Goal: Task Accomplishment & Management: Manage account settings

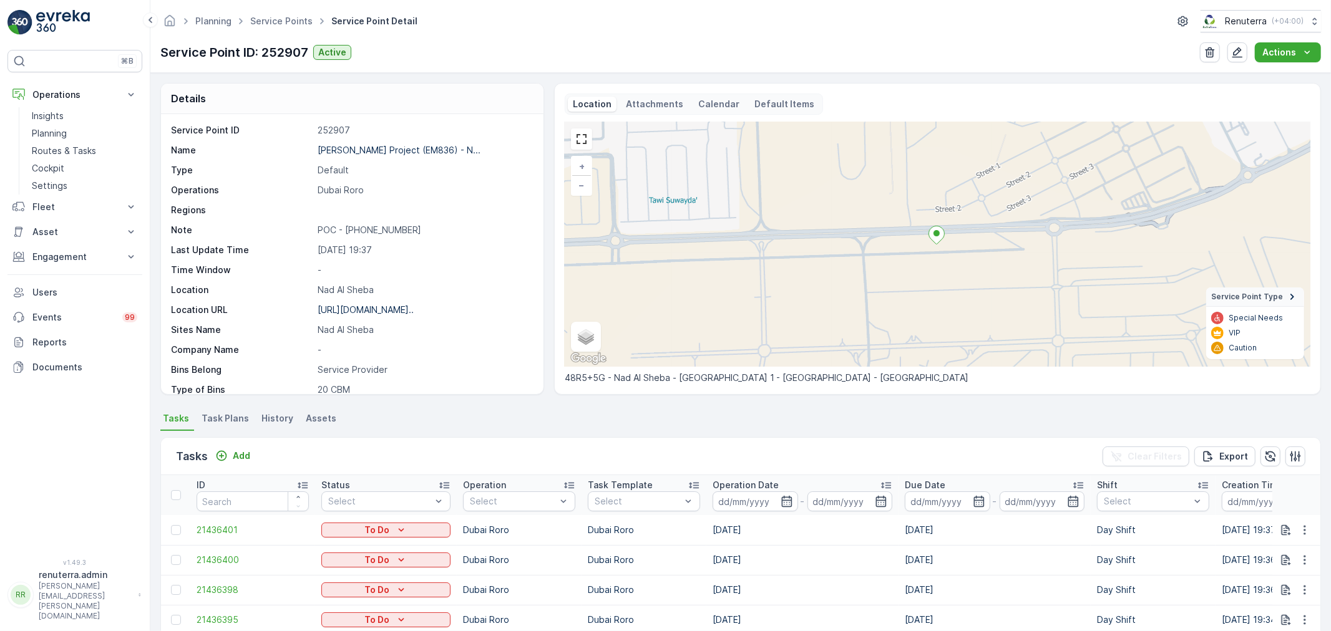
click at [276, 29] on ul "Service Points" at bounding box center [288, 21] width 81 height 18
click at [276, 15] on span "Service Points" at bounding box center [281, 21] width 67 height 12
click at [276, 17] on link "Service Points" at bounding box center [281, 21] width 62 height 11
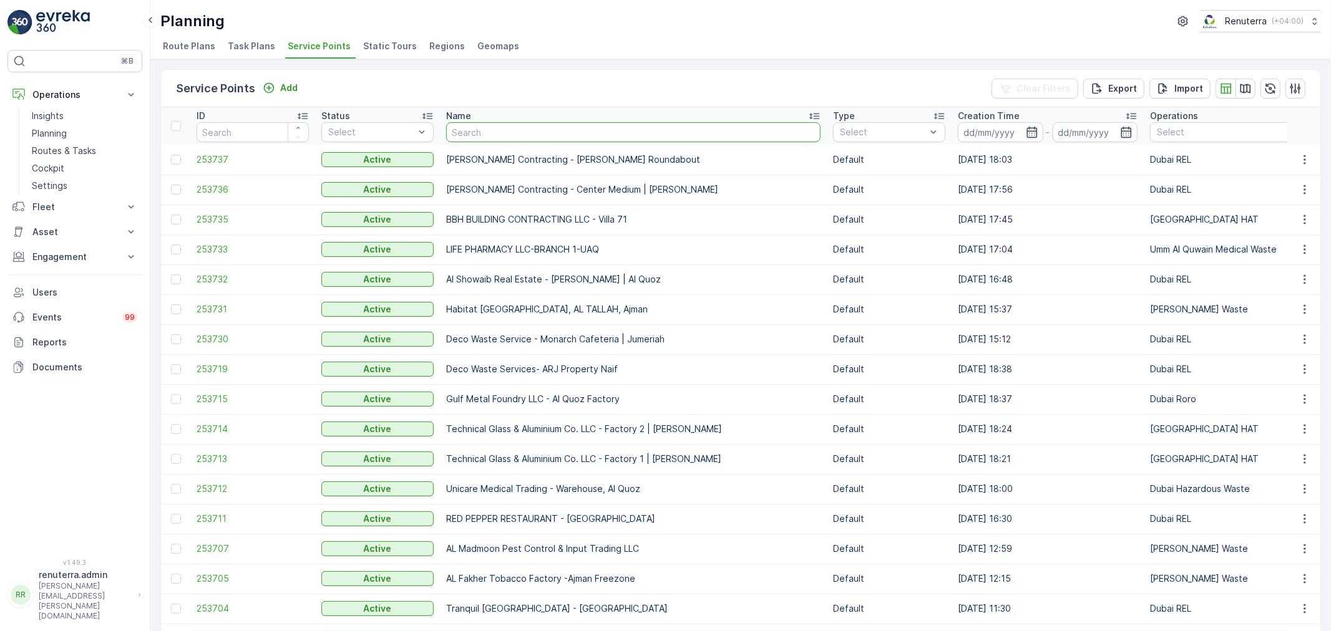
click at [538, 131] on input "text" at bounding box center [633, 132] width 374 height 20
type input "yams"
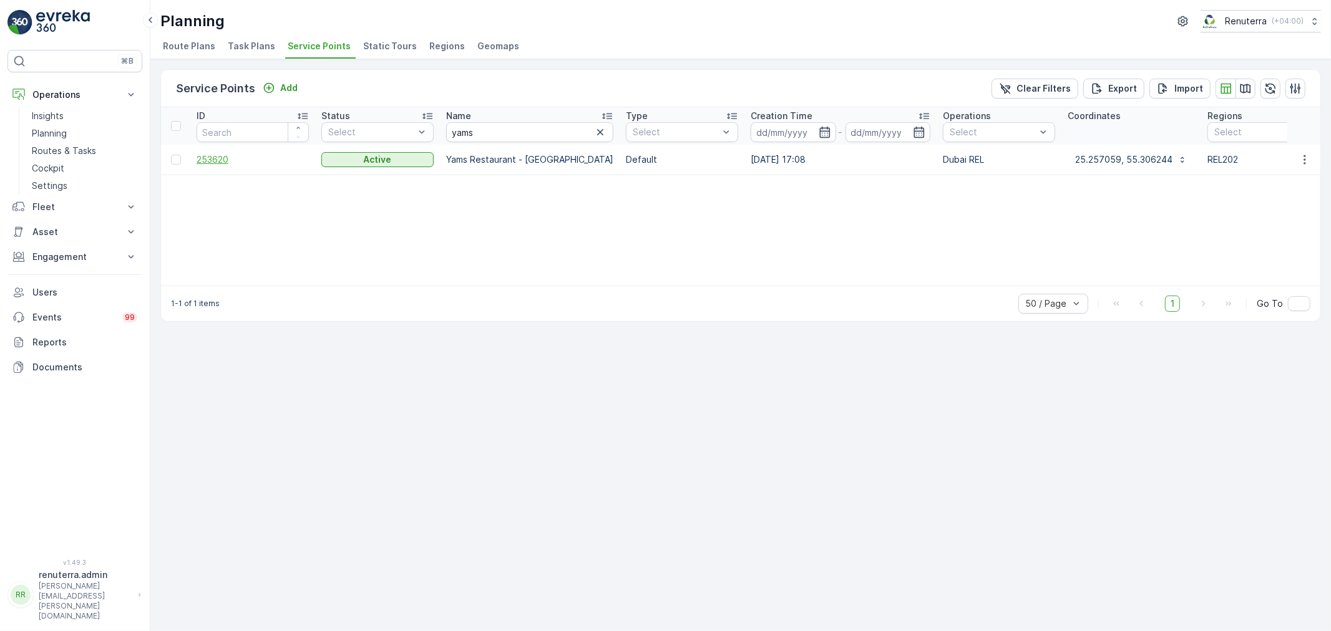
click at [197, 157] on span "253620" at bounding box center [253, 159] width 112 height 12
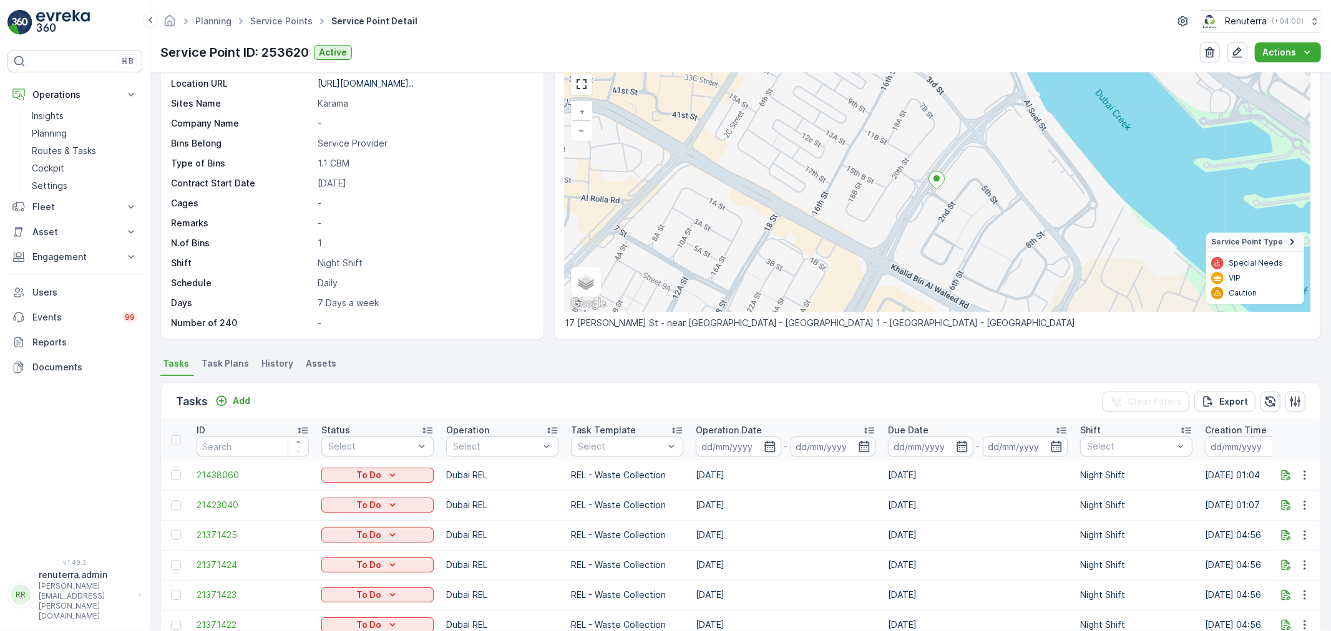
scroll to position [271, 0]
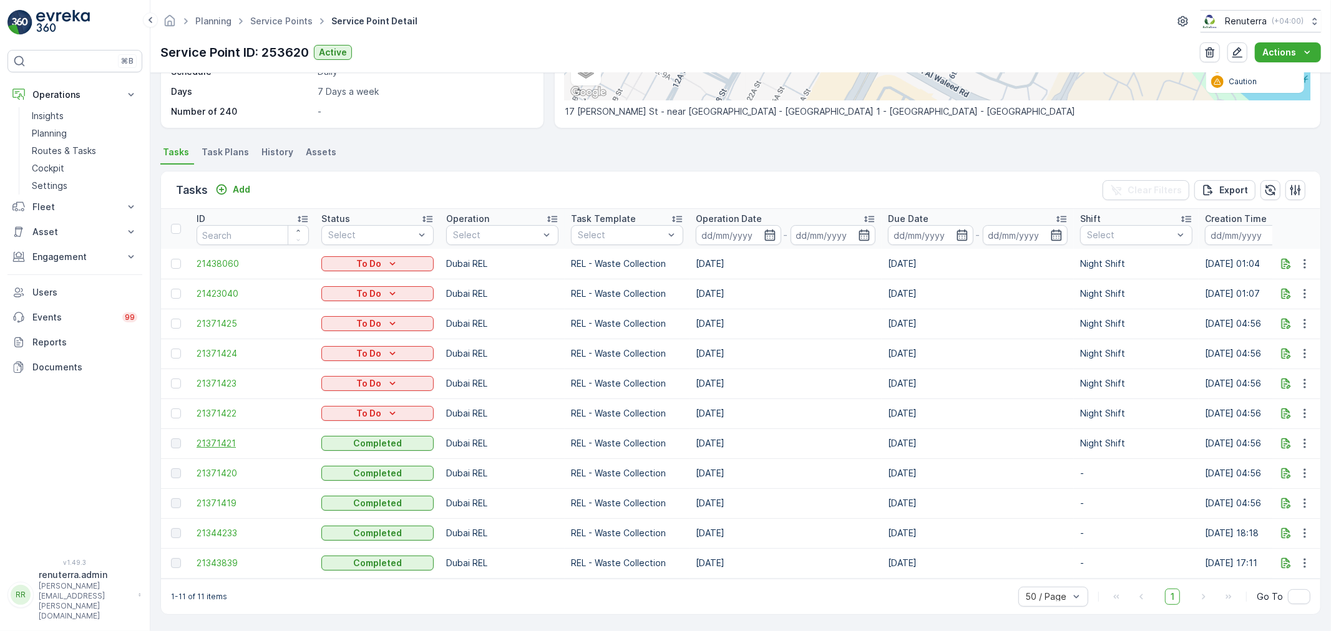
click at [217, 443] on span "21371421" at bounding box center [253, 443] width 112 height 12
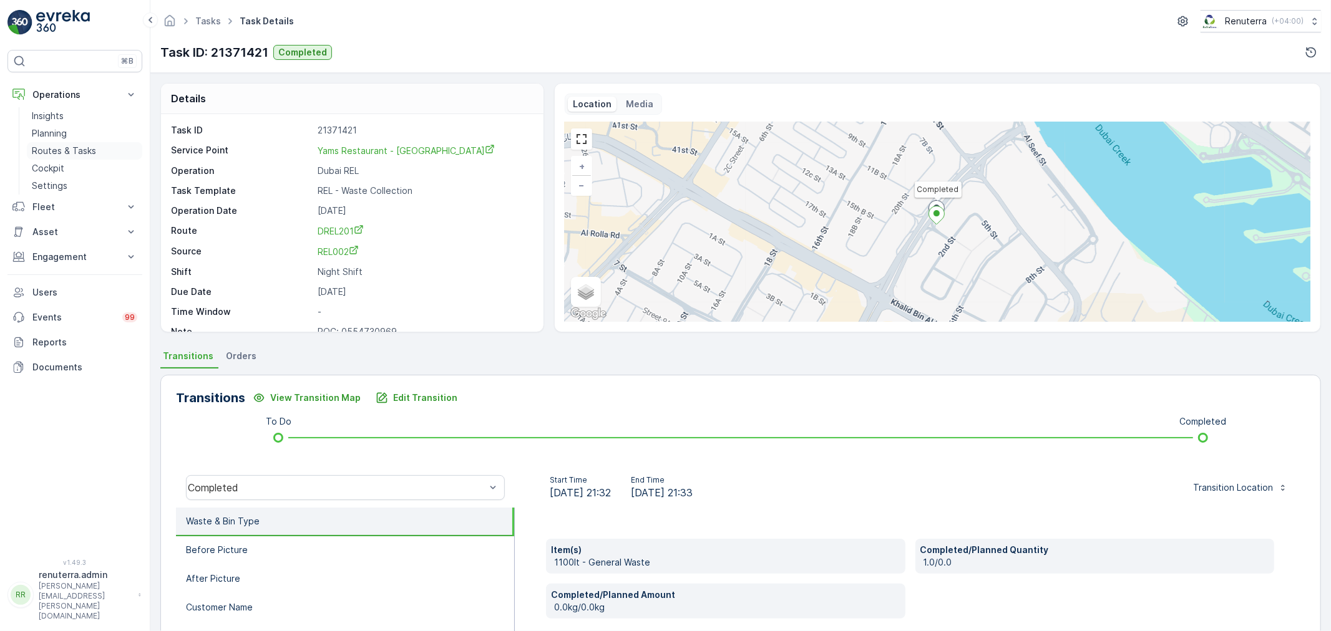
click at [72, 142] on link "Routes & Tasks" at bounding box center [84, 150] width 115 height 17
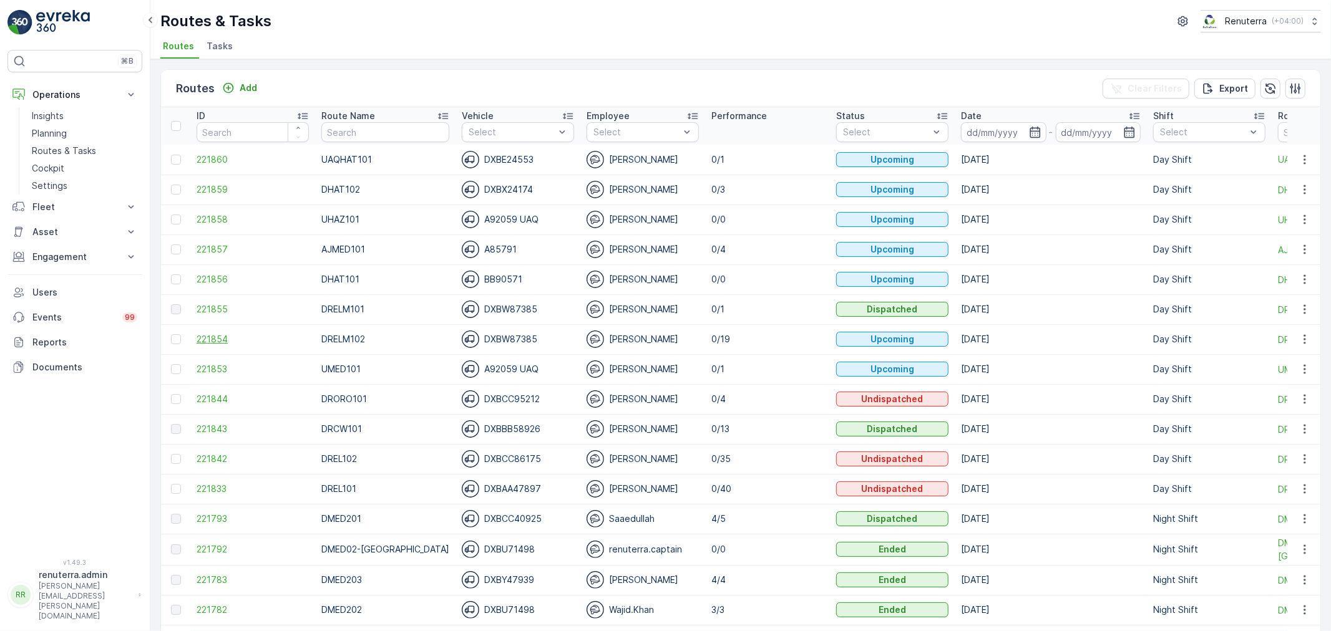
click at [215, 339] on span "221854" at bounding box center [253, 339] width 112 height 12
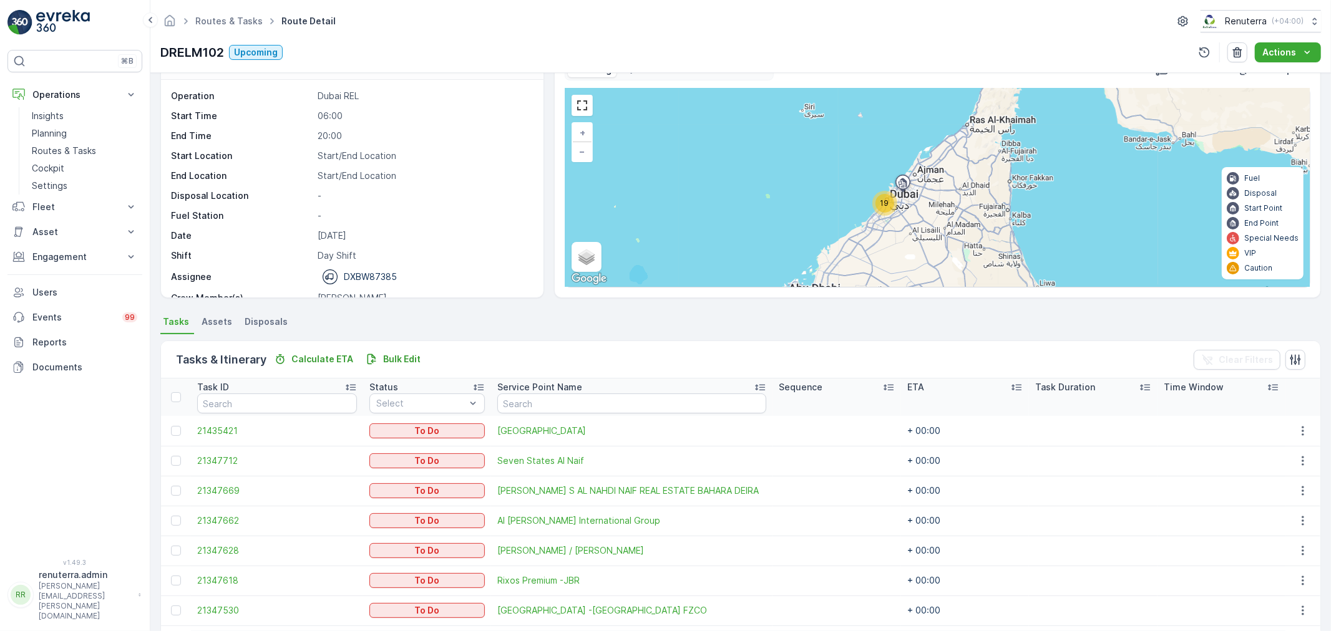
scroll to position [69, 0]
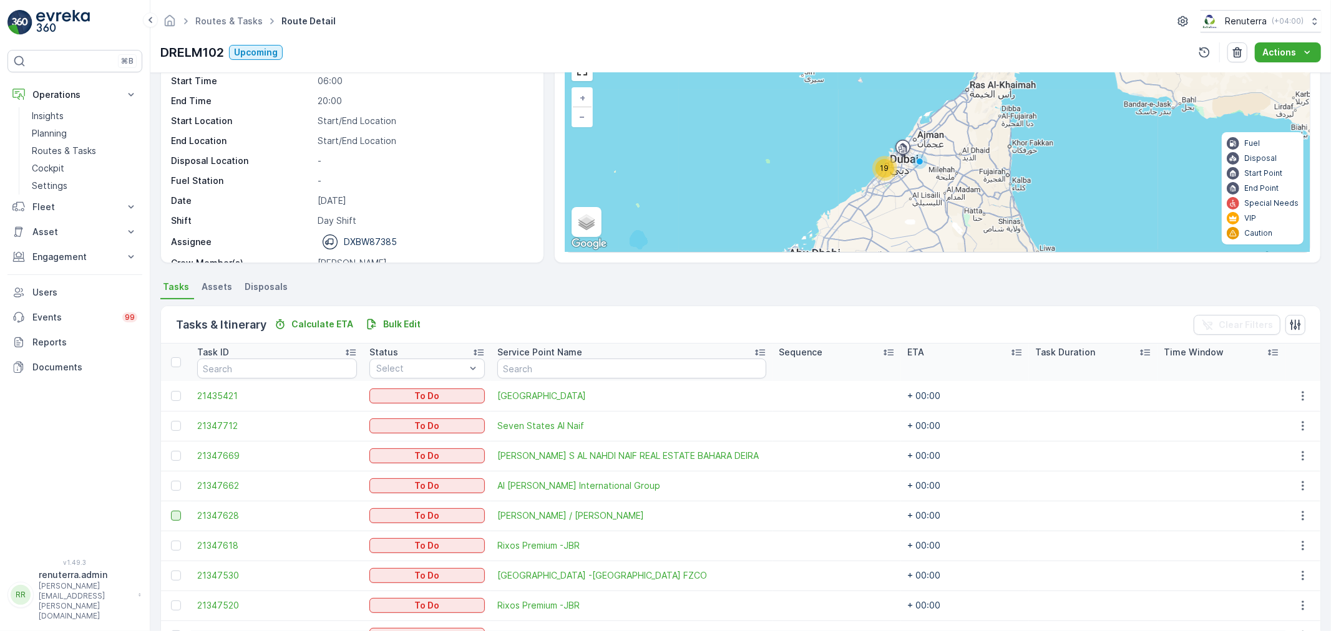
click at [171, 516] on div at bounding box center [176, 516] width 10 height 10
click at [171, 511] on input "checkbox" at bounding box center [171, 511] width 0 height 0
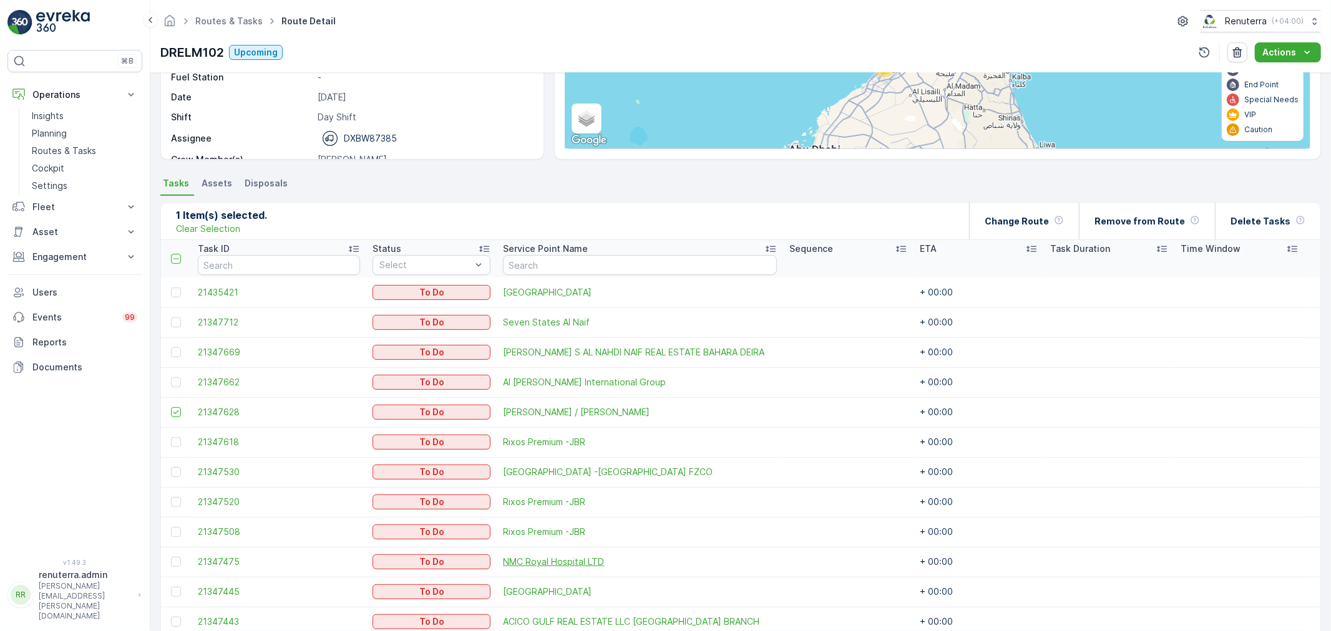
scroll to position [208, 0]
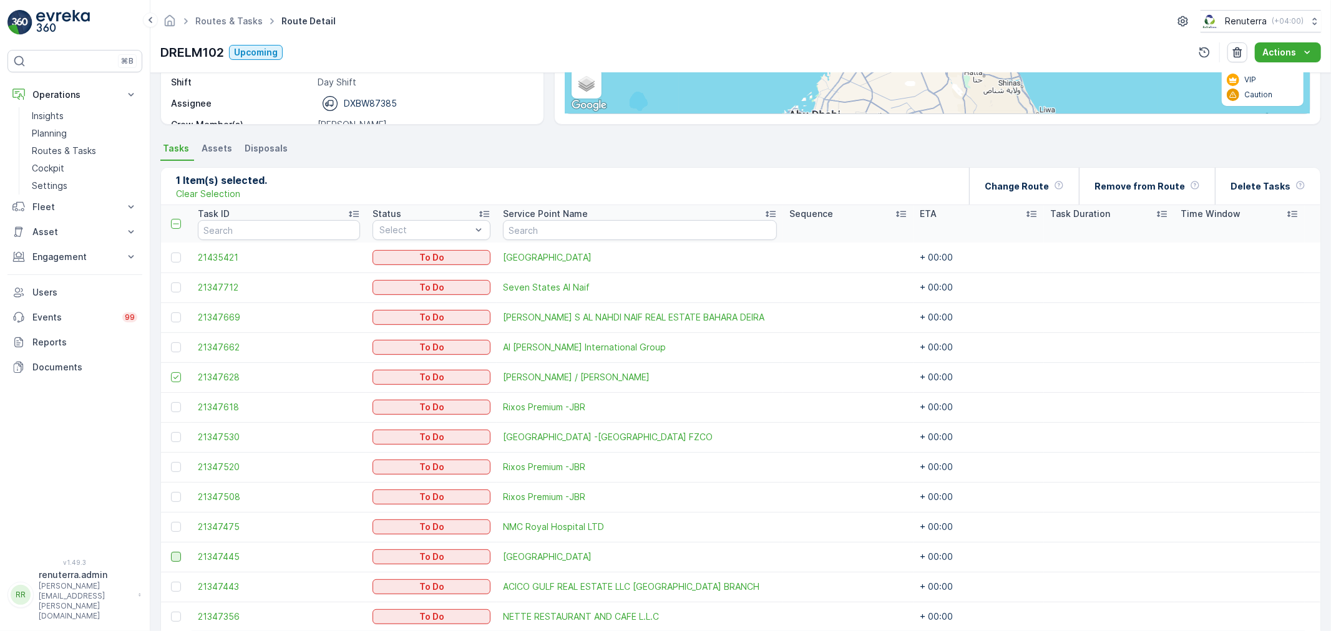
click at [173, 558] on div at bounding box center [176, 557] width 10 height 10
click at [171, 552] on input "checkbox" at bounding box center [171, 552] width 0 height 0
click at [171, 529] on div at bounding box center [177, 527] width 13 height 10
click at [171, 522] on input "checkbox" at bounding box center [171, 522] width 0 height 0
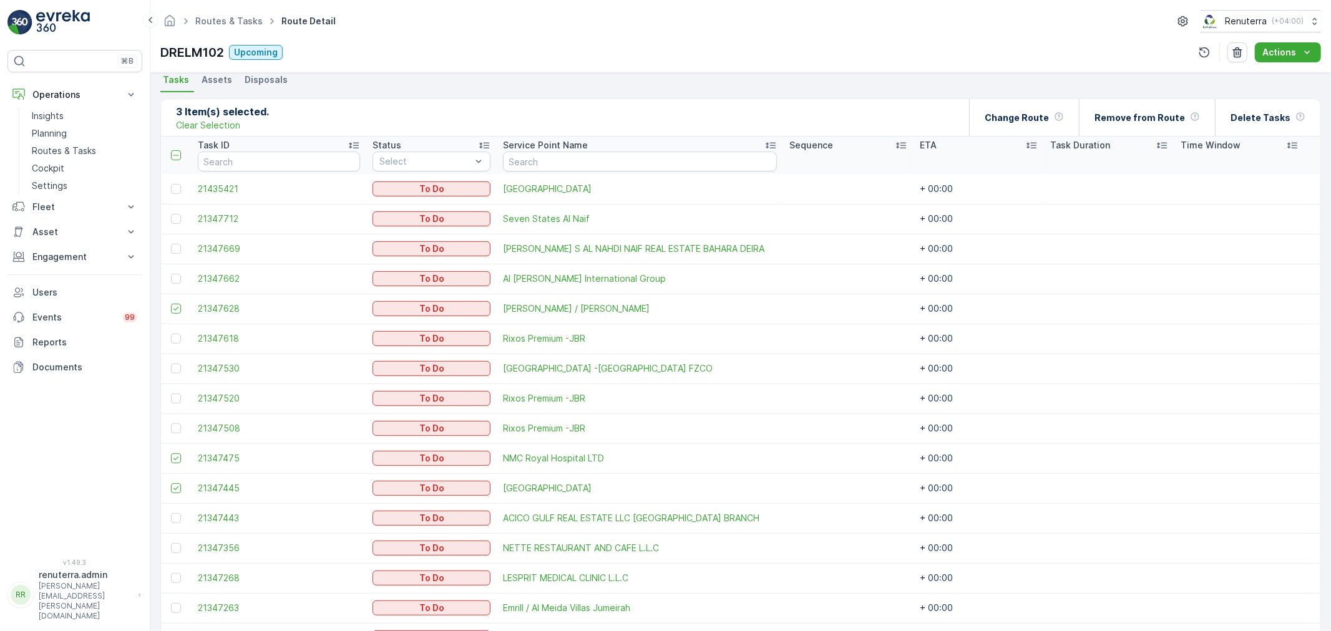
scroll to position [0, 0]
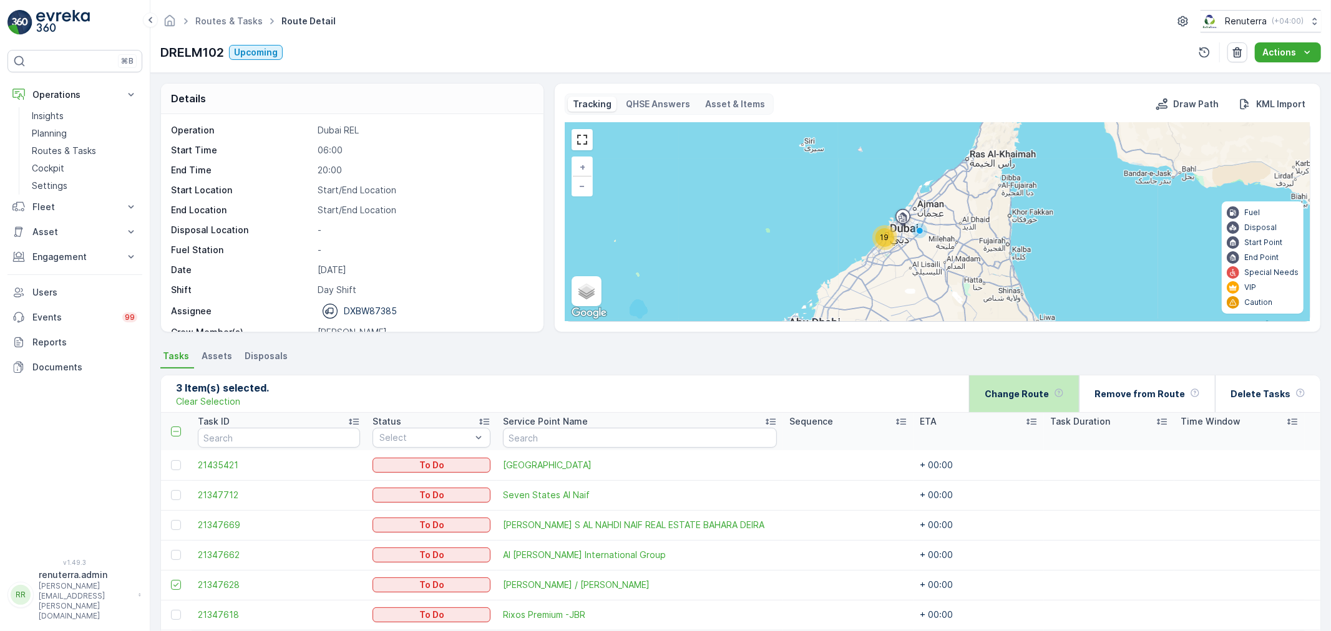
click at [1008, 384] on div "Change Route" at bounding box center [1024, 394] width 79 height 37
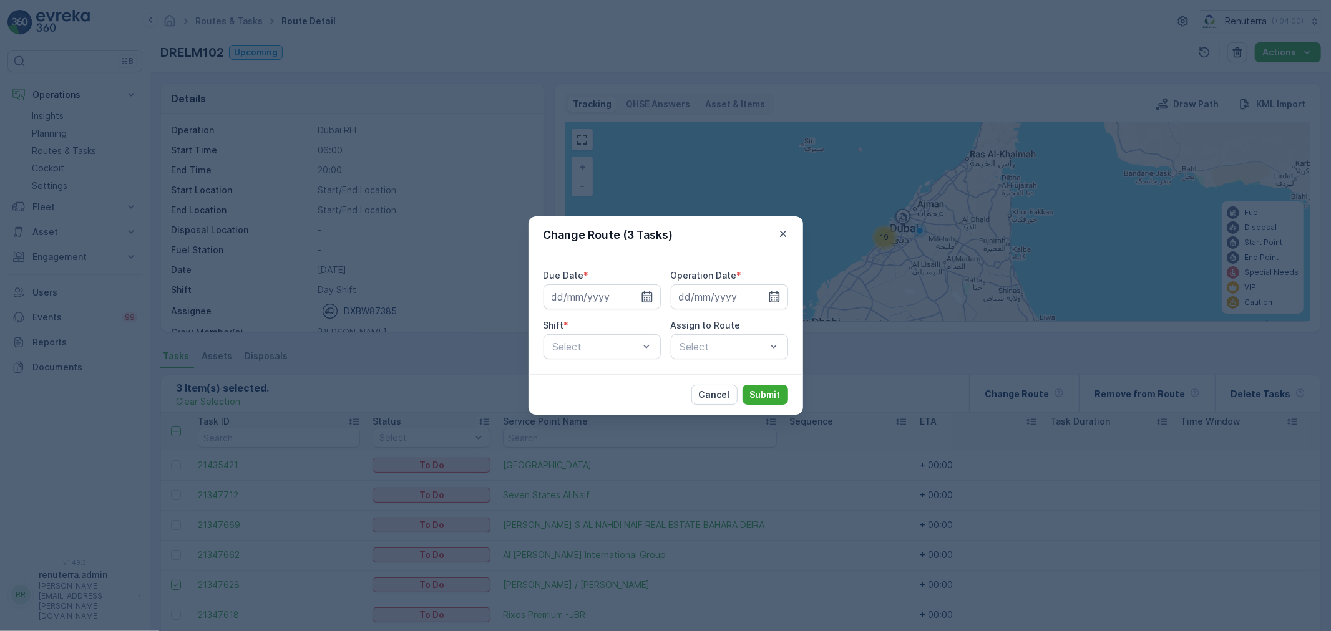
click at [650, 293] on icon "button" at bounding box center [646, 296] width 11 height 11
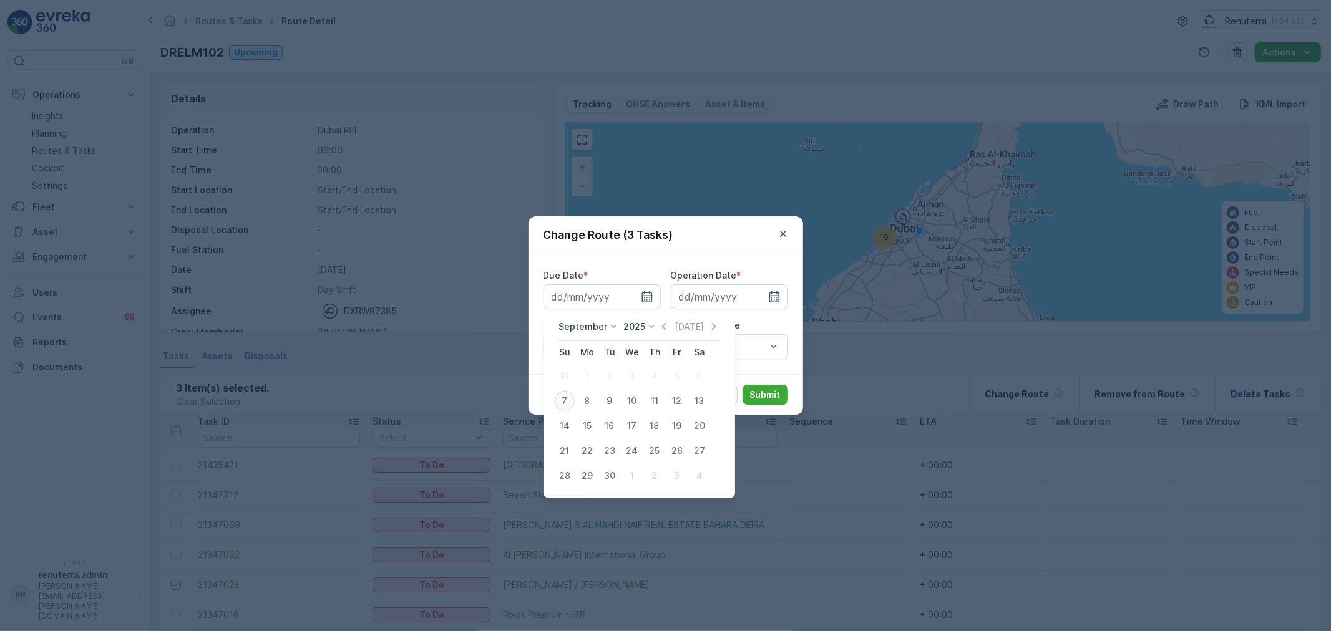
click at [558, 409] on div "7" at bounding box center [565, 401] width 20 height 20
type input "[DATE]"
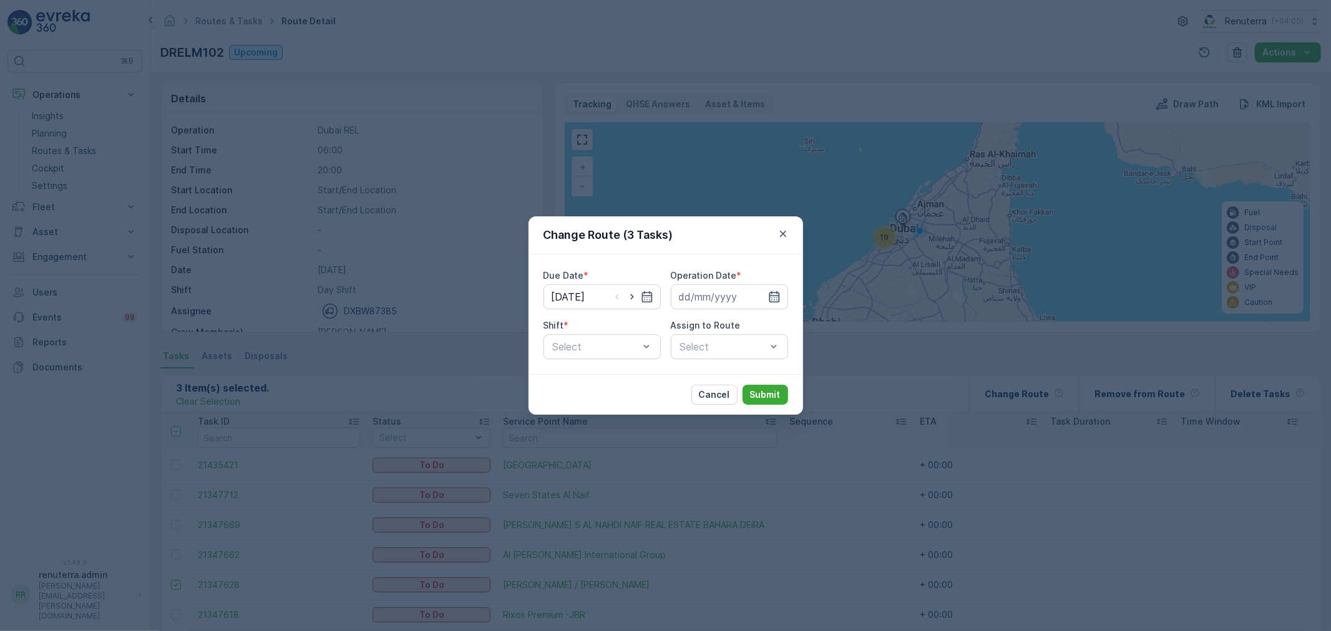
click at [771, 296] on icon "button" at bounding box center [774, 296] width 11 height 11
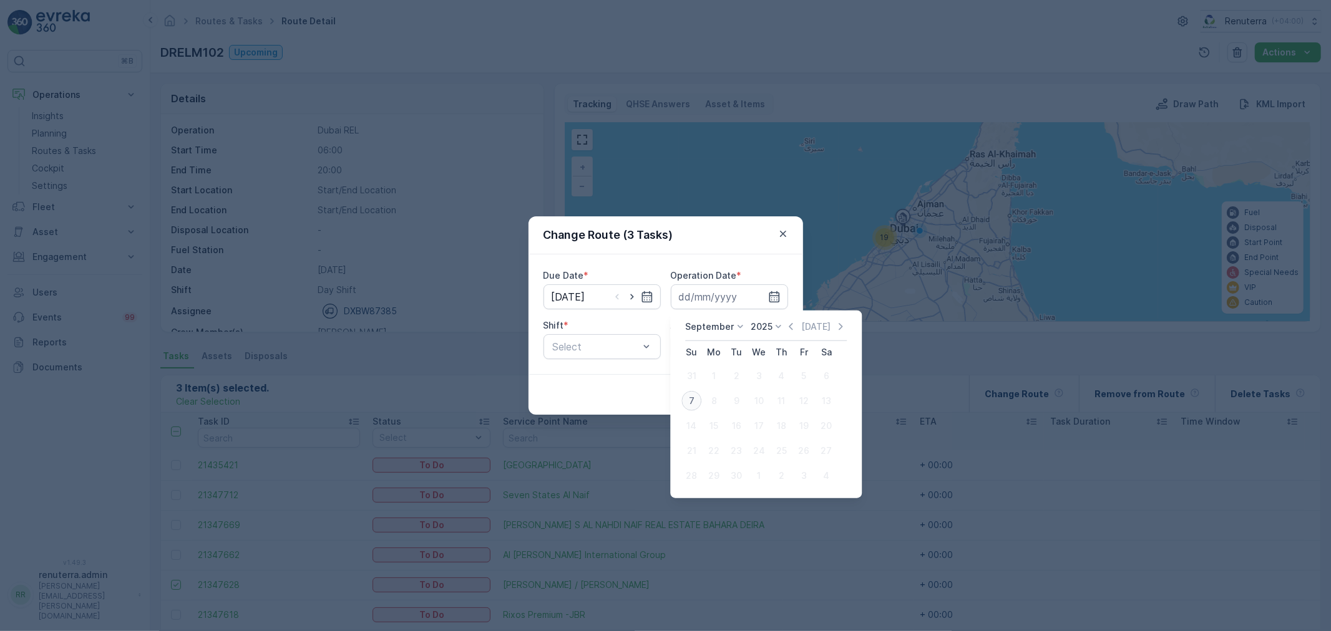
click at [688, 400] on div "7" at bounding box center [691, 401] width 20 height 20
type input "[DATE]"
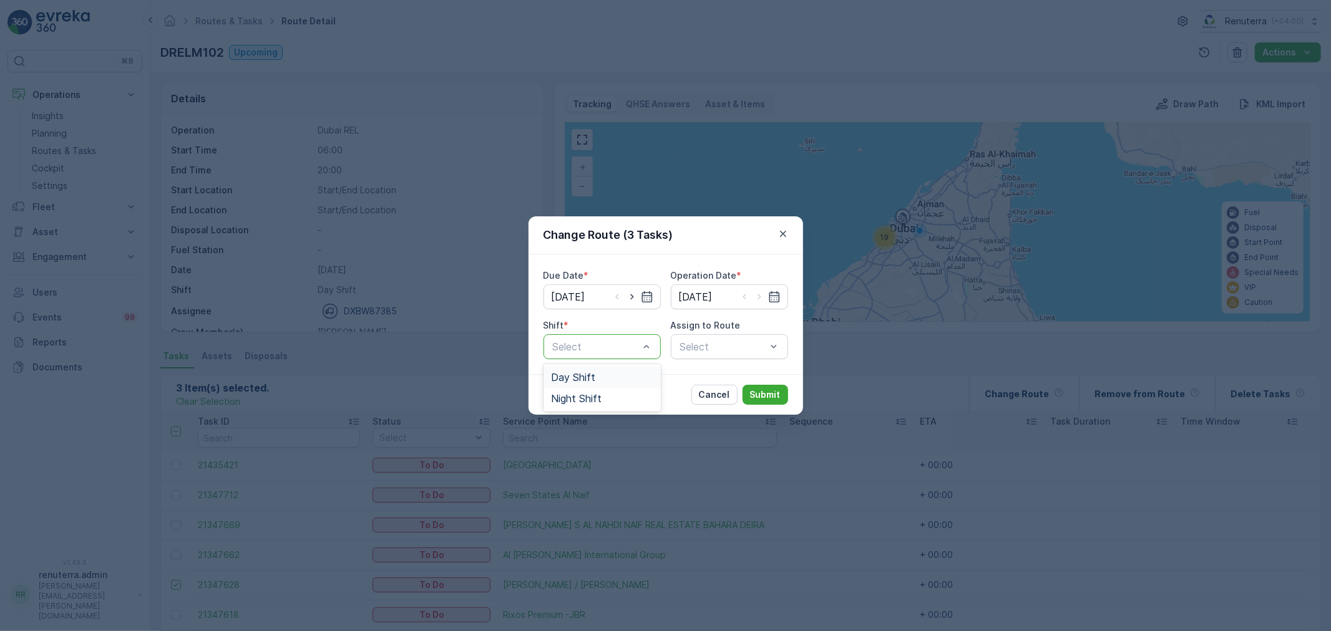
click at [590, 369] on div "Day Shift" at bounding box center [601, 377] width 117 height 21
click at [727, 352] on div "Select" at bounding box center [729, 346] width 117 height 25
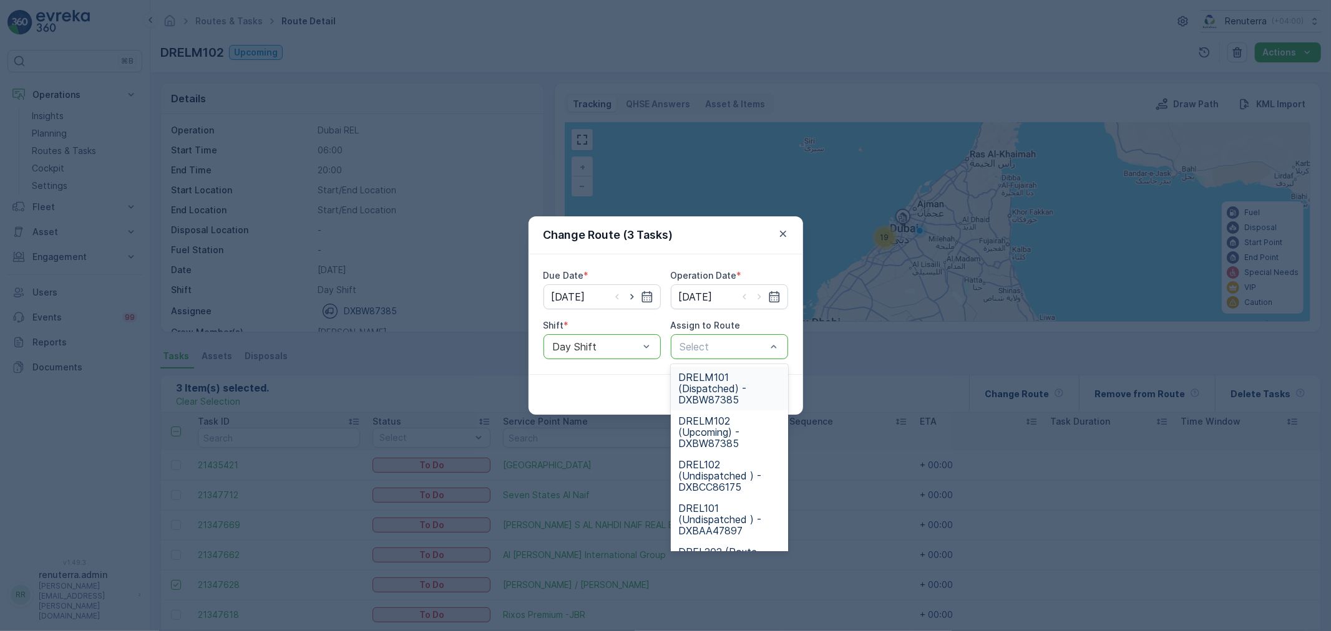
click at [710, 386] on span "DRELM101 (Dispatched) - DXBW87385" at bounding box center [729, 389] width 102 height 34
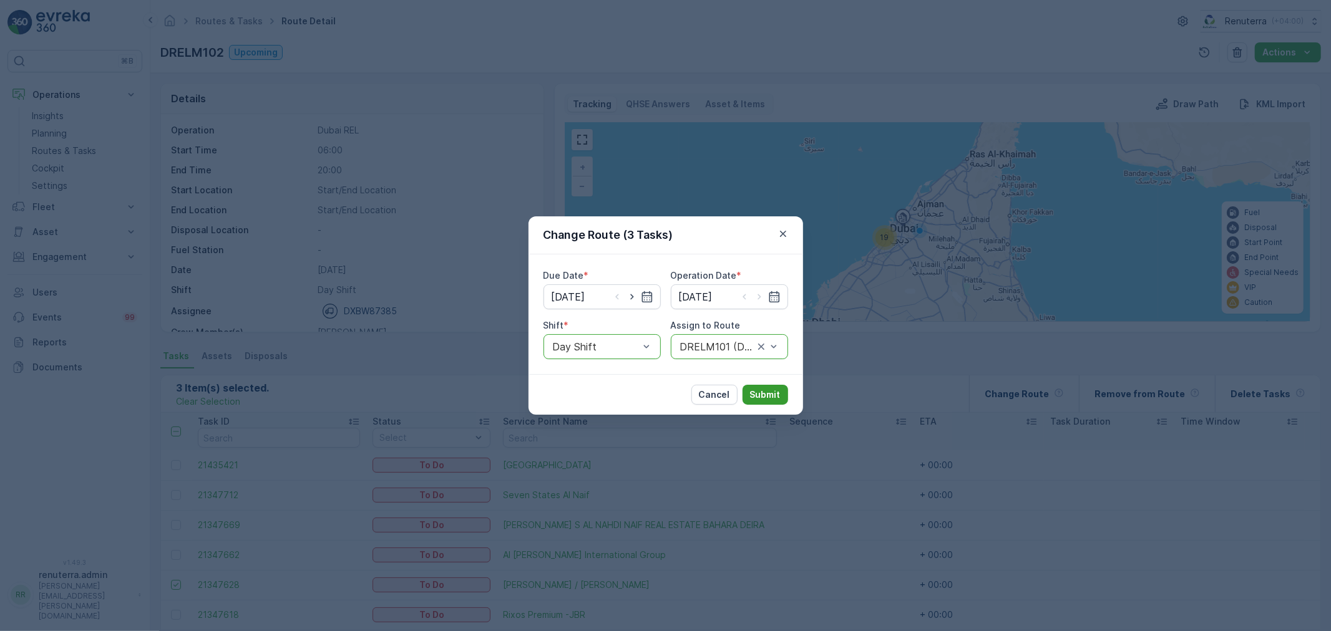
click at [766, 389] on p "Submit" at bounding box center [765, 395] width 31 height 12
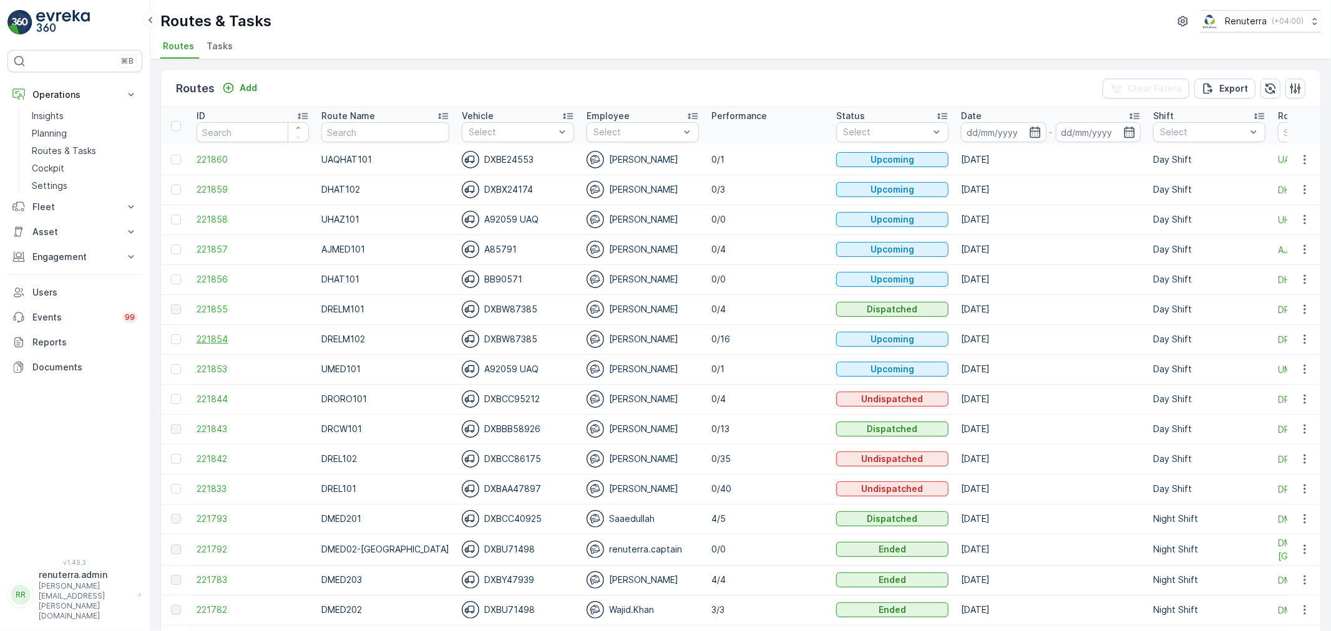
click at [205, 339] on span "221854" at bounding box center [253, 339] width 112 height 12
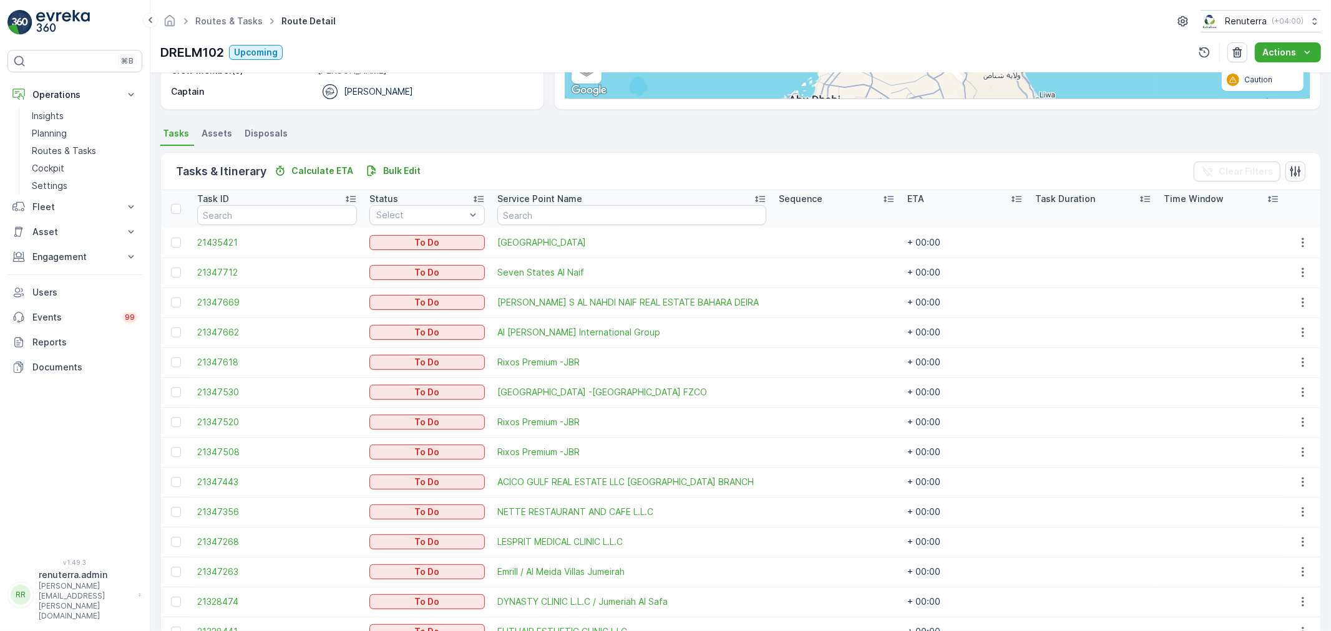
scroll to position [212, 0]
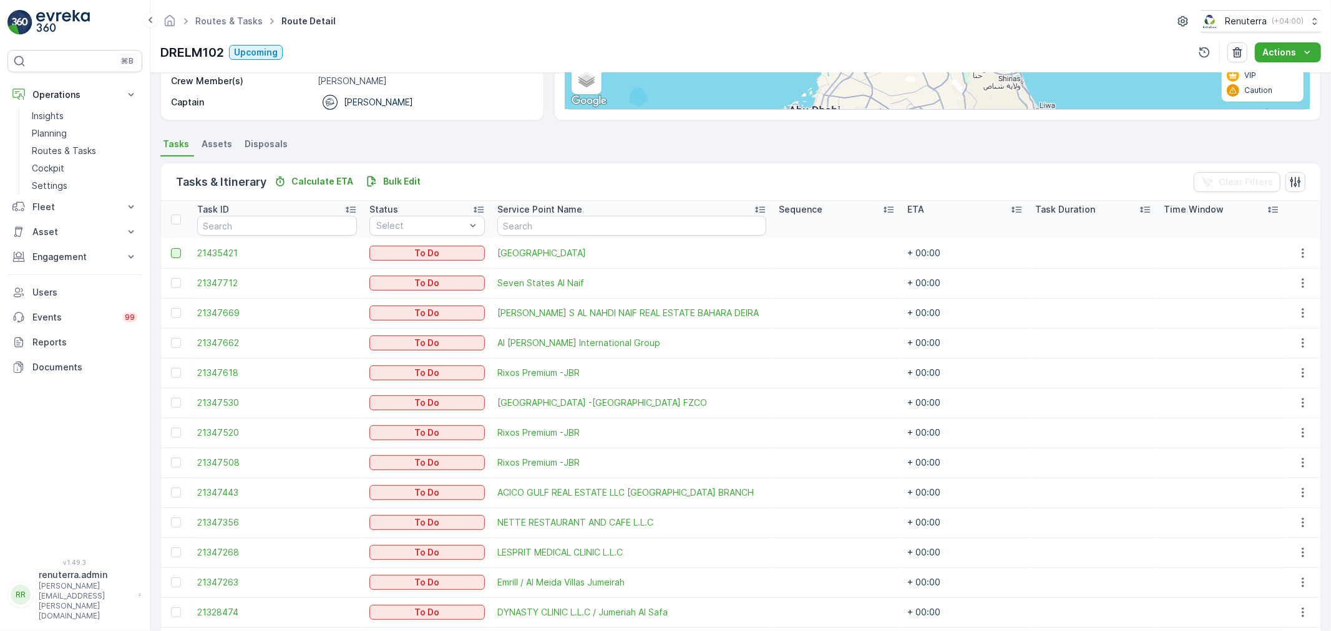
click at [179, 250] on div at bounding box center [176, 253] width 10 height 10
click at [171, 248] on input "checkbox" at bounding box center [171, 248] width 0 height 0
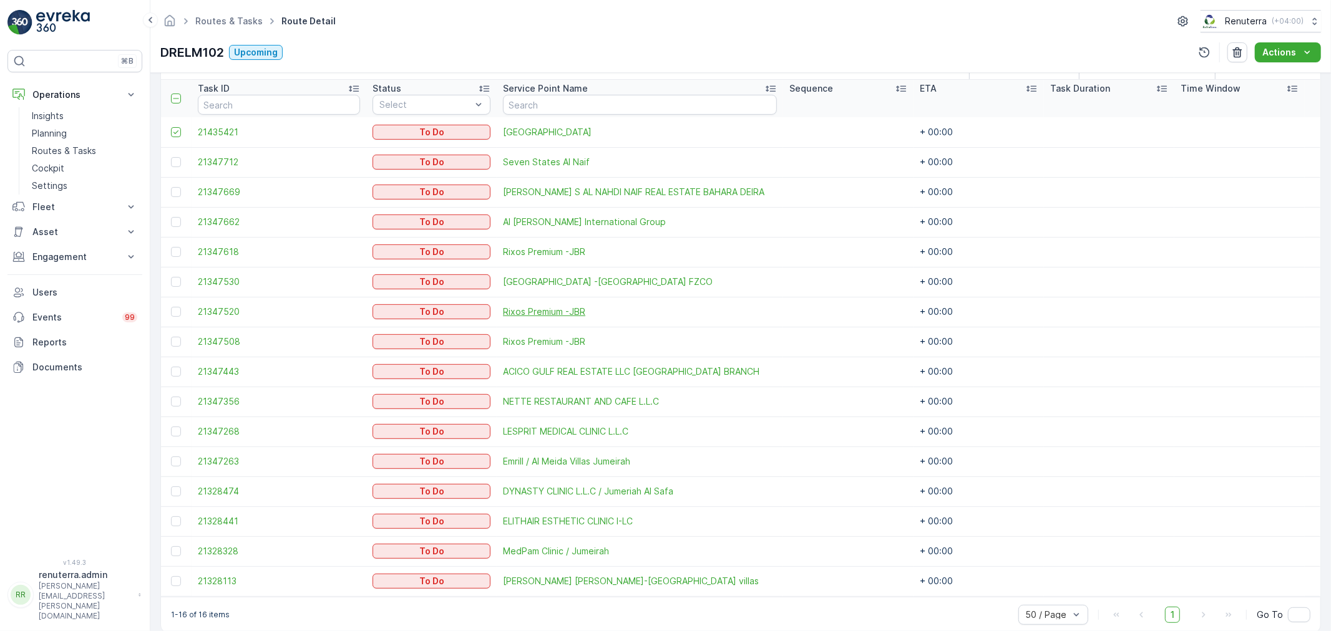
scroll to position [351, 0]
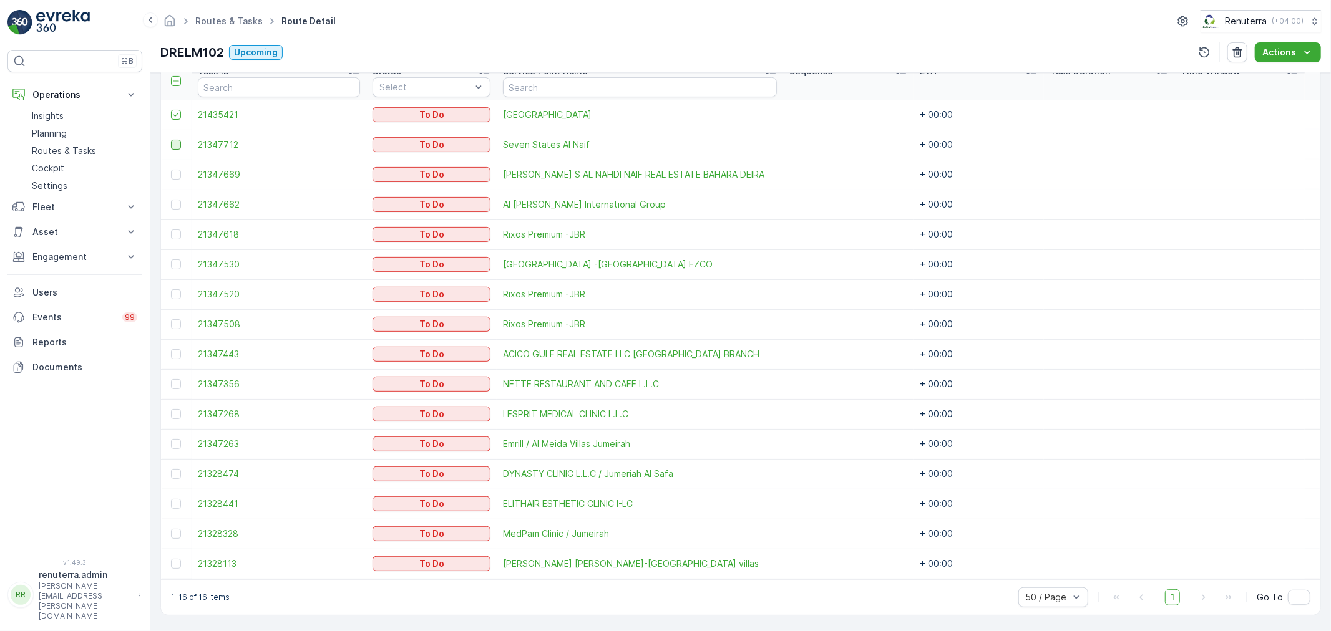
click at [176, 142] on div at bounding box center [176, 145] width 10 height 10
click at [171, 140] on input "checkbox" at bounding box center [171, 140] width 0 height 0
click at [172, 177] on div at bounding box center [176, 175] width 10 height 10
click at [171, 170] on input "checkbox" at bounding box center [171, 170] width 0 height 0
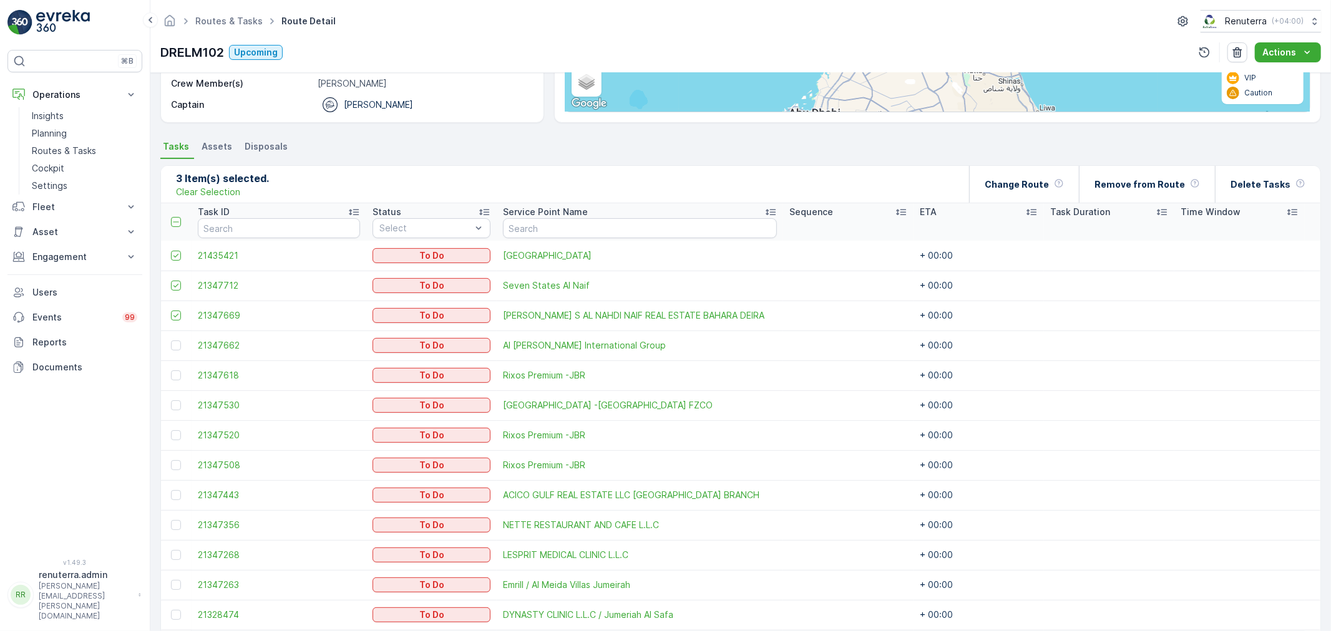
scroll to position [212, 0]
click at [177, 374] on div at bounding box center [176, 373] width 10 height 10
click at [171, 368] on input "checkbox" at bounding box center [171, 368] width 0 height 0
click at [177, 434] on div at bounding box center [176, 433] width 10 height 10
click at [171, 428] on input "checkbox" at bounding box center [171, 428] width 0 height 0
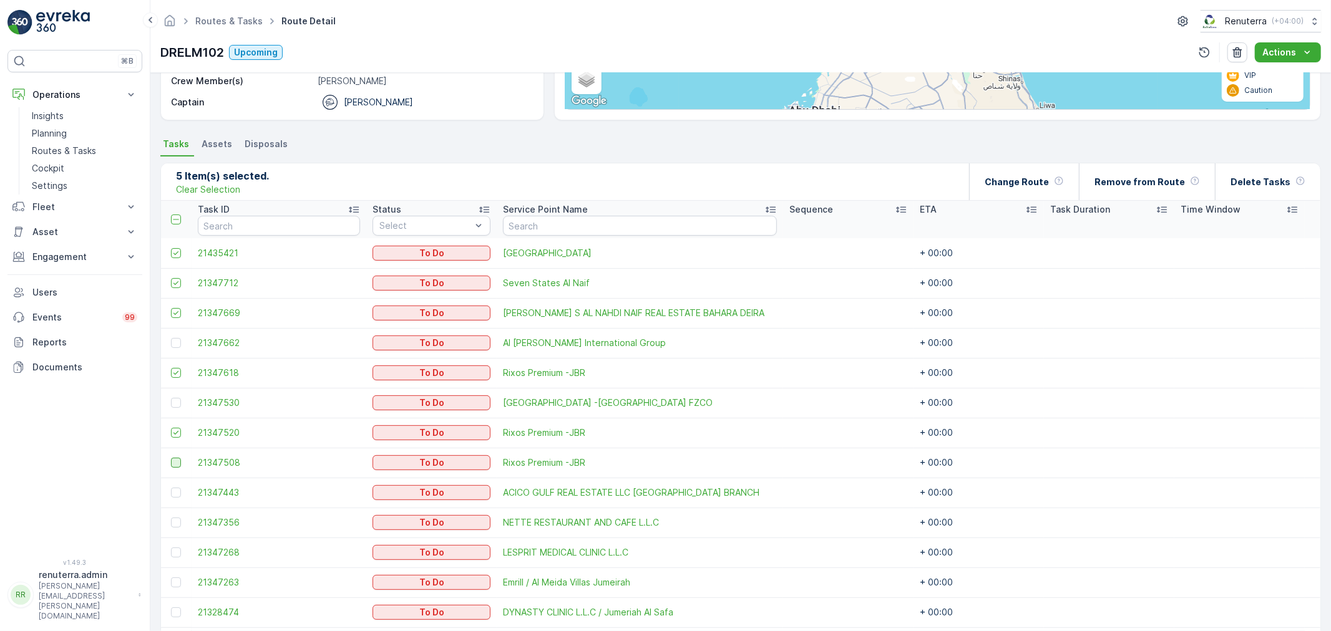
click at [176, 464] on div at bounding box center [176, 463] width 10 height 10
click at [171, 458] on input "checkbox" at bounding box center [171, 458] width 0 height 0
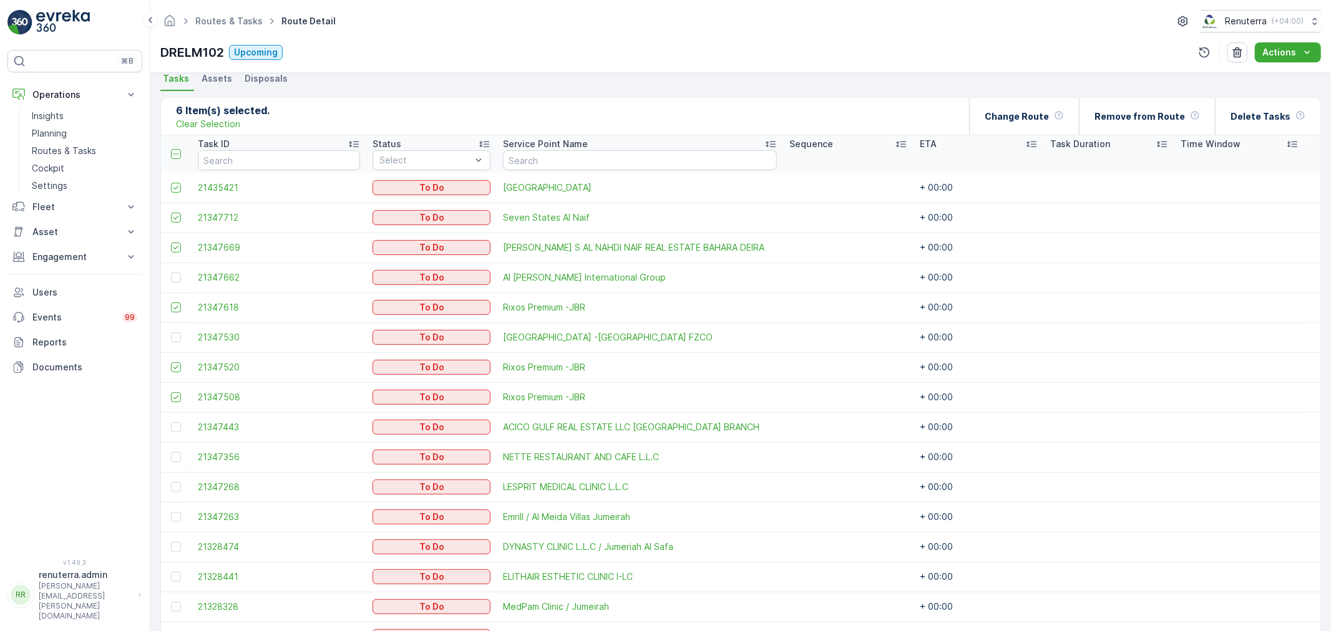
scroll to position [281, 0]
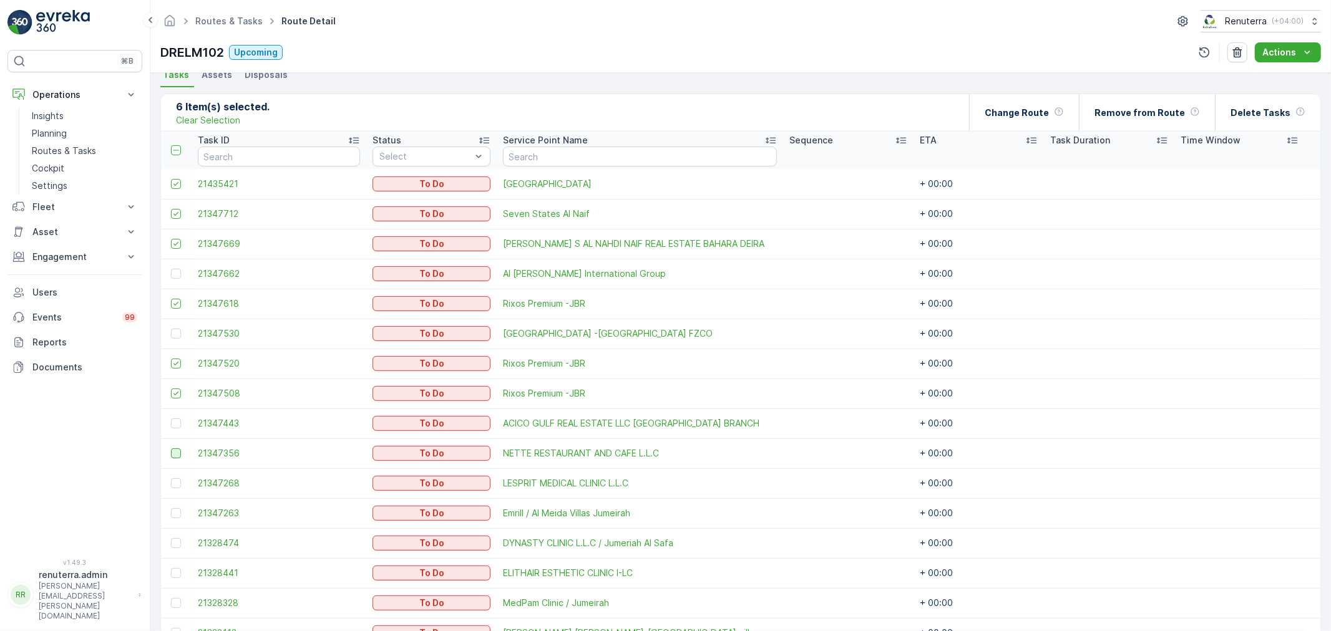
click at [181, 454] on div at bounding box center [176, 454] width 10 height 10
click at [171, 449] on input "checkbox" at bounding box center [171, 449] width 0 height 0
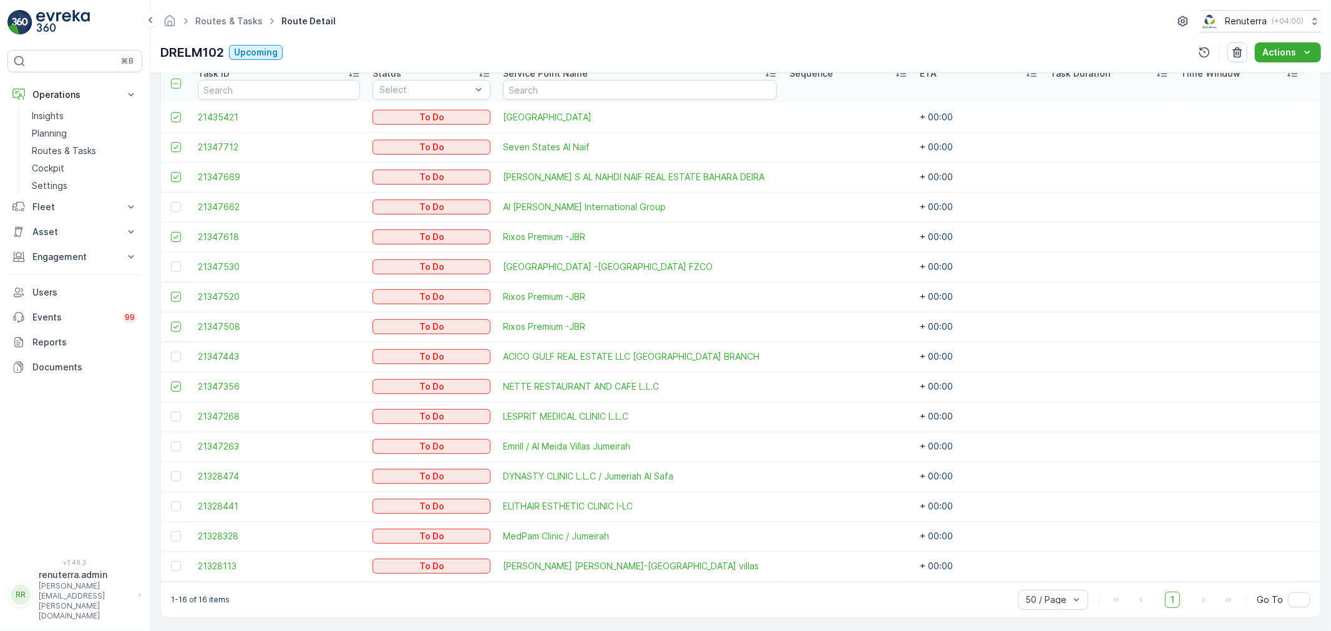
scroll to position [351, 0]
click at [172, 416] on div at bounding box center [176, 414] width 10 height 10
click at [171, 409] on input "checkbox" at bounding box center [171, 409] width 0 height 0
click at [172, 412] on icon at bounding box center [176, 414] width 9 height 9
click at [171, 409] on input "checkbox" at bounding box center [171, 409] width 0 height 0
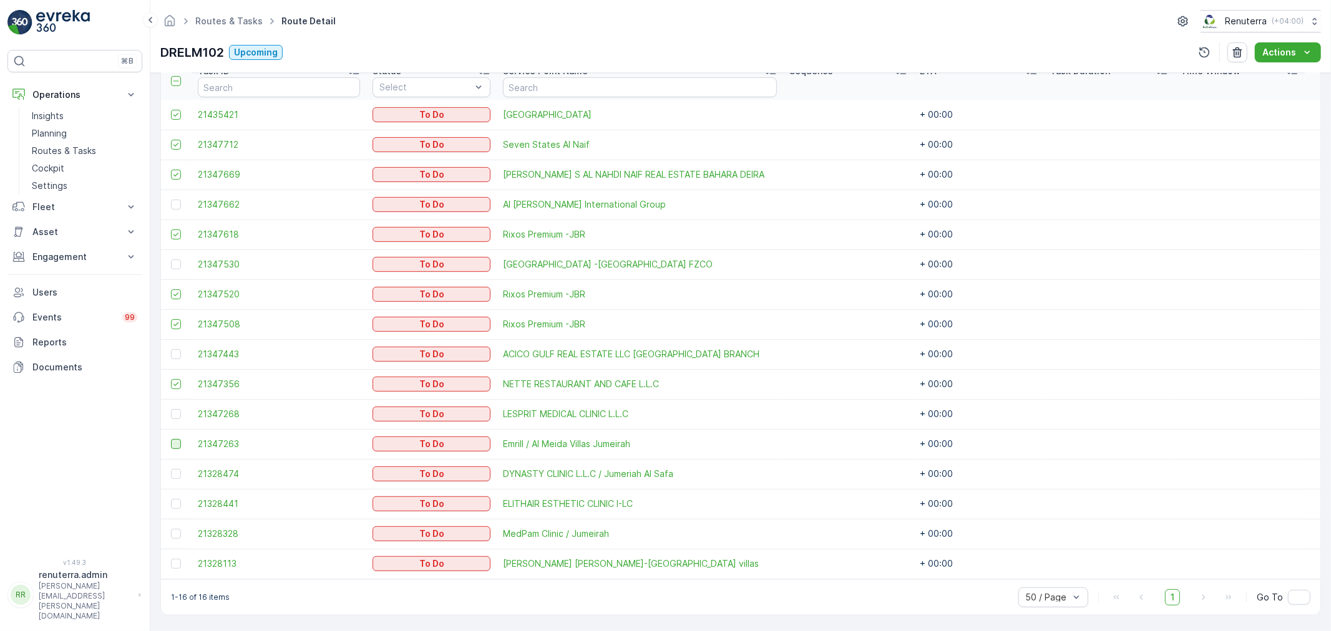
click at [173, 442] on div at bounding box center [176, 444] width 10 height 10
click at [171, 439] on input "checkbox" at bounding box center [171, 439] width 0 height 0
click at [176, 446] on icon at bounding box center [176, 444] width 9 height 9
click at [171, 439] on input "checkbox" at bounding box center [171, 439] width 0 height 0
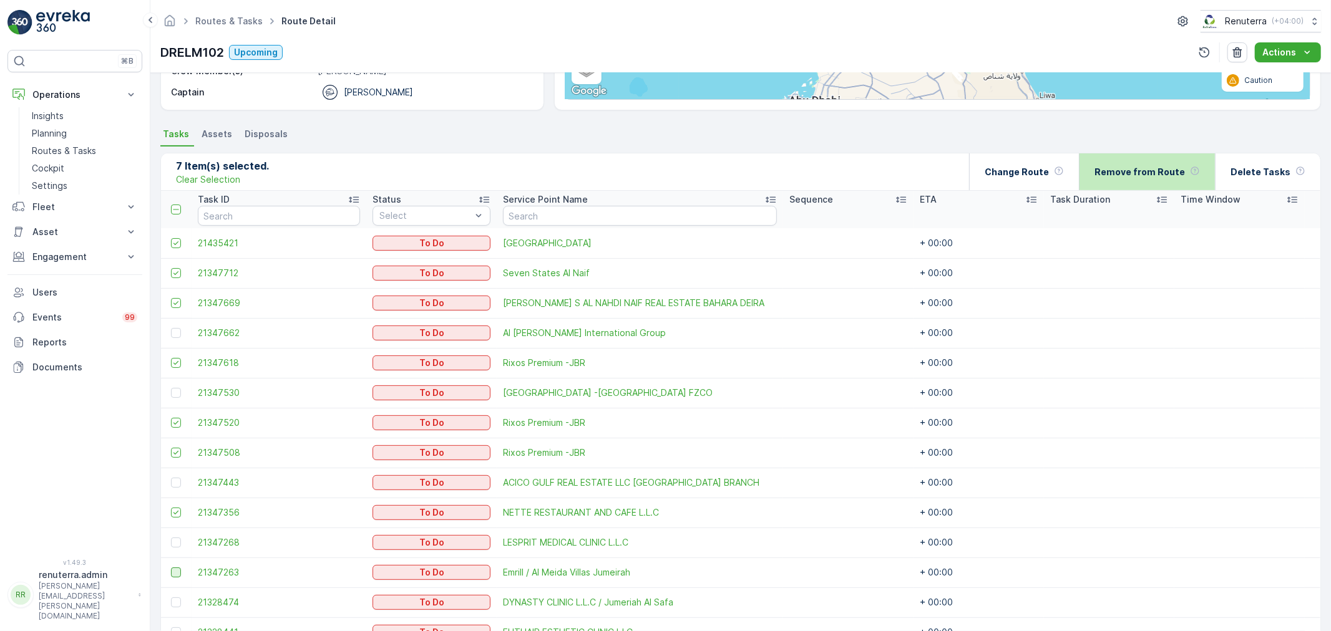
scroll to position [212, 0]
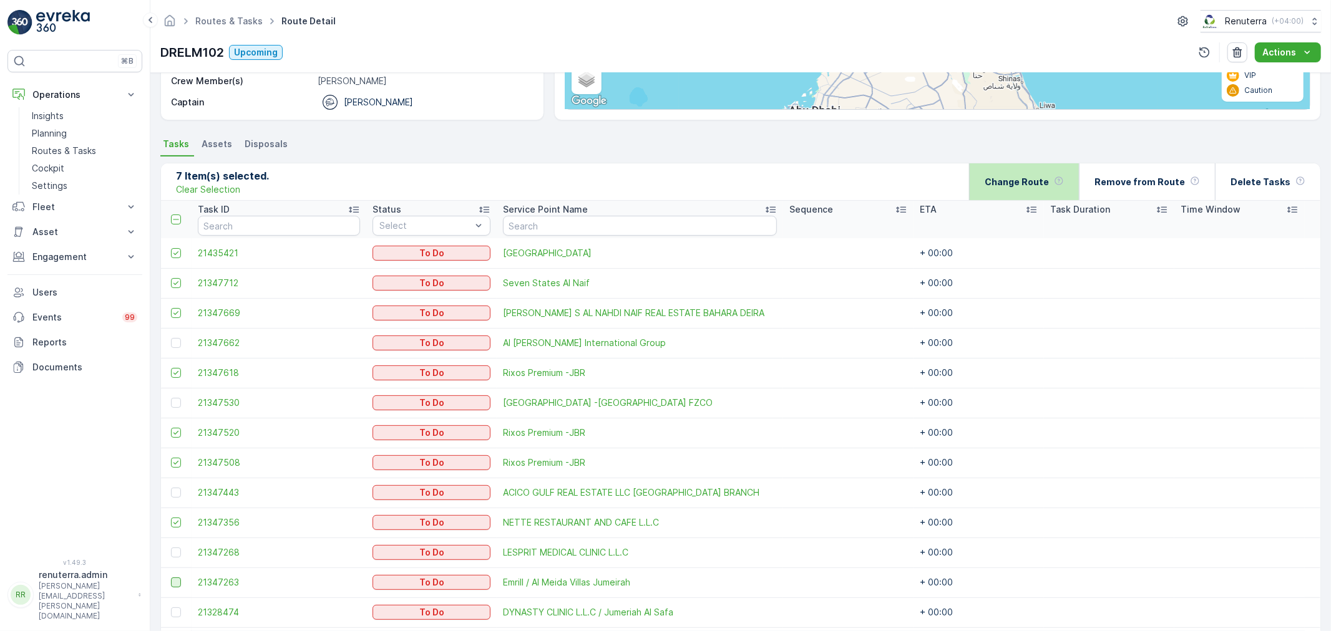
click at [1038, 185] on p "Change Route" at bounding box center [1017, 182] width 64 height 12
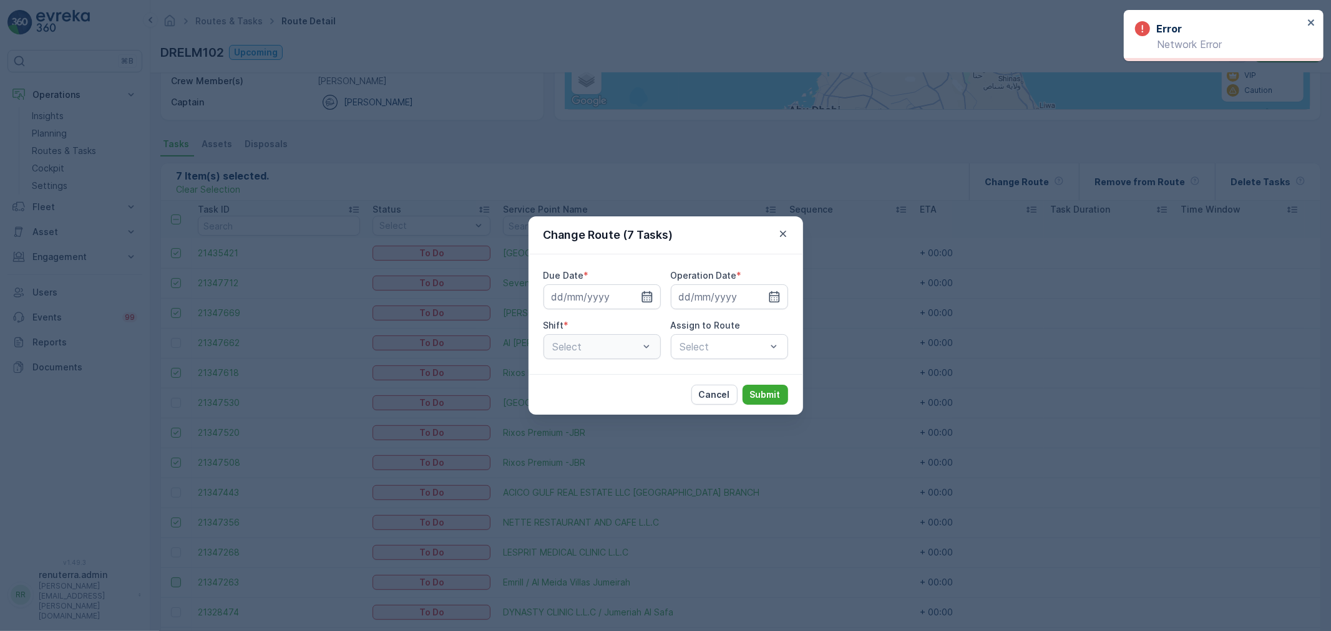
click at [650, 297] on icon "button" at bounding box center [647, 297] width 12 height 12
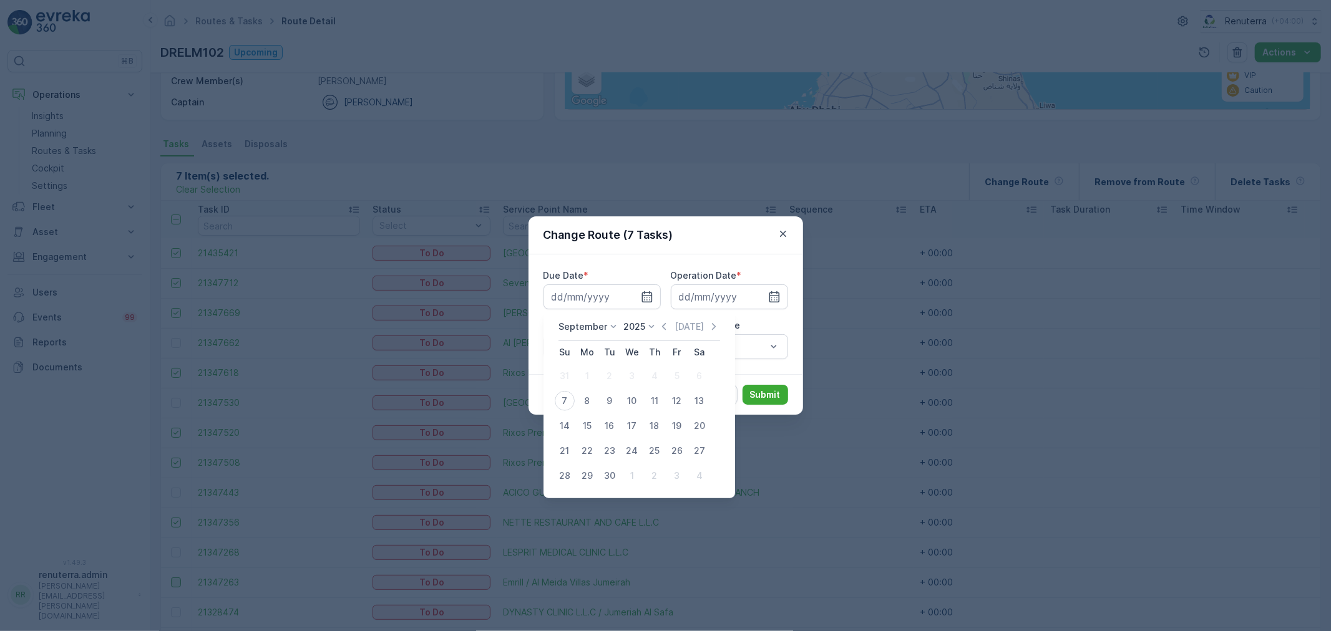
click at [567, 404] on div "7" at bounding box center [565, 401] width 20 height 20
type input "[DATE]"
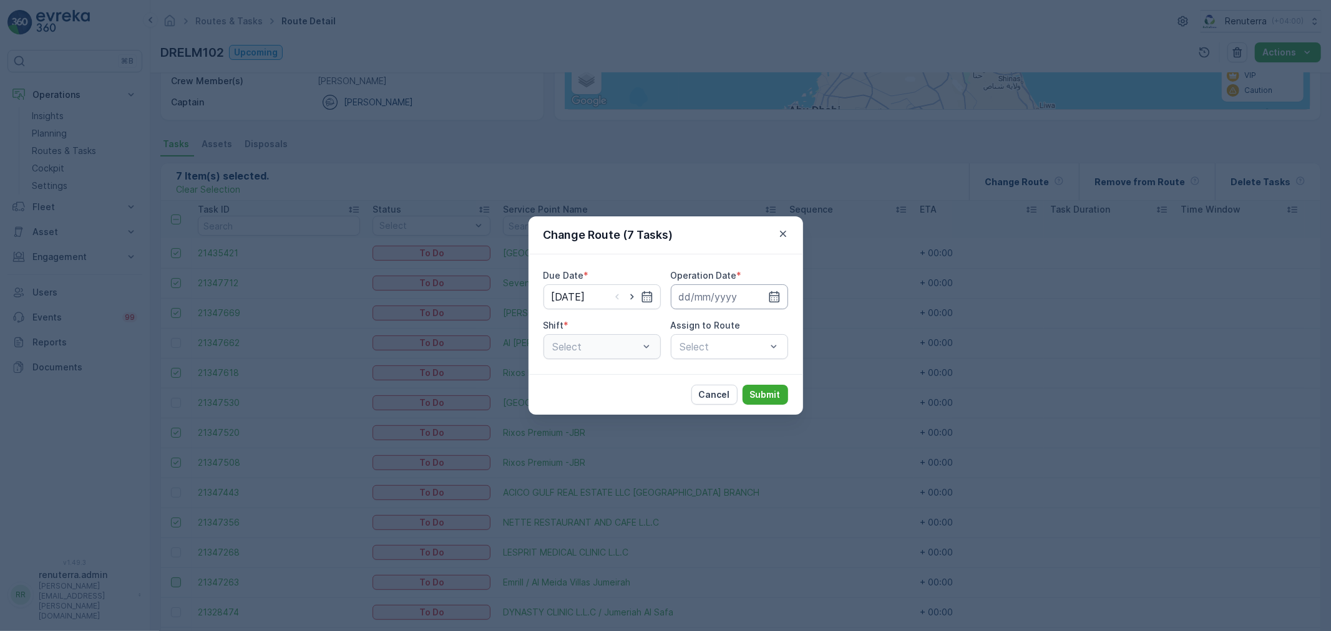
click at [768, 306] on input at bounding box center [729, 297] width 117 height 25
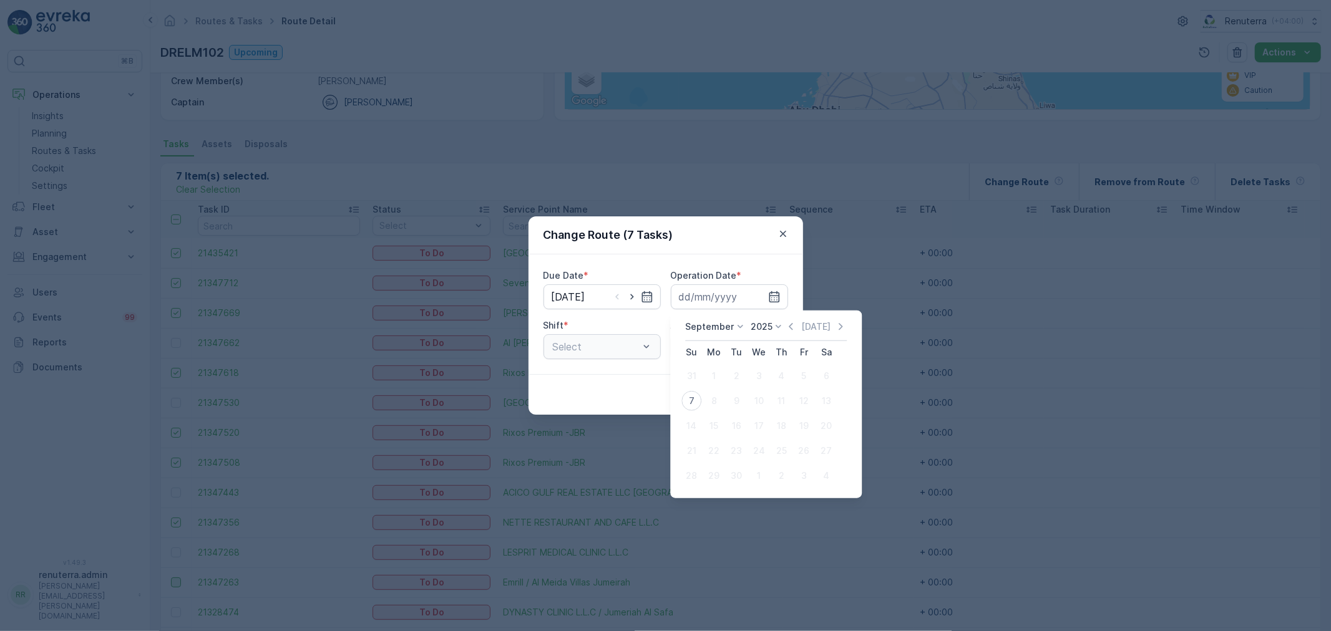
drag, startPoint x: 683, startPoint y: 397, endPoint x: 634, endPoint y: 381, distance: 52.1
click at [685, 396] on div "7" at bounding box center [691, 401] width 20 height 20
type input "[DATE]"
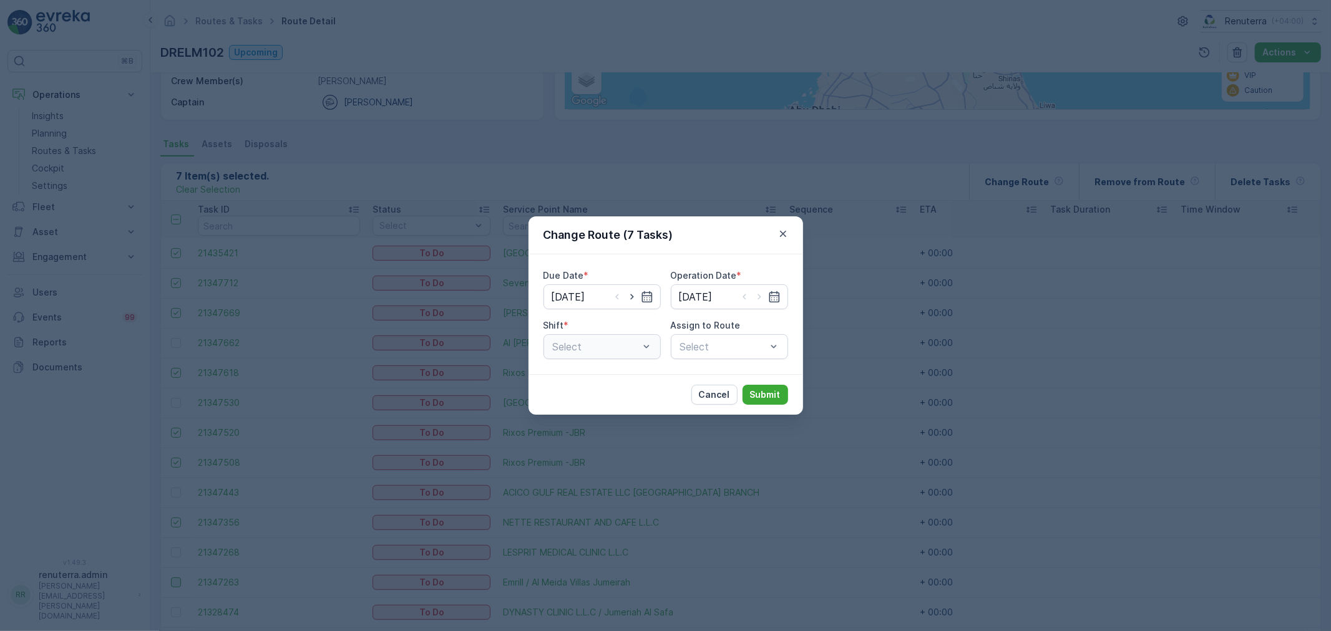
click at [621, 352] on div "Select" at bounding box center [601, 346] width 117 height 25
click at [615, 341] on div "Select" at bounding box center [601, 346] width 117 height 25
click at [621, 351] on div "Select" at bounding box center [601, 346] width 117 height 25
click at [589, 347] on div "Select" at bounding box center [601, 346] width 117 height 25
click at [629, 345] on div "Select" at bounding box center [601, 346] width 117 height 25
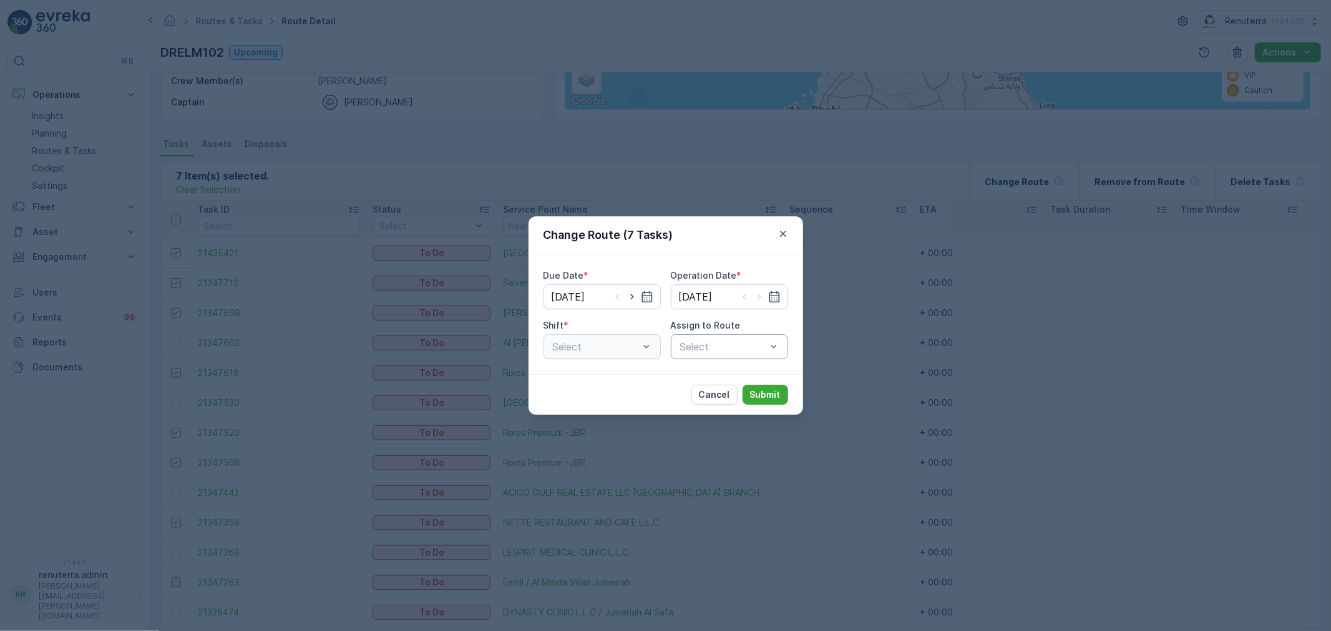
click at [721, 394] on p "Cancel" at bounding box center [714, 395] width 31 height 12
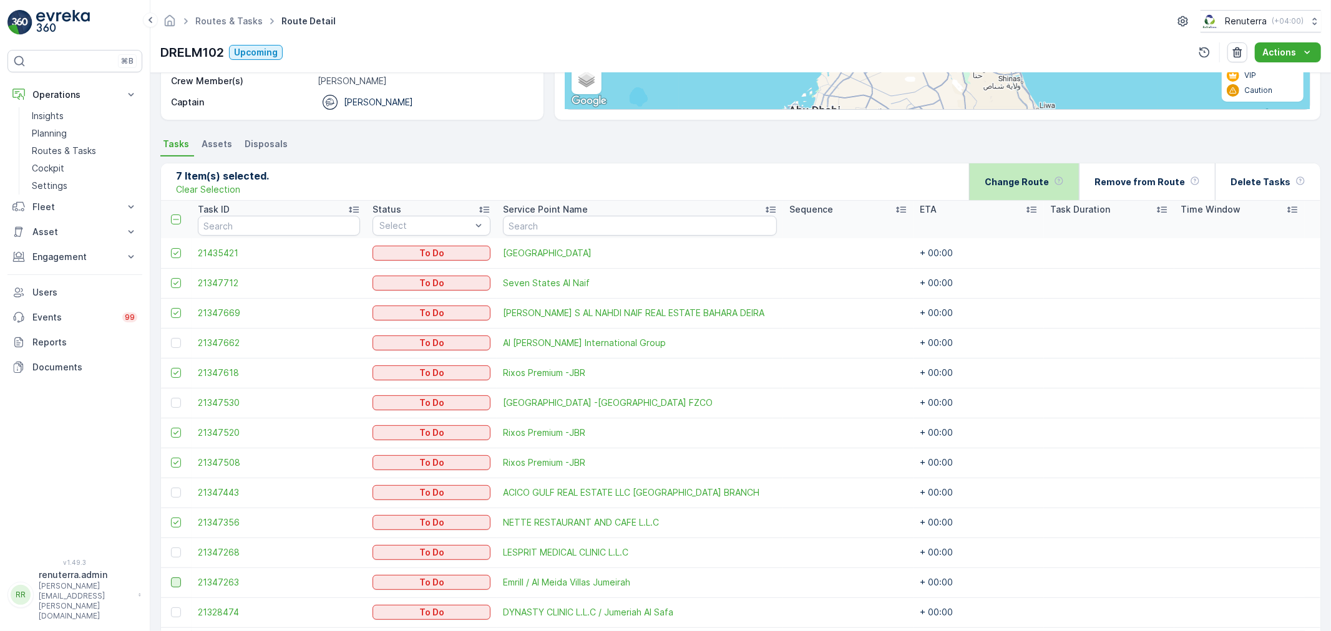
click at [1058, 193] on div "Change Route" at bounding box center [1024, 181] width 79 height 37
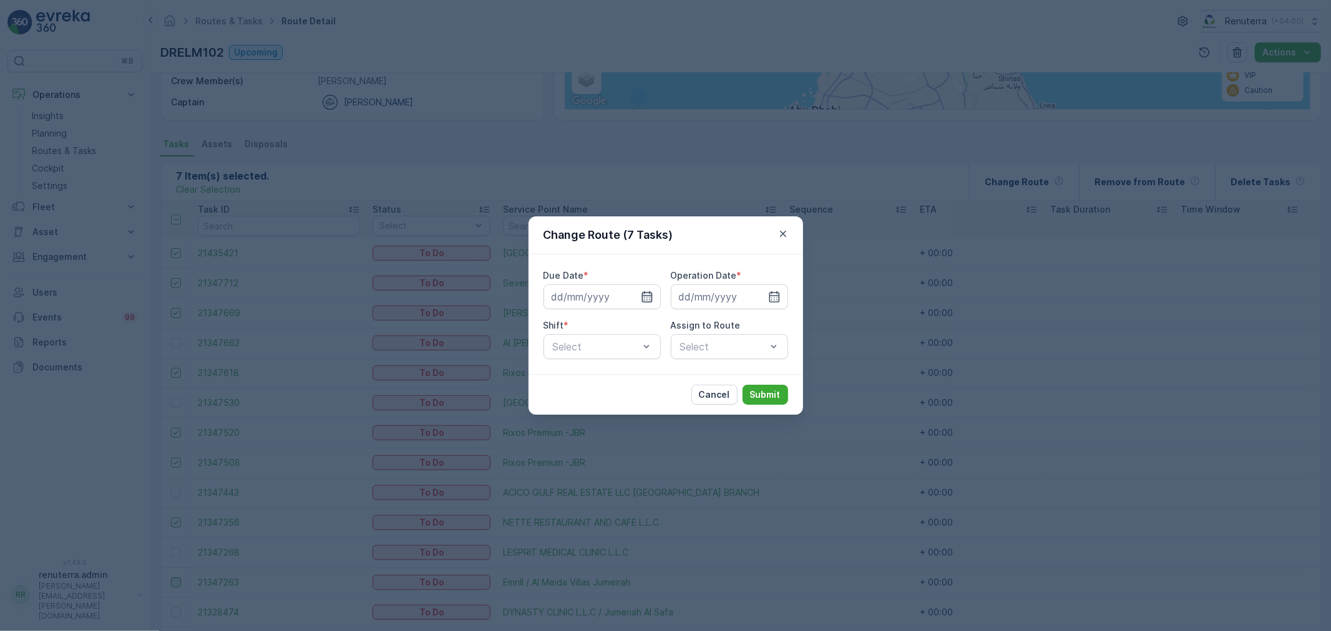
click at [649, 292] on icon "button" at bounding box center [646, 296] width 11 height 11
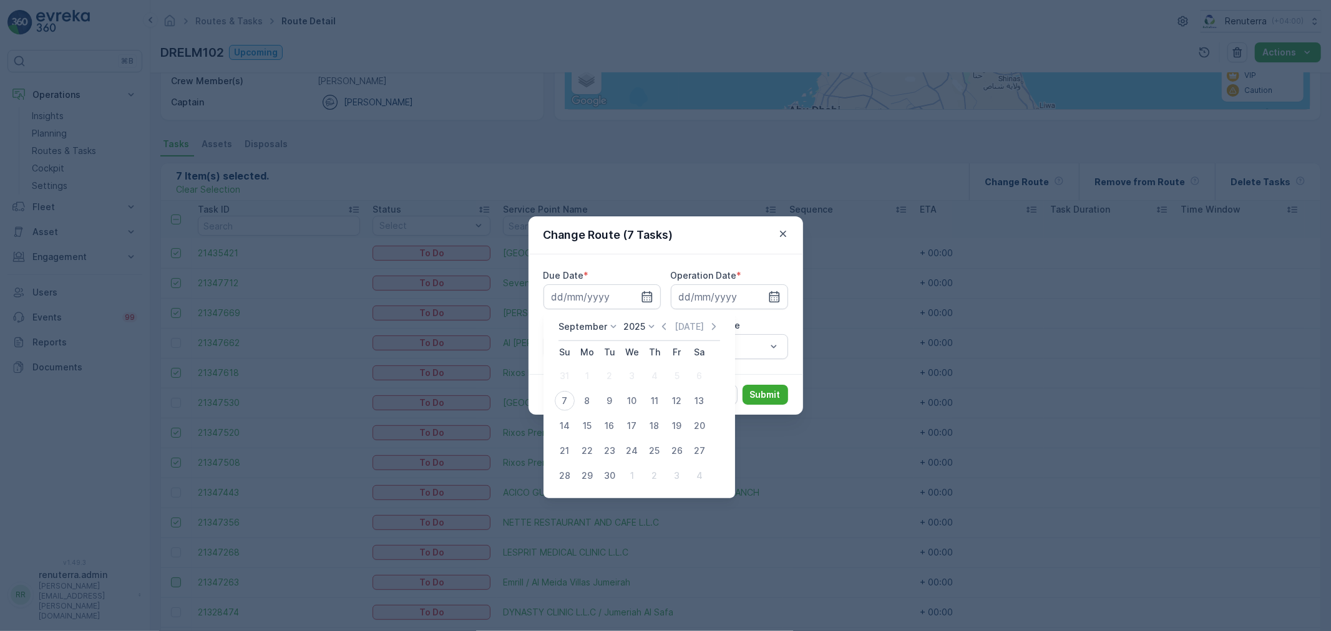
drag, startPoint x: 554, startPoint y: 402, endPoint x: 583, endPoint y: 387, distance: 32.6
click at [555, 401] on div "7" at bounding box center [565, 401] width 20 height 20
type input "[DATE]"
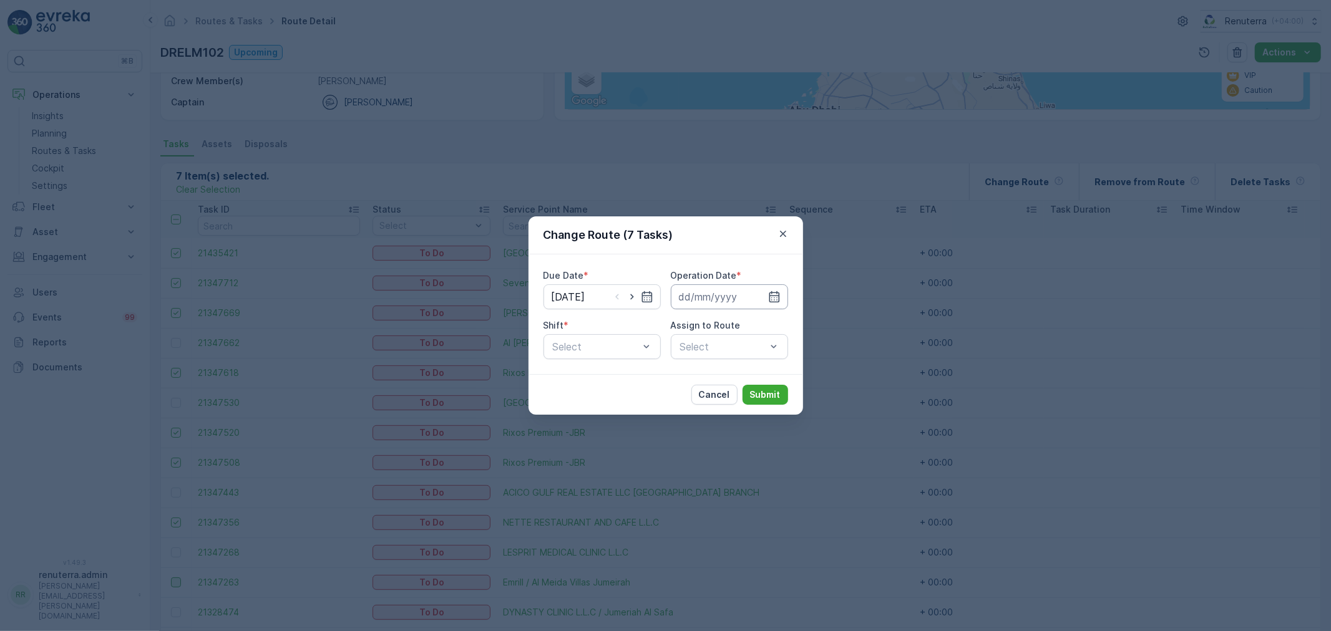
click at [781, 293] on input at bounding box center [729, 297] width 117 height 25
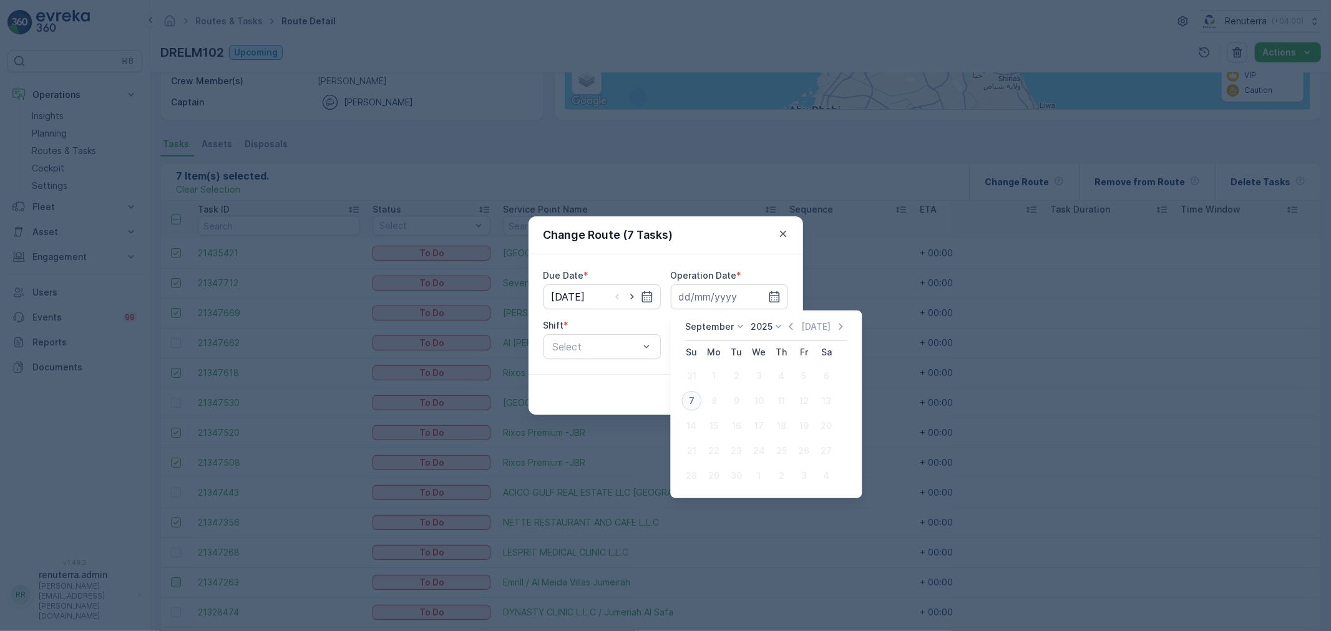
click at [696, 402] on div "7" at bounding box center [691, 401] width 20 height 20
type input "[DATE]"
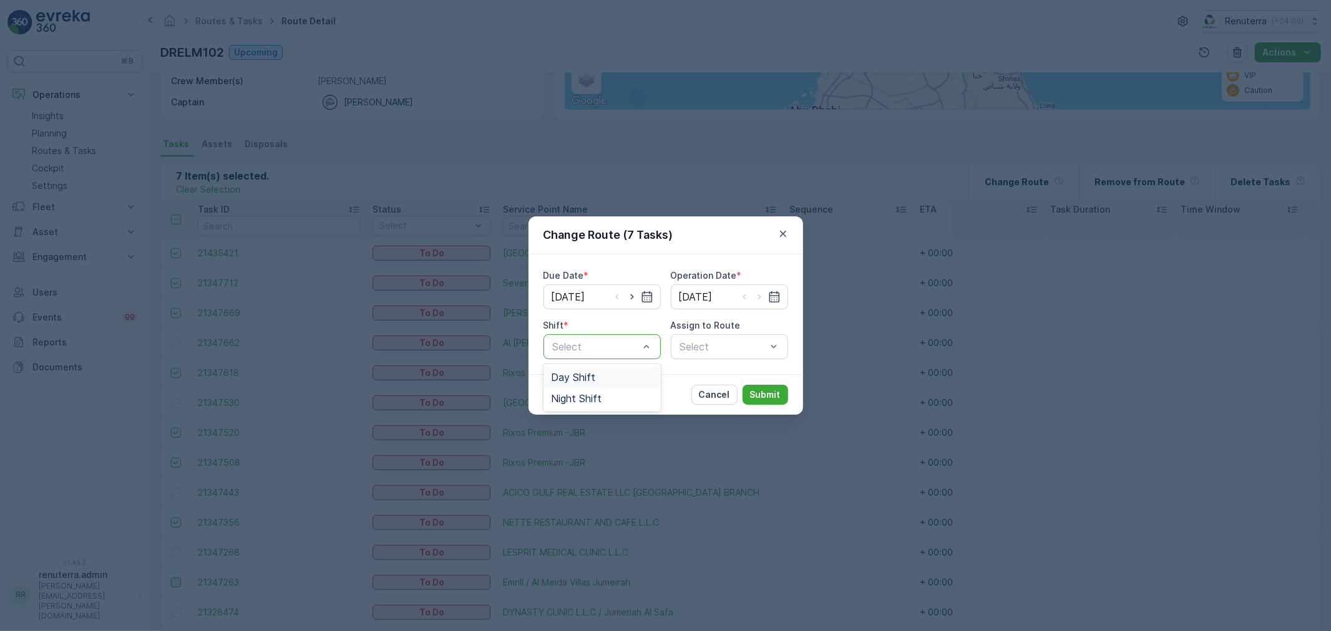
click at [600, 382] on div "Day Shift" at bounding box center [602, 377] width 102 height 11
click at [695, 351] on div "Select" at bounding box center [729, 346] width 117 height 25
click at [703, 344] on div "Select" at bounding box center [729, 346] width 117 height 25
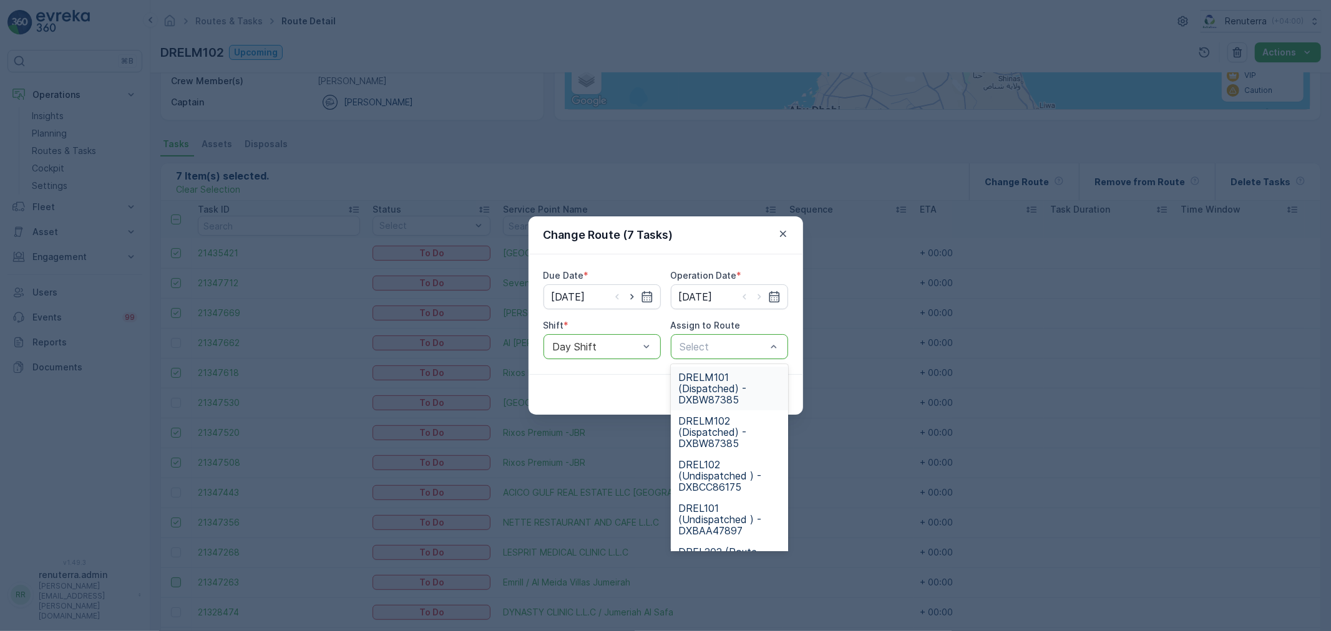
click at [727, 373] on span "DRELM101 (Dispatched) - DXBW87385" at bounding box center [729, 389] width 102 height 34
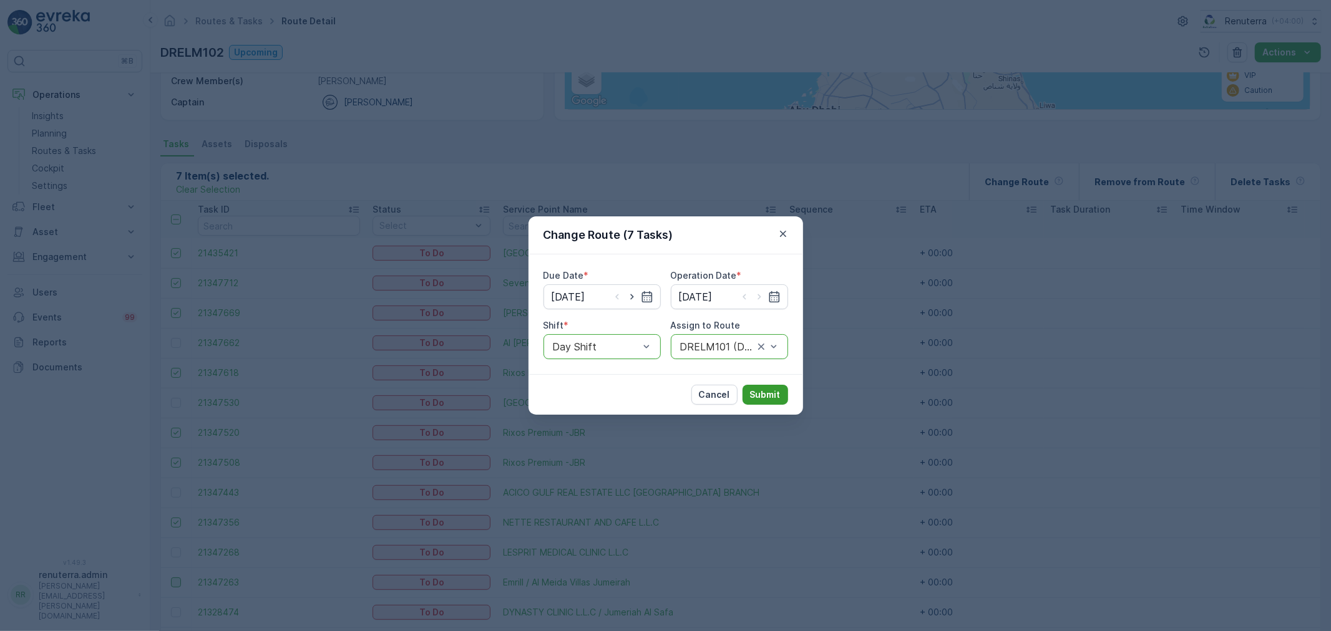
click at [767, 391] on p "Submit" at bounding box center [765, 395] width 31 height 12
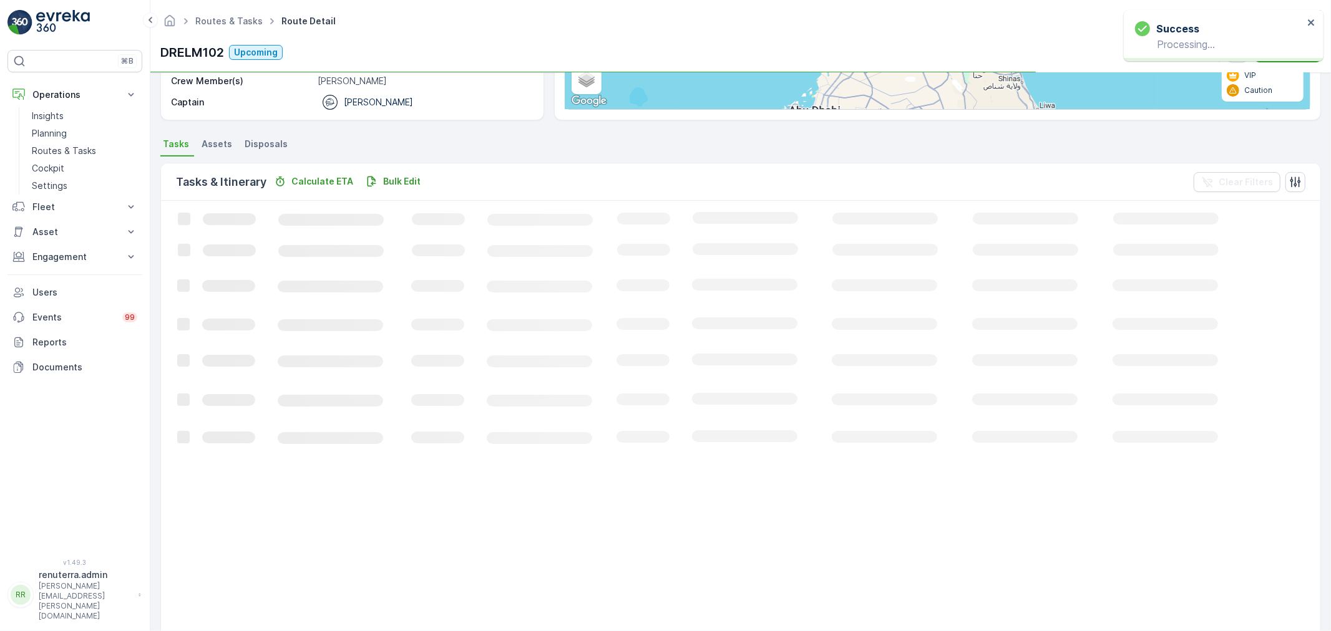
scroll to position [141, 0]
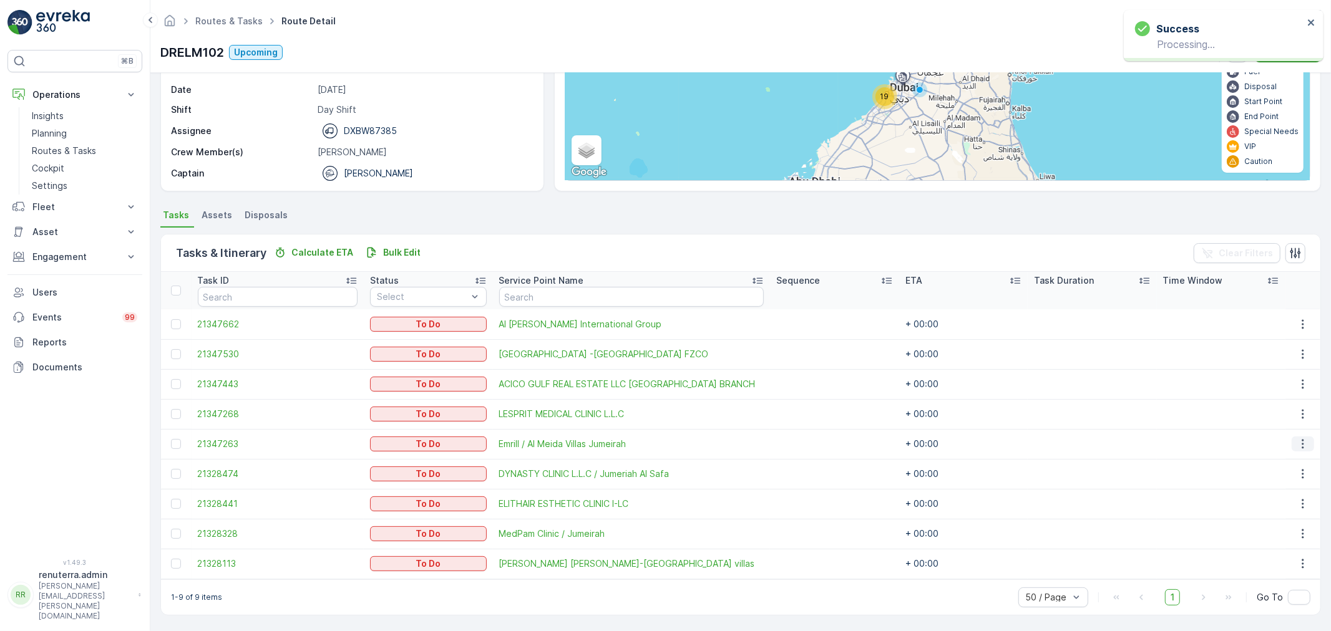
click at [1299, 445] on icon "button" at bounding box center [1303, 444] width 12 height 12
click at [1275, 497] on span "Change Route" at bounding box center [1272, 497] width 61 height 12
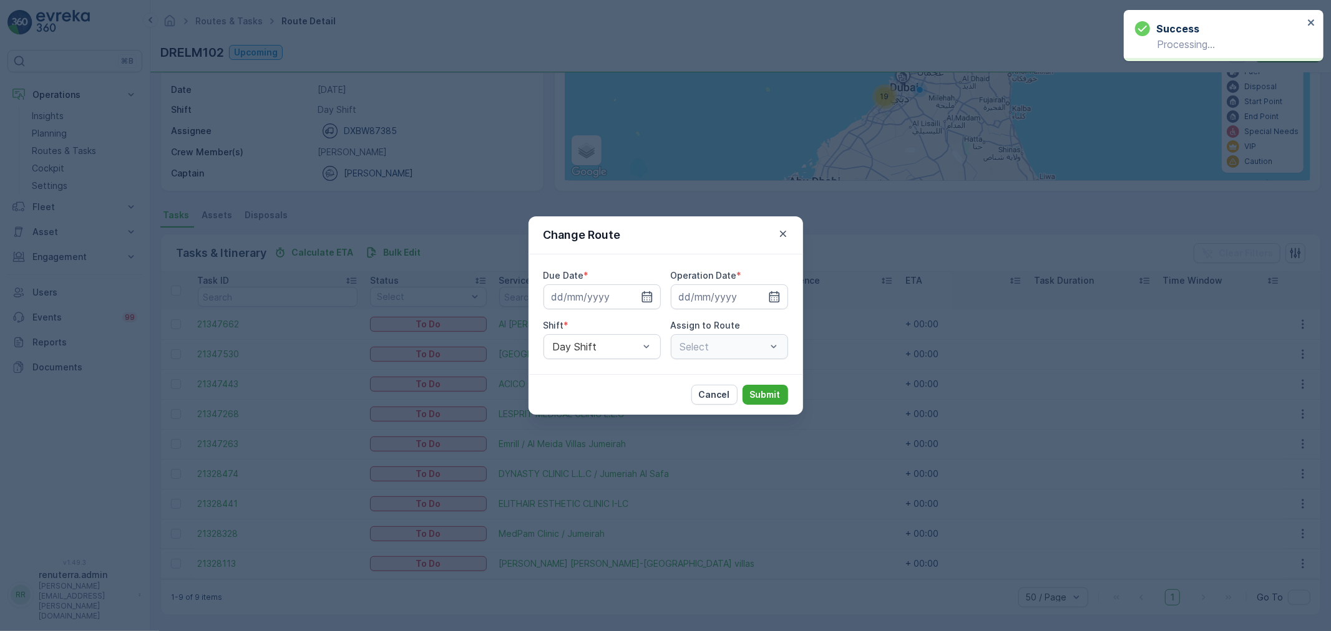
type input "[DATE]"
click at [788, 234] on icon "button" at bounding box center [783, 234] width 12 height 12
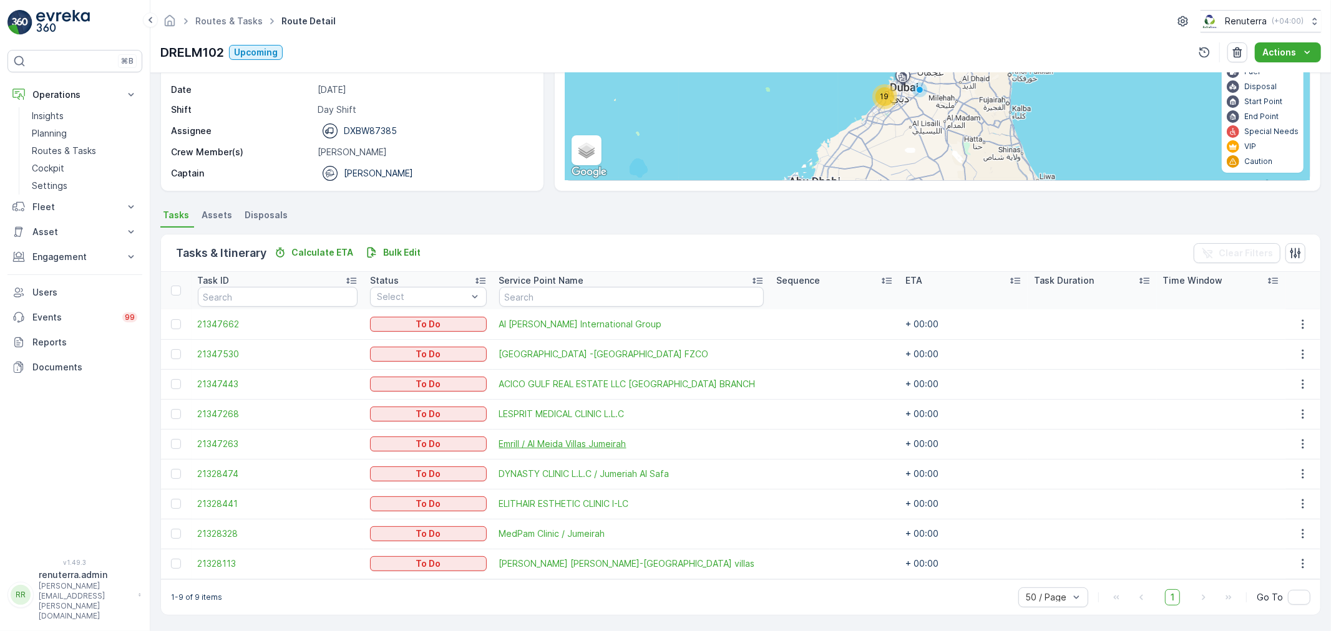
click at [514, 438] on span "Emrill / Al Meida Villas Jumeirah" at bounding box center [631, 444] width 265 height 12
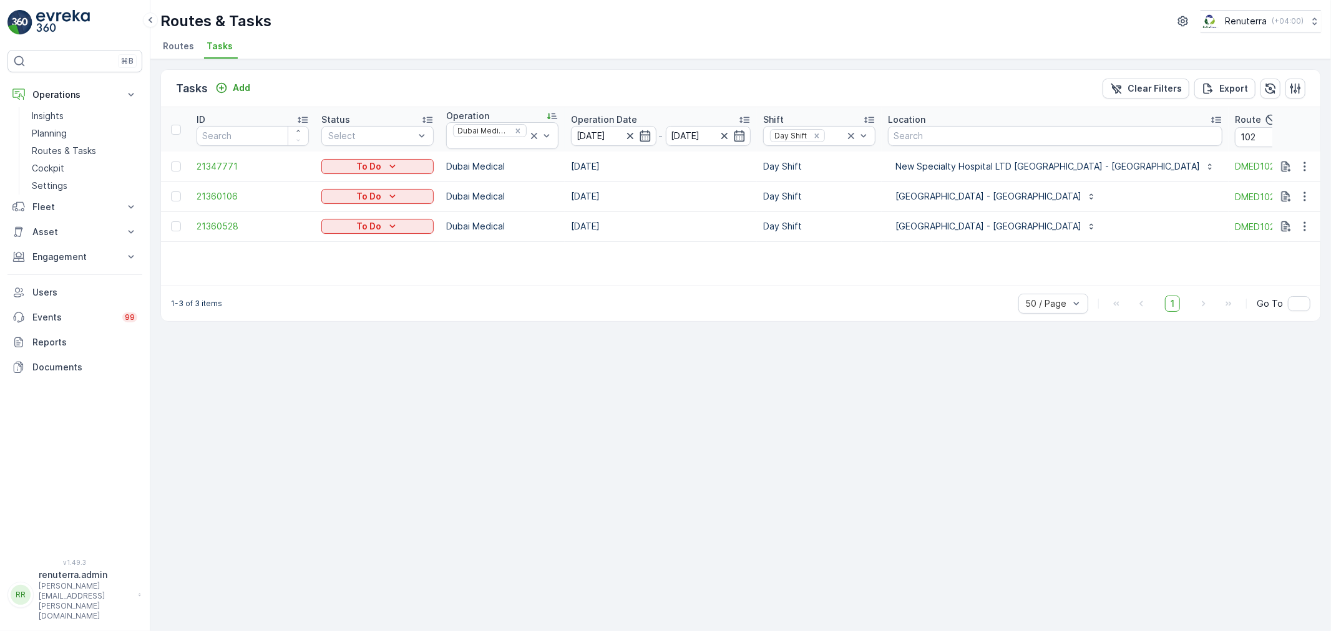
scroll to position [0, 80]
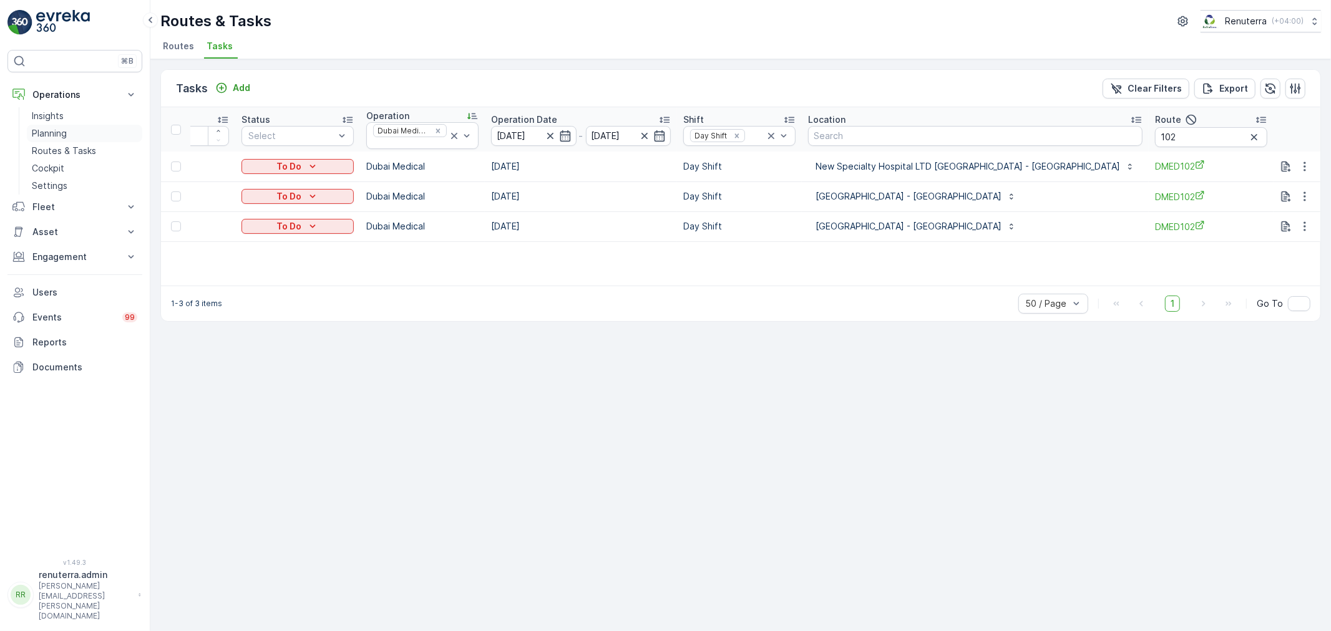
click at [41, 133] on p "Planning" at bounding box center [49, 133] width 35 height 12
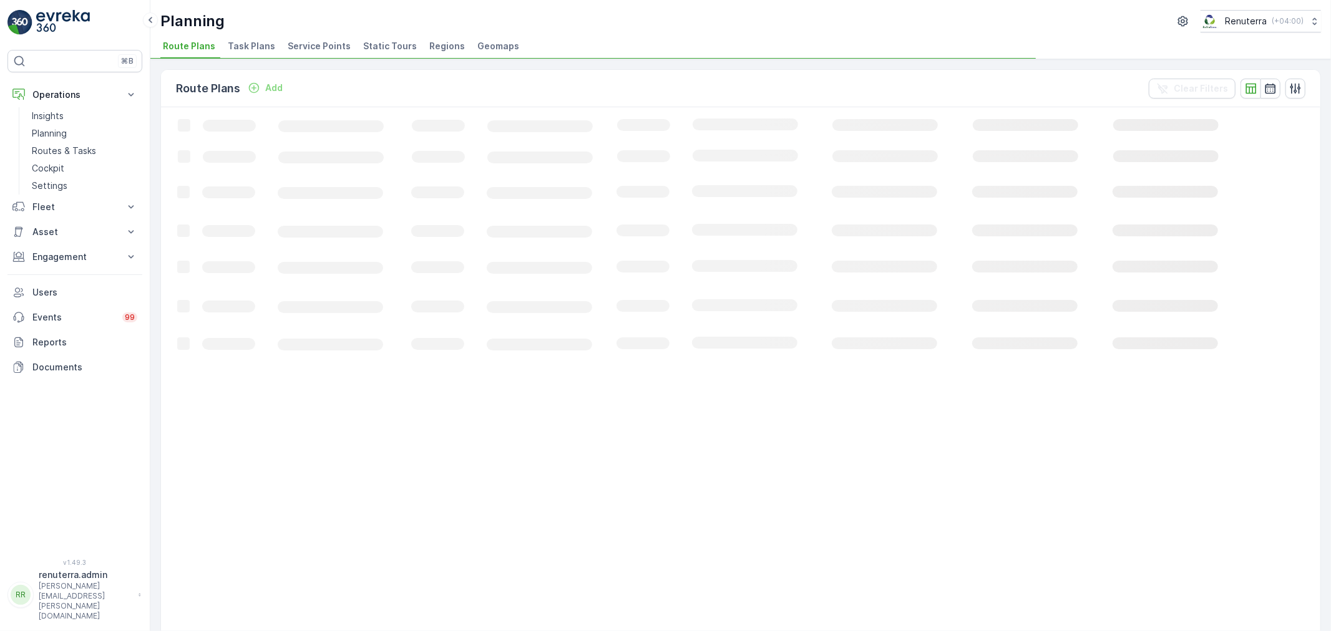
click at [316, 50] on span "Service Points" at bounding box center [319, 46] width 63 height 12
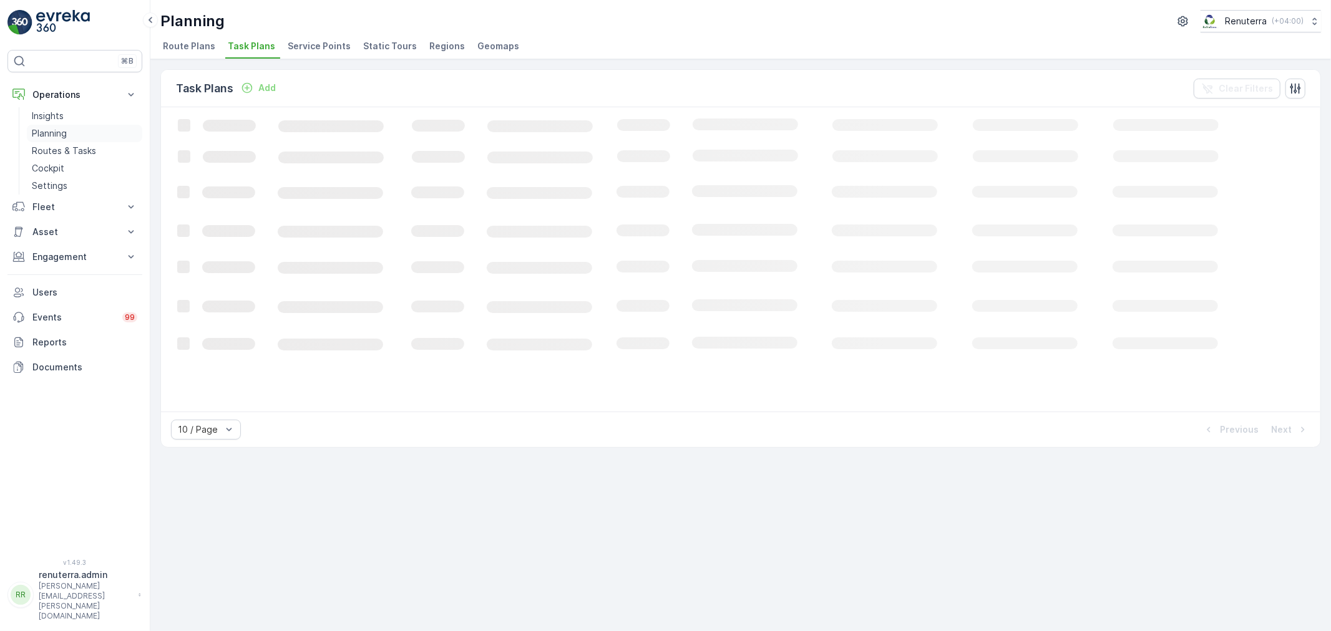
click at [82, 131] on link "Planning" at bounding box center [84, 133] width 115 height 17
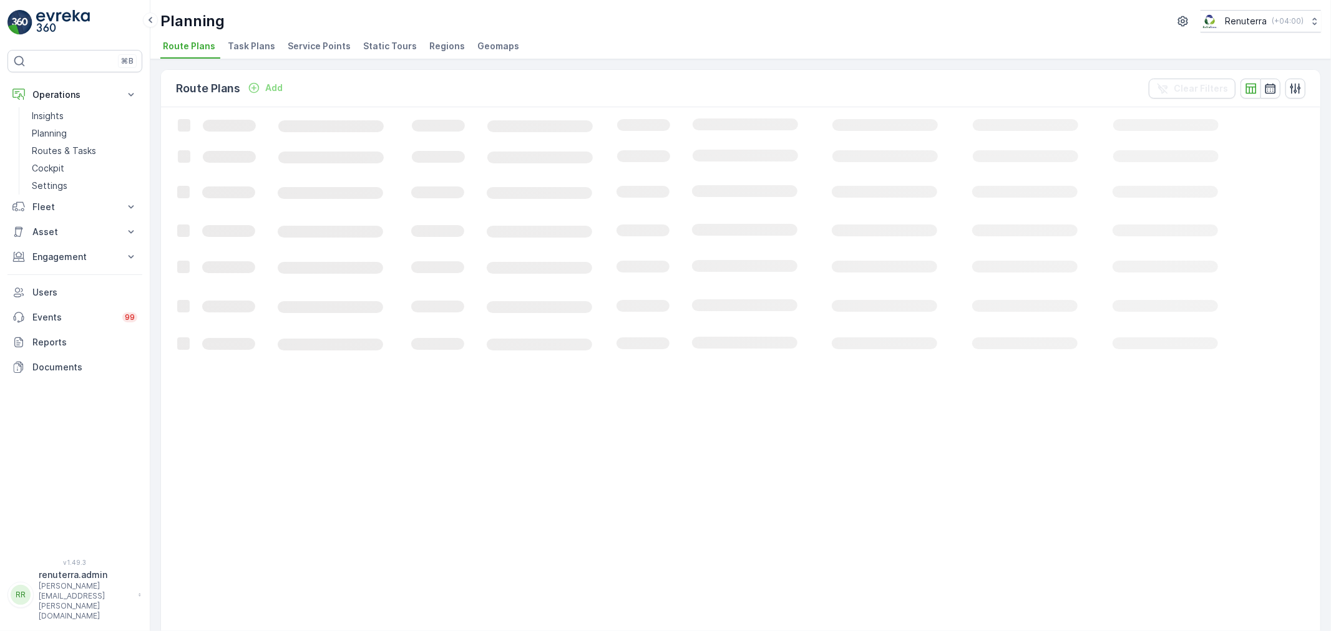
click at [327, 47] on span "Service Points" at bounding box center [319, 46] width 63 height 12
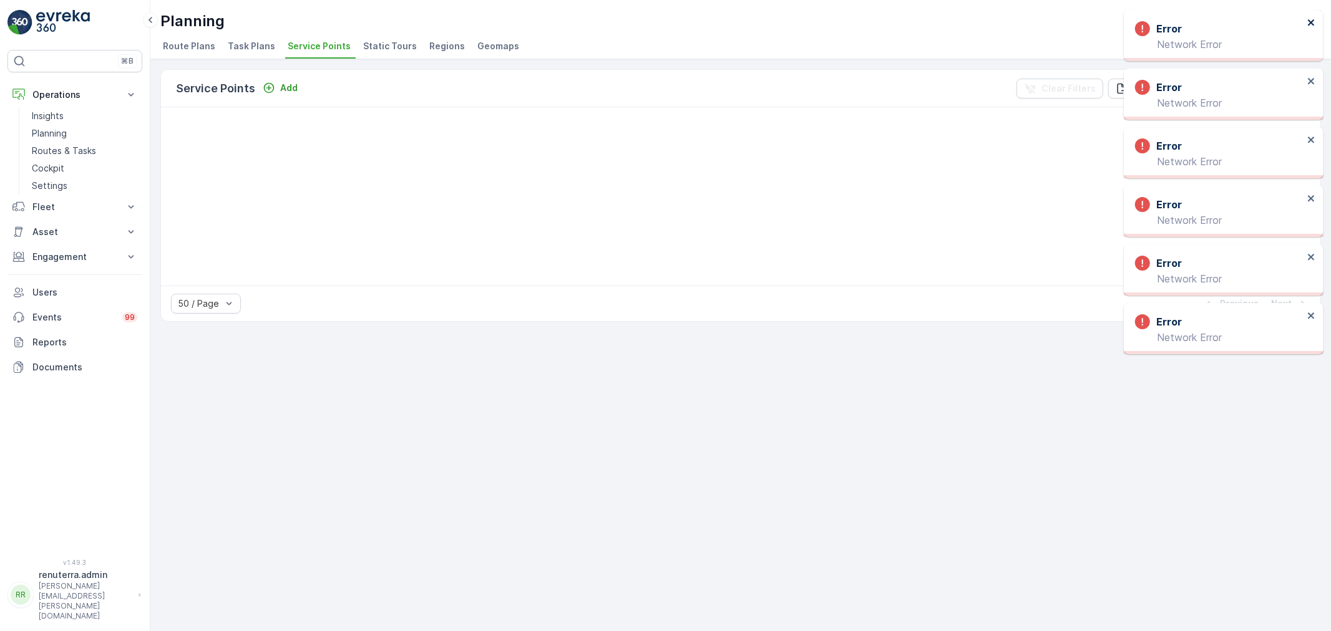
click at [1307, 26] on icon "close" at bounding box center [1311, 22] width 9 height 10
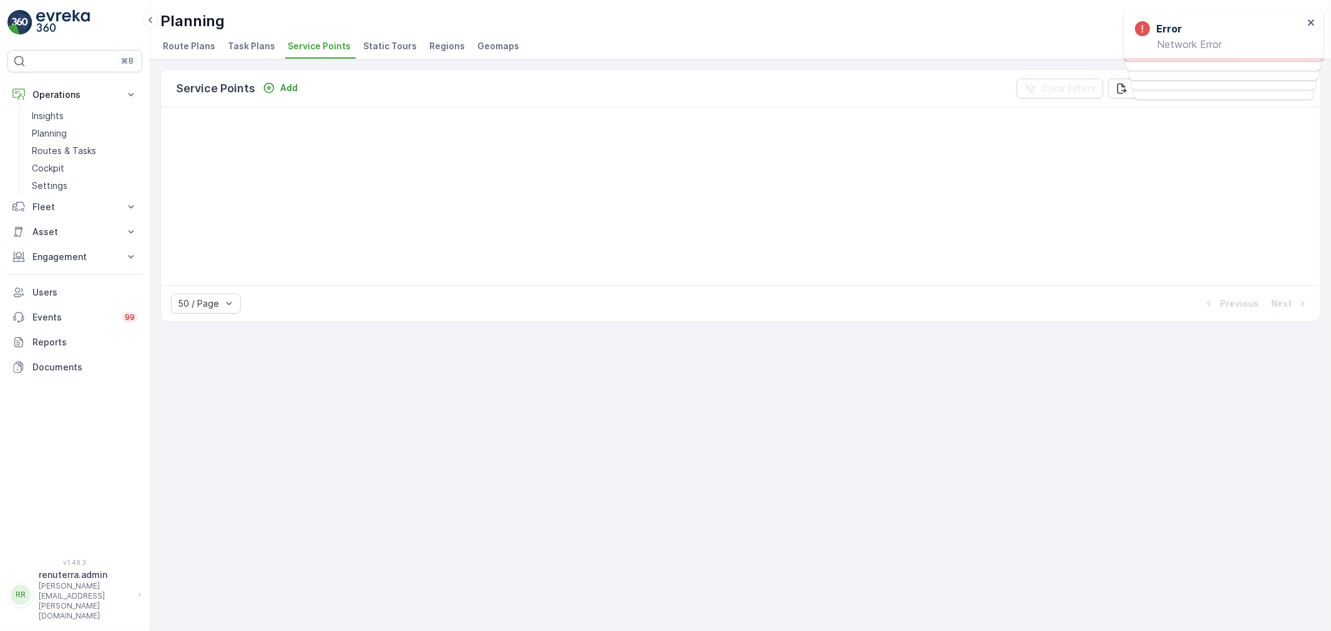
click at [326, 42] on span "Service Points" at bounding box center [319, 46] width 63 height 12
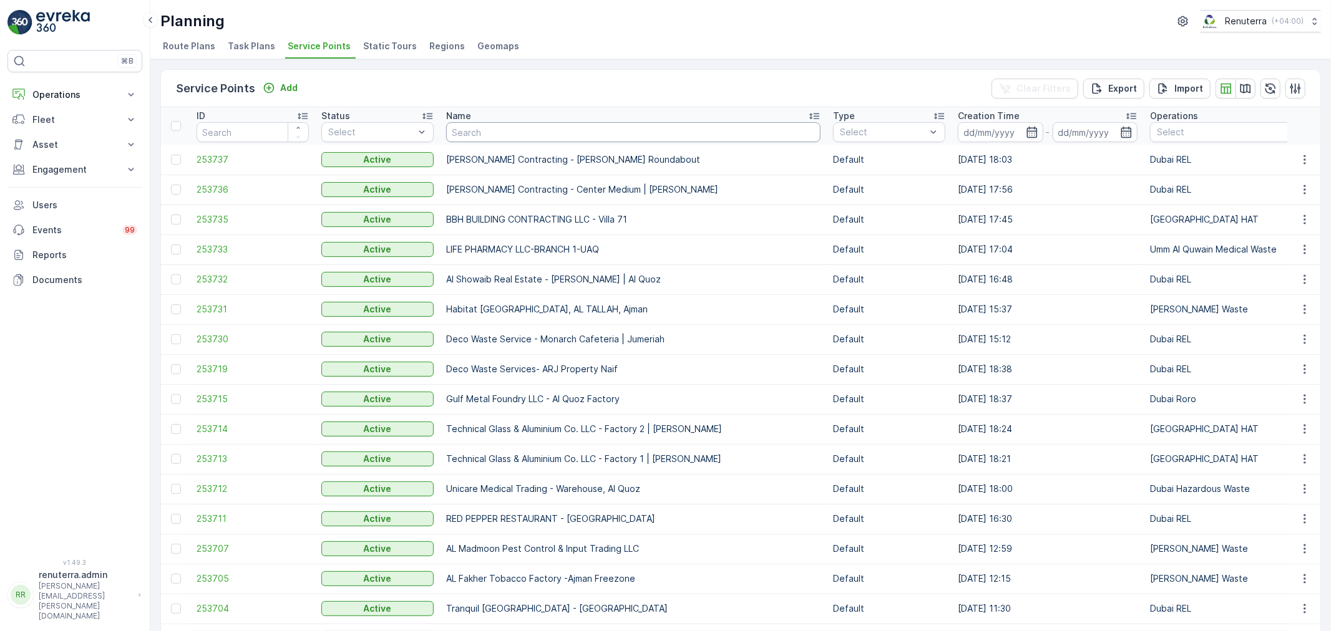
drag, startPoint x: 547, startPoint y: 138, endPoint x: 562, endPoint y: 123, distance: 21.2
click at [560, 123] on input "text" at bounding box center [633, 132] width 374 height 20
type input "emrill j"
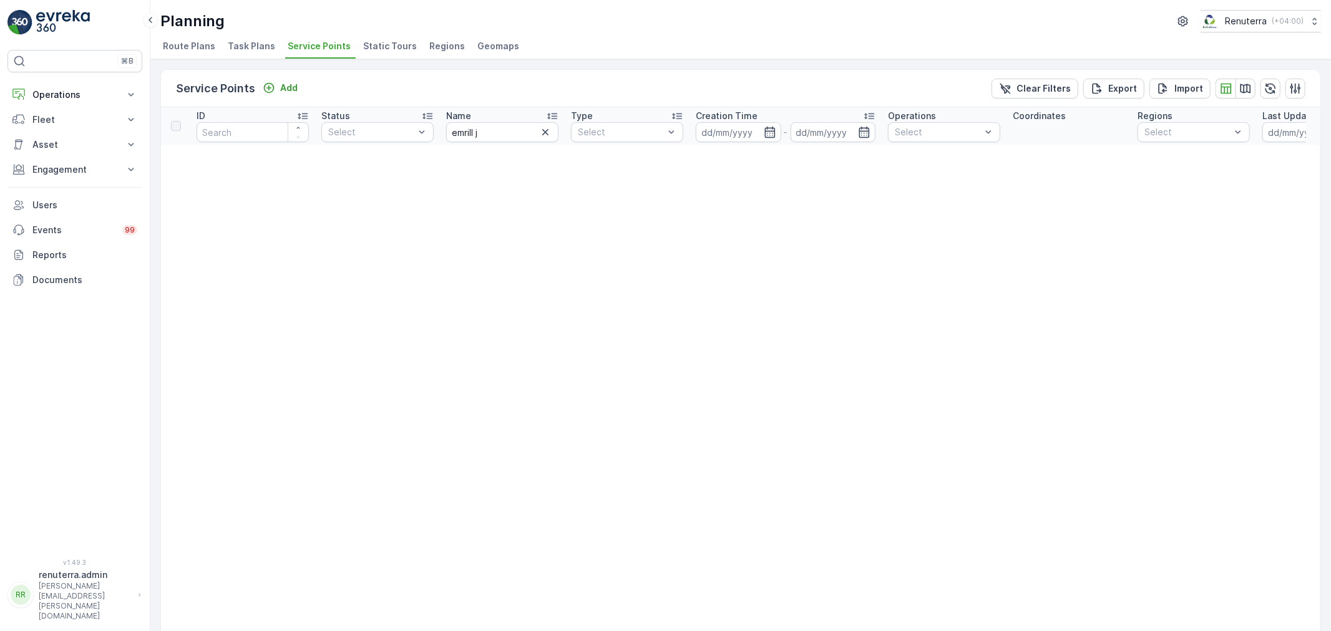
click at [497, 135] on input "emrill j" at bounding box center [502, 132] width 112 height 20
type input "emrill"
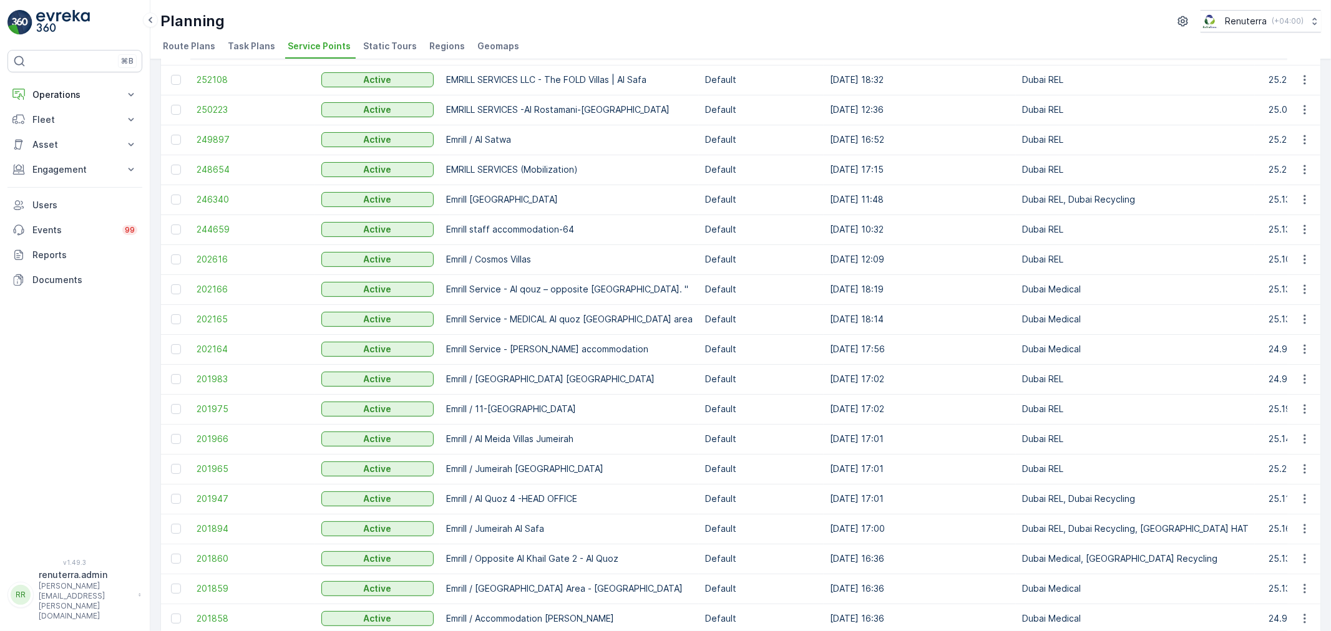
scroll to position [139, 0]
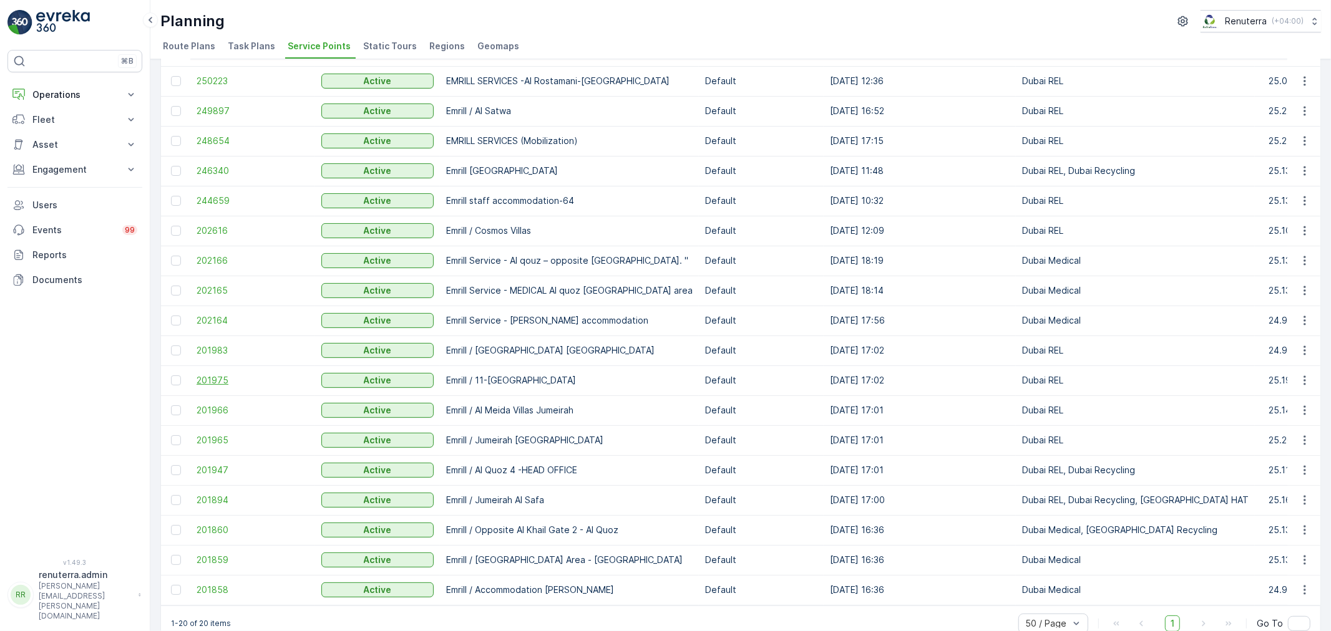
click at [223, 384] on span "201975" at bounding box center [253, 380] width 112 height 12
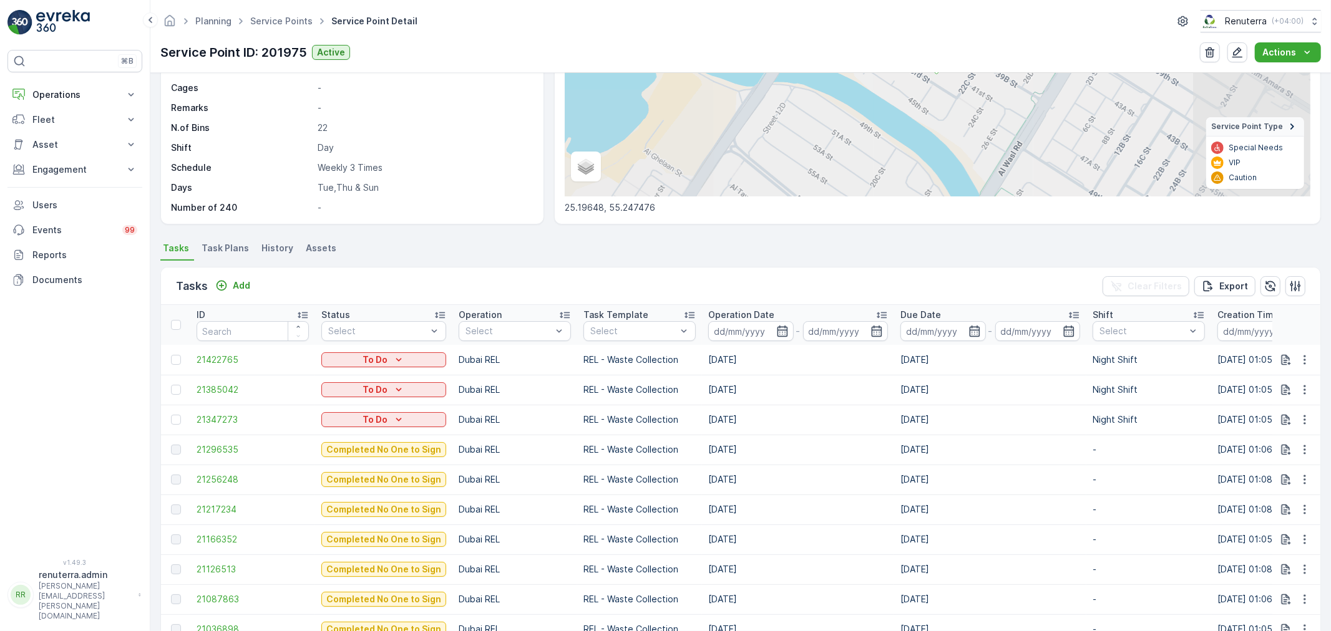
scroll to position [208, 0]
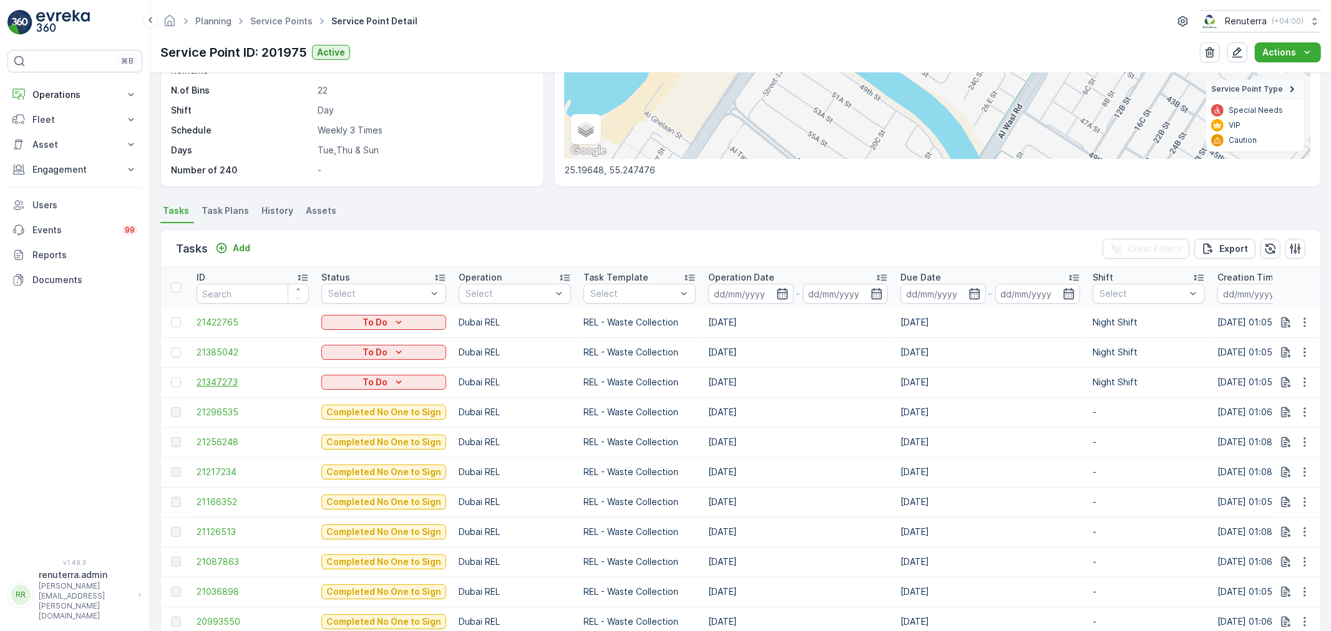
click at [217, 382] on span "21347273" at bounding box center [253, 382] width 112 height 12
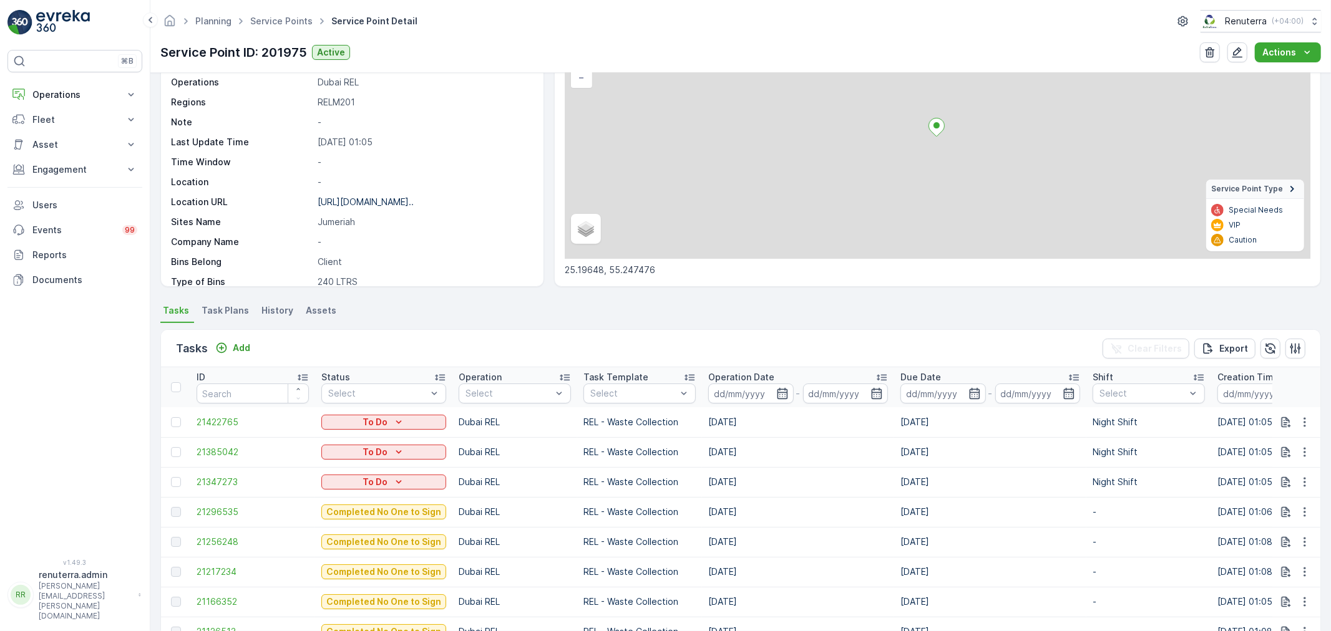
scroll to position [139, 0]
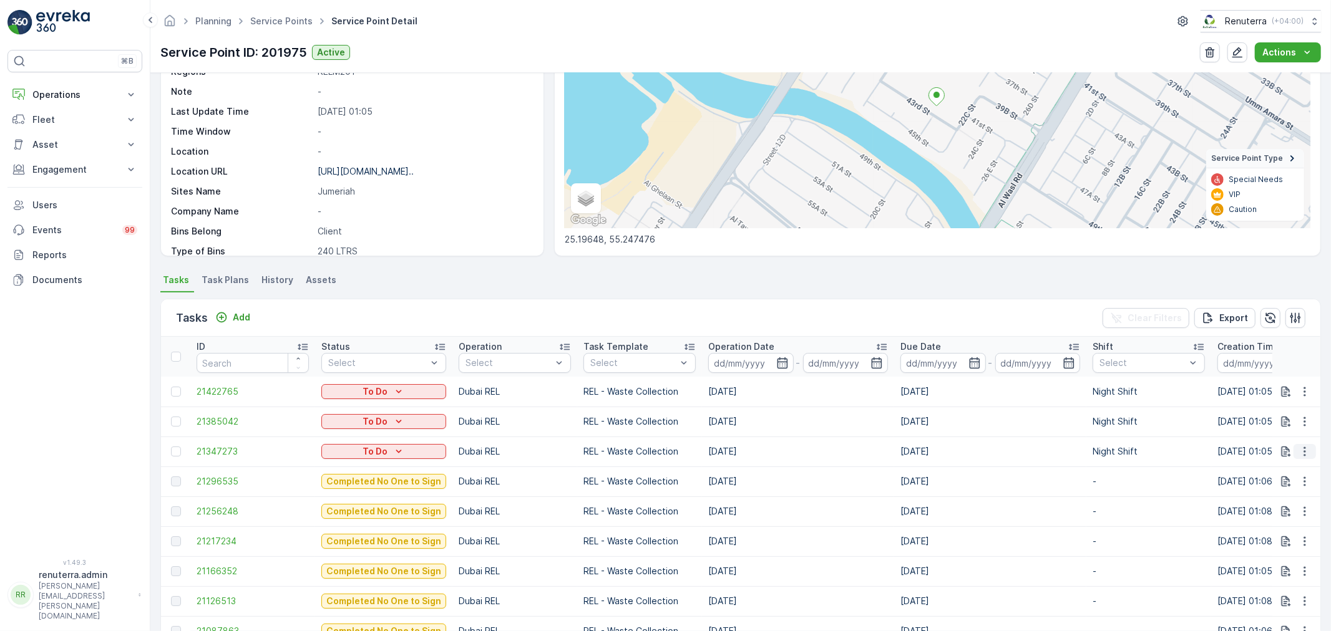
click at [1295, 449] on button "button" at bounding box center [1304, 451] width 22 height 15
click at [1274, 502] on span "Change Route" at bounding box center [1272, 505] width 61 height 12
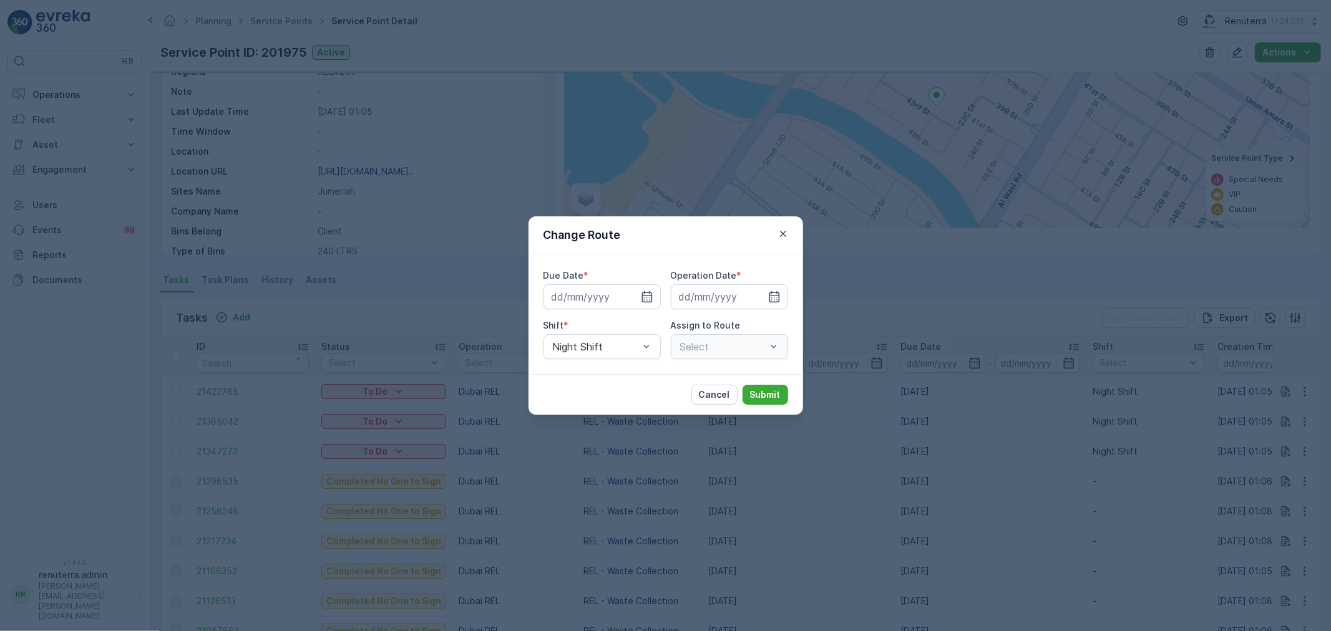
type input "[DATE]"
click at [626, 357] on div "Night Shift" at bounding box center [601, 346] width 117 height 25
click at [606, 372] on div "Day Shift" at bounding box center [602, 377] width 102 height 11
click at [776, 292] on icon "button" at bounding box center [774, 296] width 11 height 11
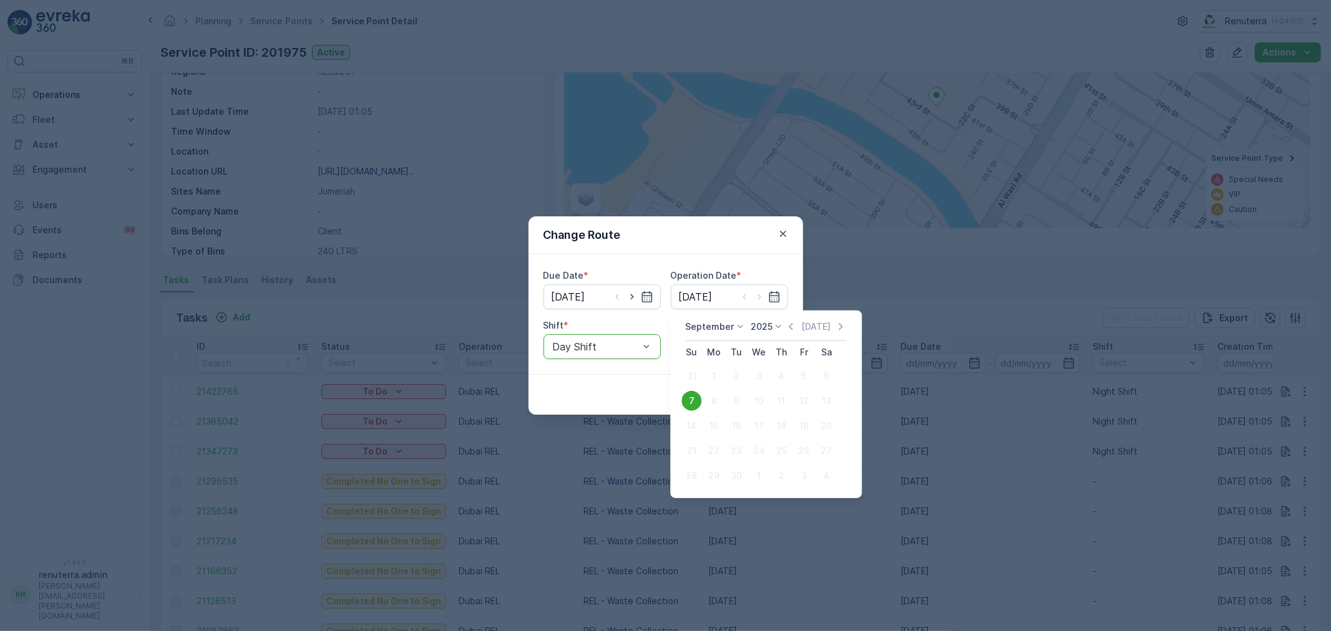
click at [684, 401] on div "7" at bounding box center [691, 401] width 20 height 20
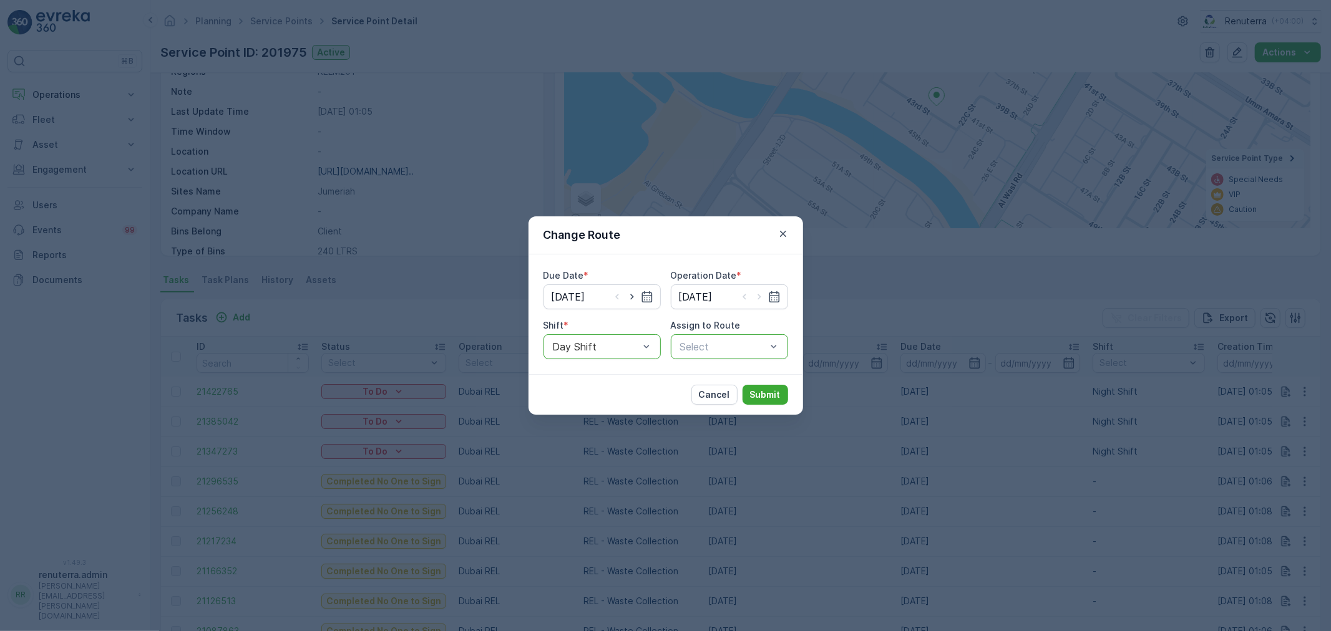
click at [762, 344] on div at bounding box center [723, 346] width 89 height 11
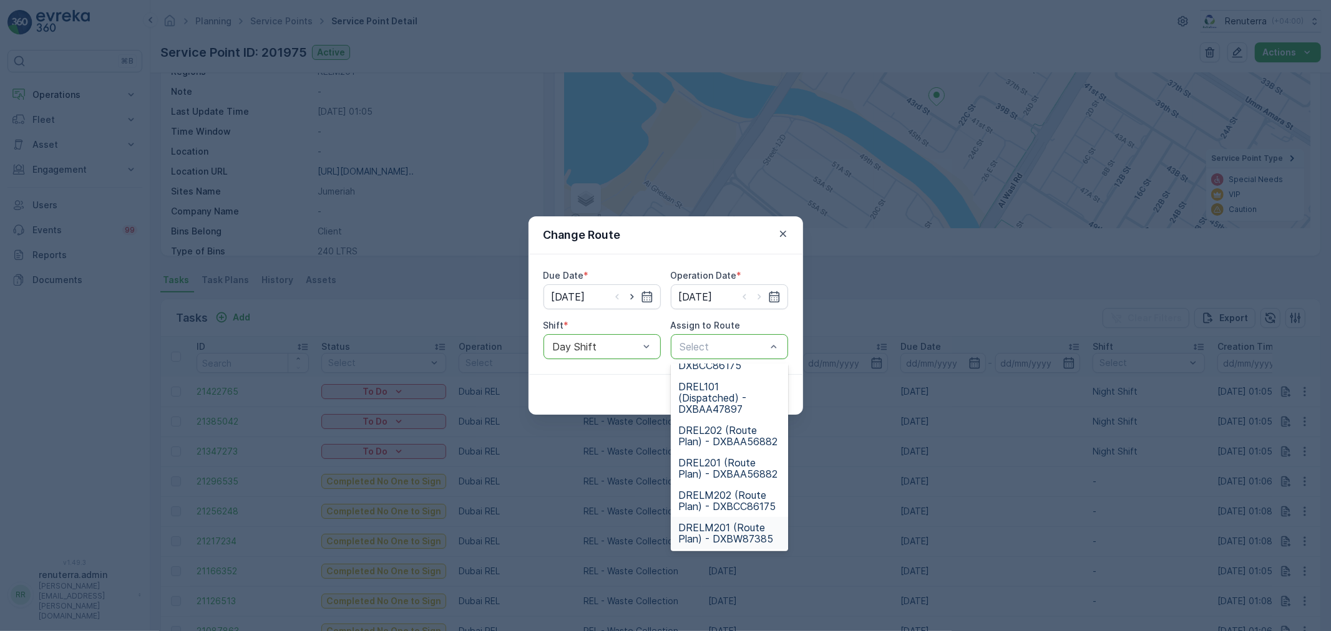
scroll to position [0, 0]
click at [735, 425] on span "DRELM102 (Dispatched) - DXBW87385" at bounding box center [729, 433] width 102 height 34
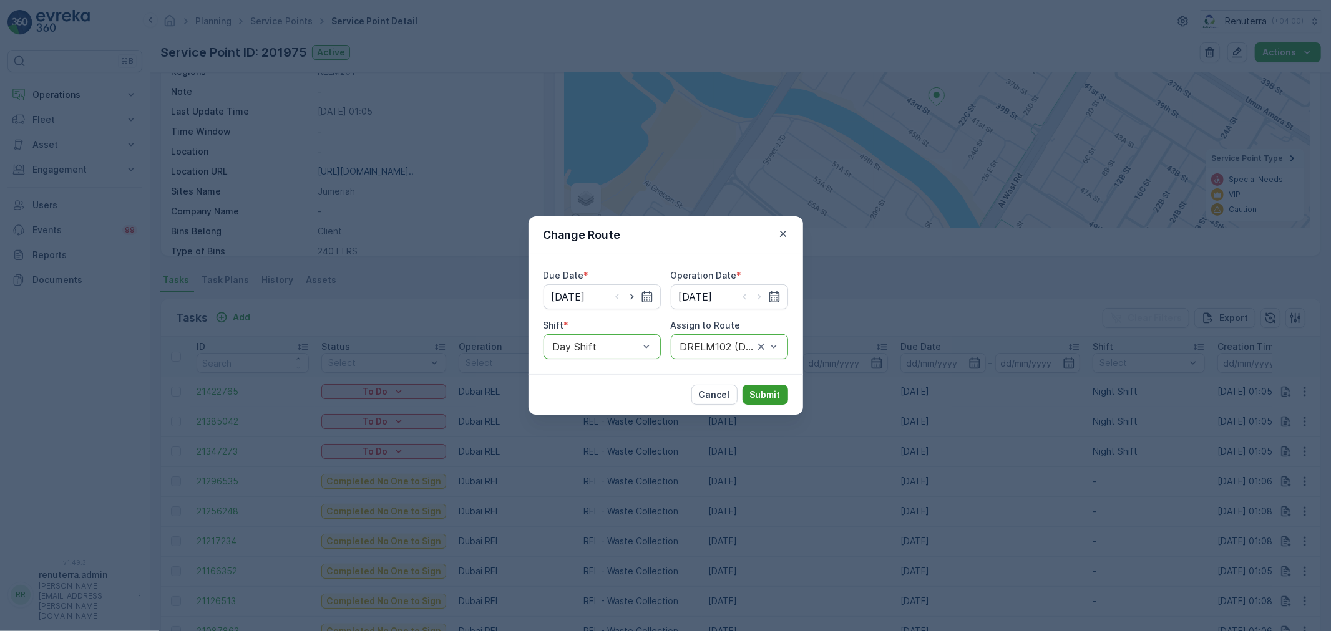
click at [772, 400] on p "Submit" at bounding box center [765, 395] width 31 height 12
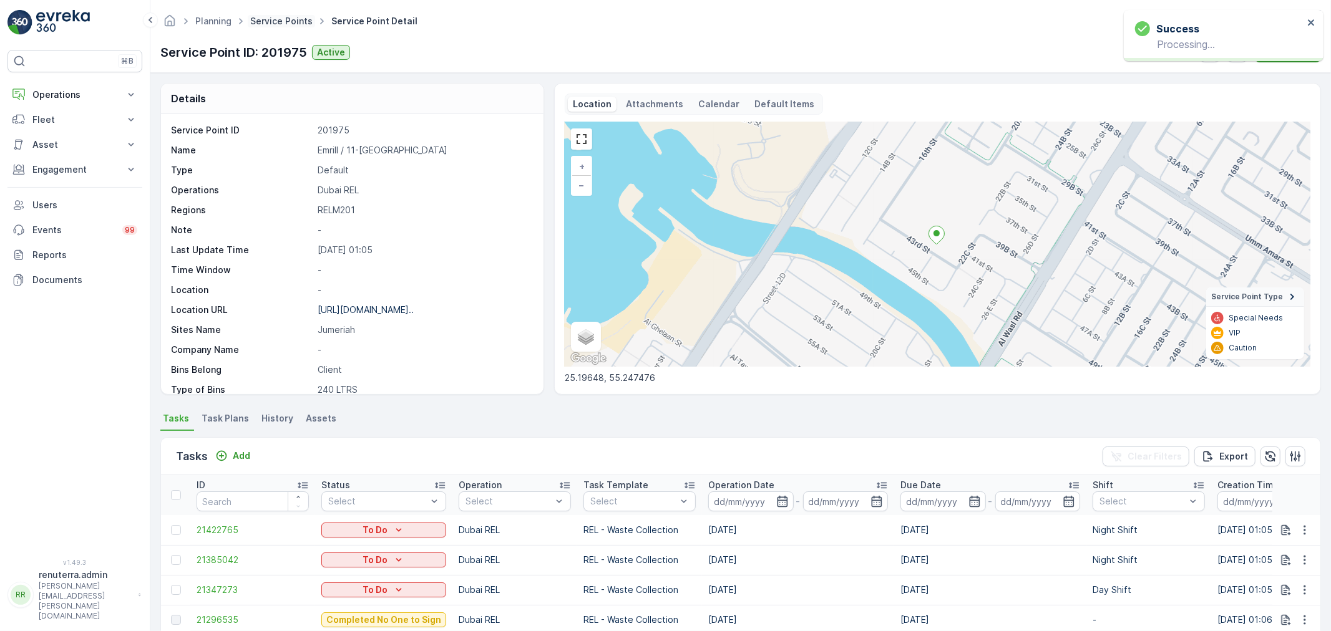
click at [293, 16] on link "Service Points" at bounding box center [281, 21] width 62 height 11
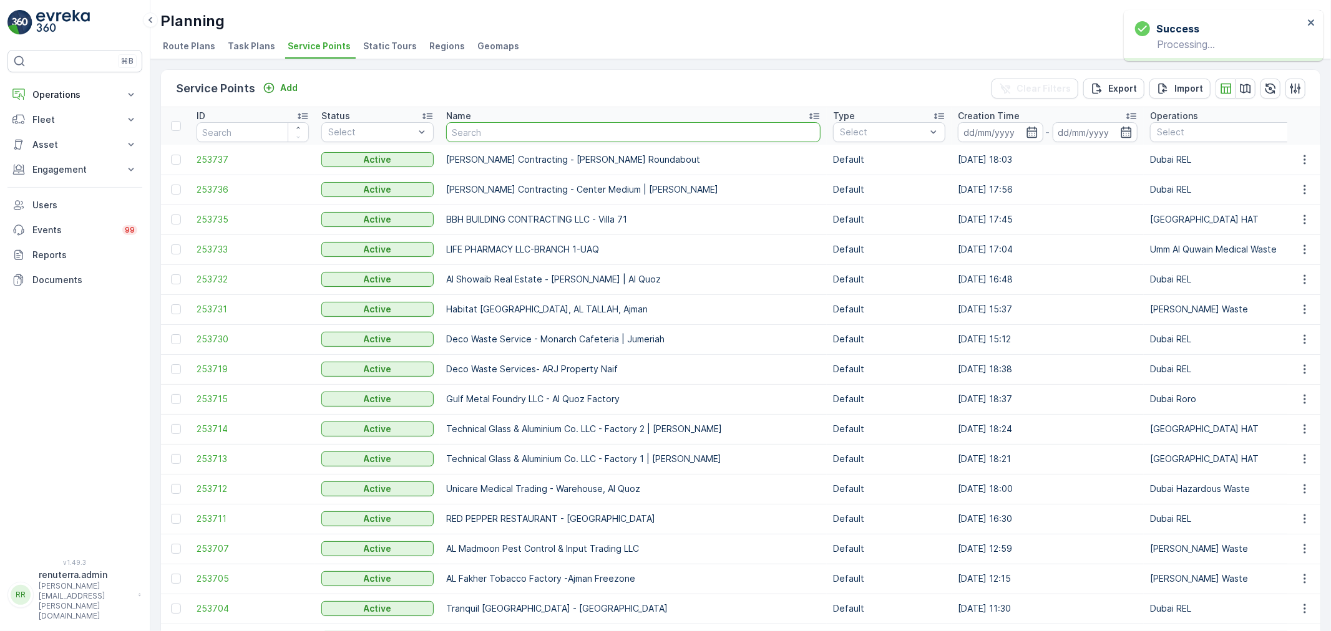
click at [505, 129] on input "text" at bounding box center [633, 132] width 374 height 20
type input "emrill"
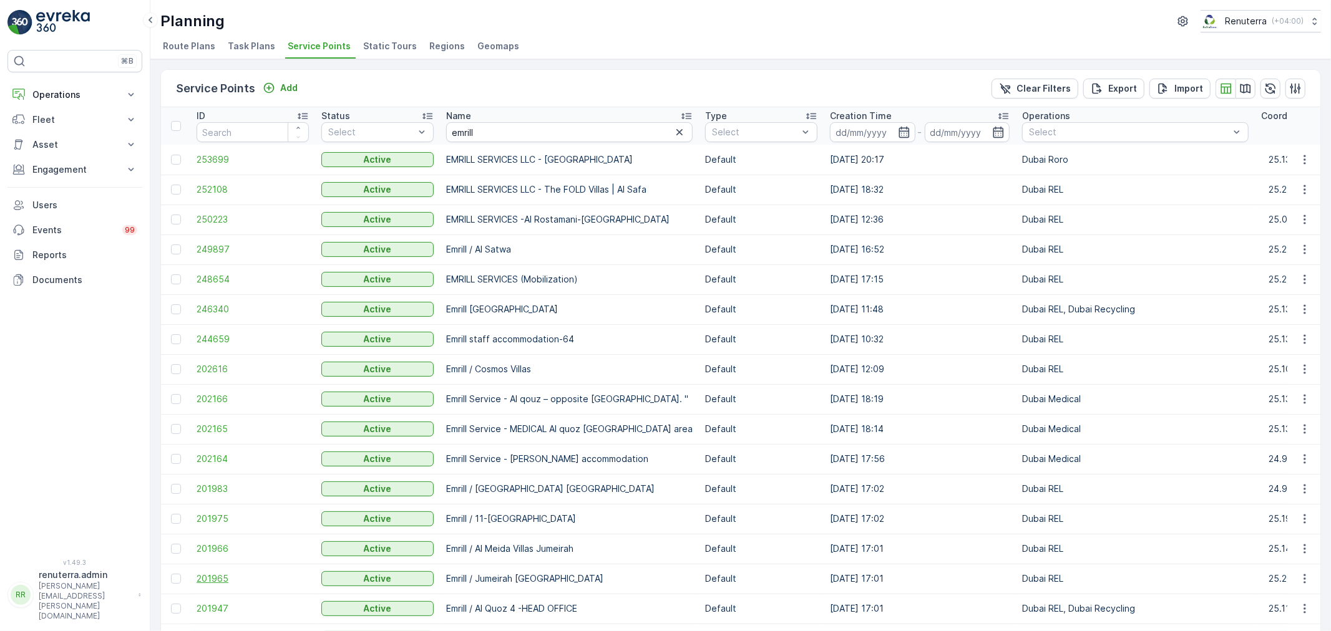
click at [219, 580] on span "201965" at bounding box center [253, 579] width 112 height 12
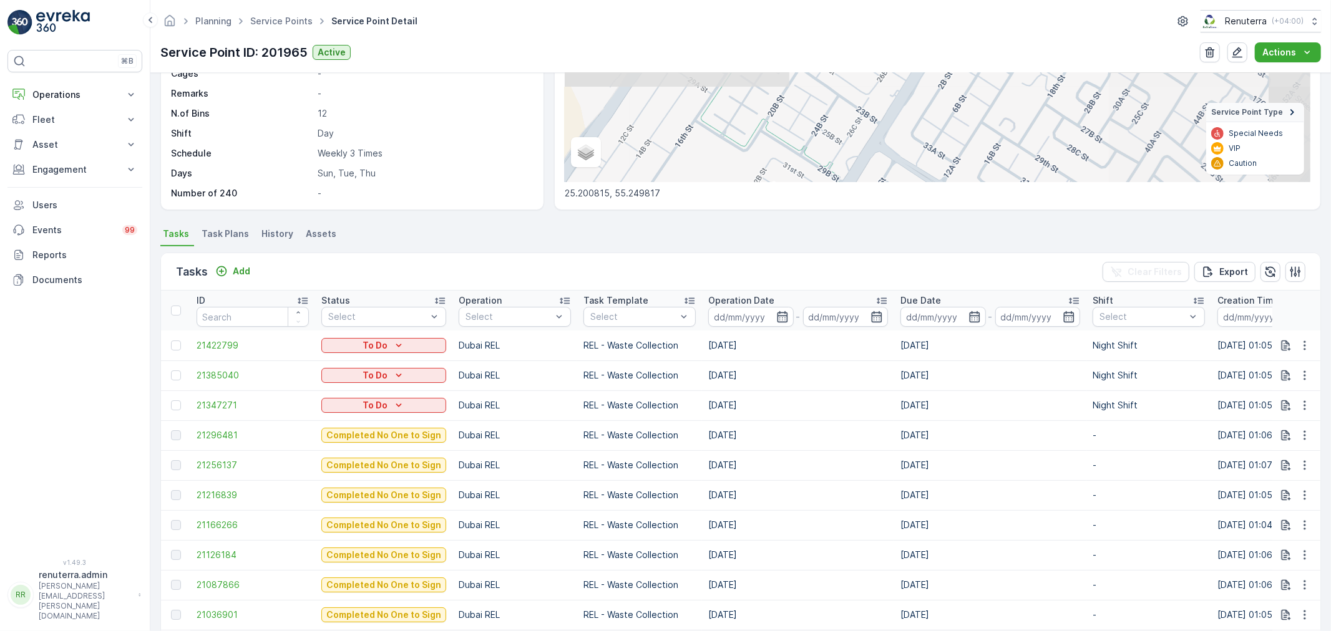
scroll to position [208, 0]
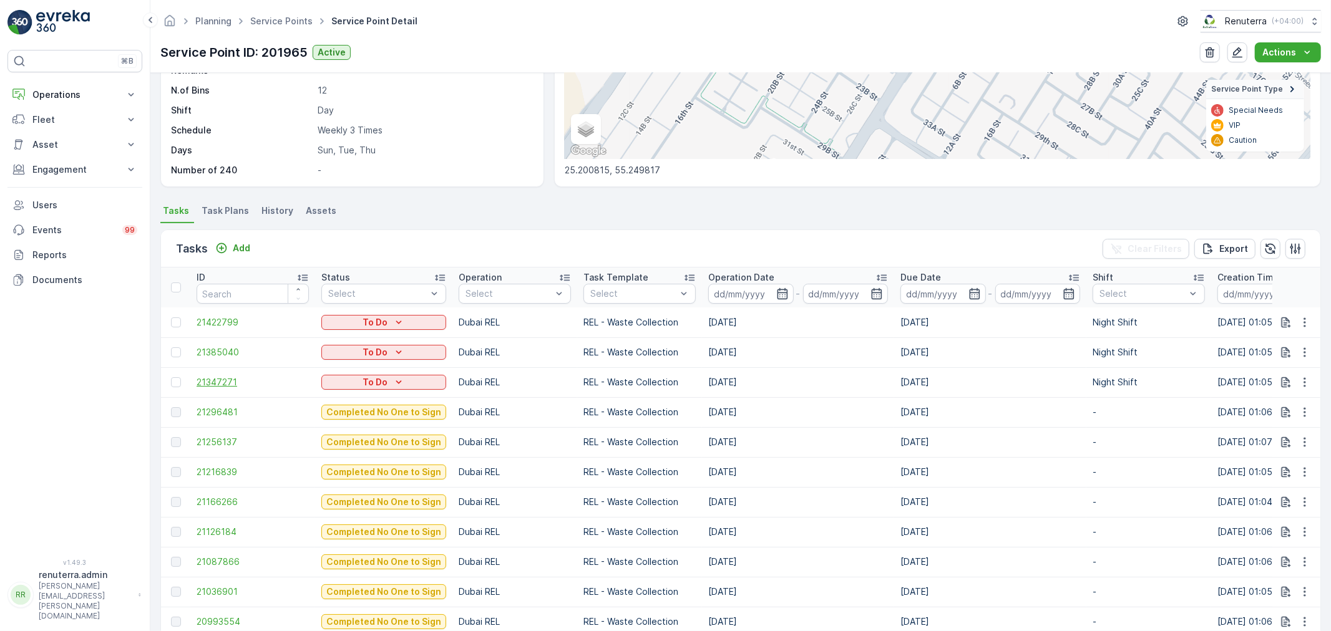
click at [211, 376] on span "21347271" at bounding box center [253, 382] width 112 height 12
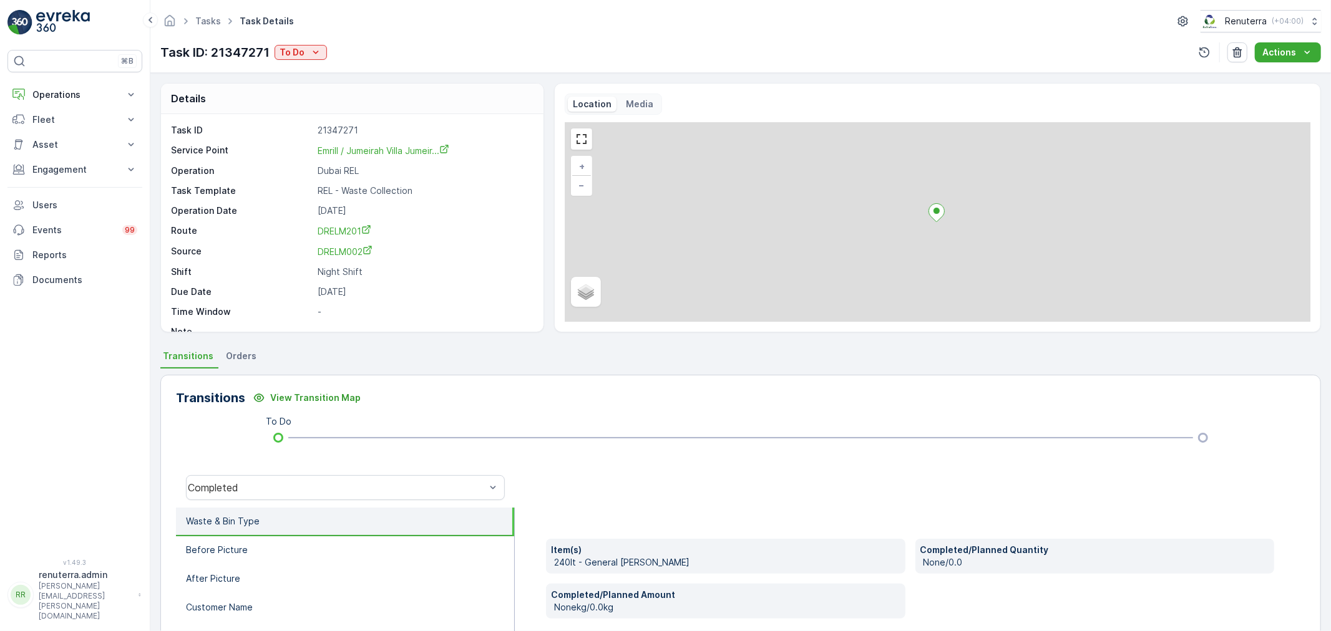
scroll to position [17, 0]
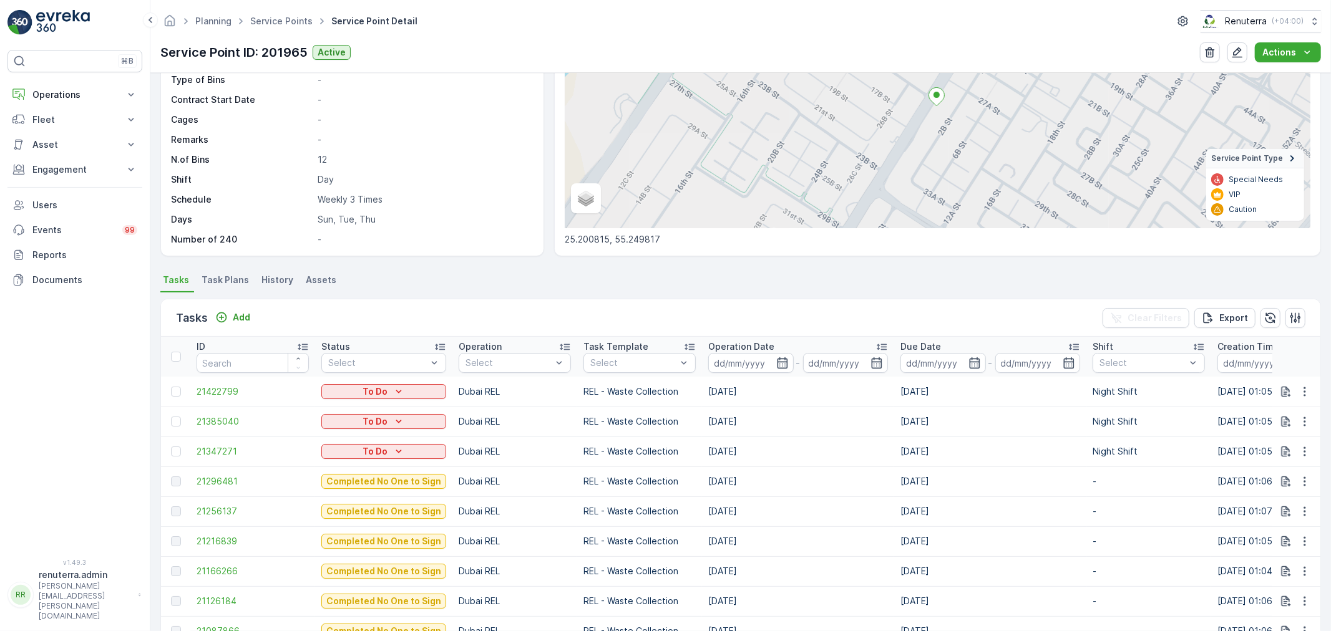
scroll to position [208, 0]
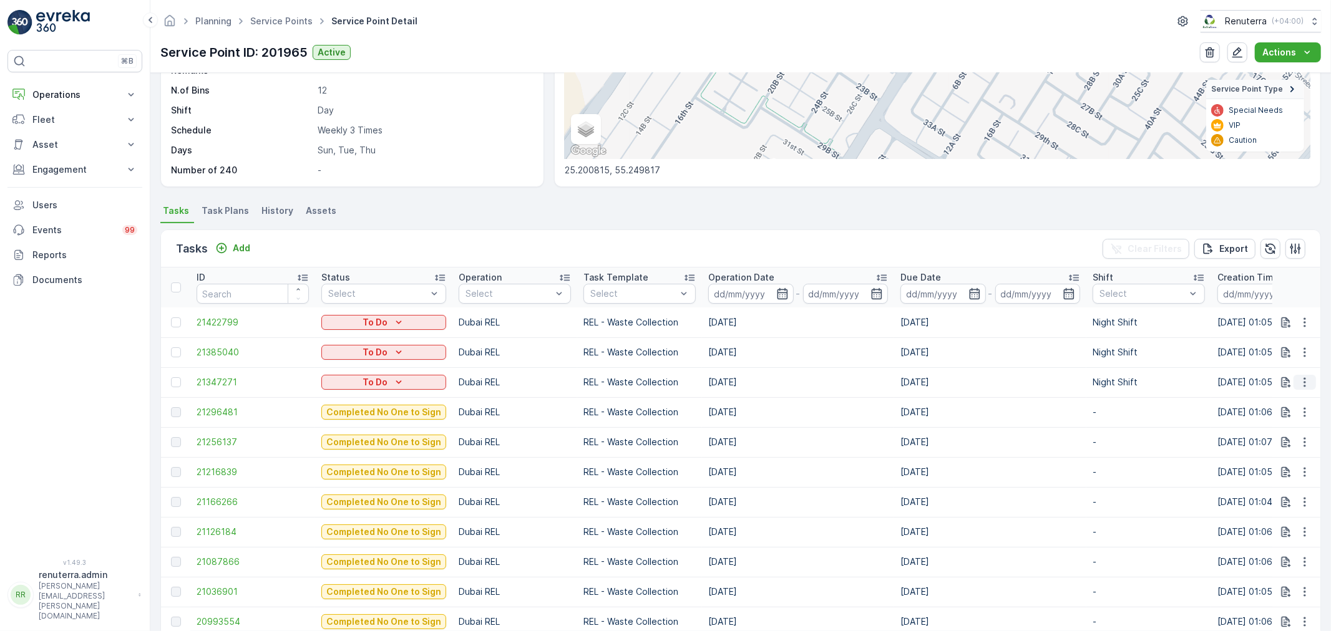
click at [1301, 387] on icon "button" at bounding box center [1304, 382] width 12 height 12
click at [1262, 437] on span "Change Route" at bounding box center [1272, 435] width 61 height 12
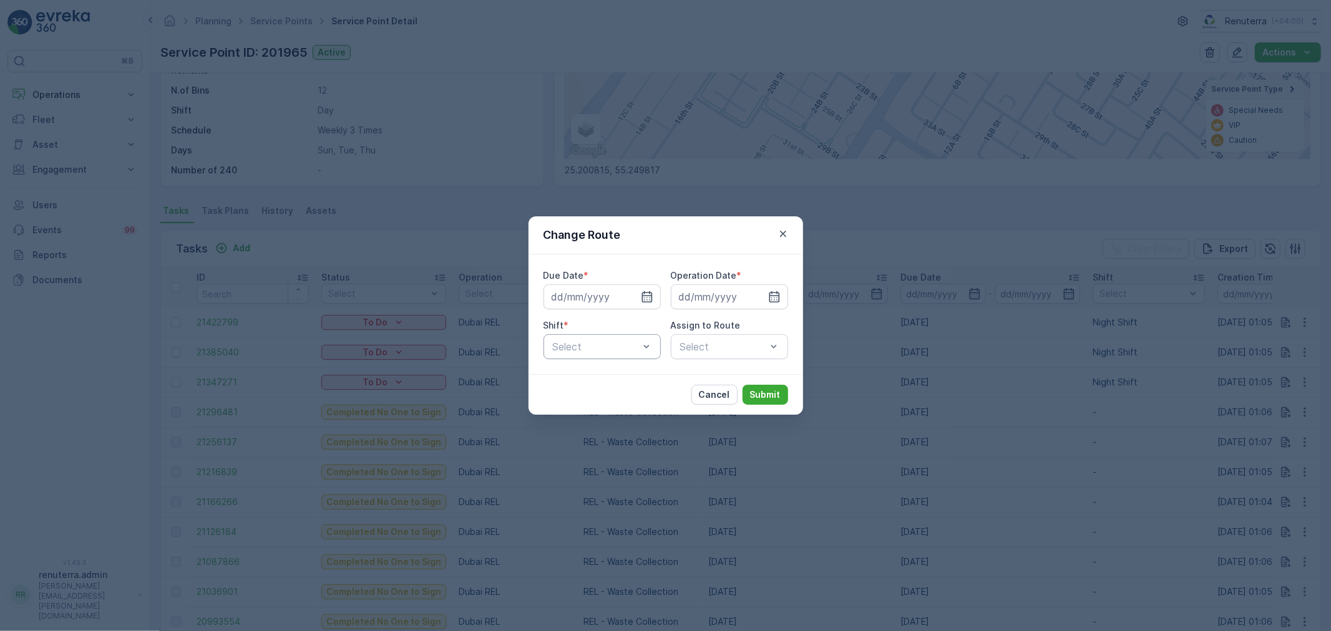
type input "[DATE]"
drag, startPoint x: 587, startPoint y: 379, endPoint x: 605, endPoint y: 377, distance: 18.8
click at [587, 379] on span "Day Shift" at bounding box center [573, 377] width 44 height 11
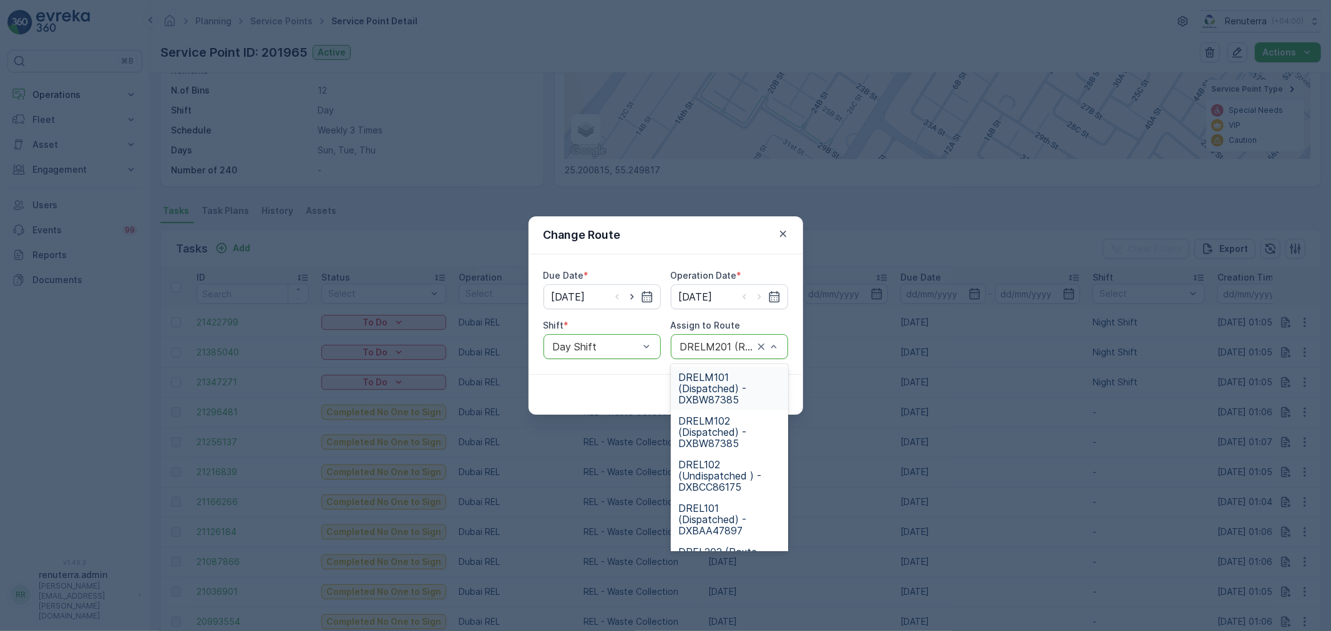
drag, startPoint x: 738, startPoint y: 348, endPoint x: 761, endPoint y: 349, distance: 23.7
click at [740, 349] on div at bounding box center [717, 346] width 76 height 11
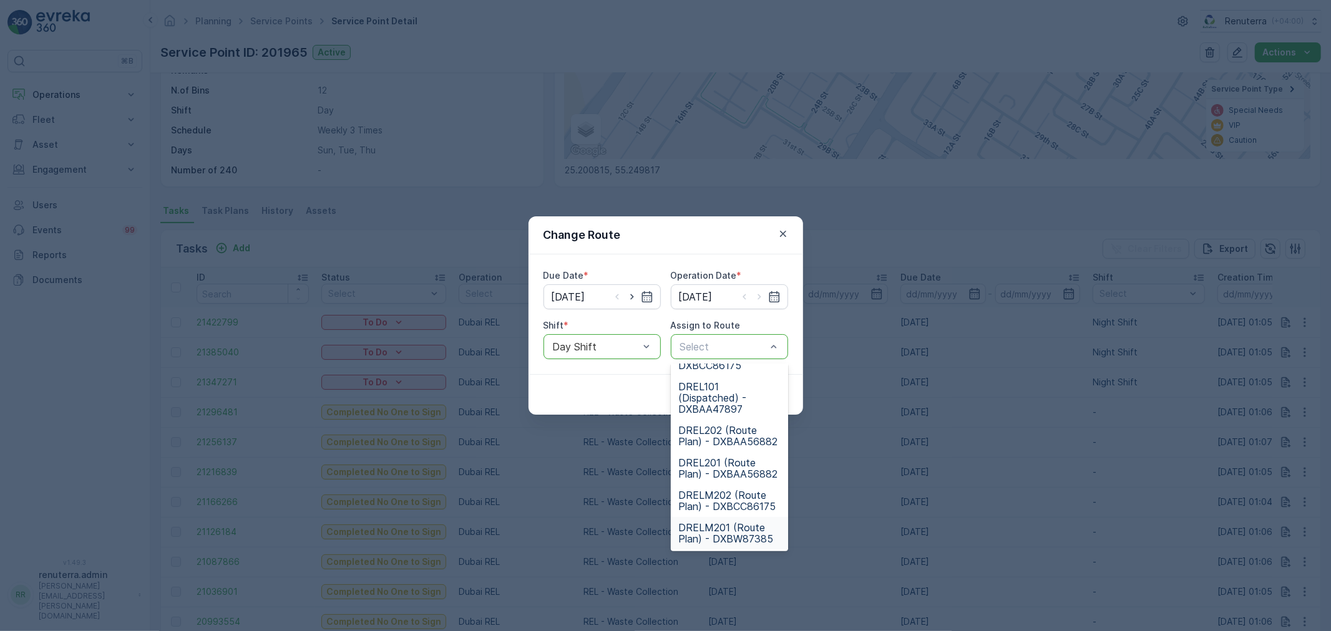
scroll to position [0, 0]
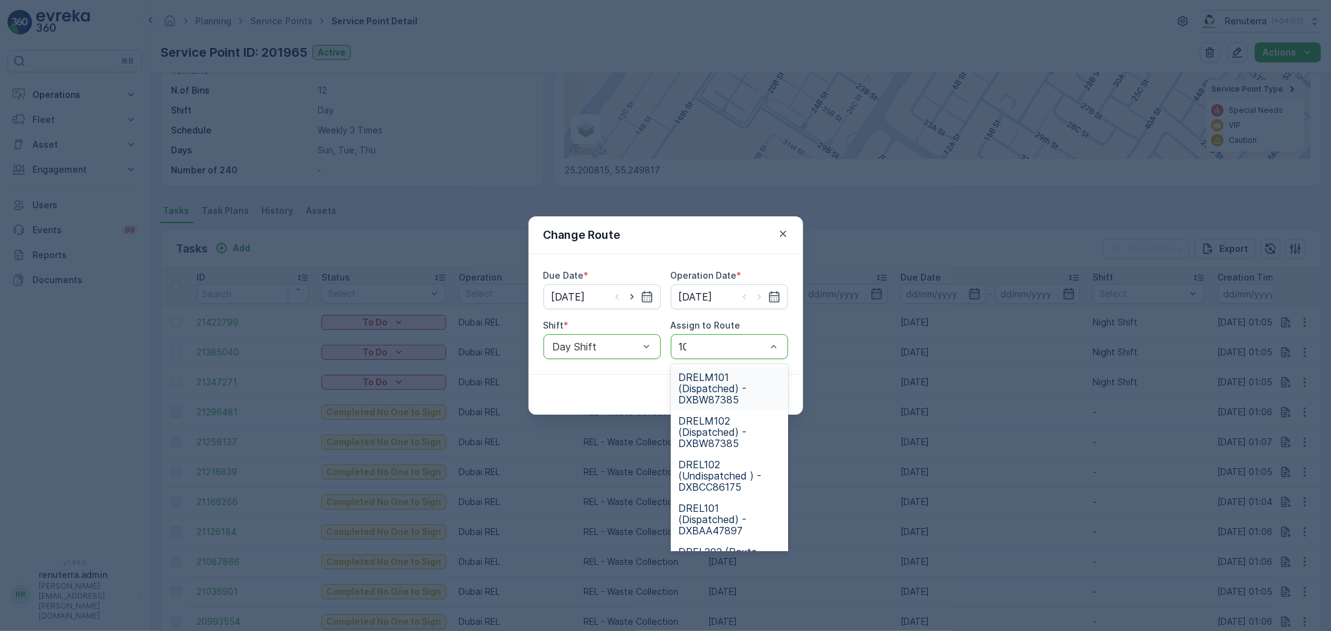
type input "102"
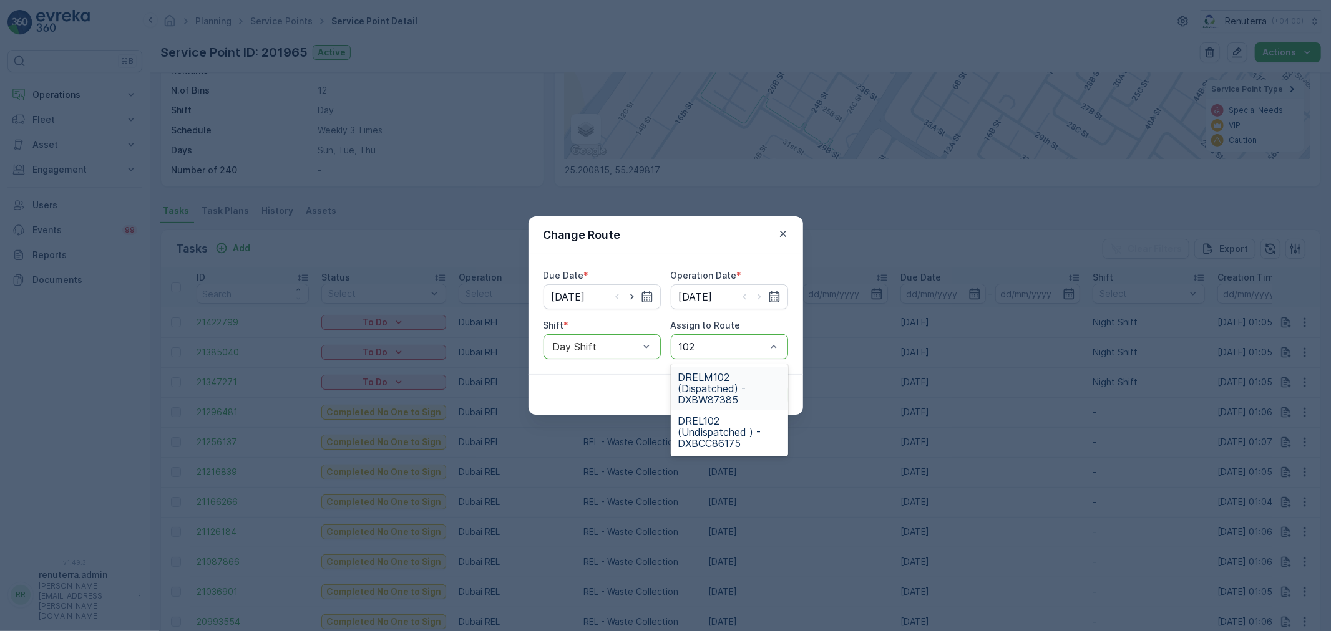
click at [713, 392] on span "DRELM102 (Dispatched) - DXBW87385" at bounding box center [729, 389] width 102 height 34
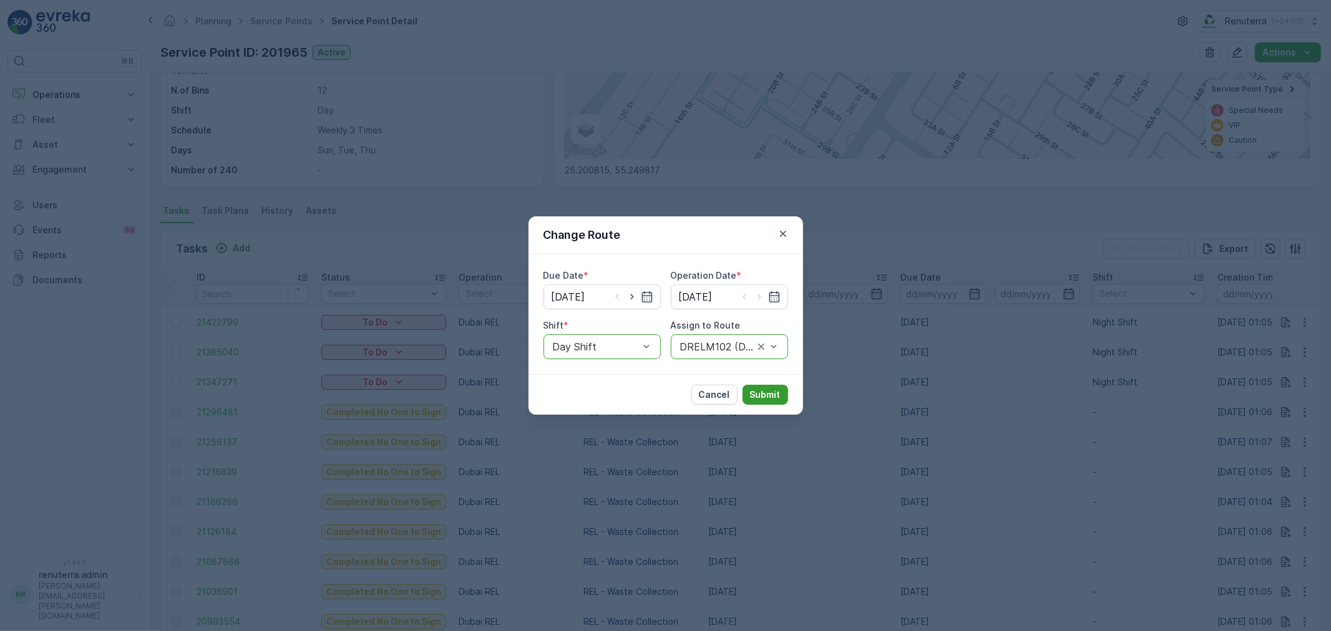
click at [763, 402] on button "Submit" at bounding box center [766, 395] width 46 height 20
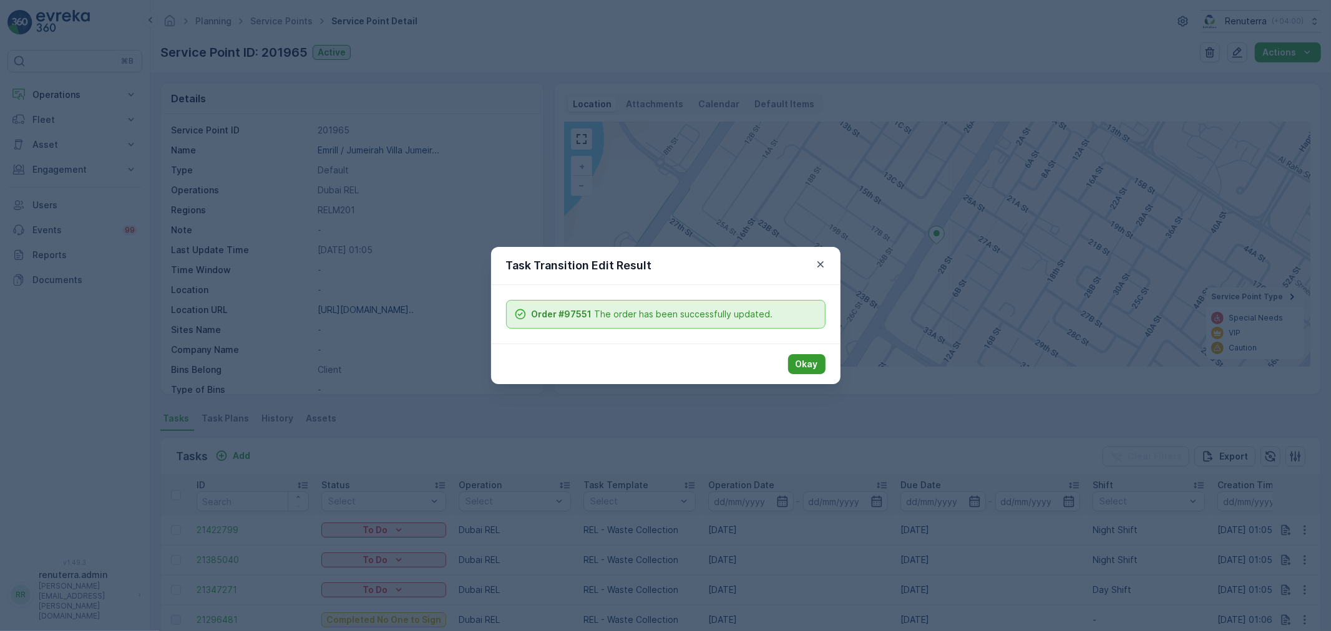
click at [799, 365] on p "Okay" at bounding box center [807, 364] width 22 height 12
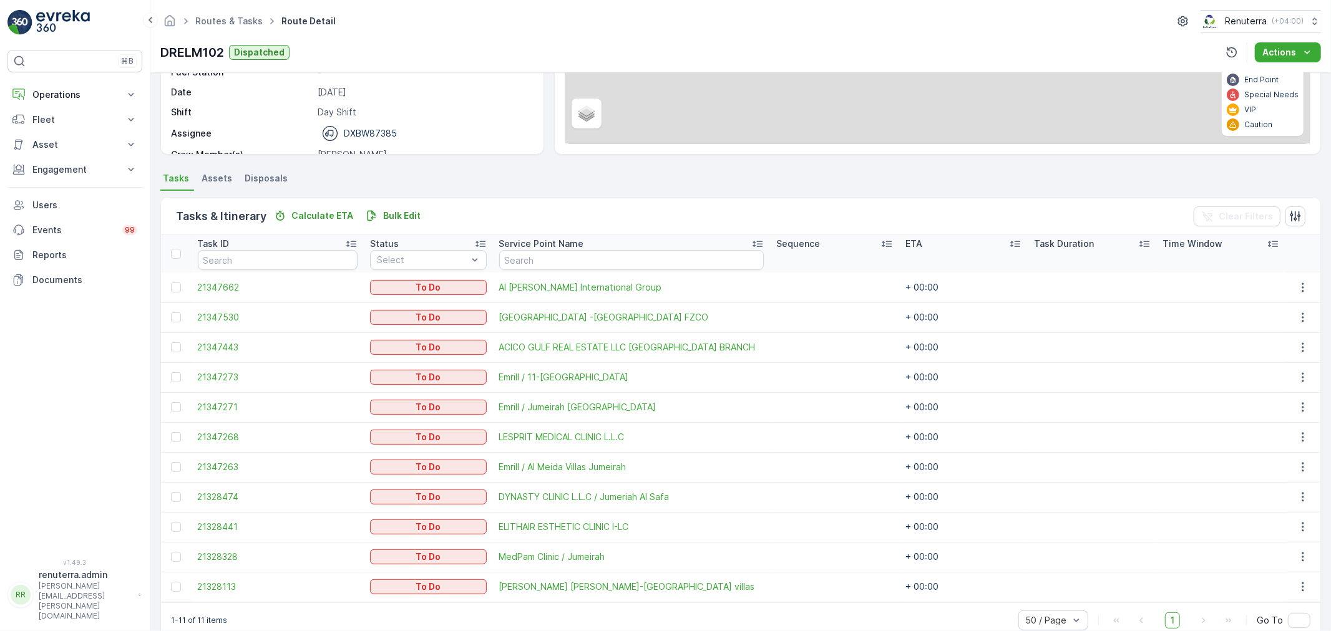
scroll to position [201, 0]
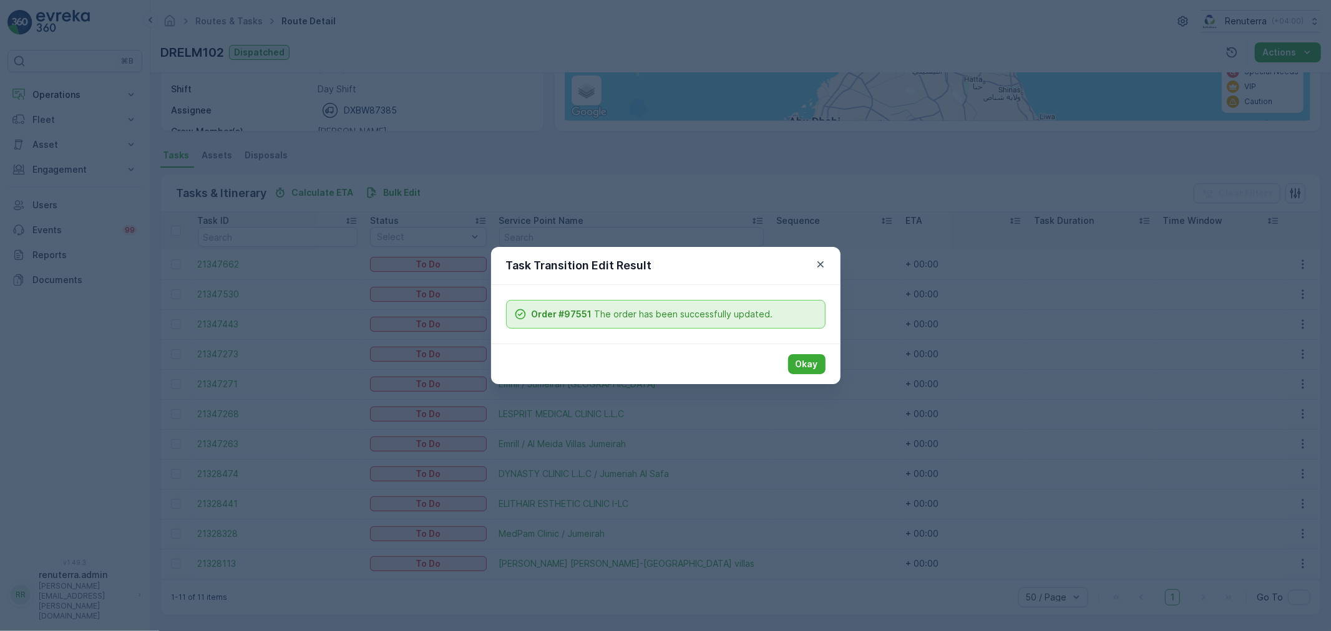
drag, startPoint x: 812, startPoint y: 362, endPoint x: 826, endPoint y: 342, distance: 24.2
click at [816, 363] on p "Okay" at bounding box center [807, 364] width 22 height 12
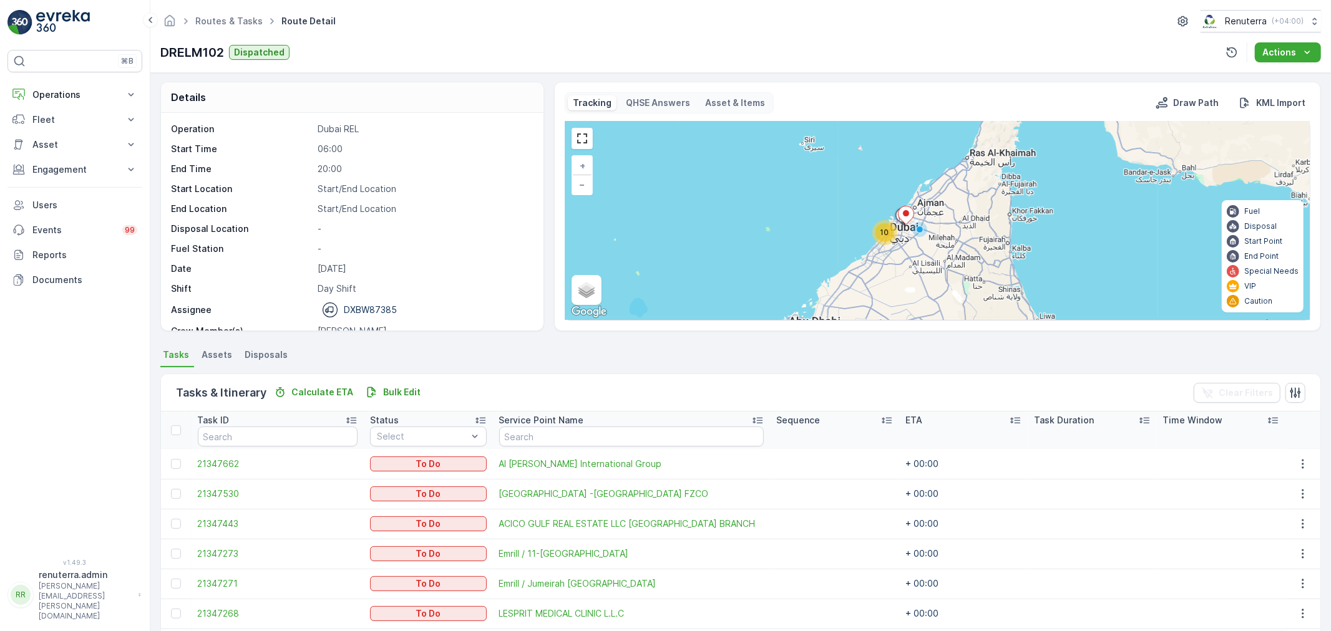
scroll to position [0, 0]
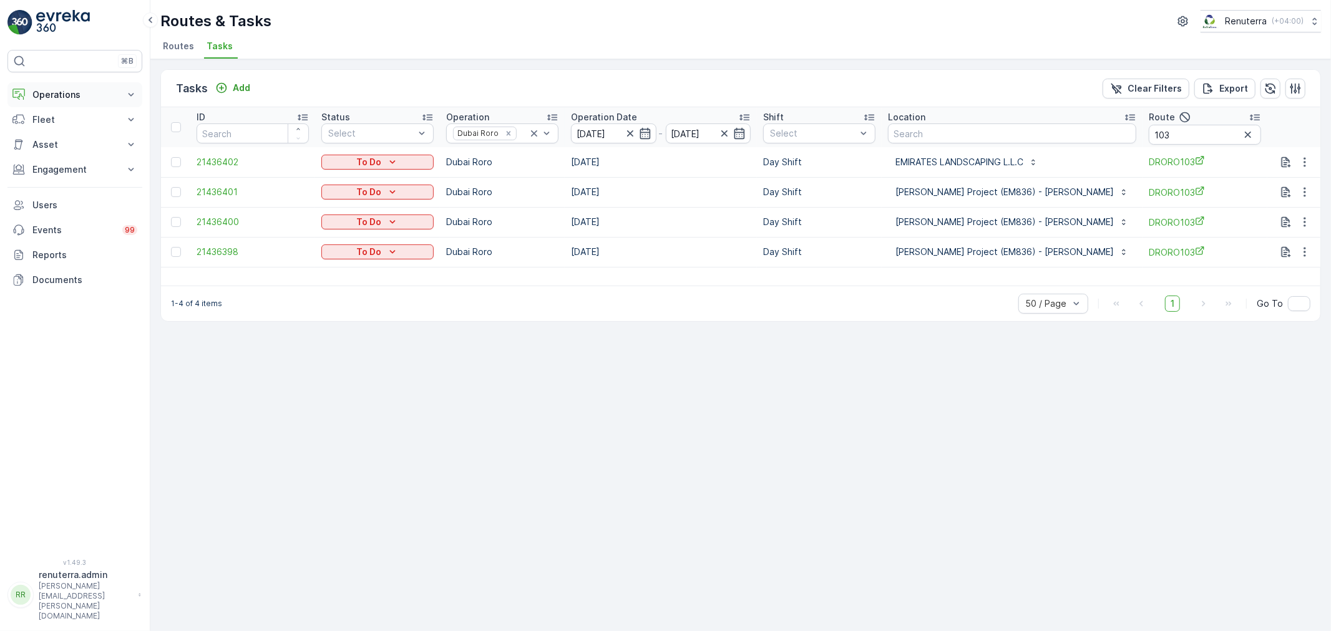
click at [86, 85] on button "Operations" at bounding box center [74, 94] width 135 height 25
click at [80, 147] on p "Routes & Tasks" at bounding box center [64, 151] width 64 height 12
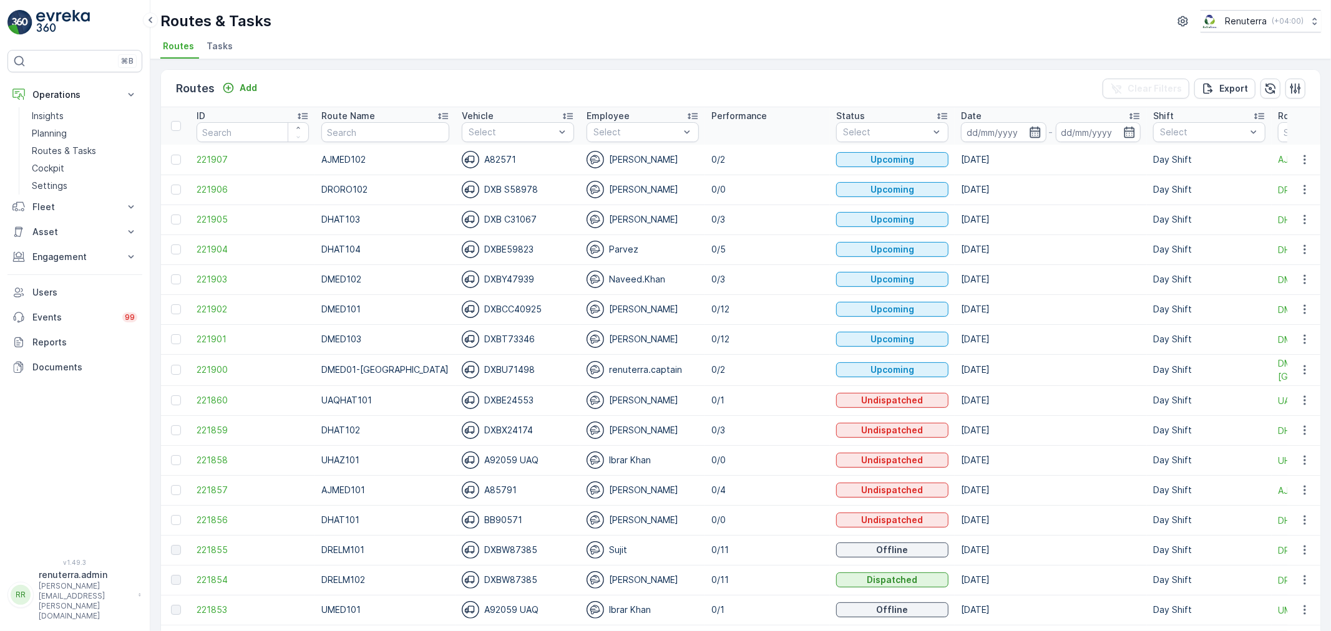
click at [1030, 131] on icon "button" at bounding box center [1035, 132] width 11 height 11
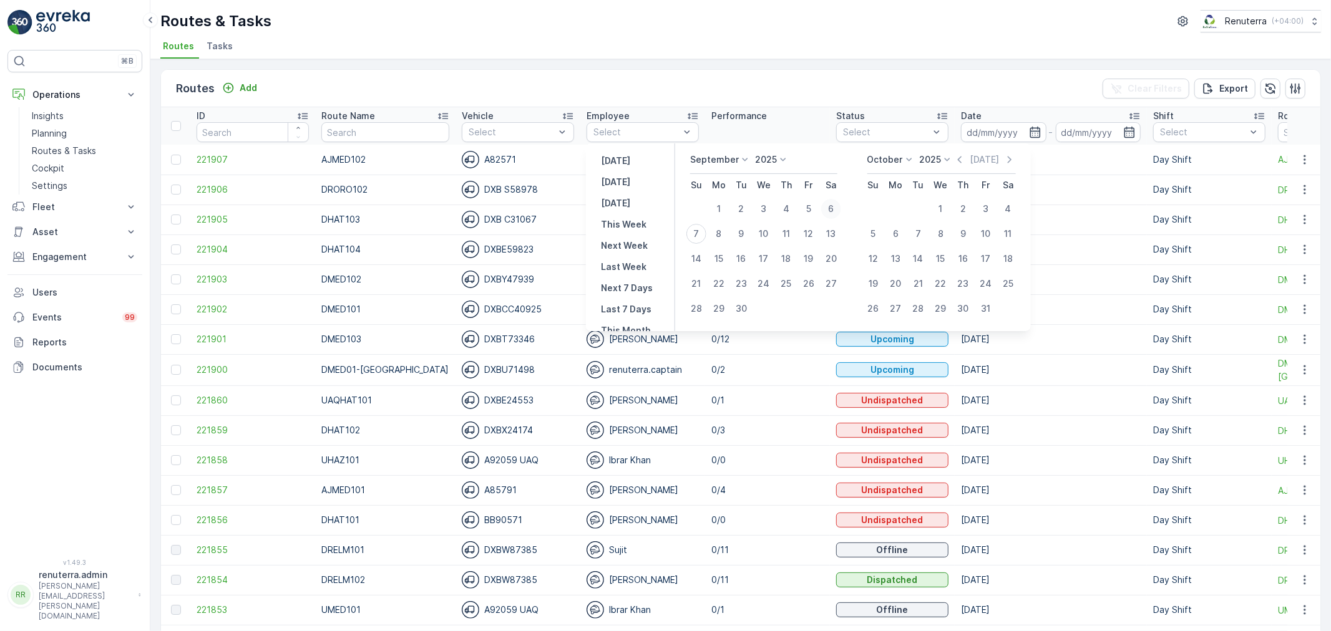
click at [839, 210] on div "6" at bounding box center [831, 209] width 20 height 20
type input "[DATE]"
click at [839, 210] on div "6" at bounding box center [831, 209] width 20 height 20
type input "[DATE]"
click at [839, 210] on div "6" at bounding box center [831, 209] width 20 height 20
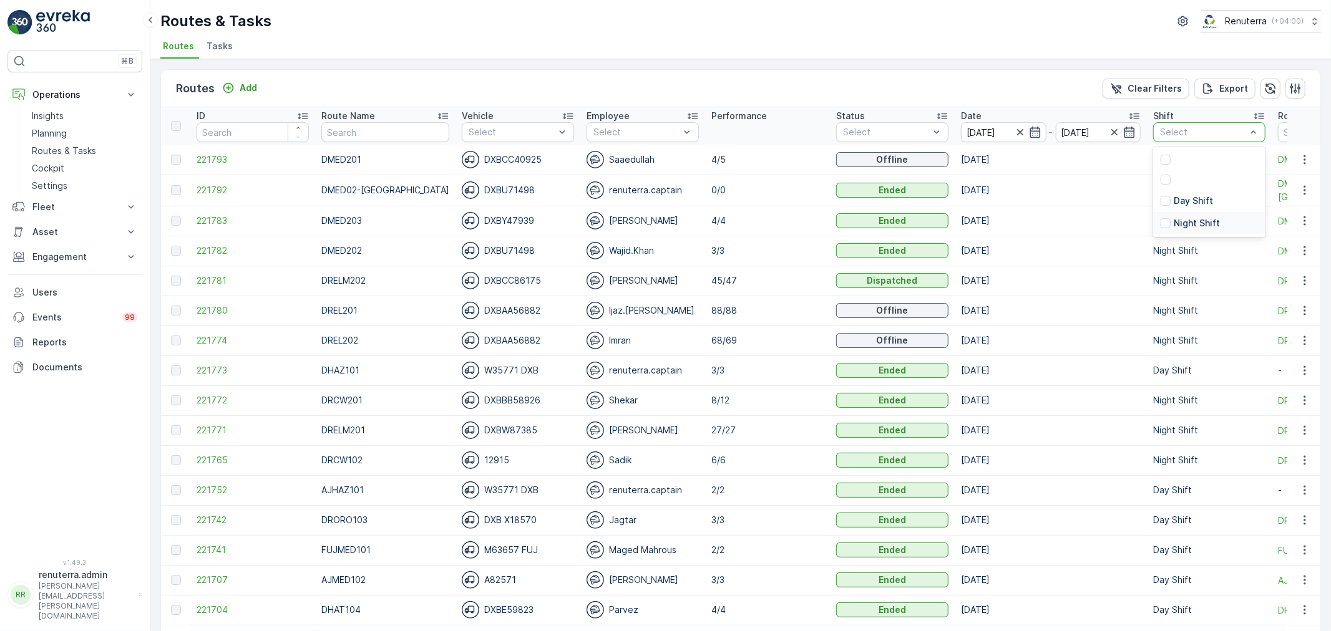
click at [1174, 222] on p "Night Shift" at bounding box center [1197, 223] width 46 height 12
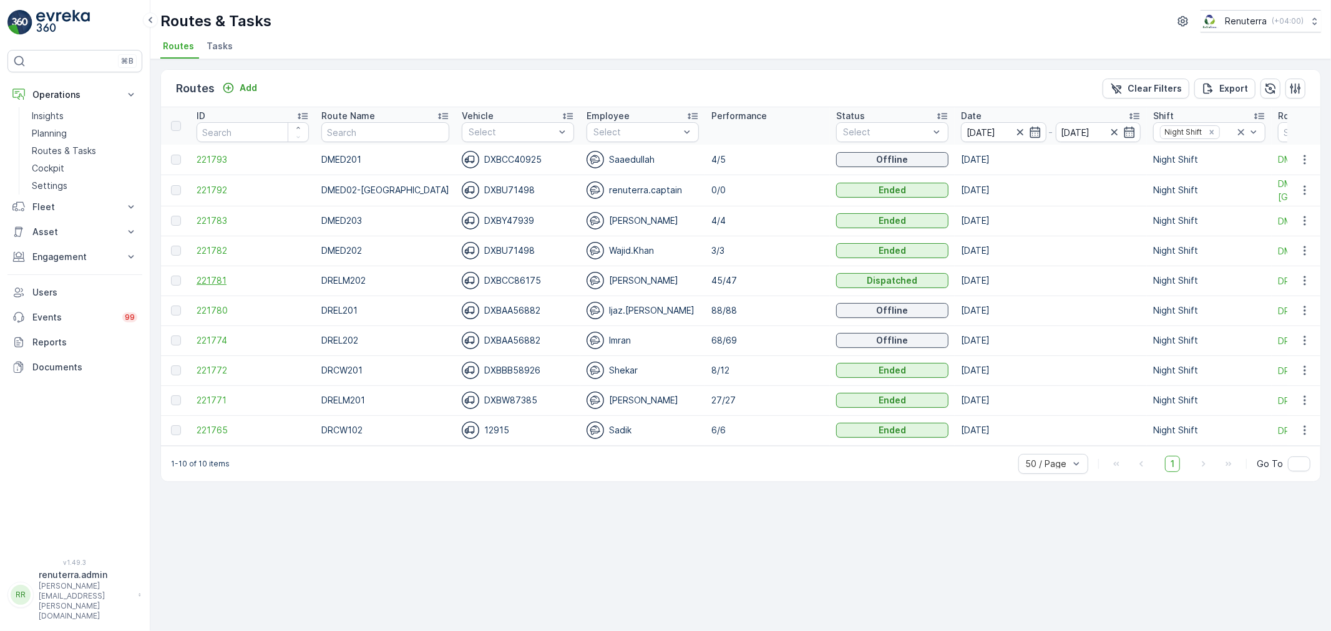
click at [198, 276] on span "221781" at bounding box center [253, 281] width 112 height 12
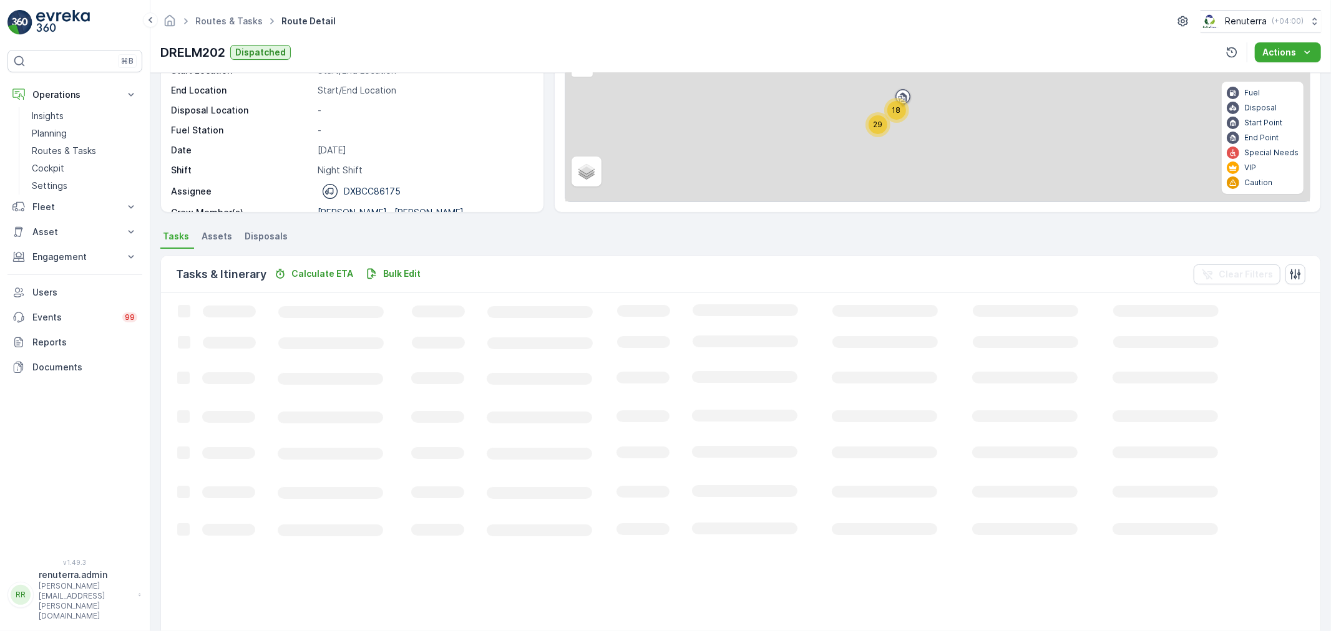
scroll to position [139, 0]
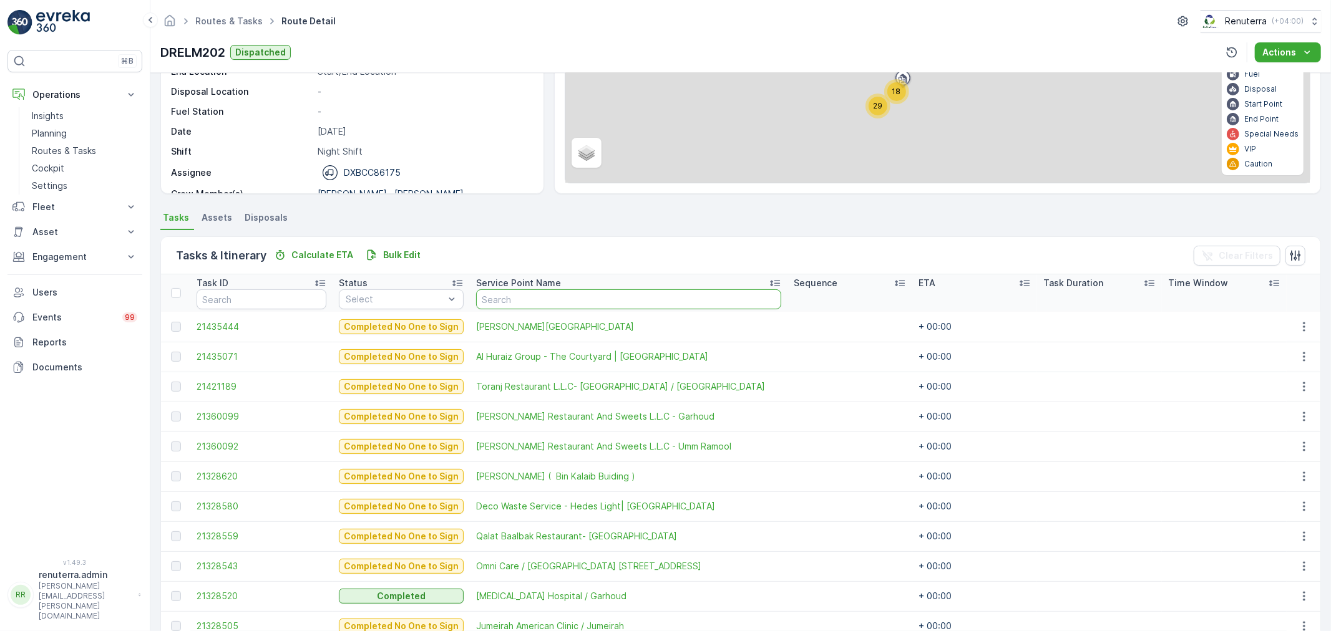
click at [519, 304] on input "text" at bounding box center [628, 300] width 305 height 20
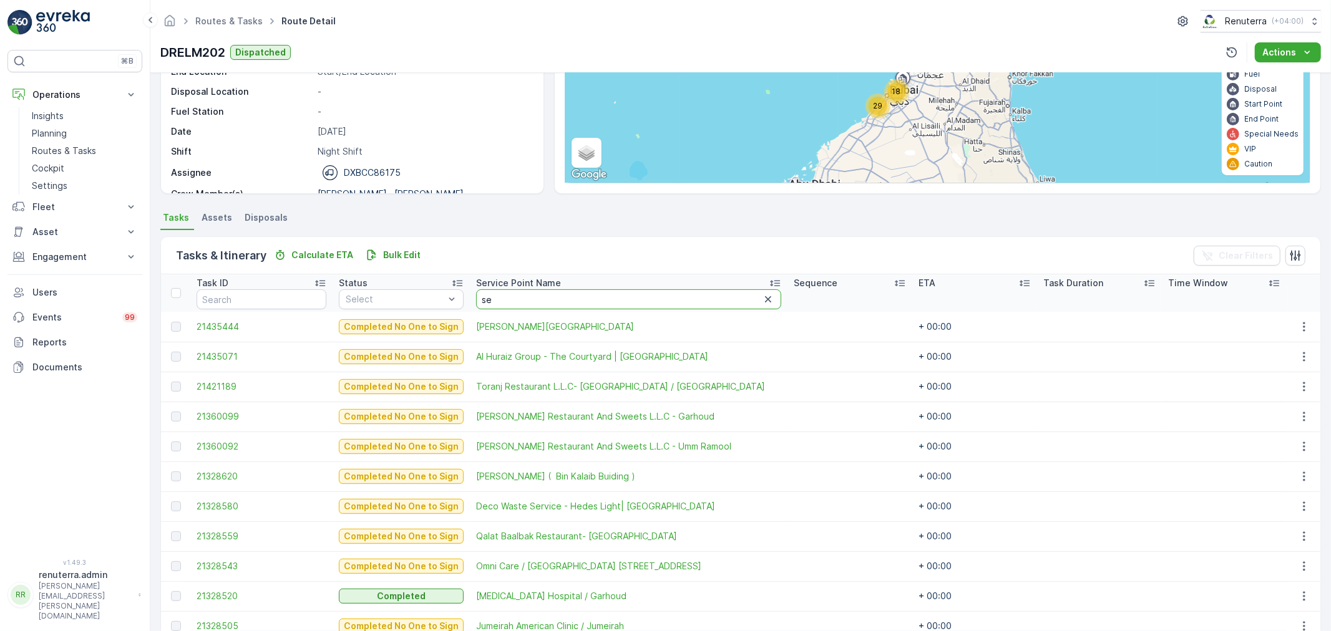
type input "sea"
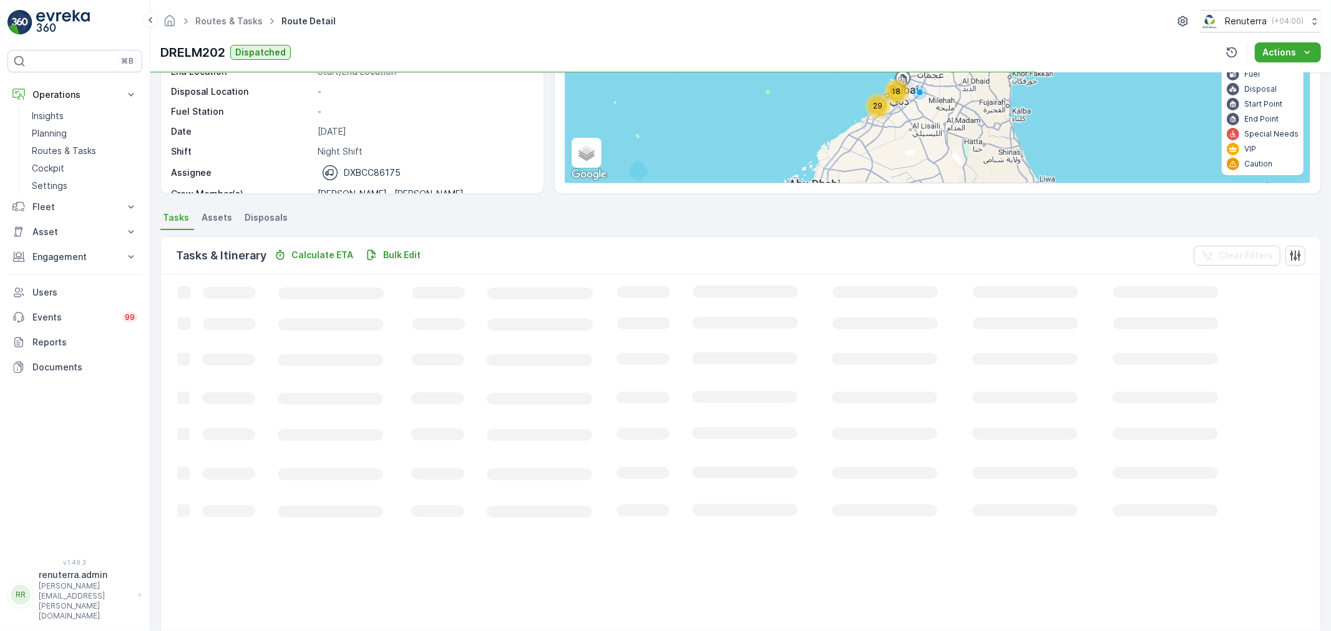
scroll to position [12, 0]
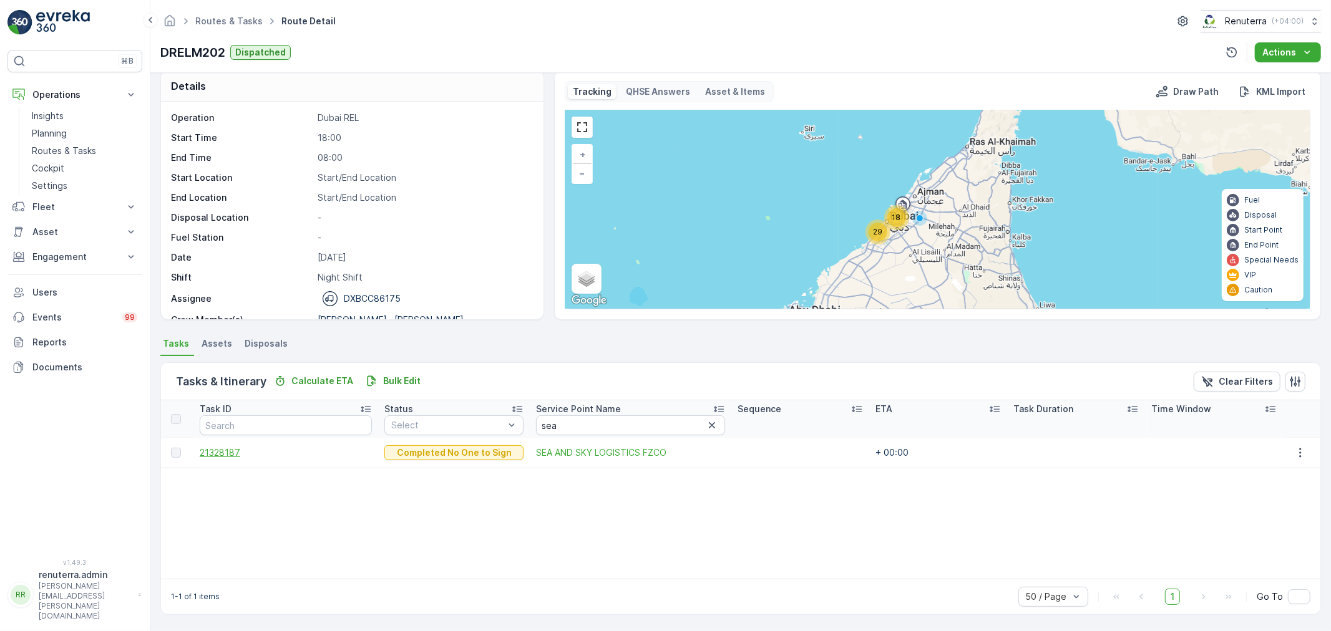
click at [223, 452] on span "21328187" at bounding box center [286, 453] width 172 height 12
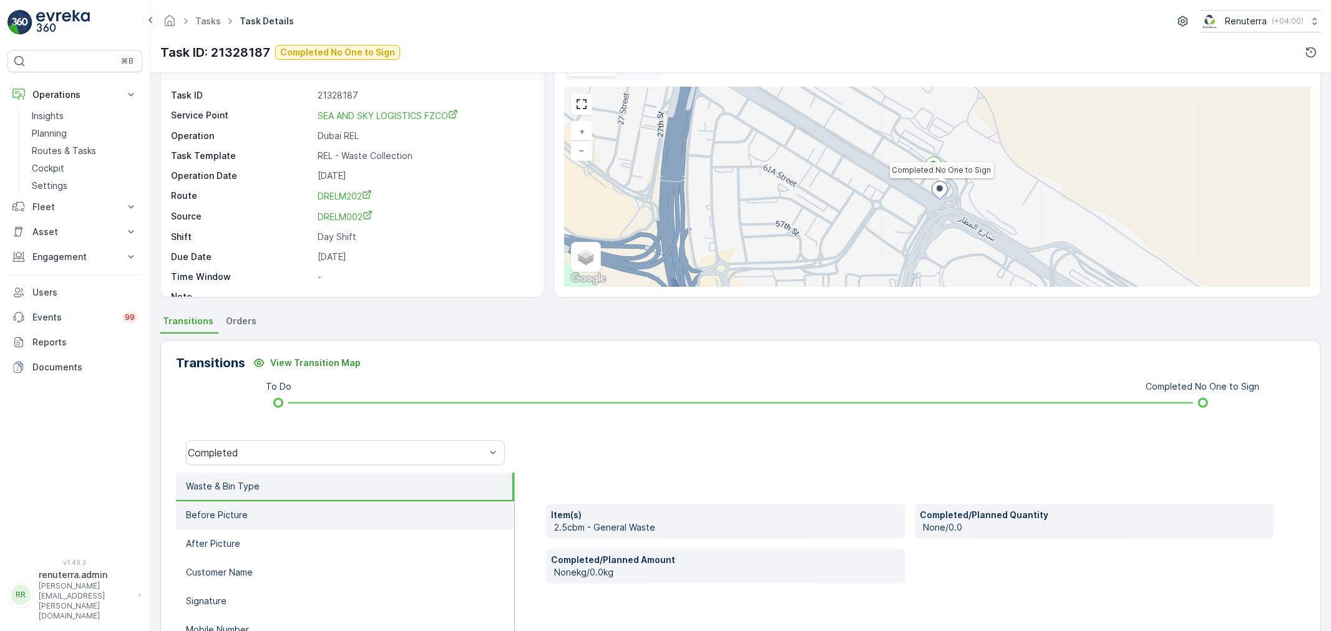
scroll to position [69, 0]
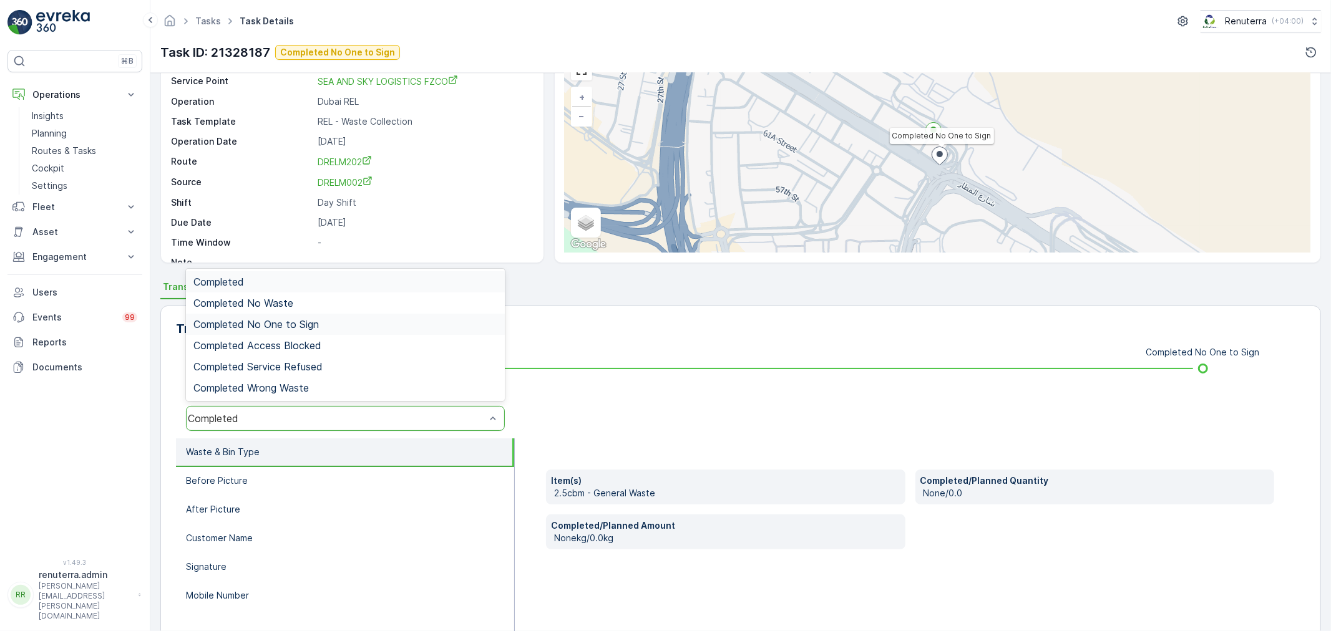
click at [300, 328] on span "Completed No One to Sign" at bounding box center [255, 324] width 125 height 11
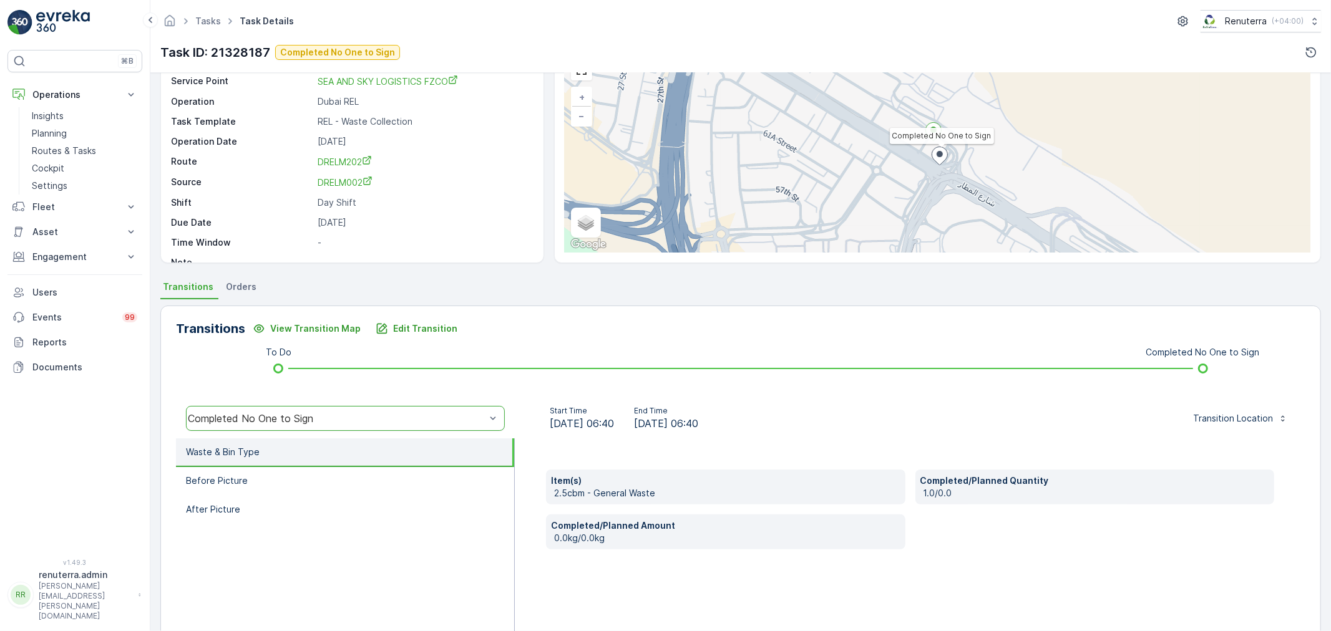
click at [416, 315] on div "Transitions View Transition Map Edit Transition To Do Completed No One to Sign …" at bounding box center [740, 504] width 1161 height 396
click at [414, 326] on p "Edit Transition" at bounding box center [425, 329] width 64 height 12
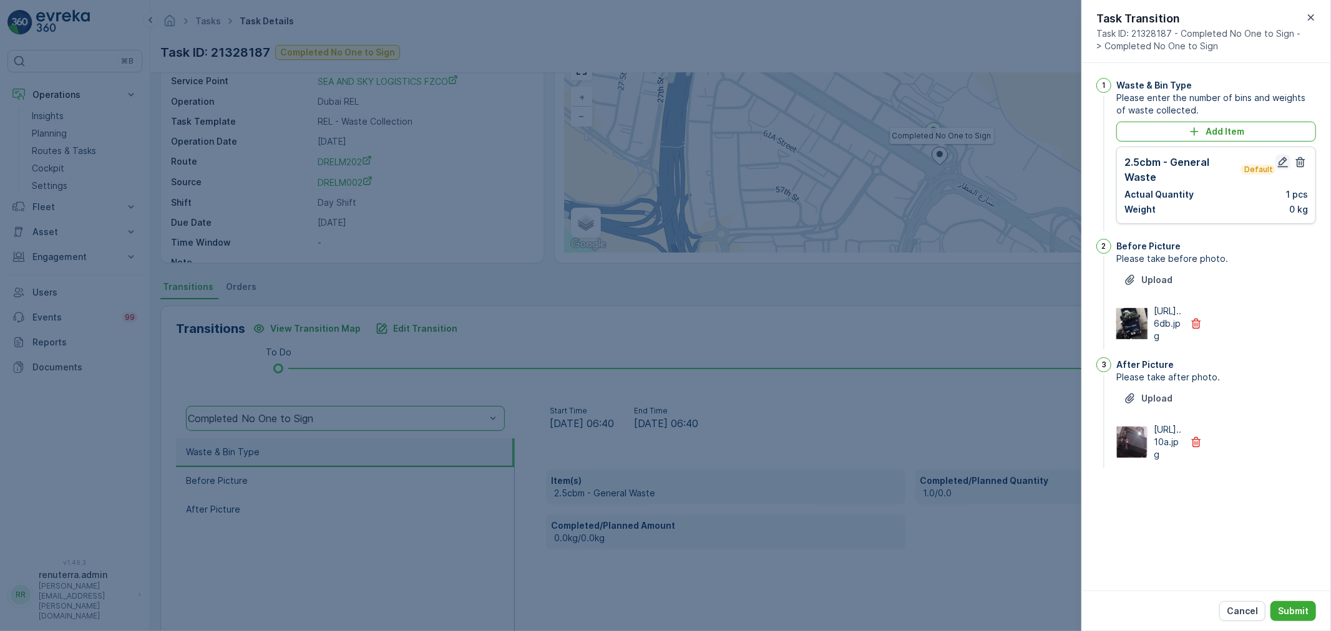
click at [1282, 160] on icon "button" at bounding box center [1283, 162] width 11 height 11
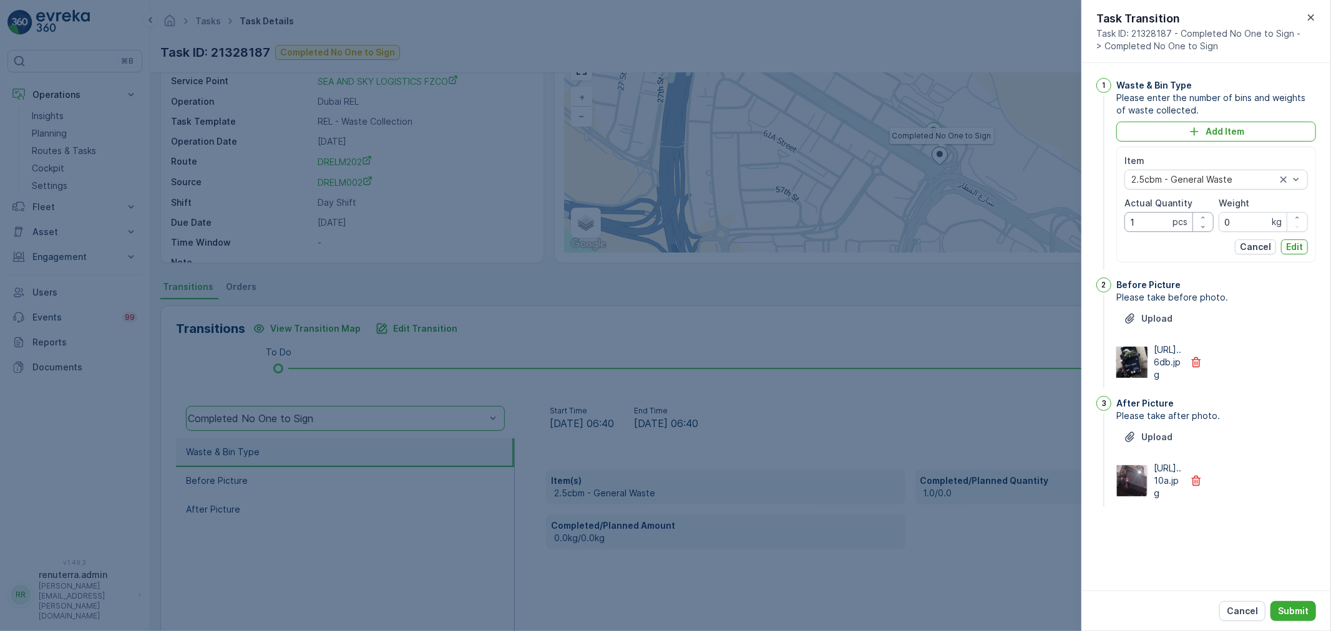
click at [1147, 223] on Quantity "1" at bounding box center [1168, 222] width 89 height 20
click at [1242, 217] on input "0" at bounding box center [1263, 222] width 89 height 20
click at [1152, 225] on Quantity "Actual Quantity" at bounding box center [1168, 222] width 89 height 20
type Quantity "0"
click at [1305, 240] on button "Edit" at bounding box center [1294, 247] width 27 height 15
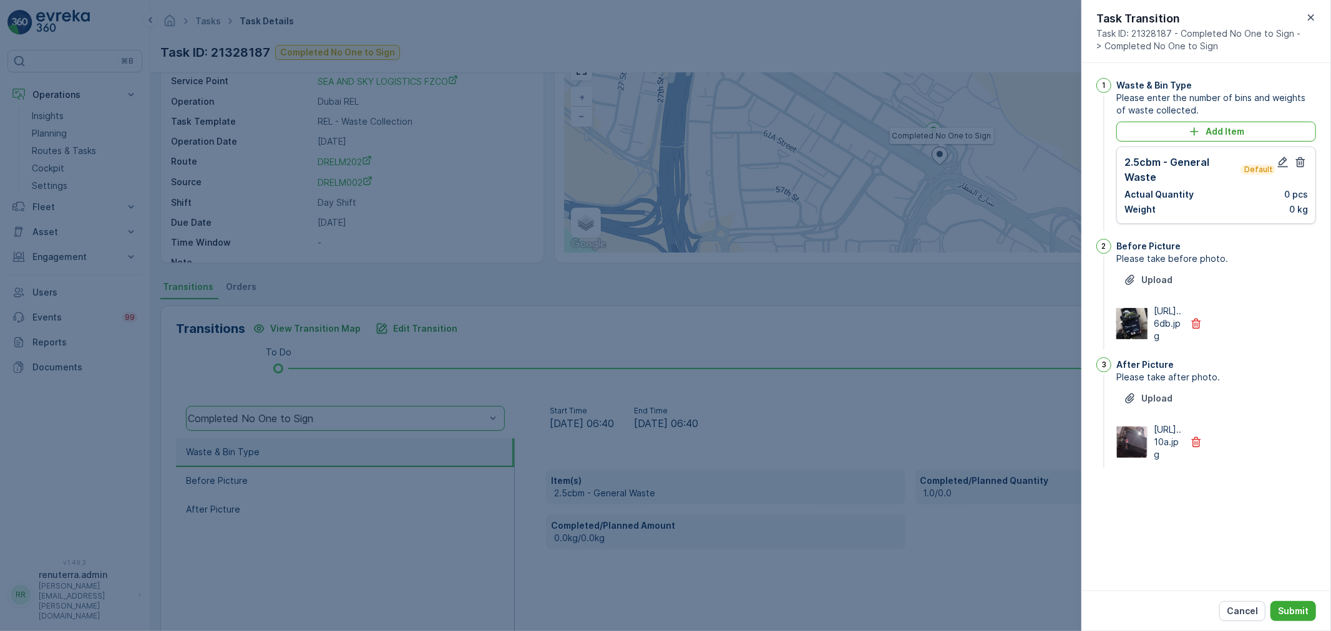
click at [1194, 329] on icon "button" at bounding box center [1196, 324] width 12 height 12
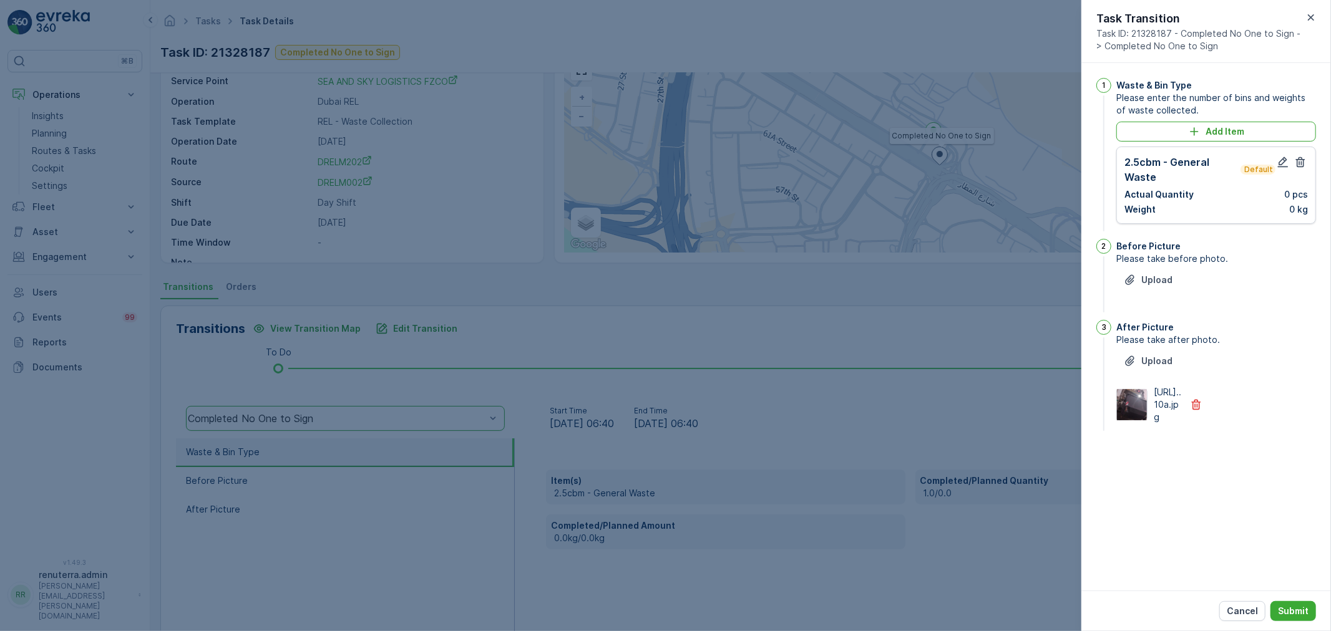
click at [1190, 411] on icon "button" at bounding box center [1196, 405] width 12 height 12
click at [1153, 281] on p "Upload" at bounding box center [1156, 280] width 31 height 12
click at [1161, 279] on p "Upload" at bounding box center [1156, 280] width 31 height 12
click at [1142, 418] on p "Upload" at bounding box center [1156, 423] width 31 height 12
click at [1290, 596] on div "Cancel Submit" at bounding box center [1206, 611] width 250 height 41
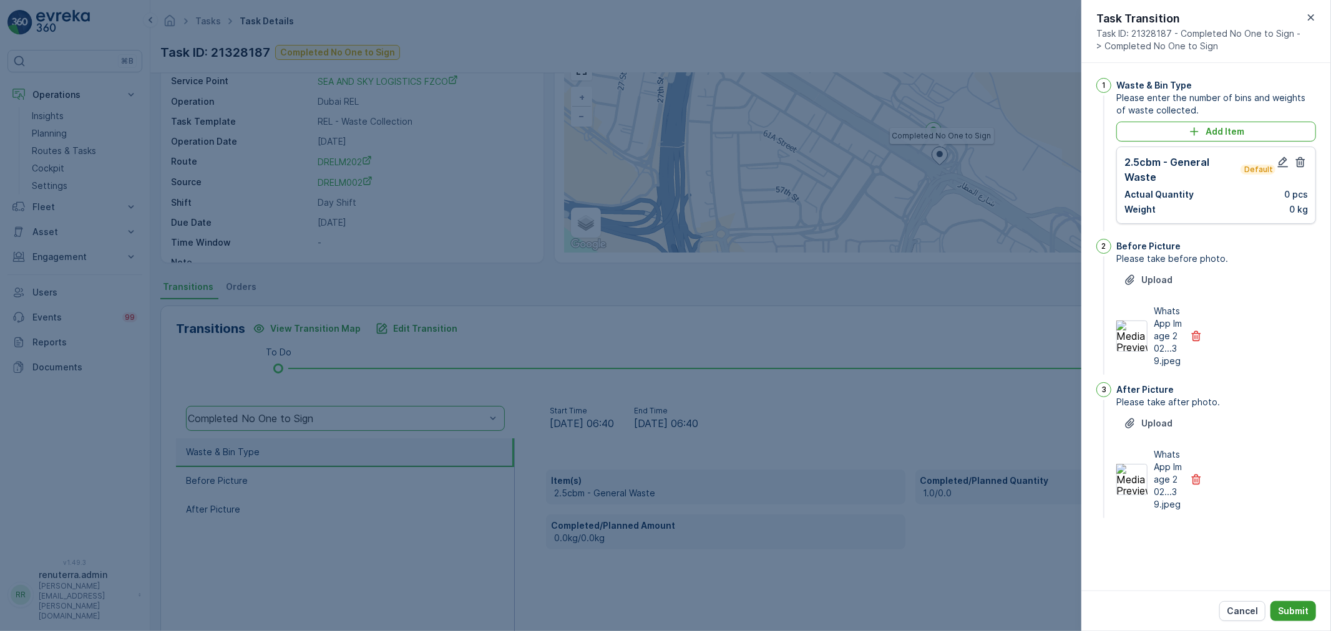
click at [1292, 604] on button "Submit" at bounding box center [1293, 612] width 46 height 20
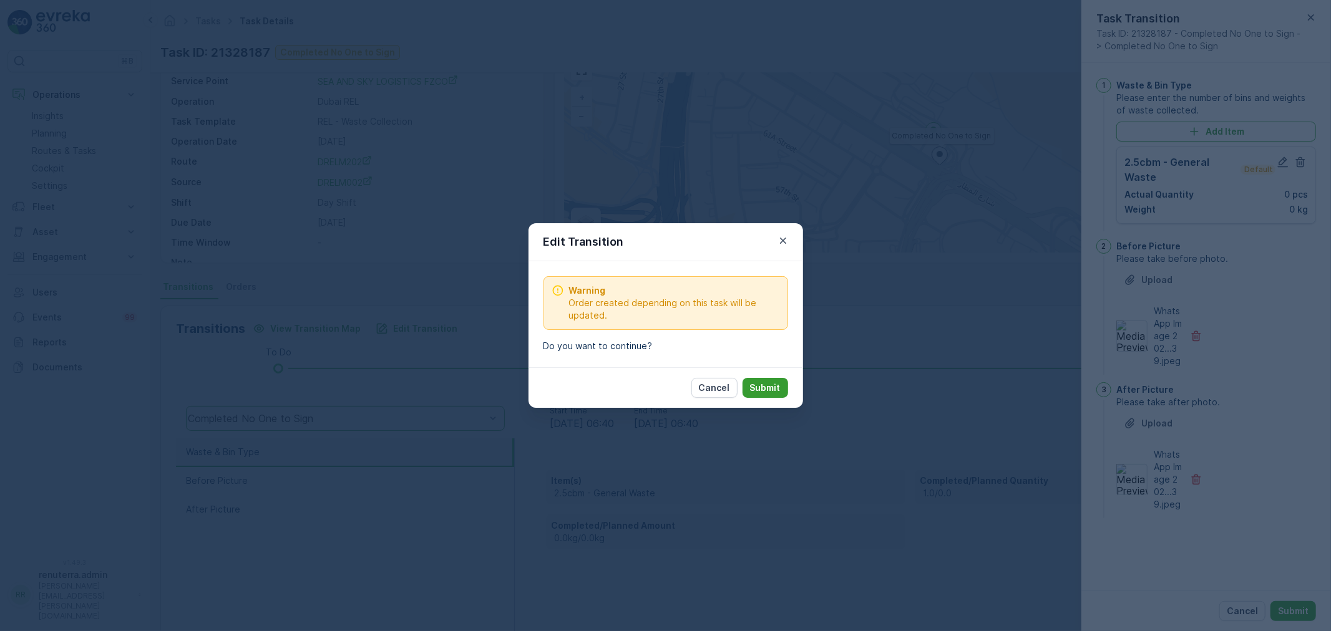
click at [756, 378] on button "Submit" at bounding box center [766, 388] width 46 height 20
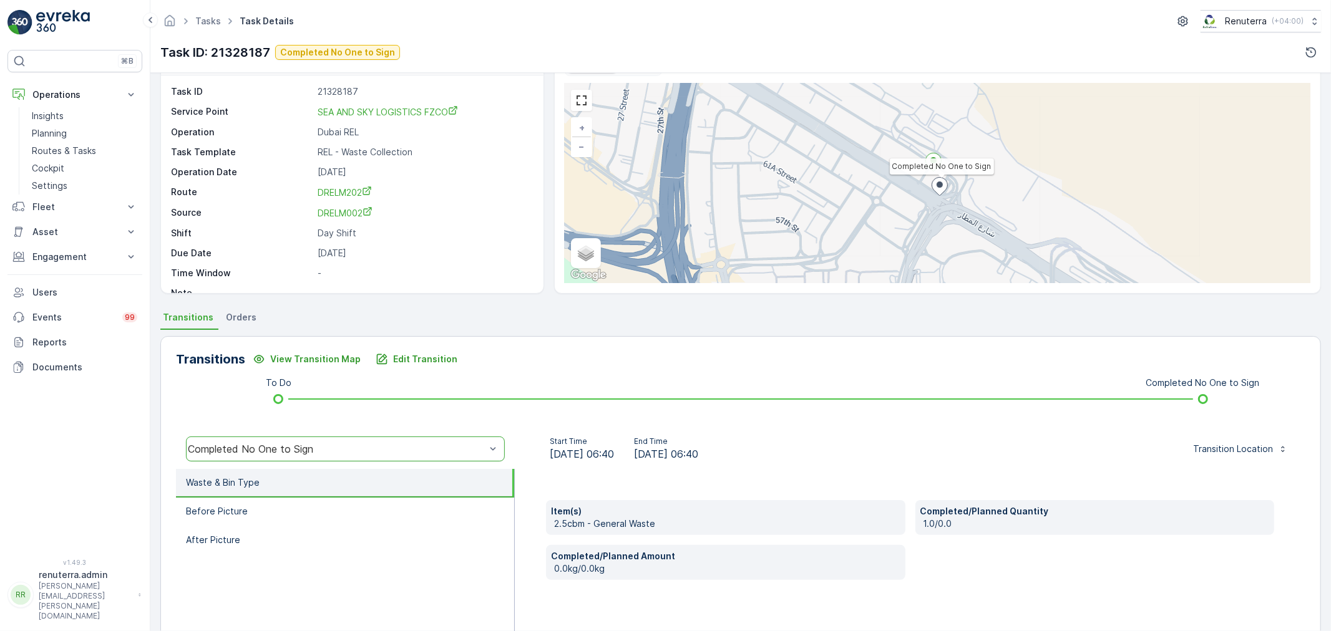
scroll to position [0, 0]
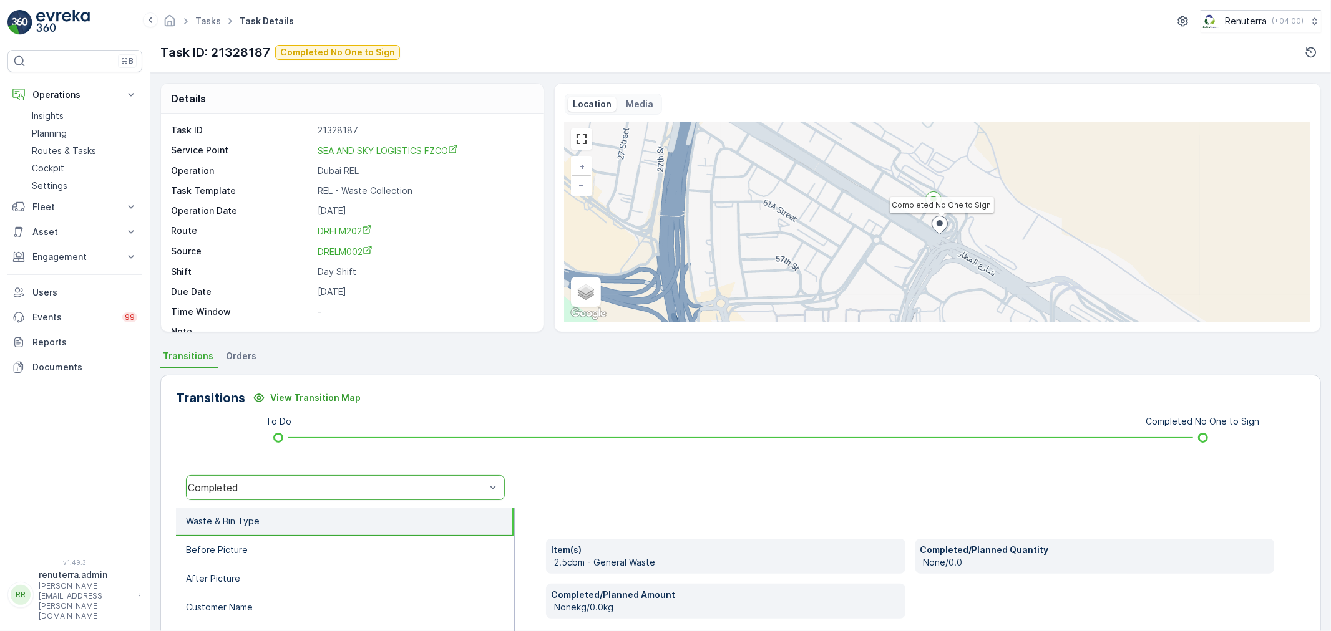
click at [385, 141] on div "Task ID 21328187 Service Point SEA AND SKY LOGISTICS FZCO Operation Dubai REL T…" at bounding box center [350, 231] width 359 height 214
click at [385, 144] on link "SEA AND SKY LOGISTICS FZCO" at bounding box center [424, 150] width 213 height 13
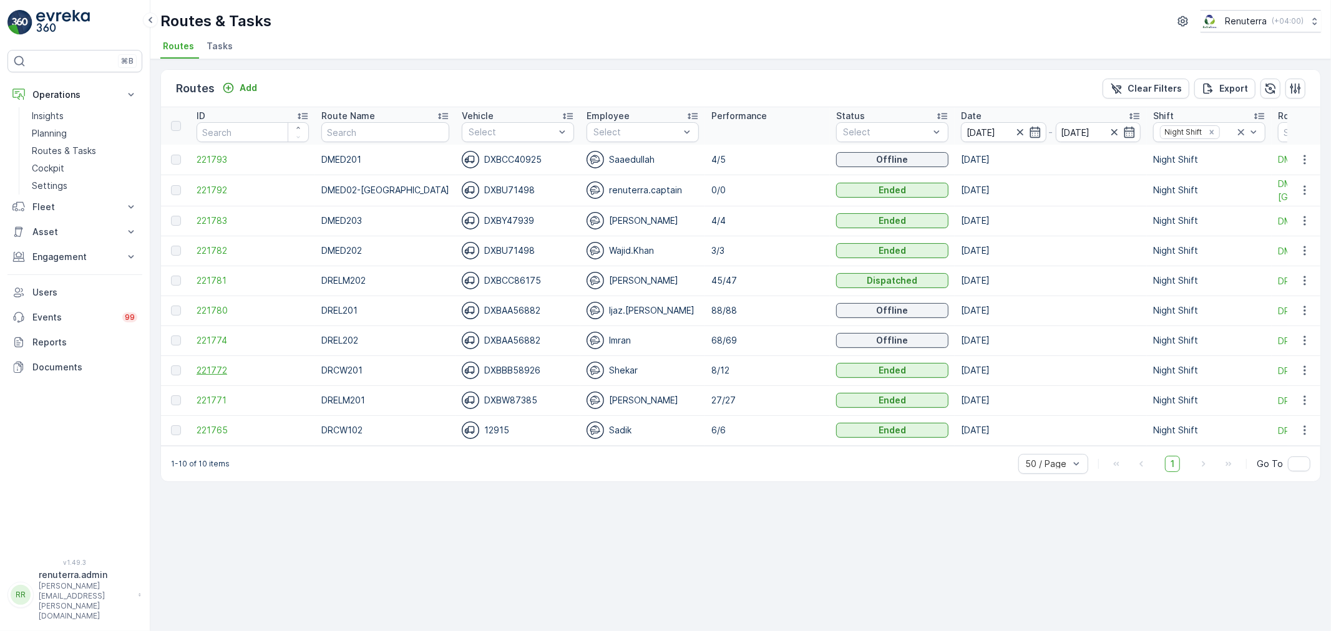
click at [230, 369] on span "221772" at bounding box center [253, 370] width 112 height 12
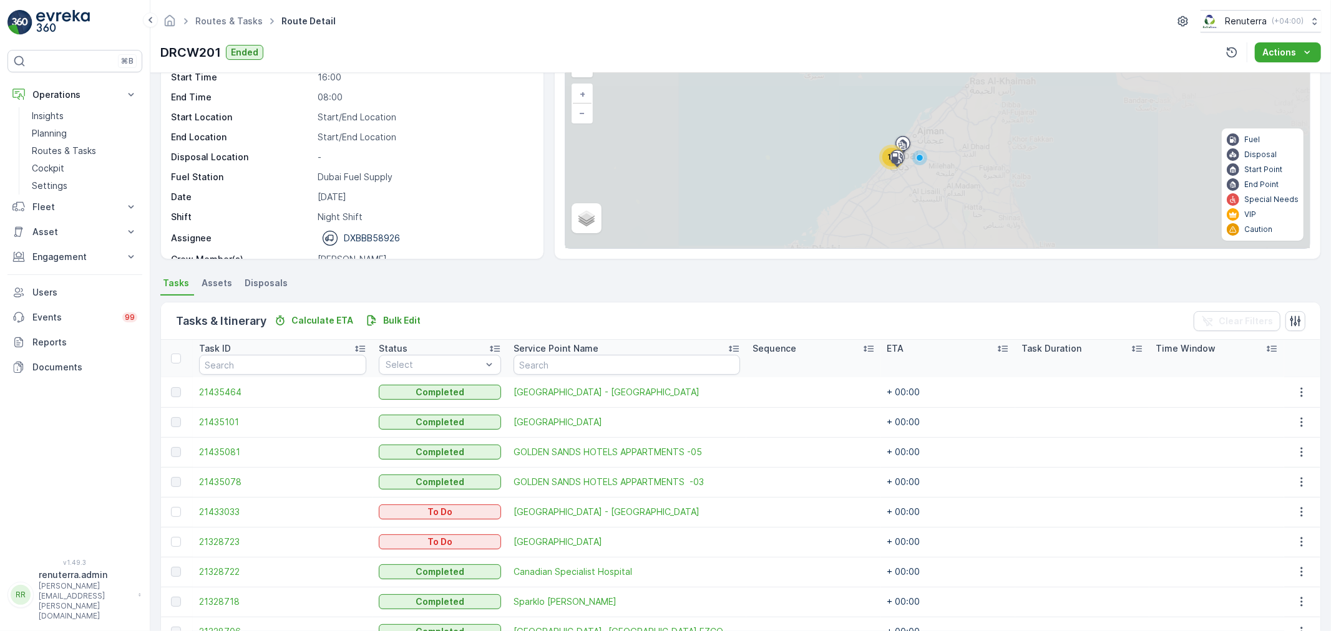
scroll to position [231, 0]
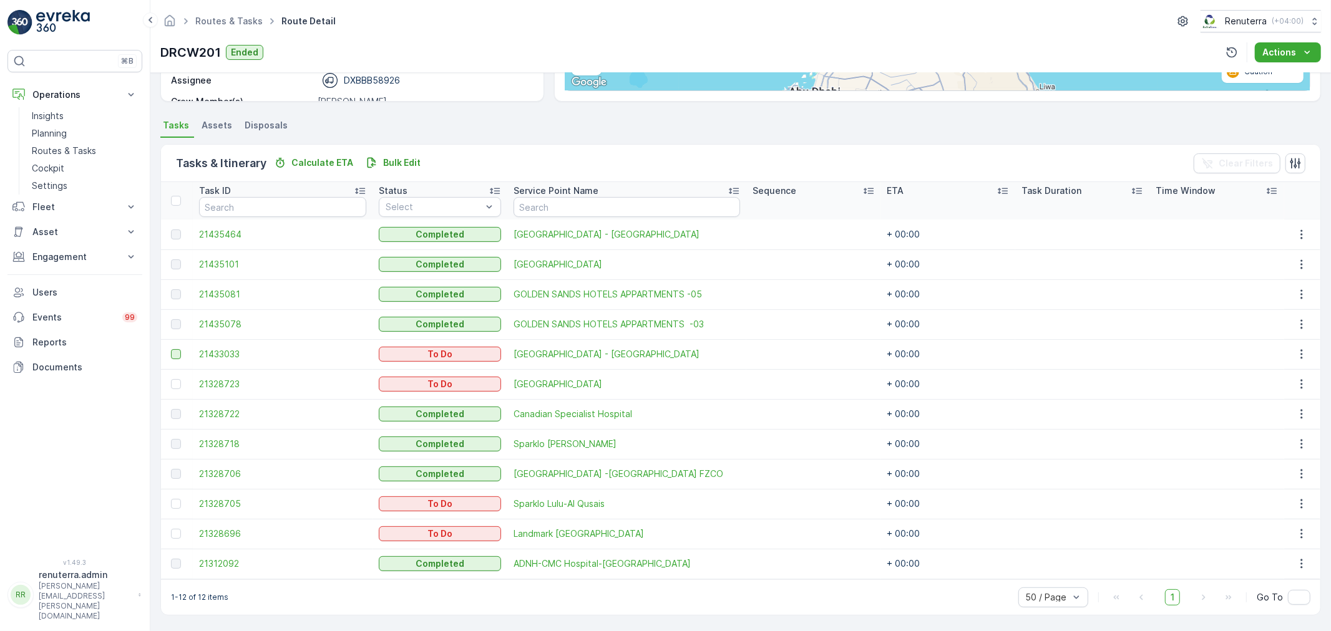
click at [180, 356] on div at bounding box center [176, 354] width 10 height 10
click at [171, 349] on input "checkbox" at bounding box center [171, 349] width 0 height 0
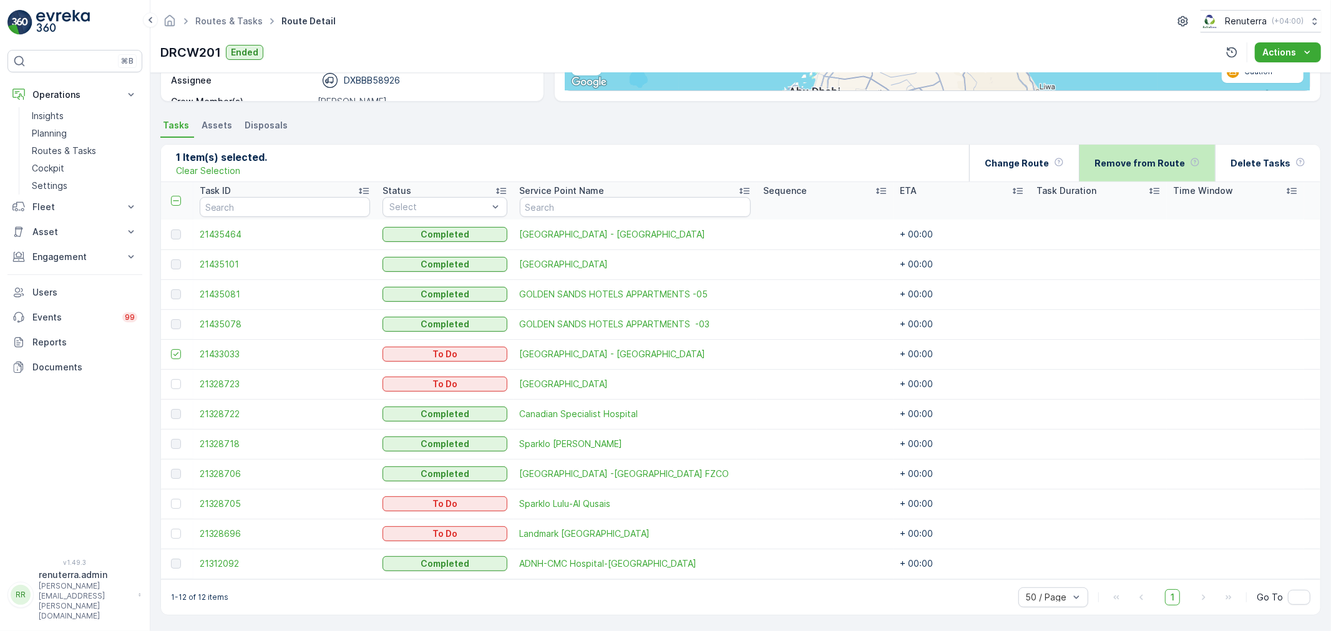
click at [1136, 165] on p "Remove from Route" at bounding box center [1139, 163] width 90 height 12
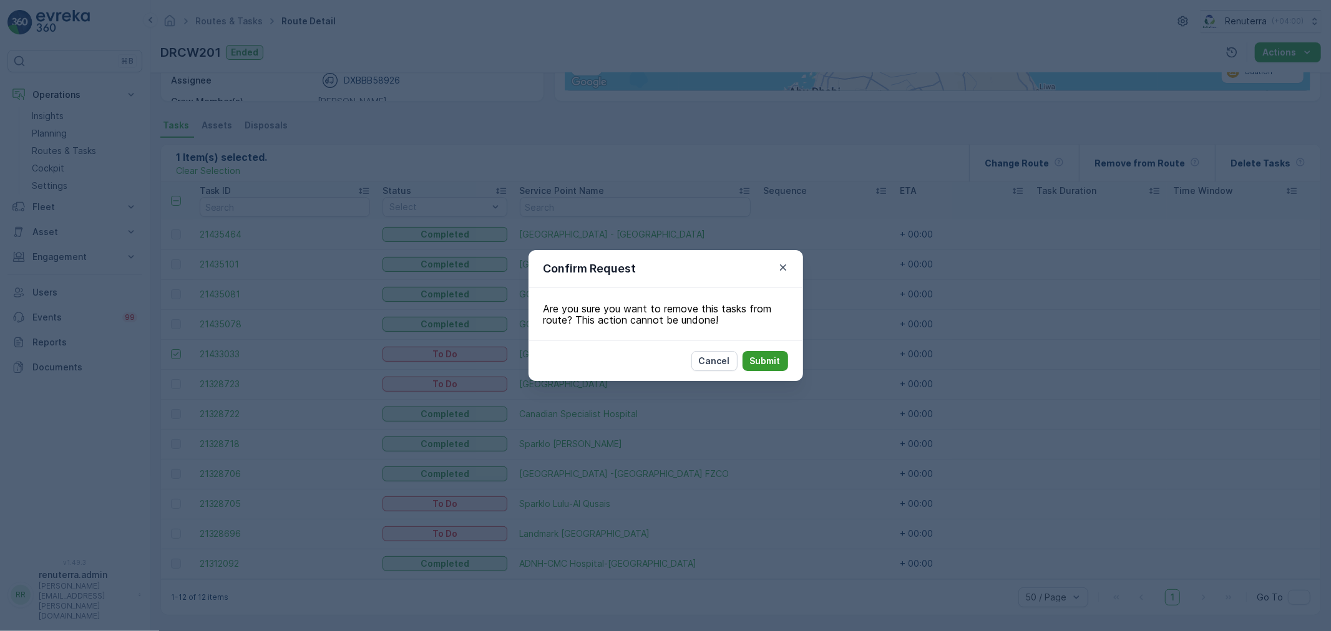
click at [771, 366] on p "Submit" at bounding box center [765, 361] width 31 height 12
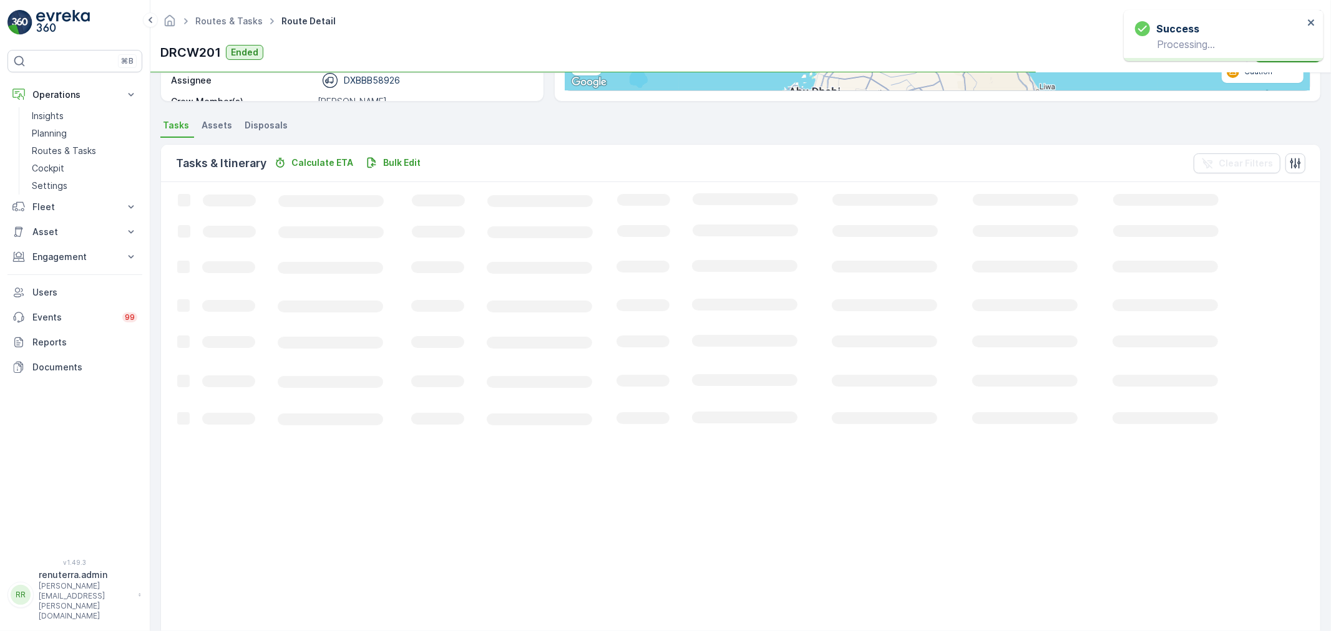
scroll to position [201, 0]
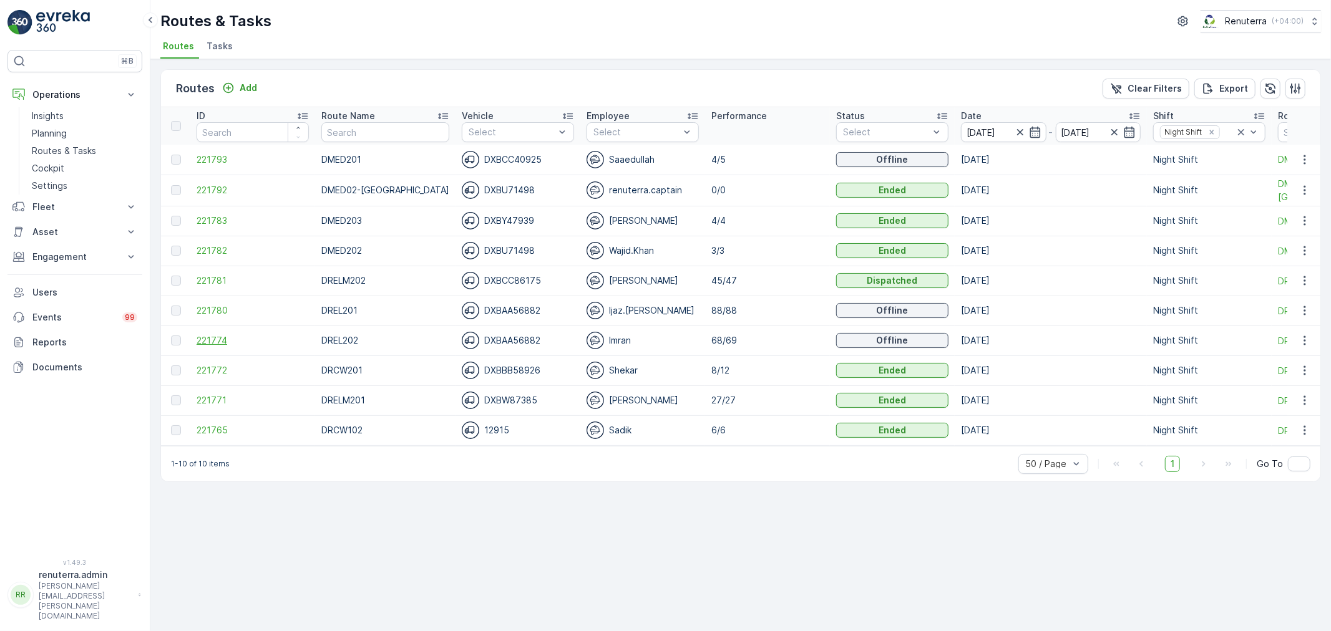
click at [208, 337] on span "221774" at bounding box center [253, 340] width 112 height 12
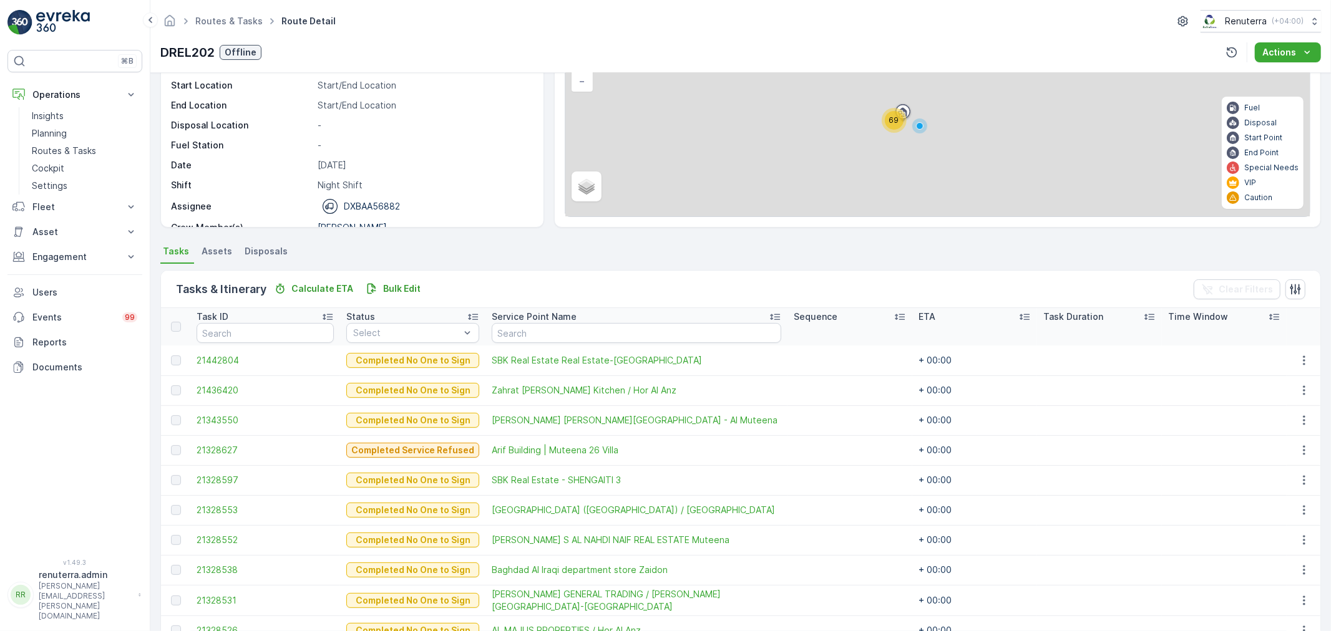
scroll to position [220, 0]
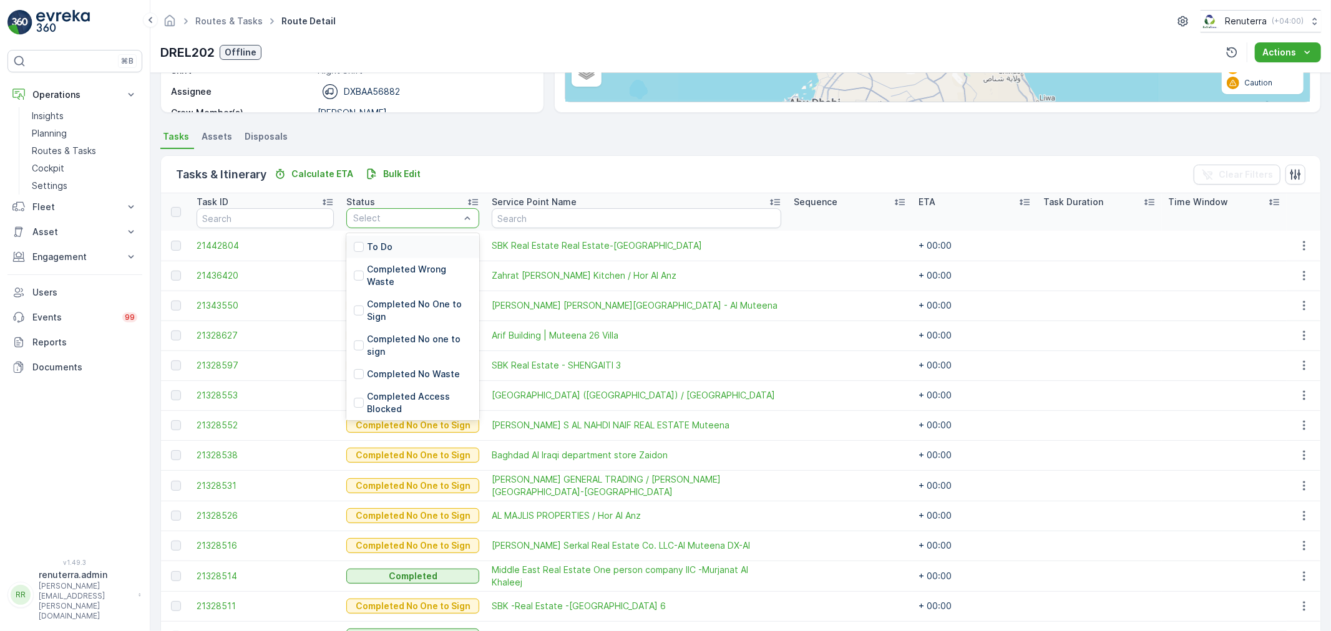
click at [404, 254] on div "To Do" at bounding box center [412, 247] width 133 height 22
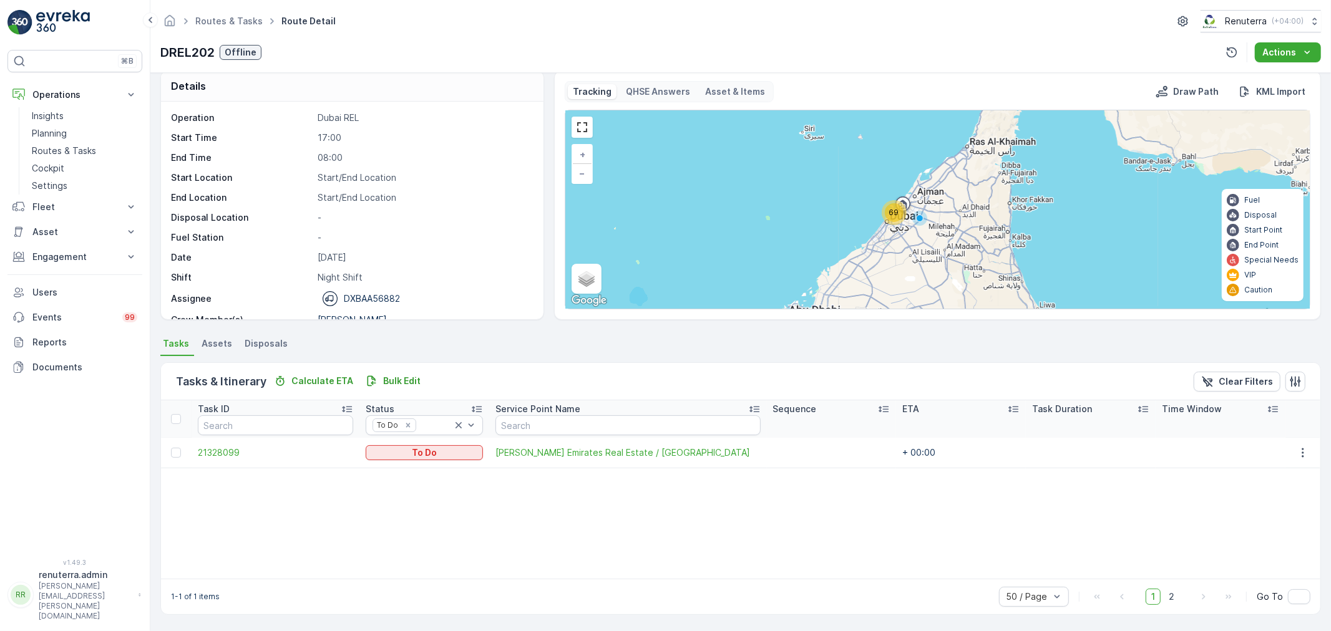
scroll to position [12, 0]
click at [417, 424] on div "Remove To Do" at bounding box center [413, 426] width 14 height 10
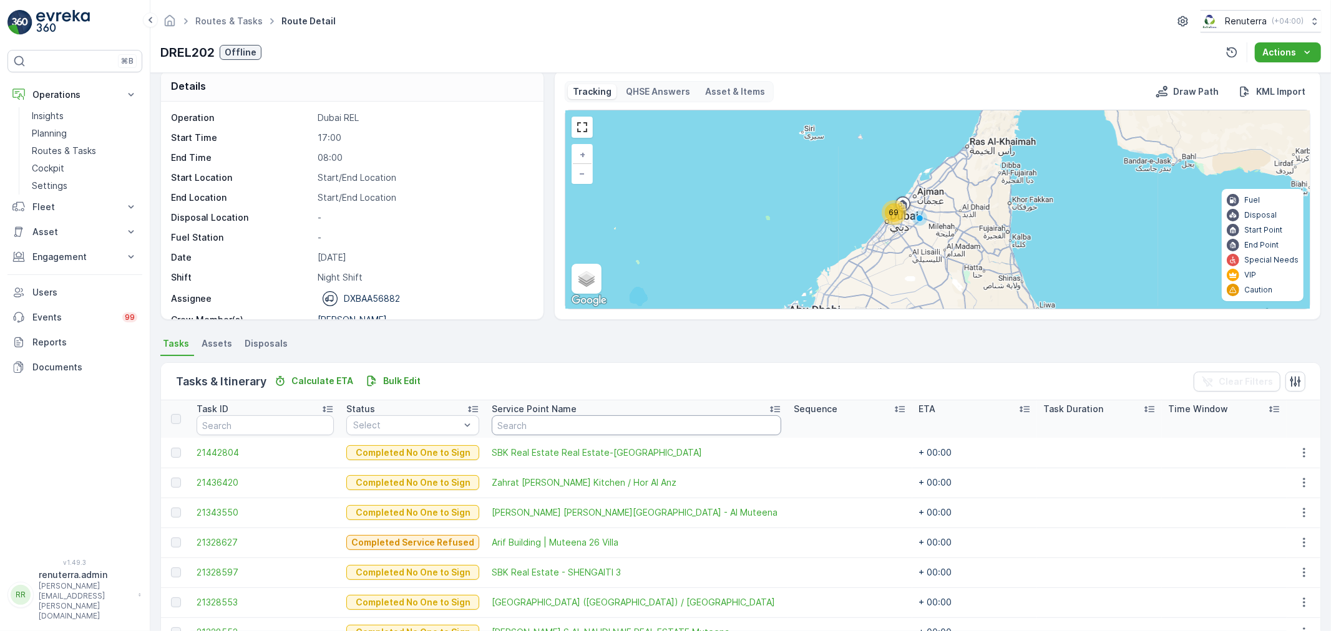
click at [543, 421] on input "text" at bounding box center [637, 426] width 290 height 20
type input "deco"
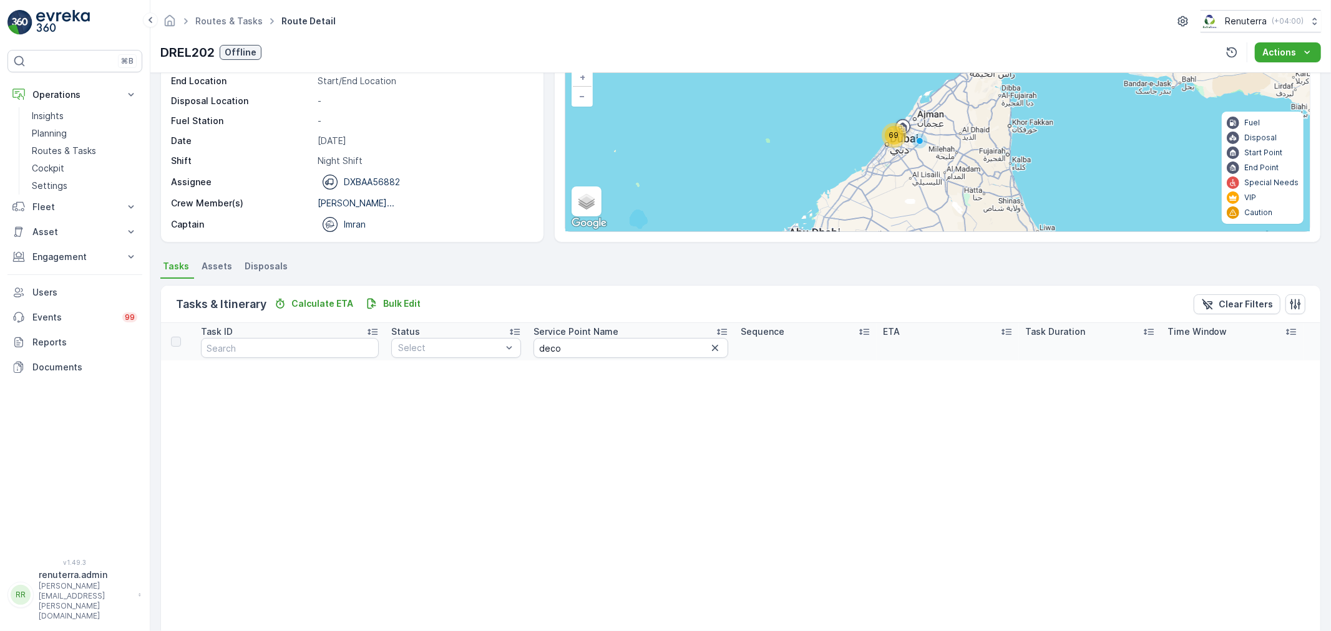
scroll to position [82, 0]
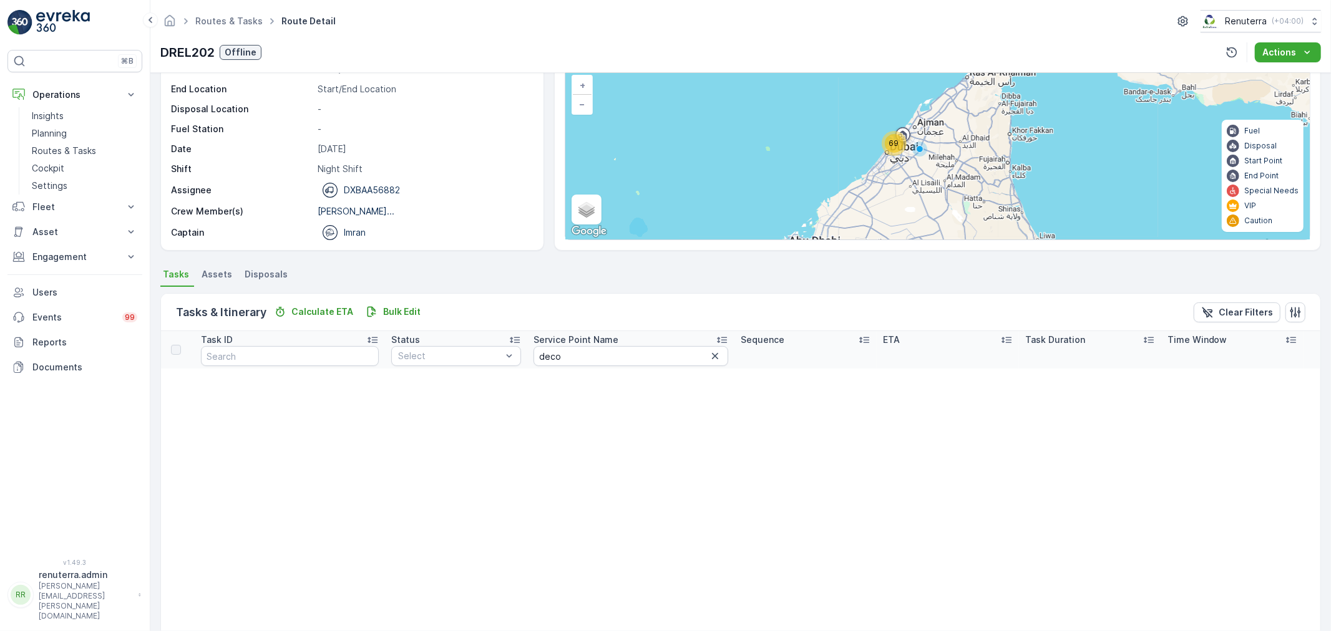
drag, startPoint x: 590, startPoint y: 376, endPoint x: 587, endPoint y: 366, distance: 10.5
click at [585, 359] on input "deco" at bounding box center [630, 356] width 195 height 20
type input "d"
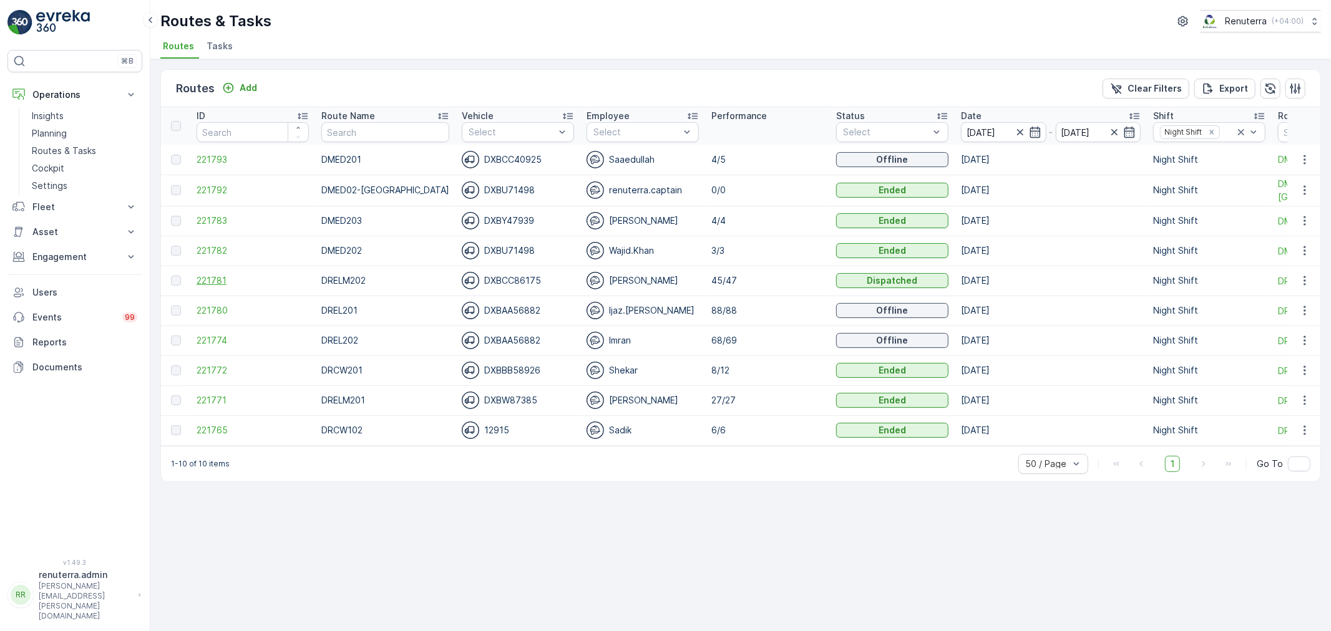
click at [213, 275] on span "221781" at bounding box center [253, 281] width 112 height 12
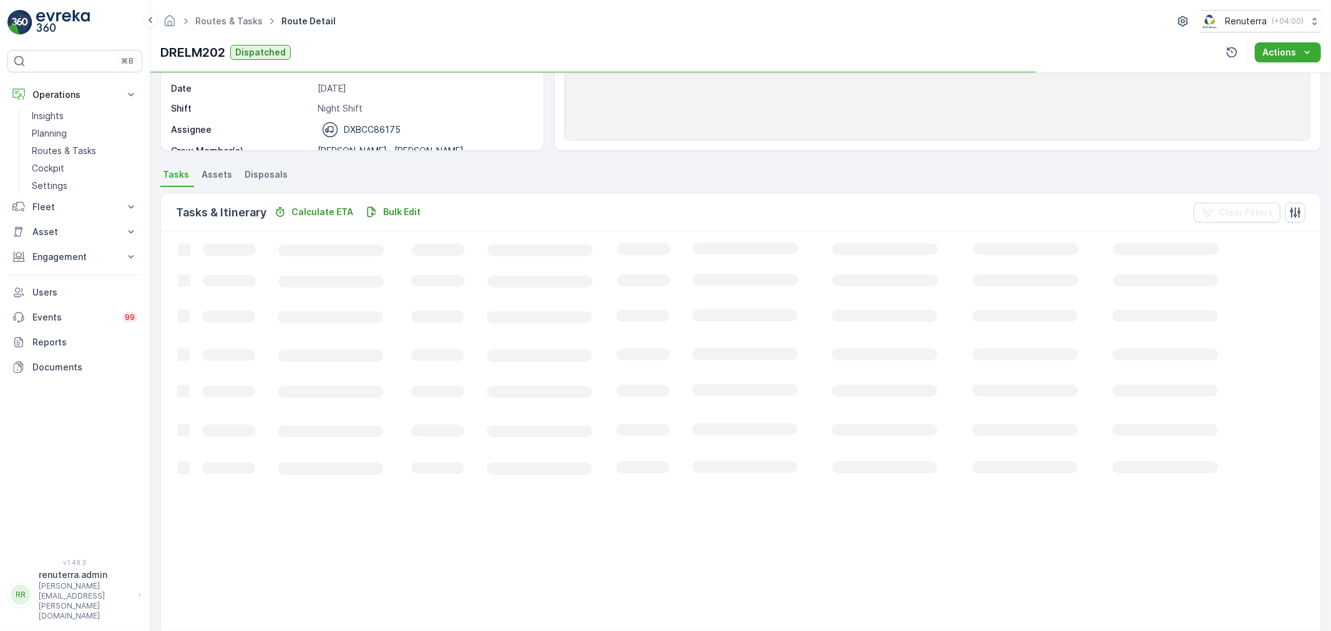
scroll to position [208, 0]
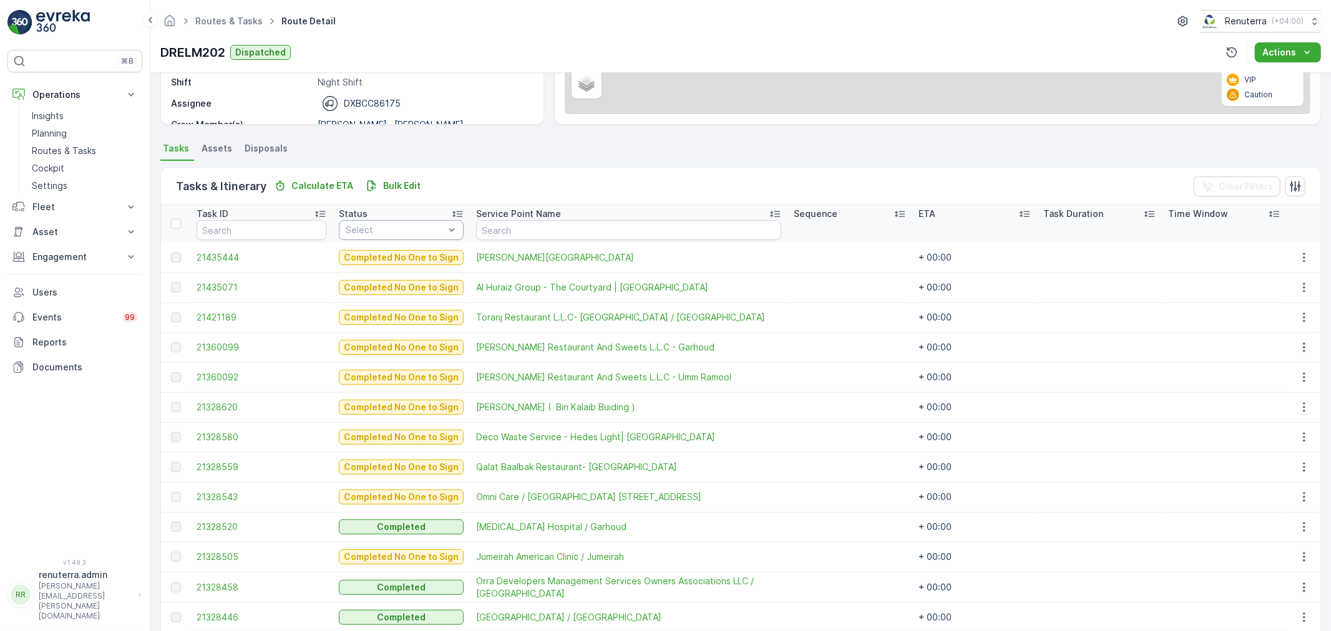
click at [402, 237] on div "Select" at bounding box center [401, 230] width 125 height 20
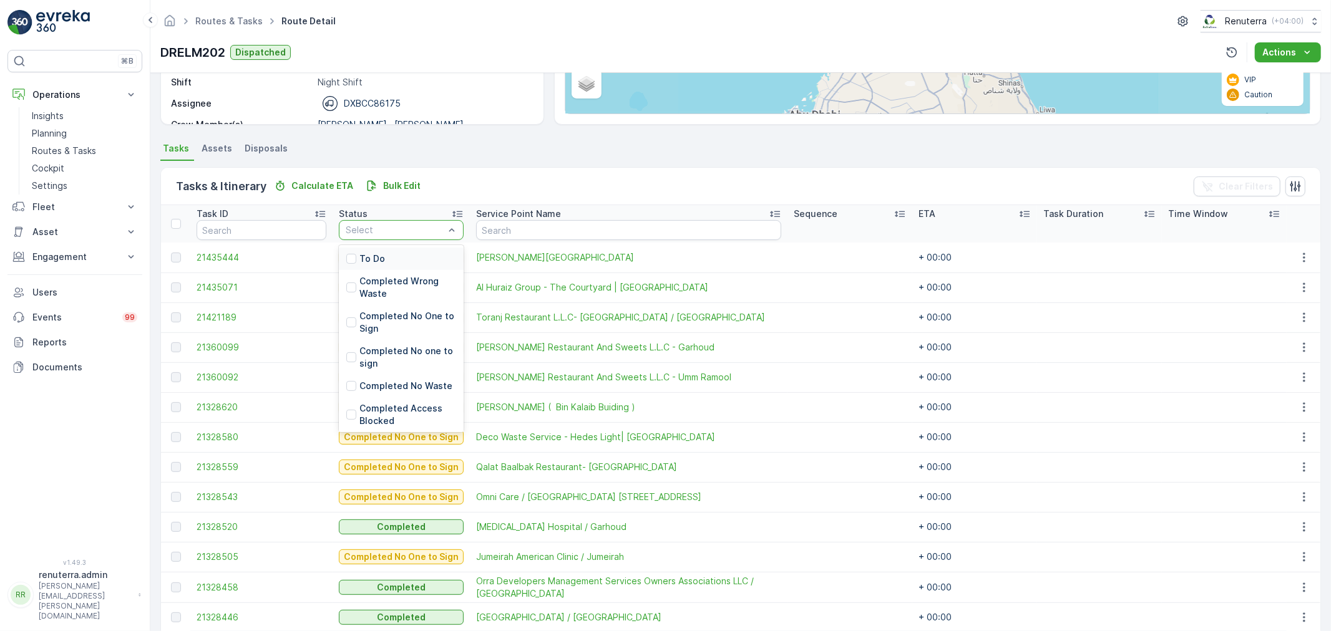
click at [397, 263] on div "To Do" at bounding box center [401, 259] width 125 height 22
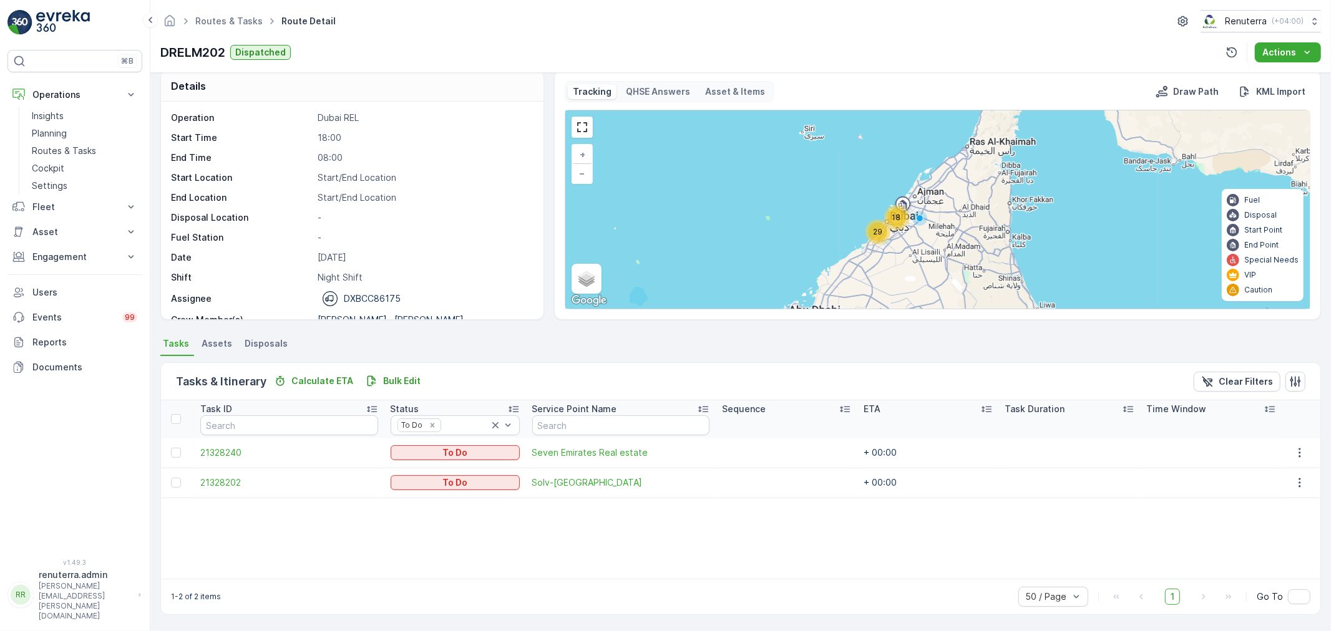
scroll to position [12, 0]
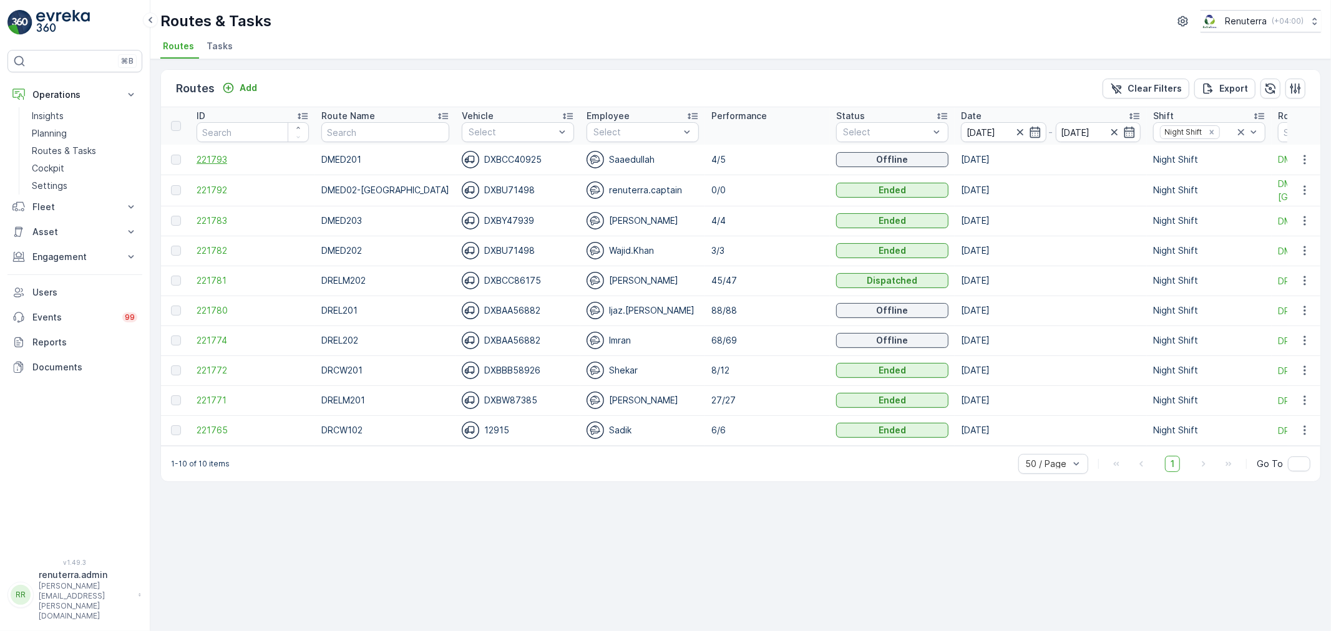
click at [214, 155] on span "221793" at bounding box center [253, 159] width 112 height 12
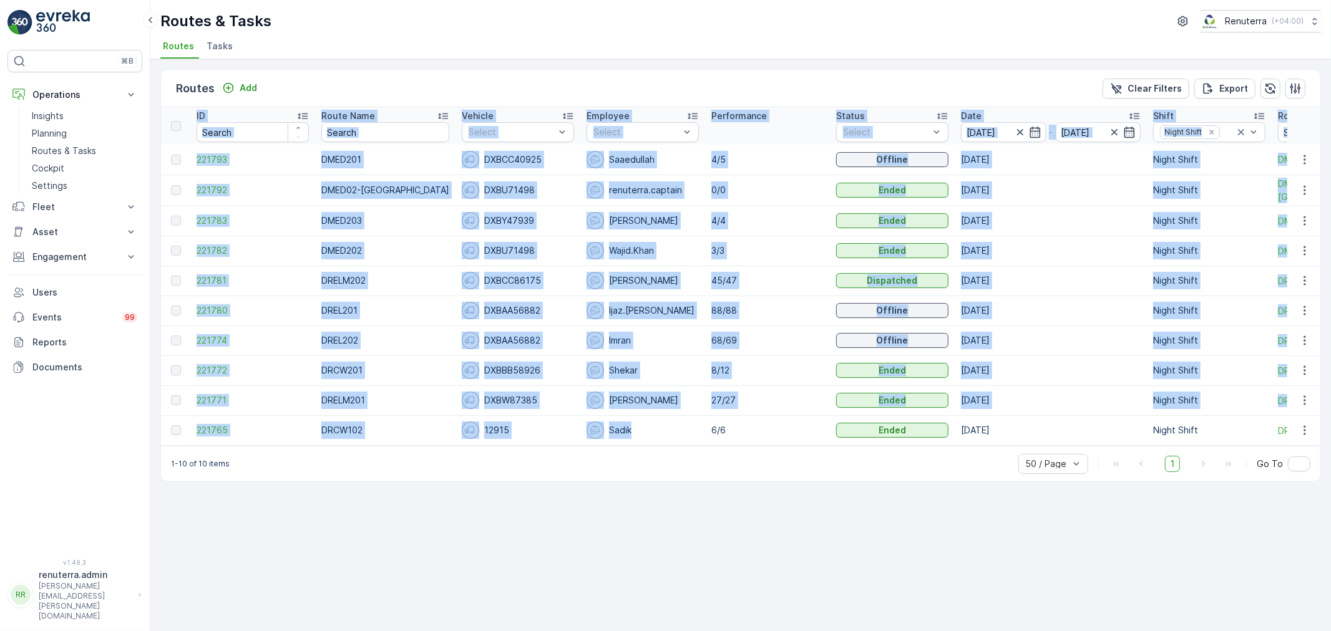
drag, startPoint x: 685, startPoint y: 444, endPoint x: 728, endPoint y: 446, distance: 43.1
click at [728, 446] on div "ID Route Name Vehicle Select Employee Select Performance Status Select Date [DA…" at bounding box center [740, 276] width 1159 height 339
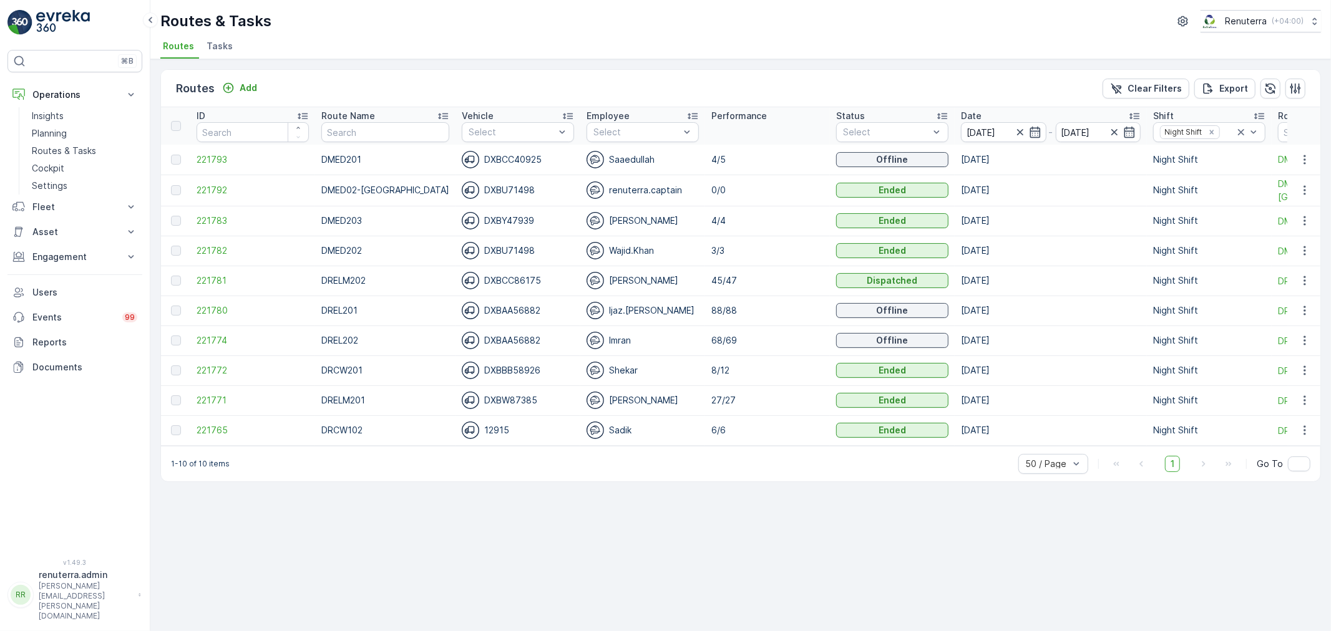
drag, startPoint x: 718, startPoint y: 445, endPoint x: 724, endPoint y: 444, distance: 6.3
click at [718, 445] on td "6/6" at bounding box center [767, 431] width 125 height 30
click at [44, 135] on p "Planning" at bounding box center [49, 133] width 35 height 12
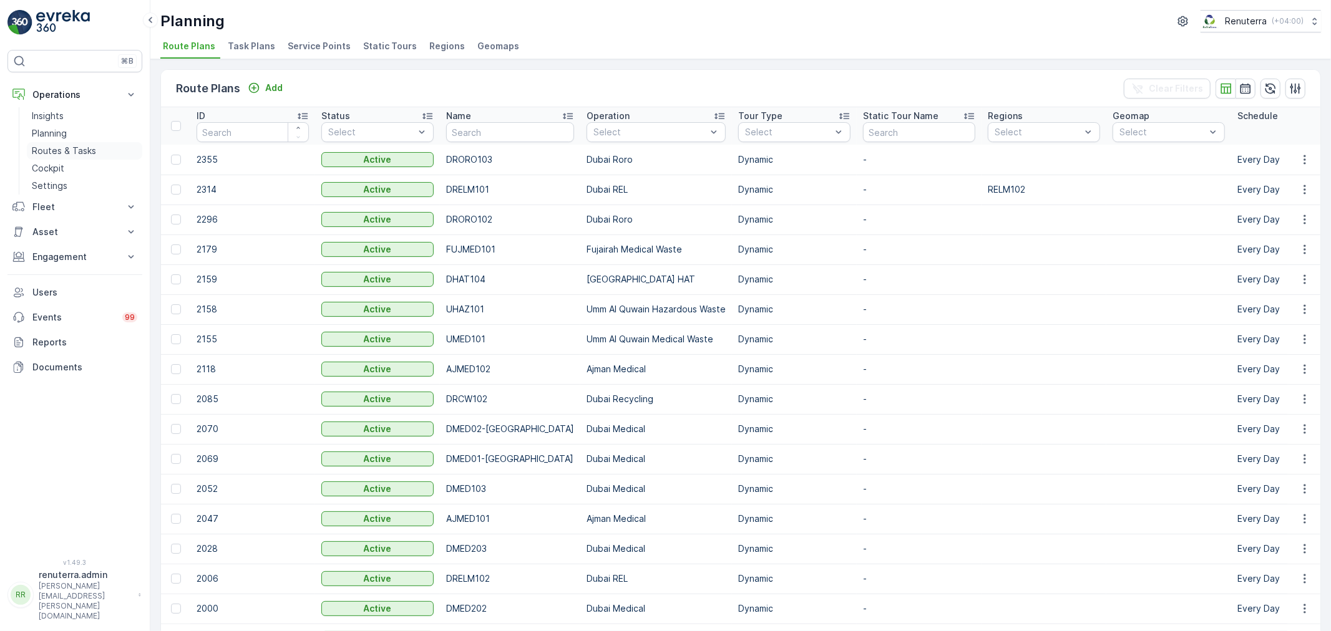
click at [54, 153] on p "Routes & Tasks" at bounding box center [64, 151] width 64 height 12
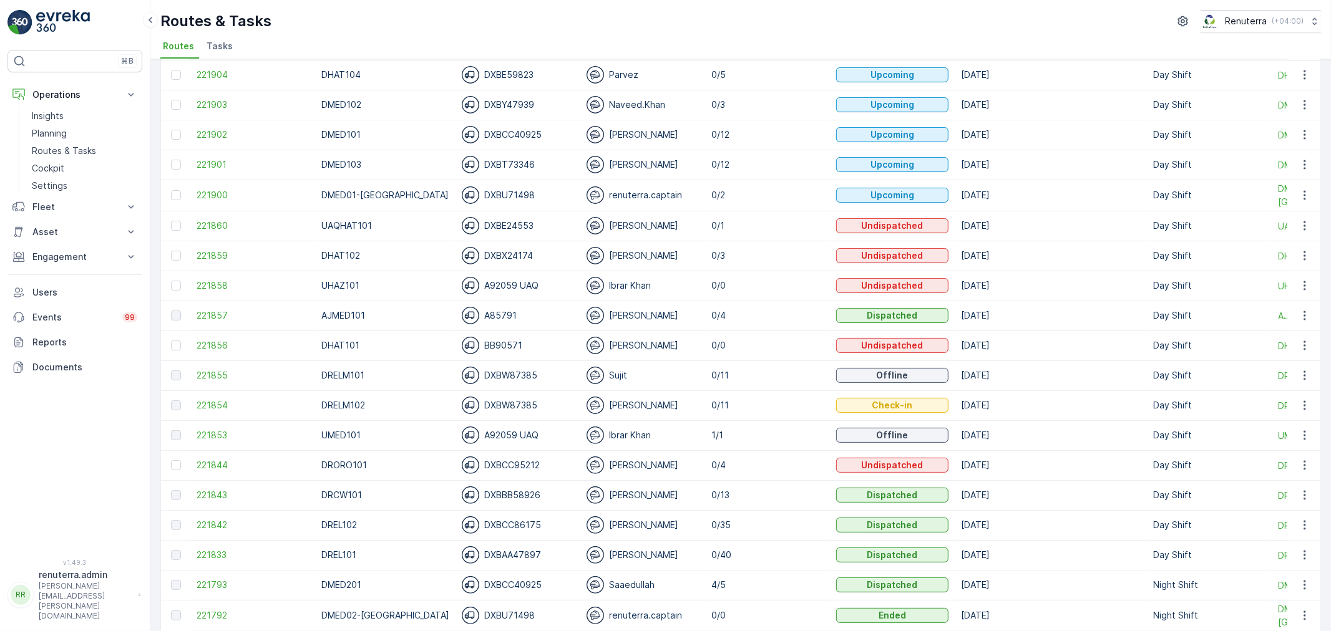
scroll to position [208, 0]
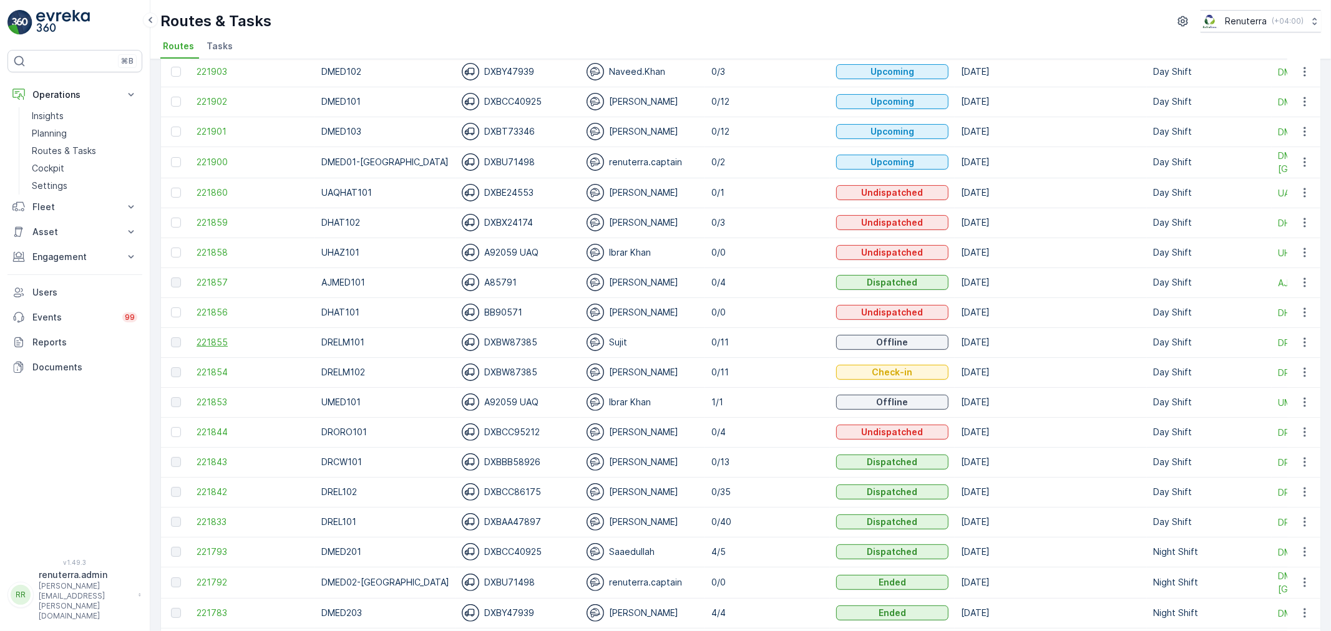
click at [200, 343] on span "221855" at bounding box center [253, 342] width 112 height 12
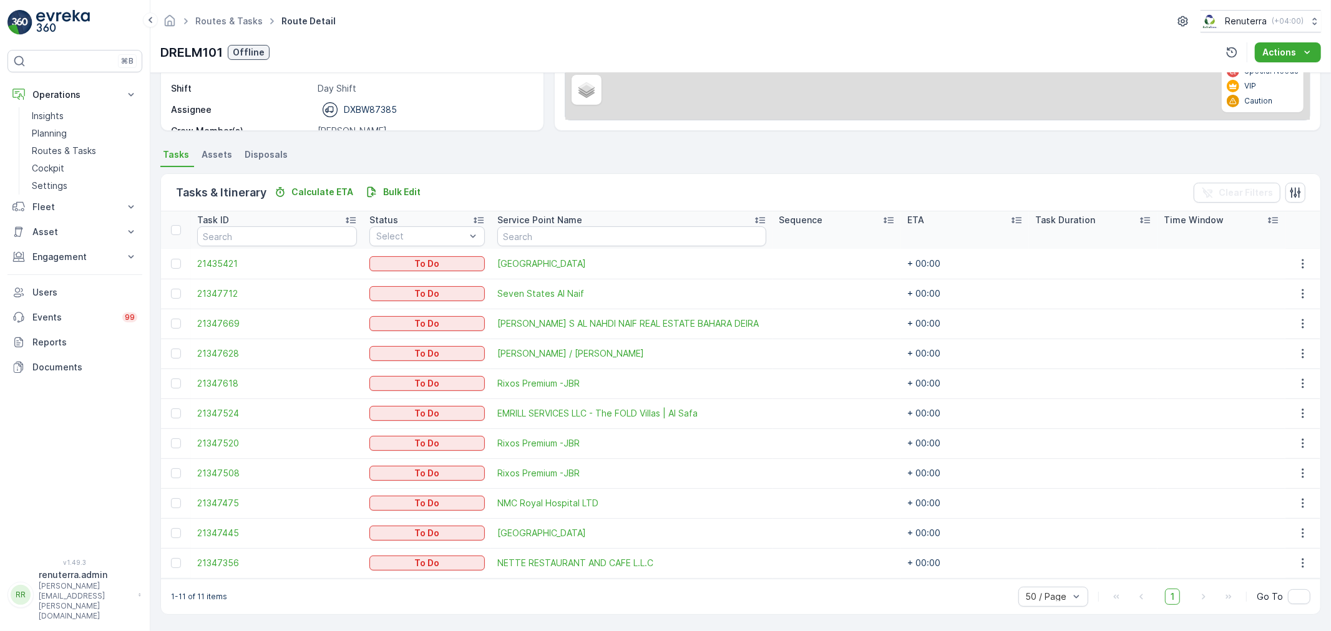
scroll to position [201, 0]
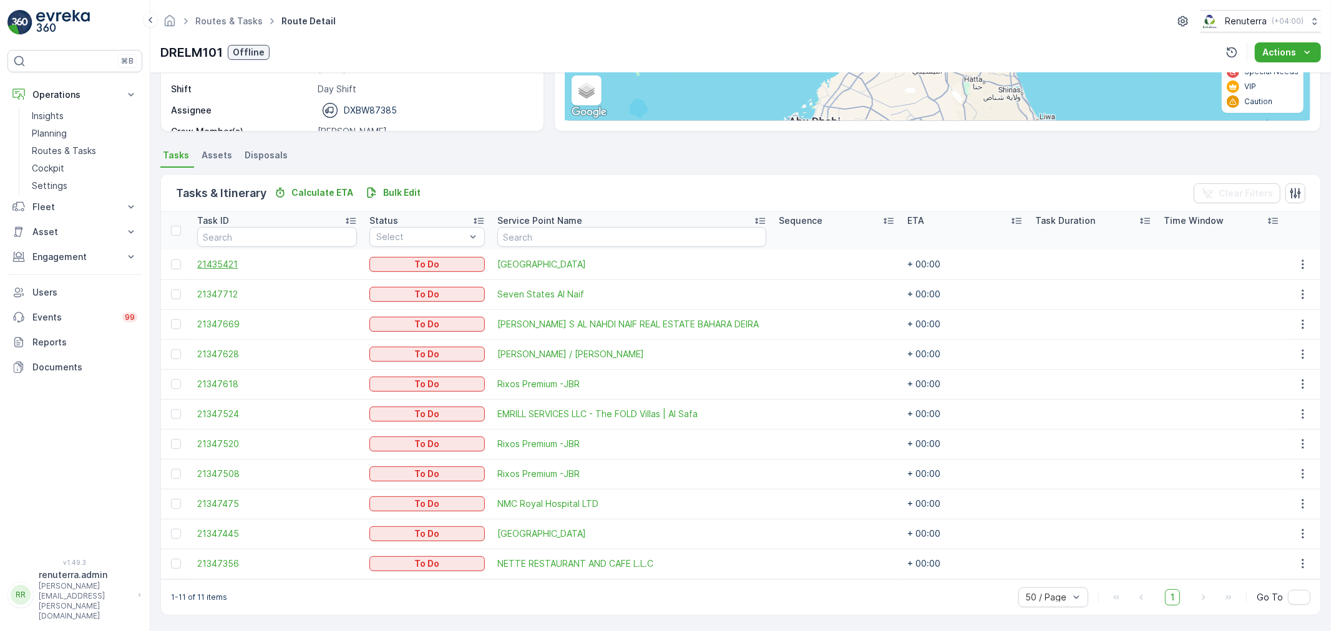
click at [231, 265] on span "21435421" at bounding box center [276, 264] width 159 height 12
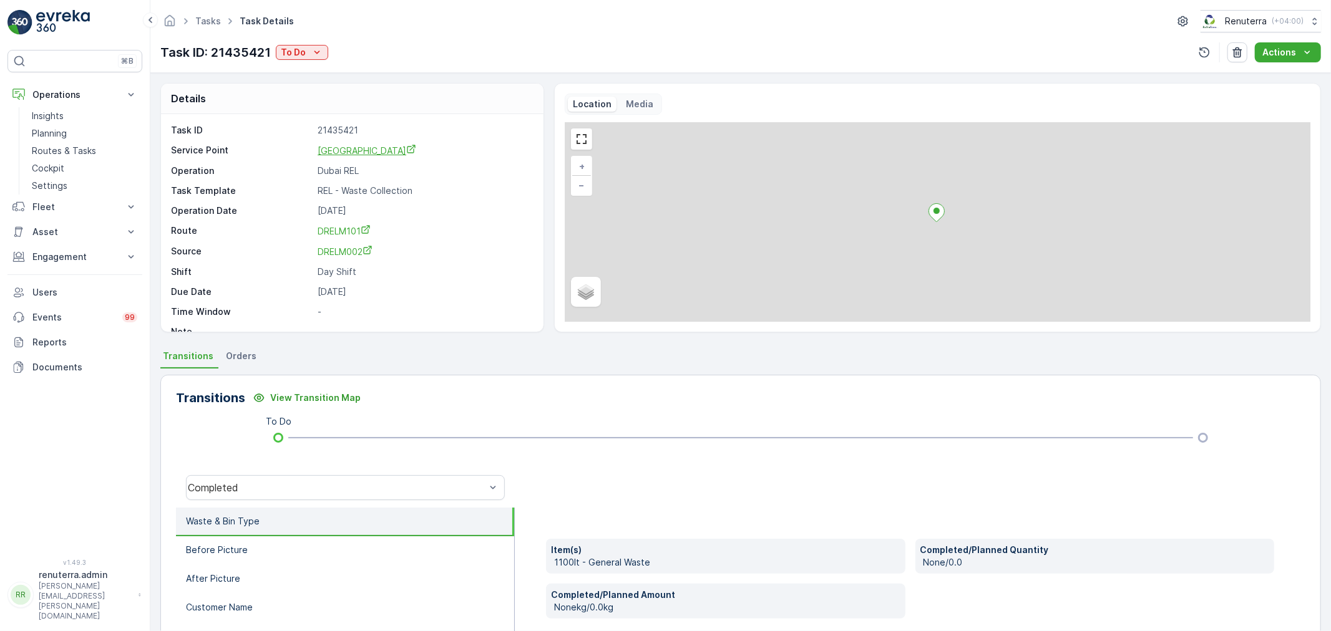
click at [382, 155] on span "[GEOGRAPHIC_DATA]" at bounding box center [367, 150] width 99 height 11
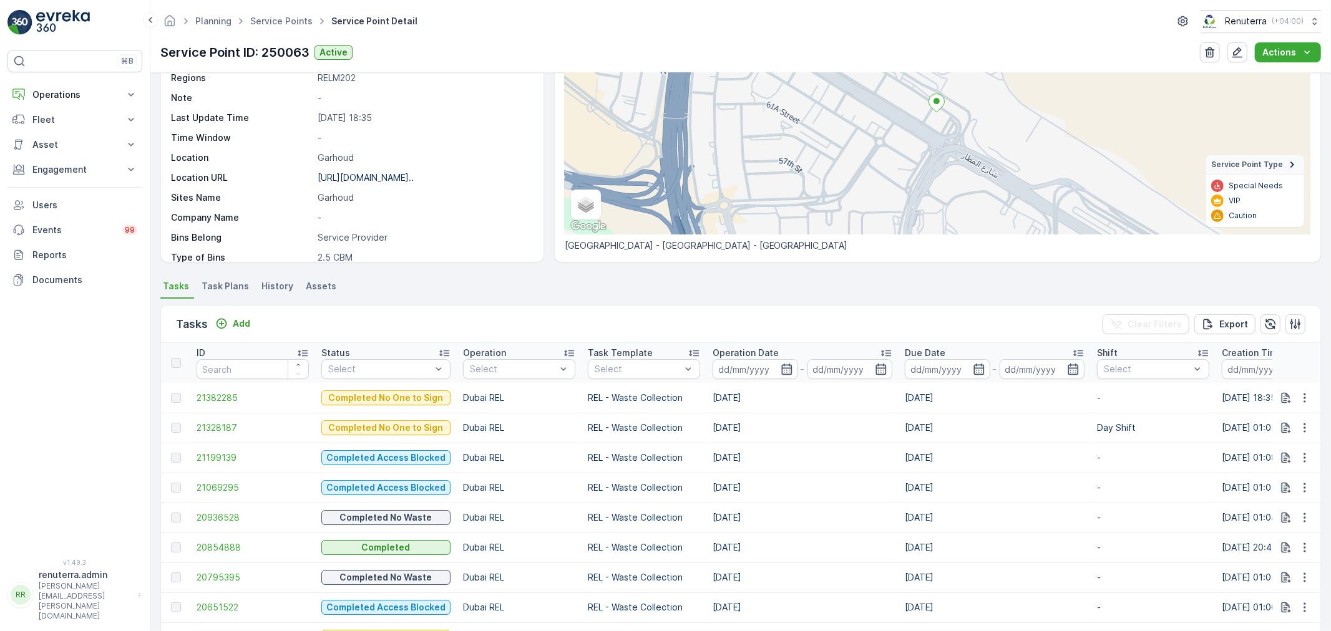
scroll to position [139, 0]
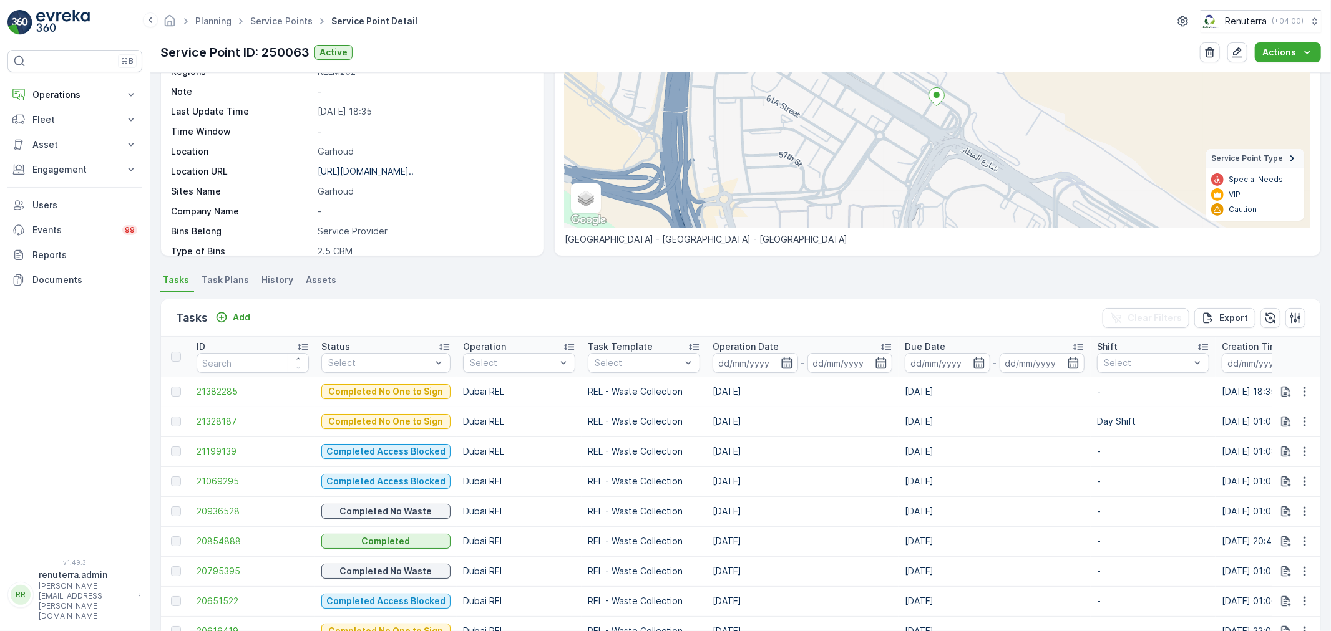
click at [781, 360] on icon "button" at bounding box center [787, 363] width 12 height 12
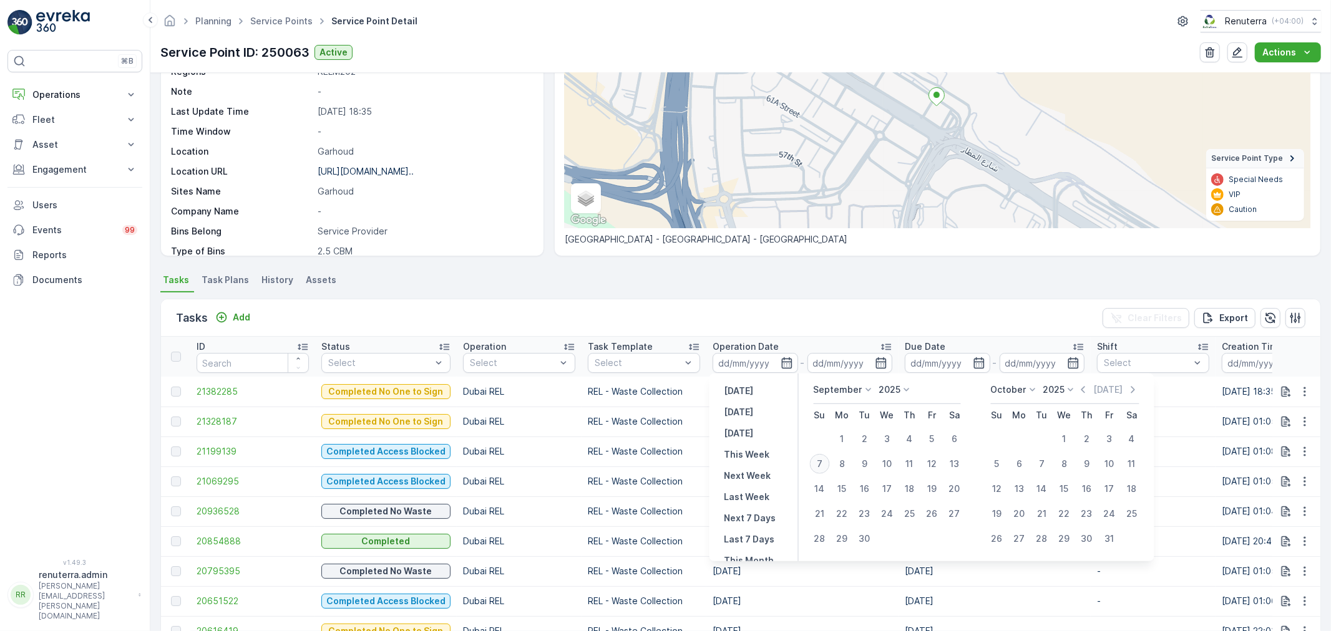
click at [821, 469] on div "7" at bounding box center [820, 464] width 20 height 20
type input "[DATE]"
click at [821, 469] on div "7" at bounding box center [820, 464] width 20 height 20
type input "[DATE]"
click at [821, 469] on div "7" at bounding box center [820, 464] width 20 height 20
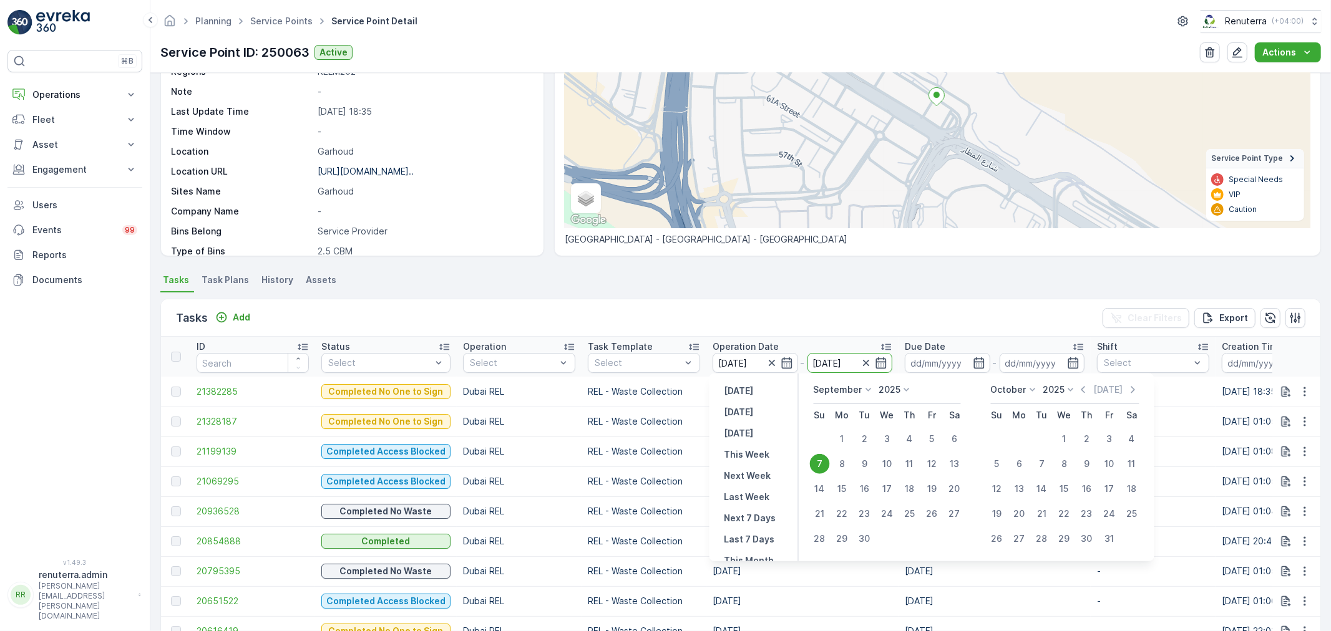
click at [821, 469] on td "[DATE]" at bounding box center [802, 482] width 192 height 30
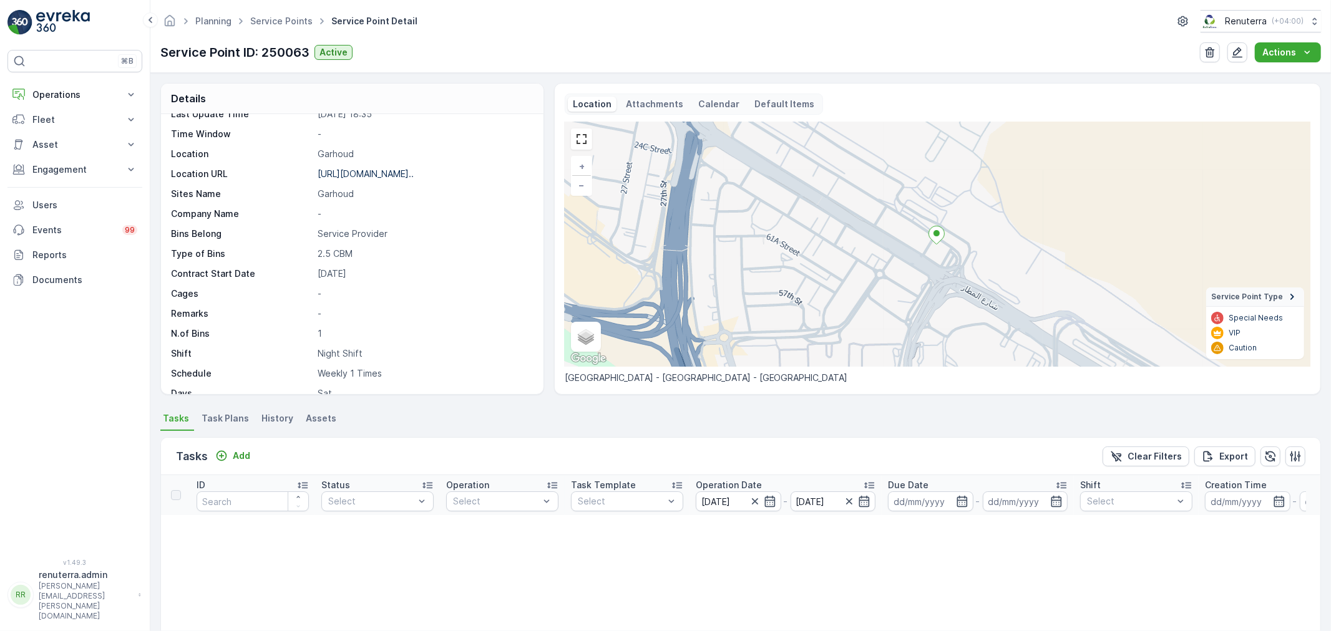
scroll to position [102, 0]
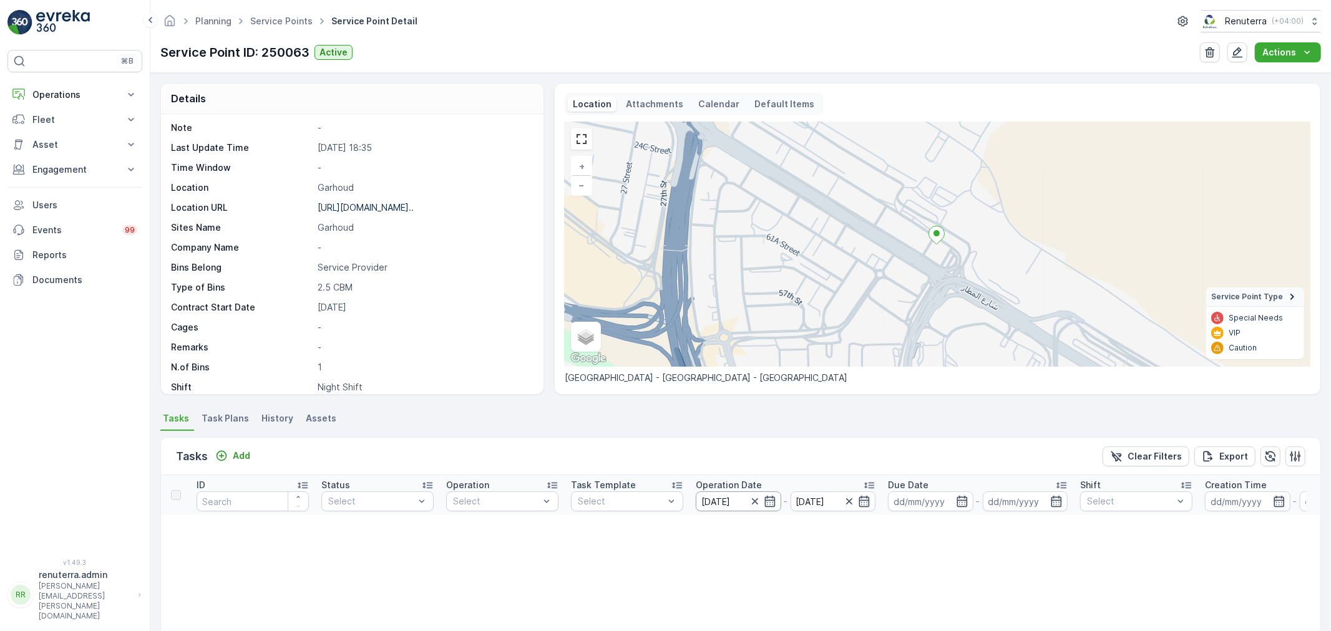
click at [747, 500] on input "07.09.2025" at bounding box center [738, 502] width 85 height 20
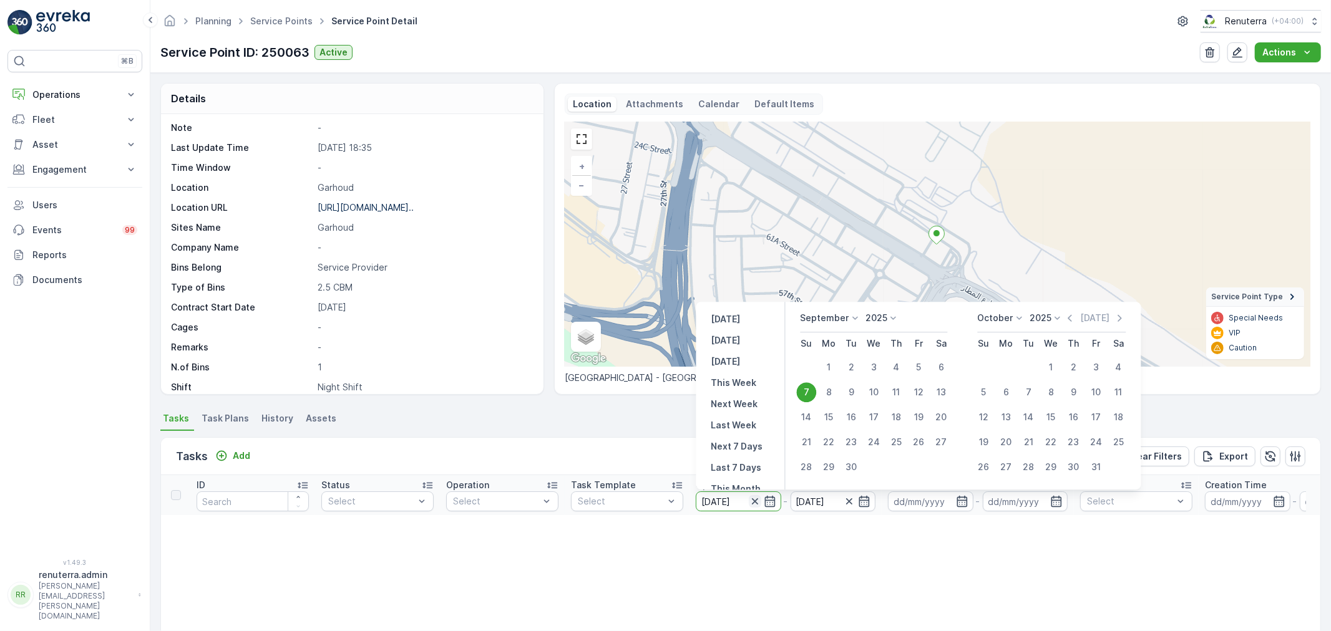
click at [753, 499] on icon "button" at bounding box center [754, 502] width 6 height 6
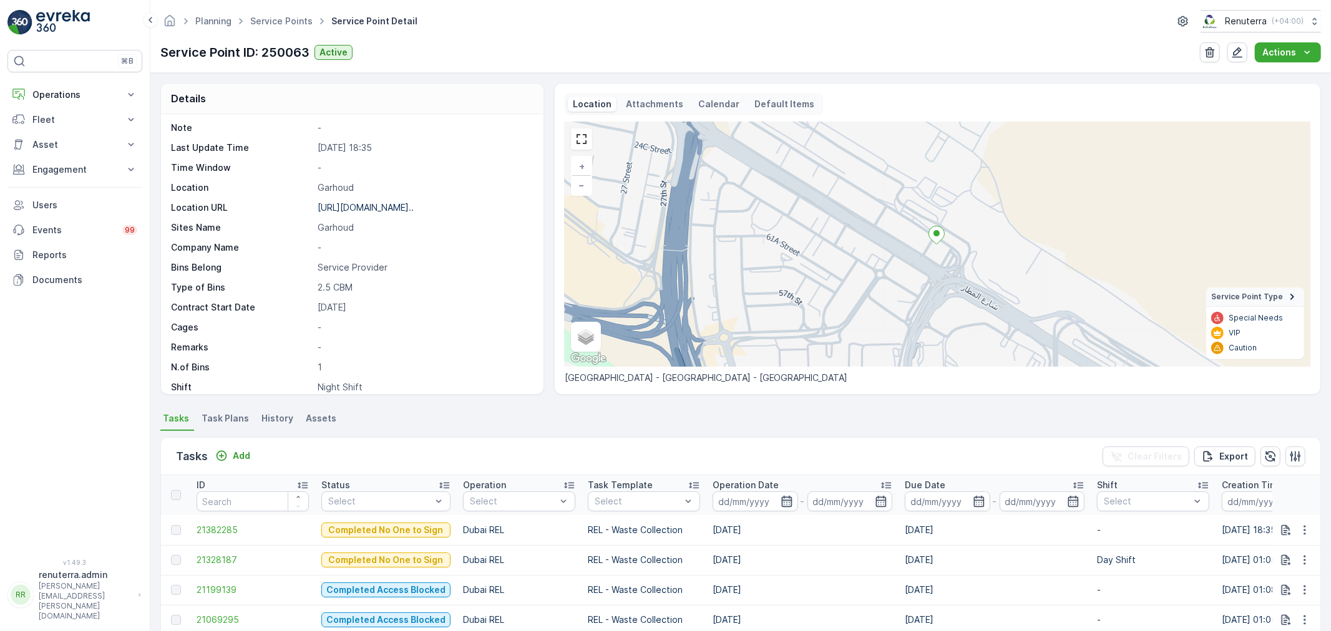
click at [781, 497] on icon "button" at bounding box center [787, 501] width 12 height 12
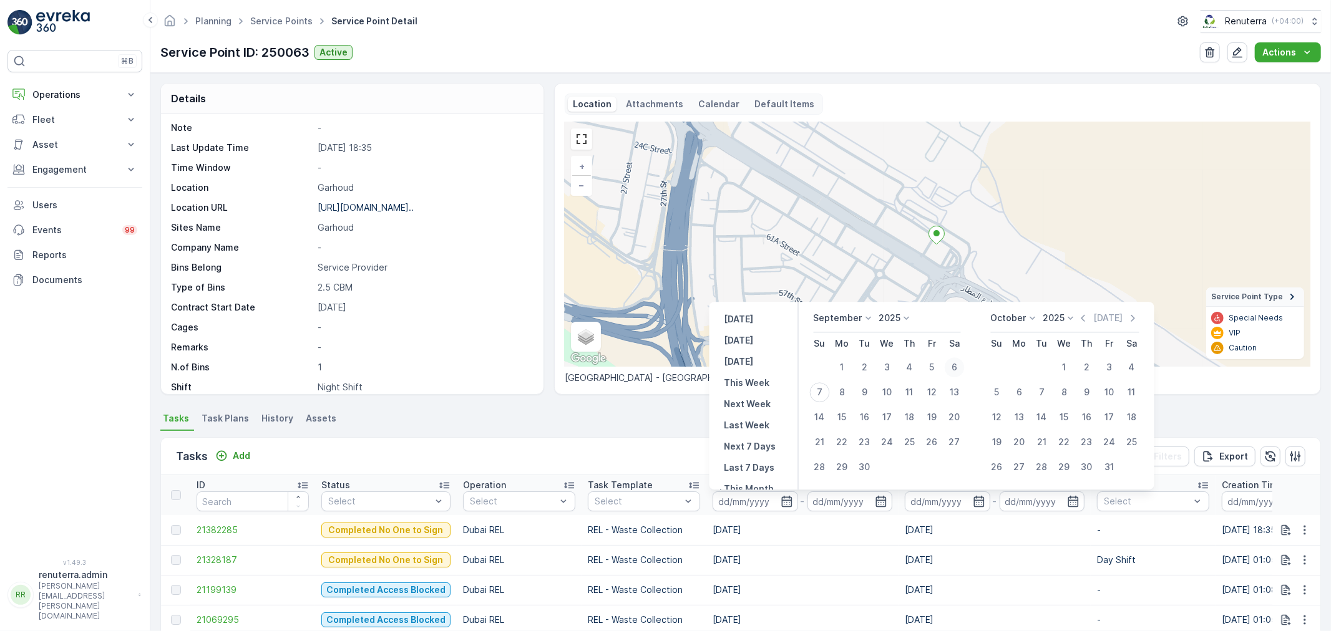
click at [958, 370] on div "6" at bounding box center [955, 368] width 20 height 20
type input "06.09.2025"
click at [958, 370] on div "6" at bounding box center [955, 368] width 20 height 20
type input "06.09.2025"
click at [958, 370] on div "6" at bounding box center [955, 368] width 20 height 20
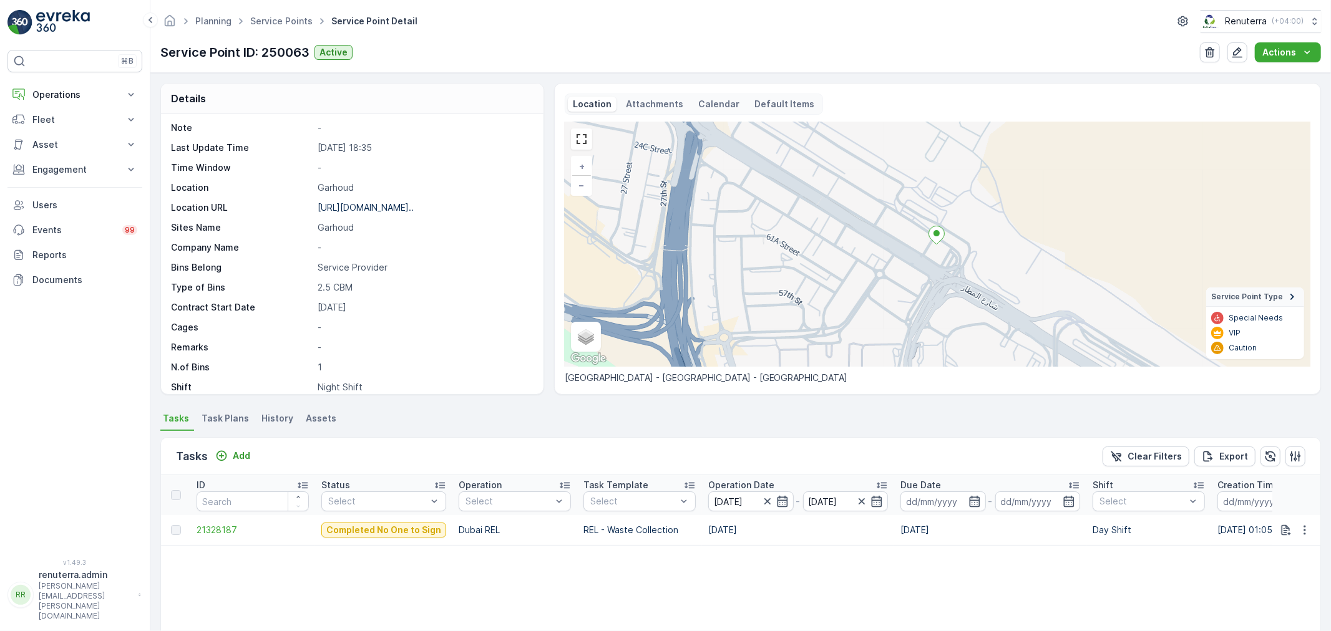
scroll to position [69, 0]
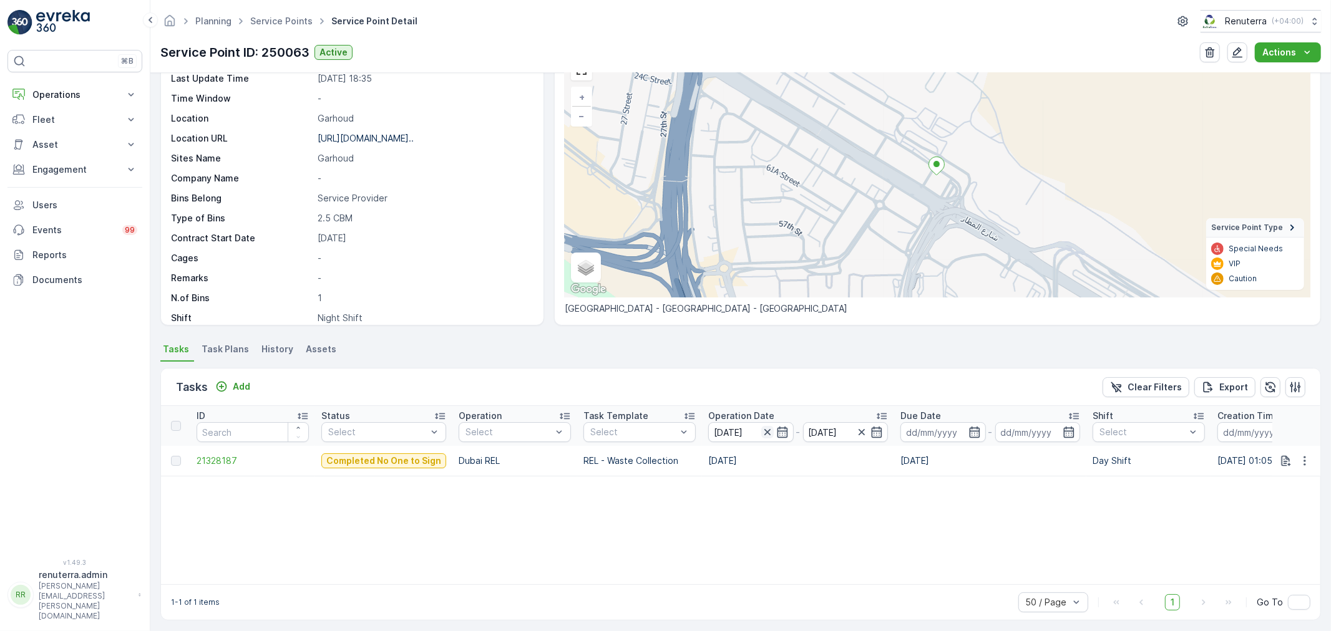
click at [764, 431] on icon "button" at bounding box center [767, 432] width 12 height 12
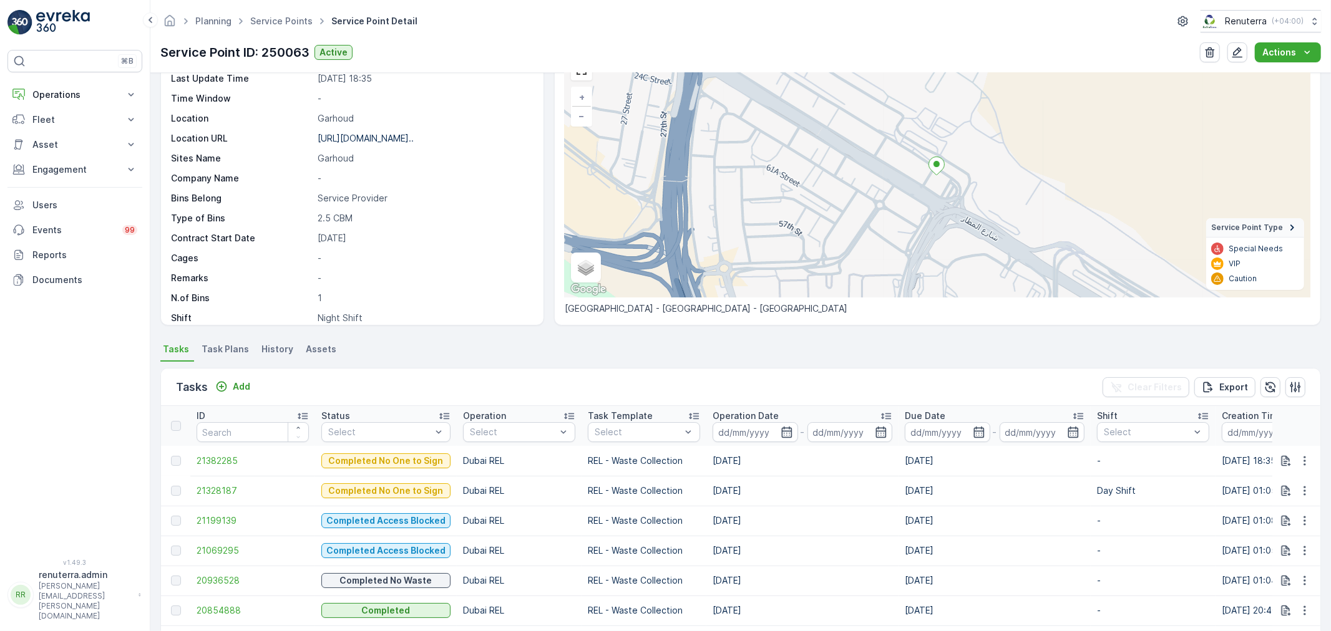
click at [387, 442] on th "Status Select" at bounding box center [386, 426] width 142 height 40
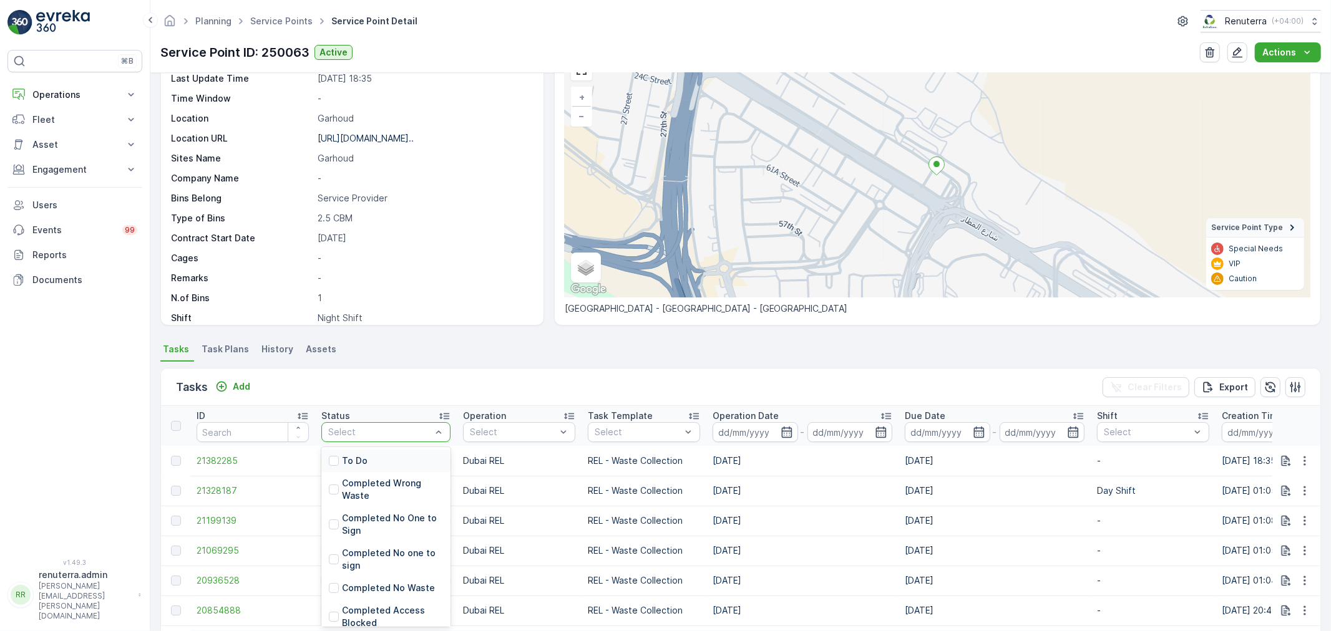
click at [386, 453] on div "To Do" at bounding box center [385, 461] width 129 height 22
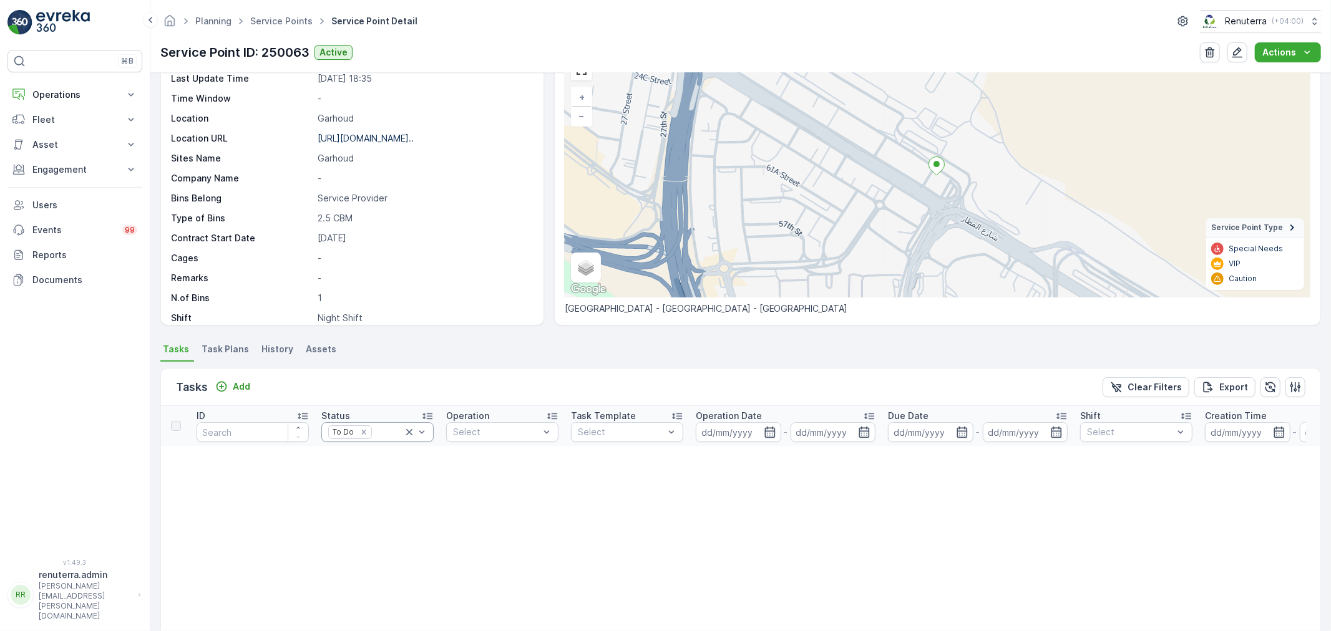
click at [410, 435] on icon at bounding box center [409, 432] width 12 height 12
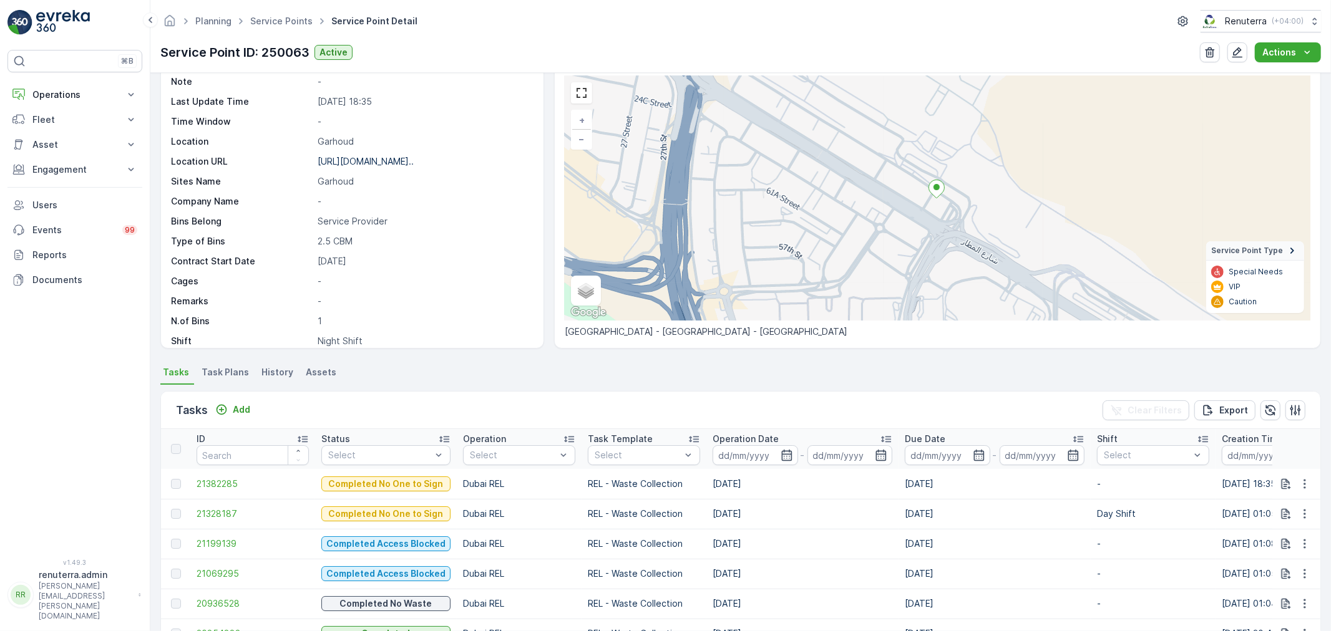
scroll to position [277, 0]
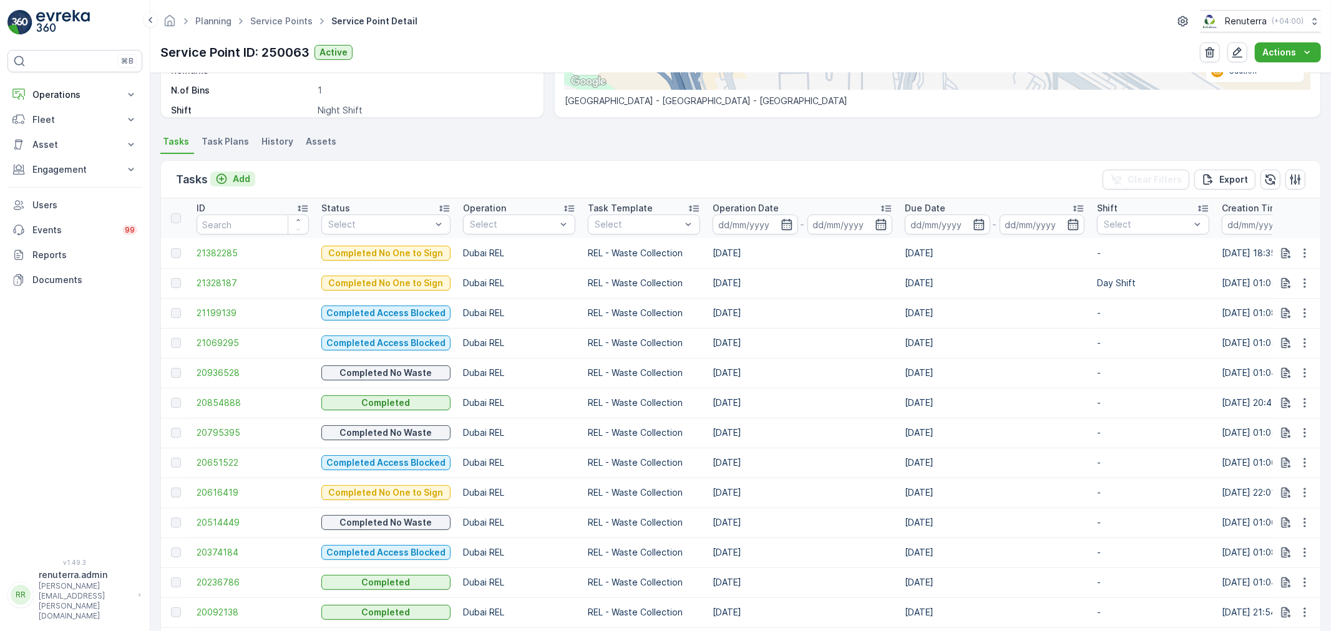
click at [246, 180] on p "Add" at bounding box center [241, 179] width 17 height 12
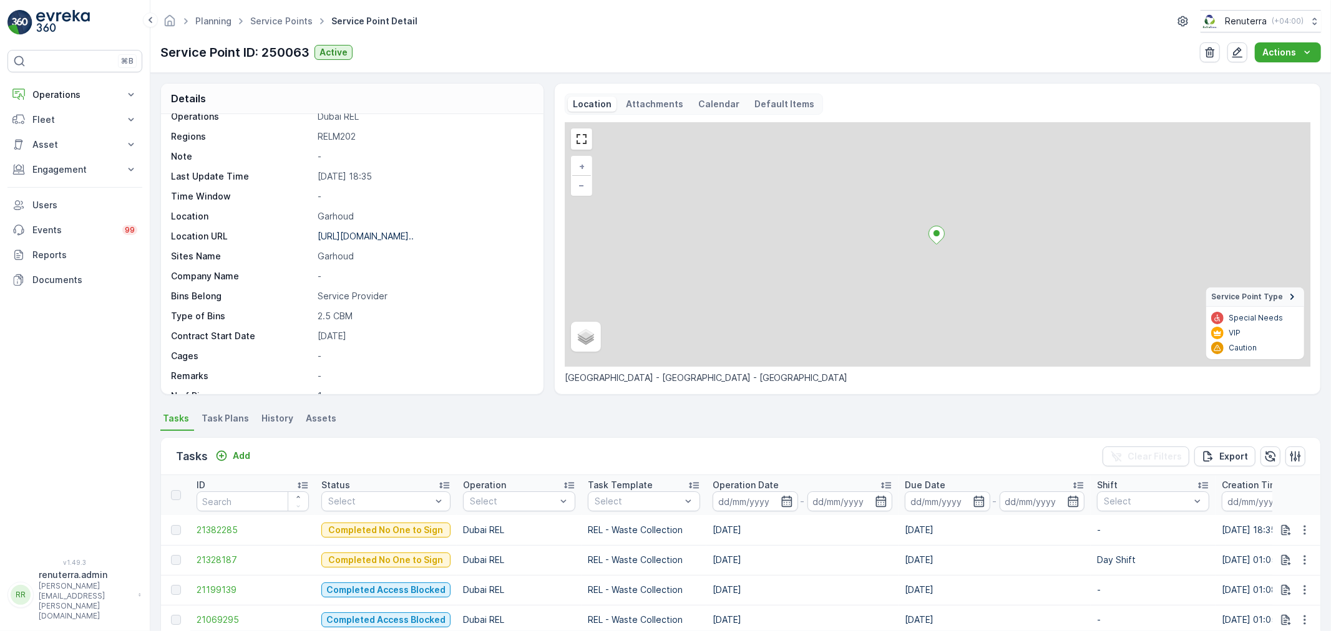
scroll to position [172, 0]
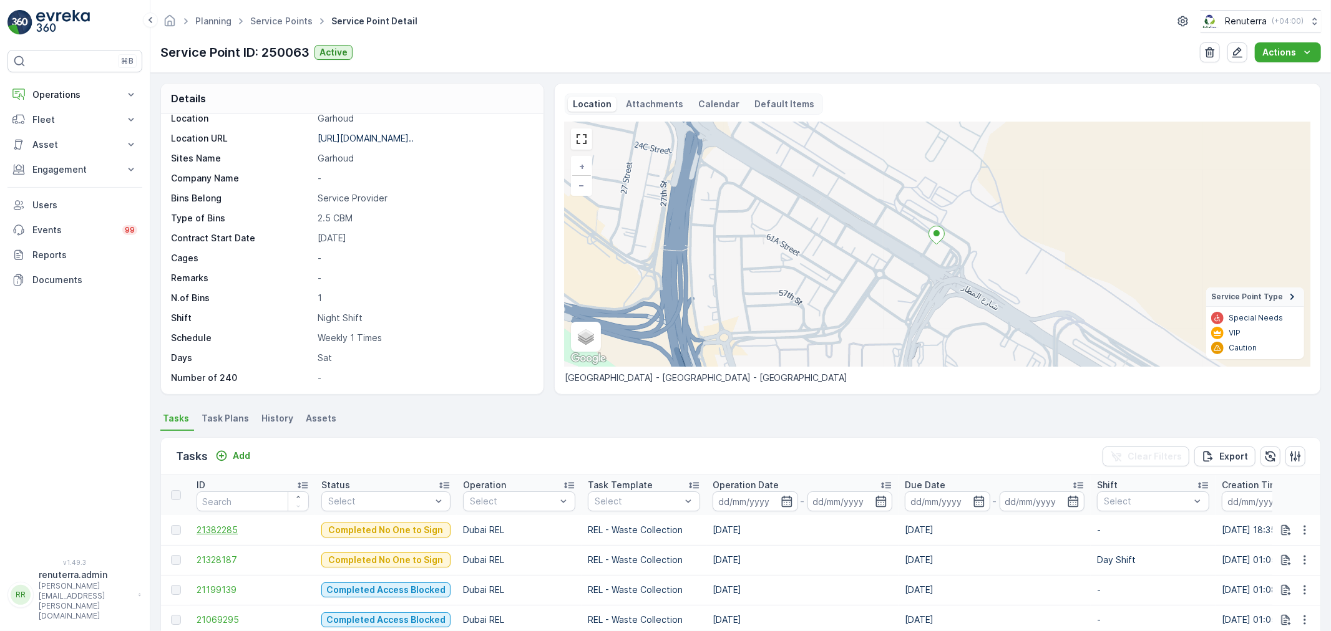
click at [218, 524] on span "21382285" at bounding box center [253, 530] width 112 height 12
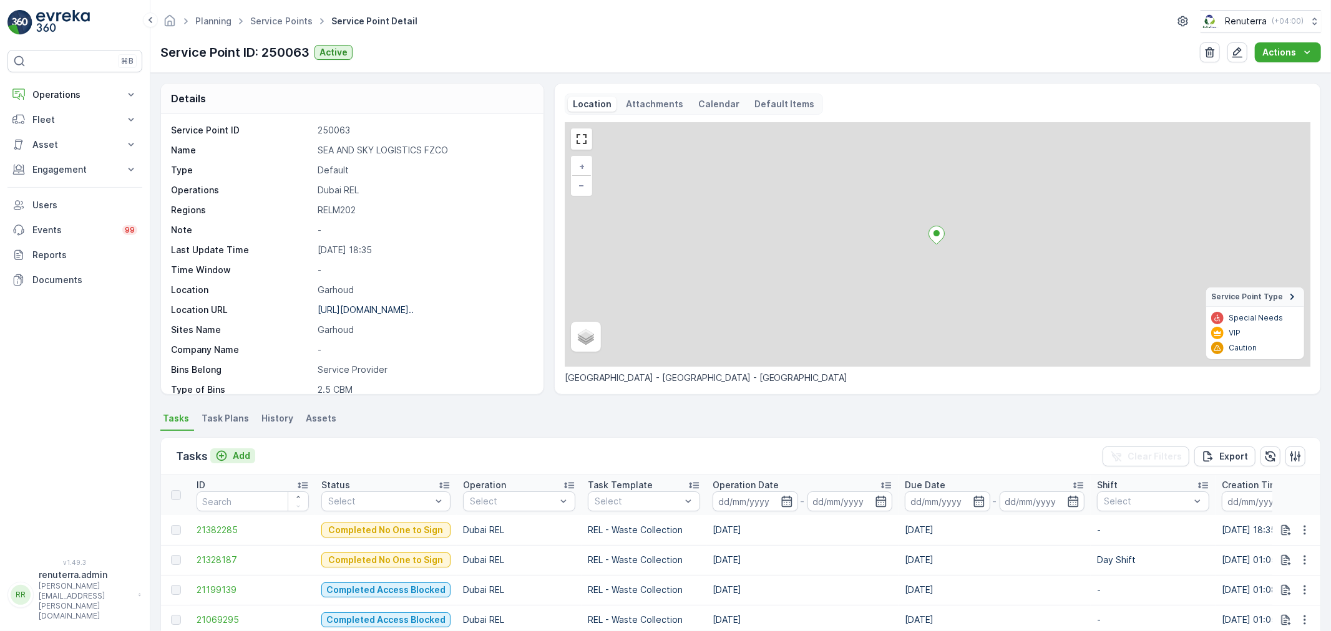
click at [233, 452] on p "Add" at bounding box center [241, 456] width 17 height 12
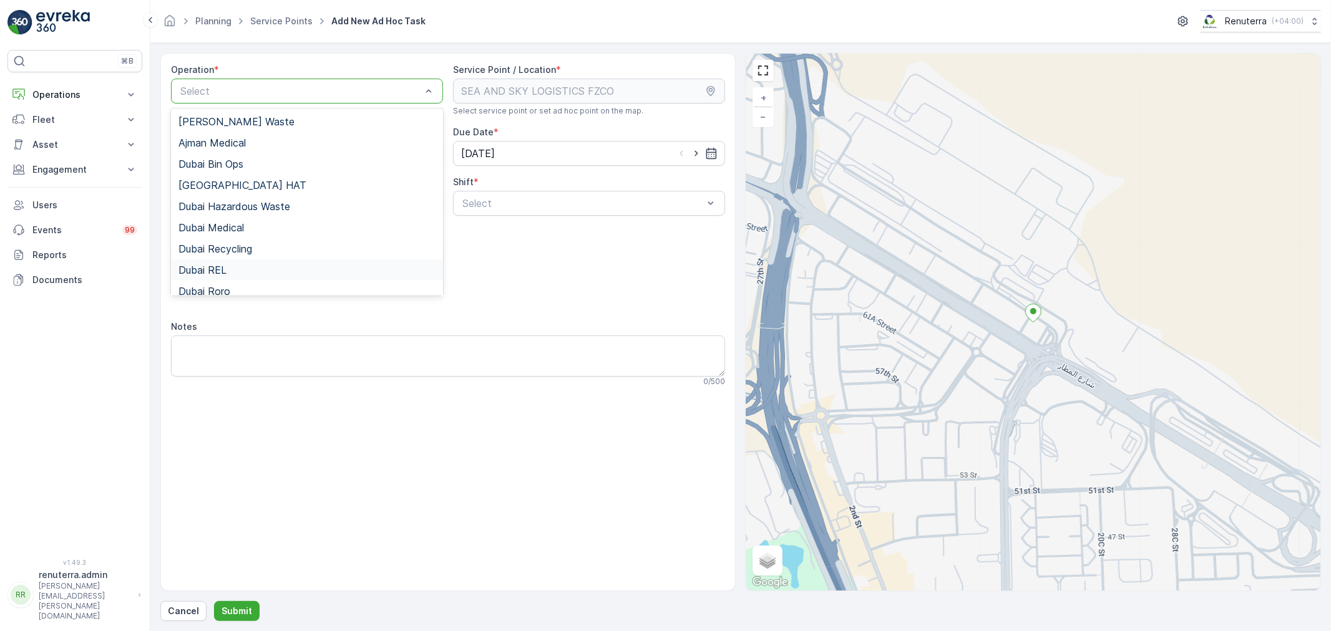
click at [232, 265] on div "Dubai REL" at bounding box center [306, 270] width 257 height 11
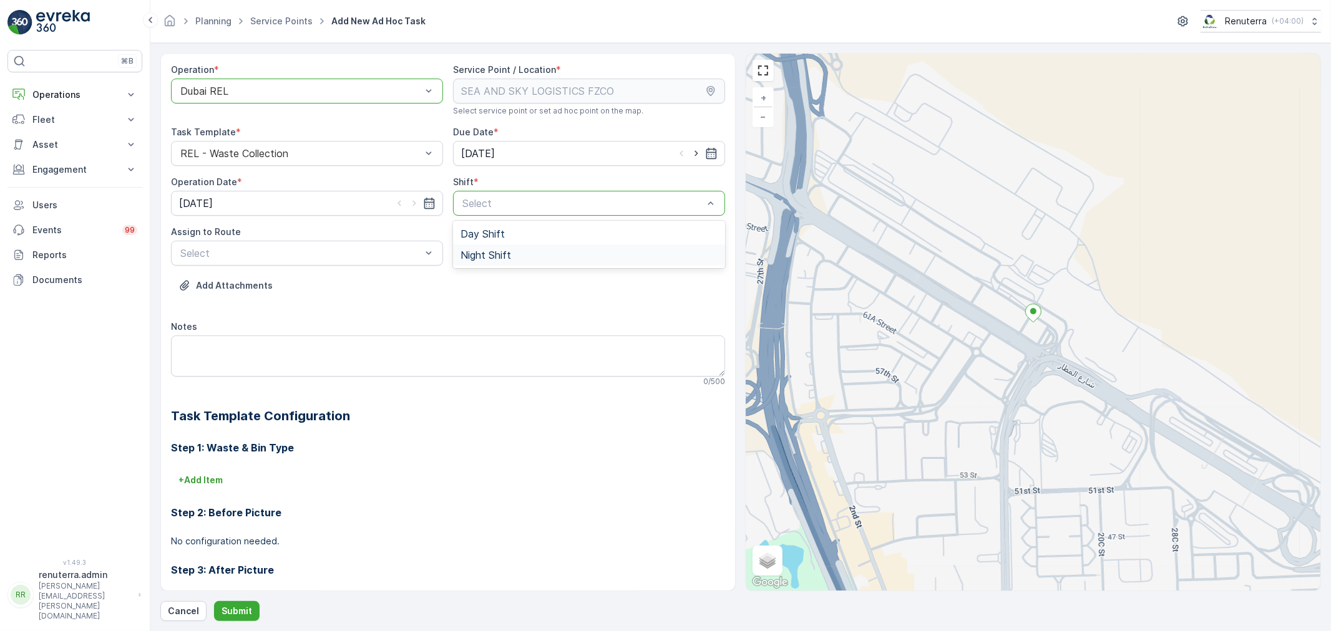
drag, startPoint x: 504, startPoint y: 252, endPoint x: 466, endPoint y: 258, distance: 37.9
click at [504, 252] on span "Night Shift" at bounding box center [485, 255] width 51 height 11
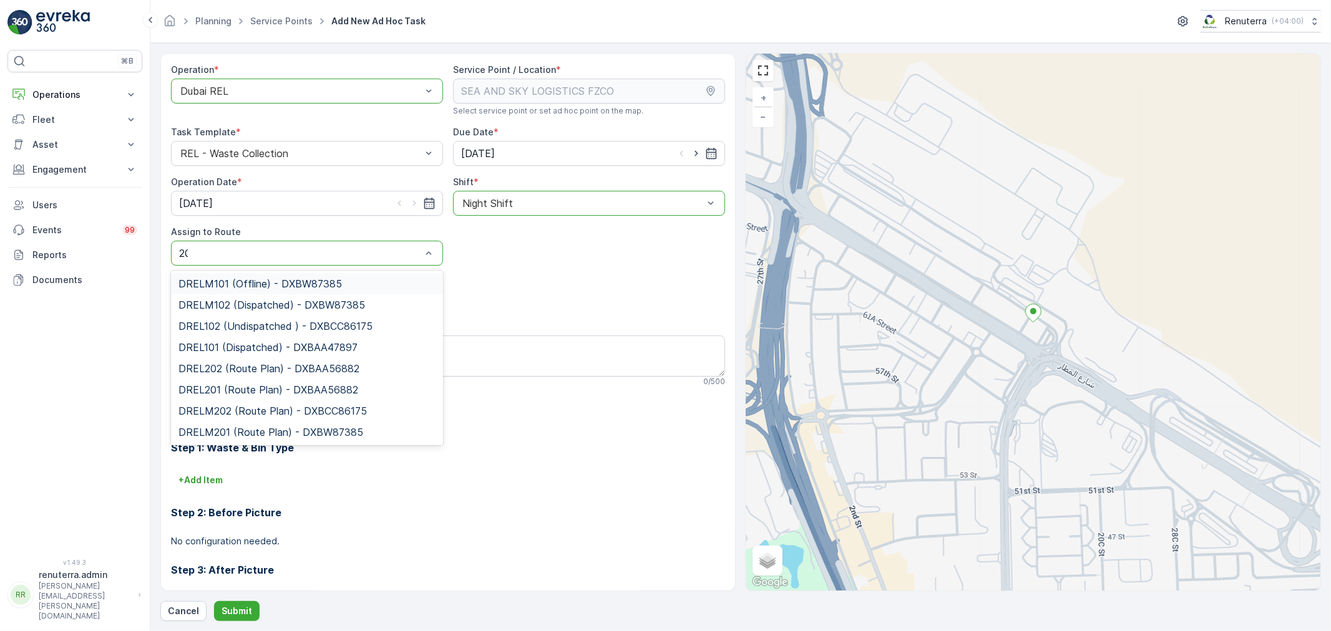
type input "202"
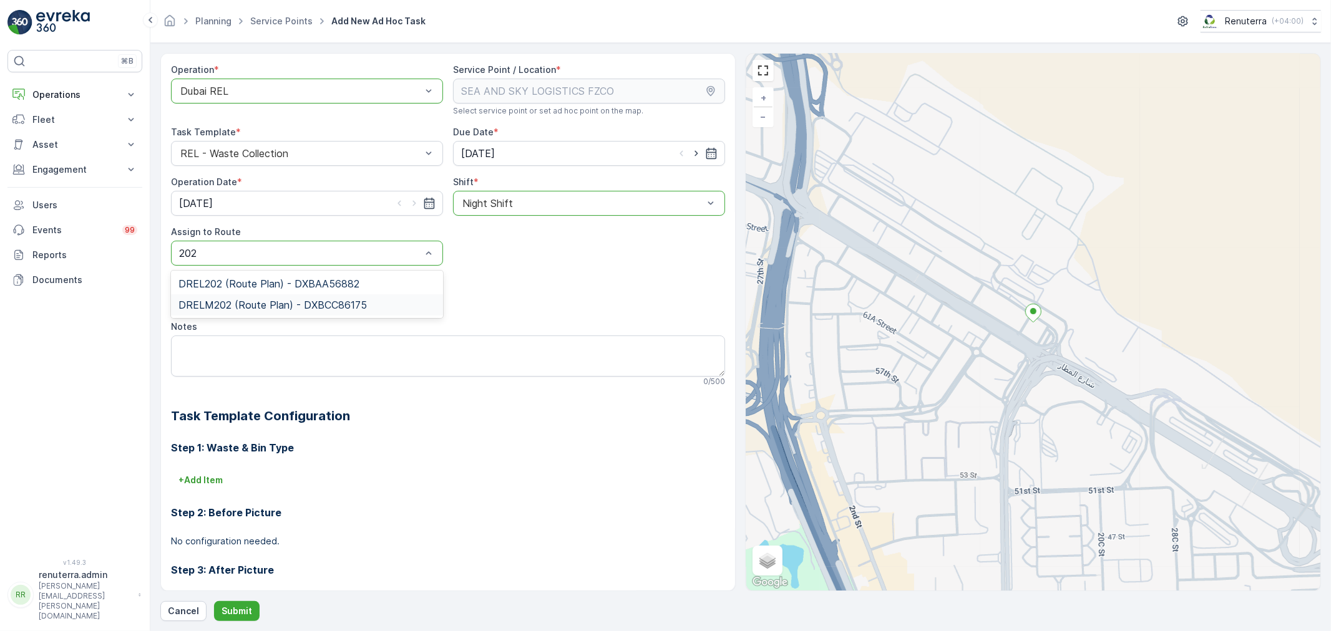
drag, startPoint x: 295, startPoint y: 297, endPoint x: 258, endPoint y: 303, distance: 37.3
click at [295, 297] on div "DRELM202 (Route Plan) - DXBCC86175" at bounding box center [307, 305] width 272 height 21
click at [228, 607] on p "Submit" at bounding box center [237, 611] width 31 height 12
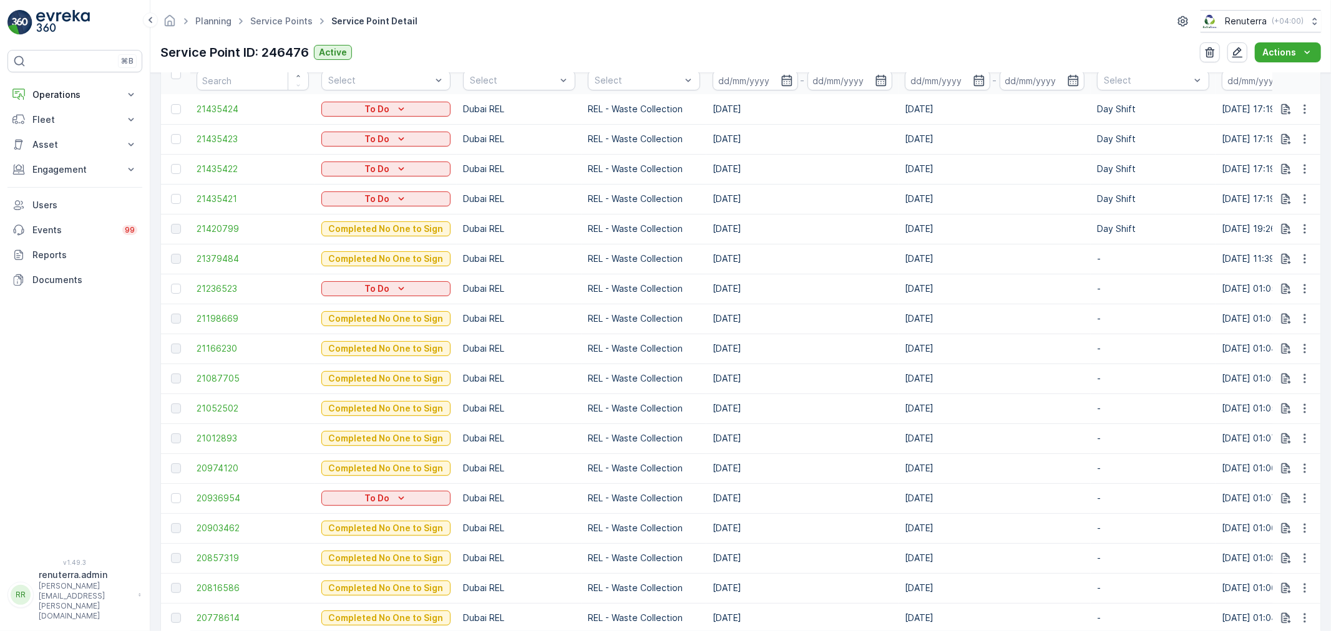
scroll to position [421, 0]
click at [1299, 193] on icon "button" at bounding box center [1304, 199] width 12 height 12
click at [1246, 292] on span "Delete" at bounding box center [1256, 293] width 29 height 12
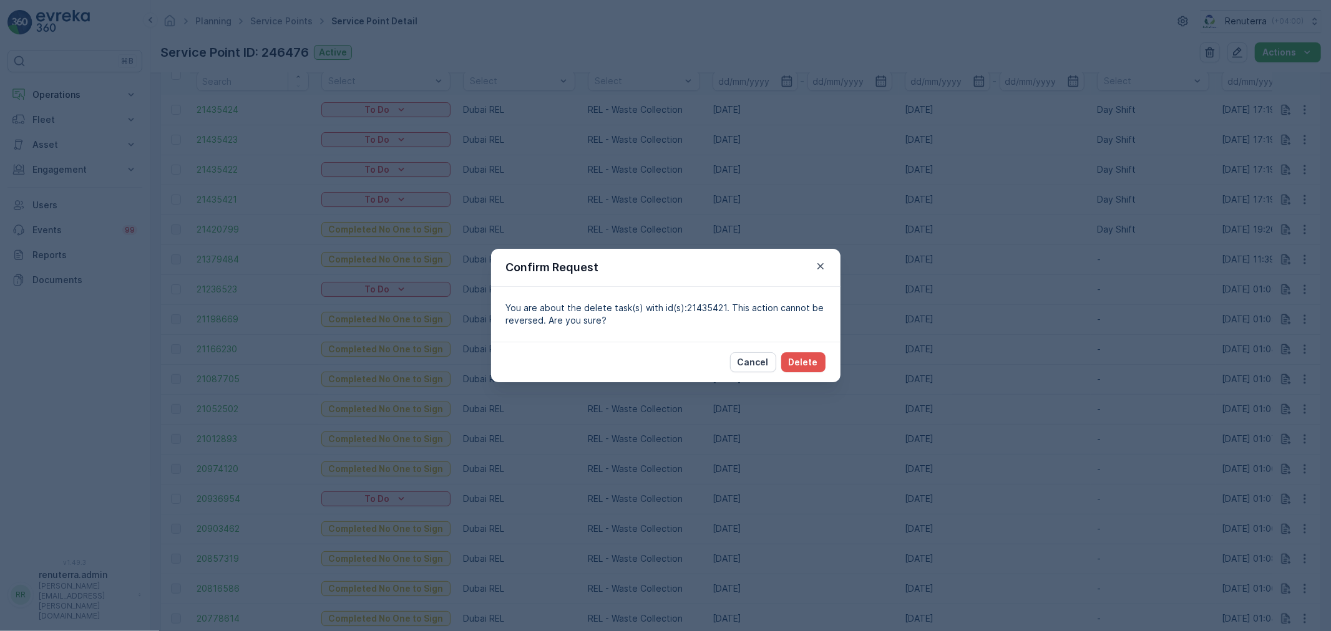
click at [816, 351] on div "Cancel Delete" at bounding box center [665, 362] width 349 height 41
click at [812, 358] on p "Delete" at bounding box center [803, 362] width 29 height 12
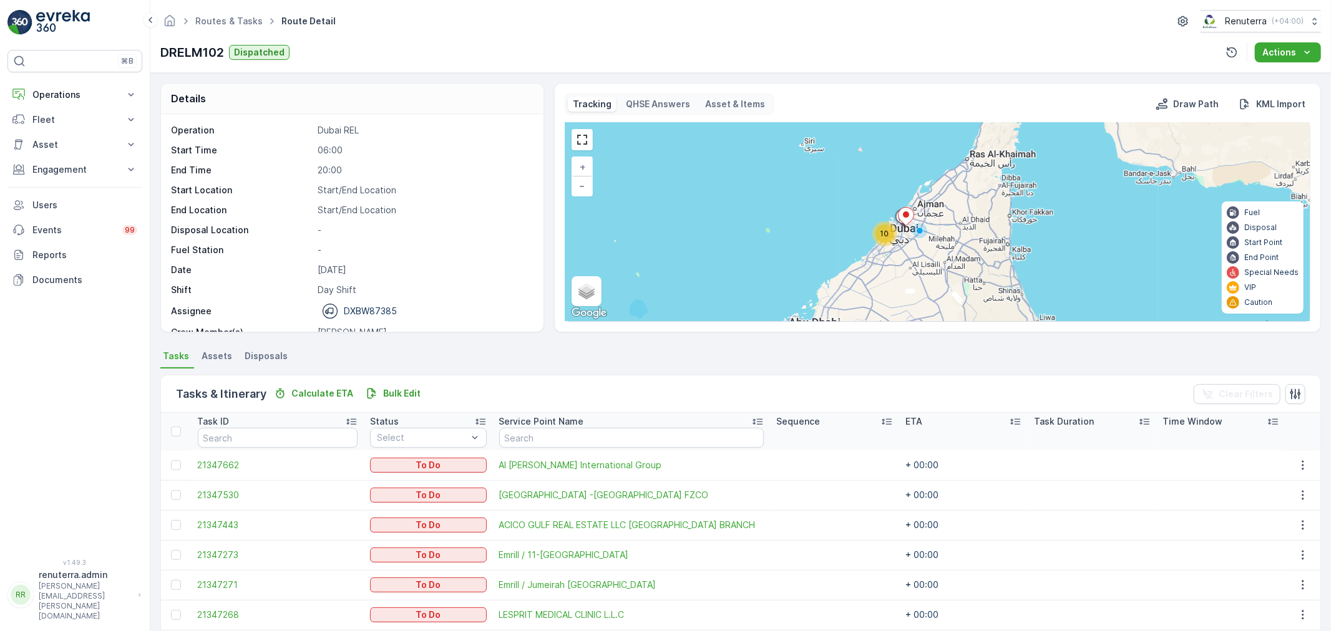
scroll to position [201, 0]
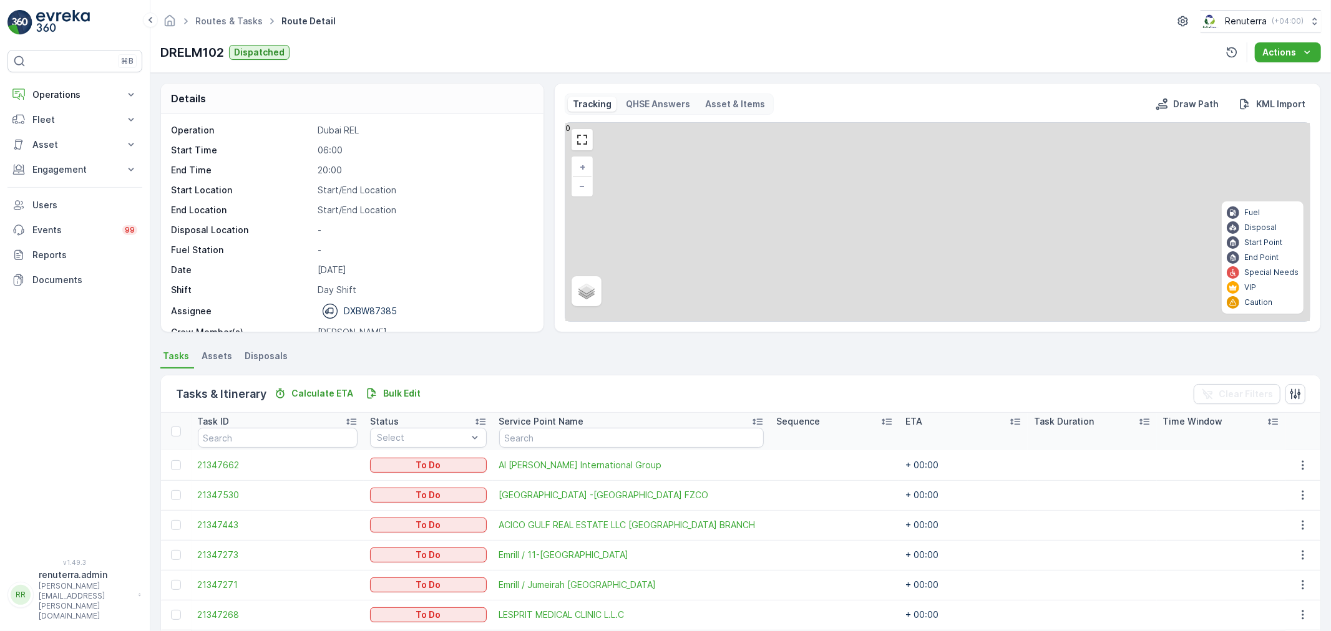
scroll to position [201, 0]
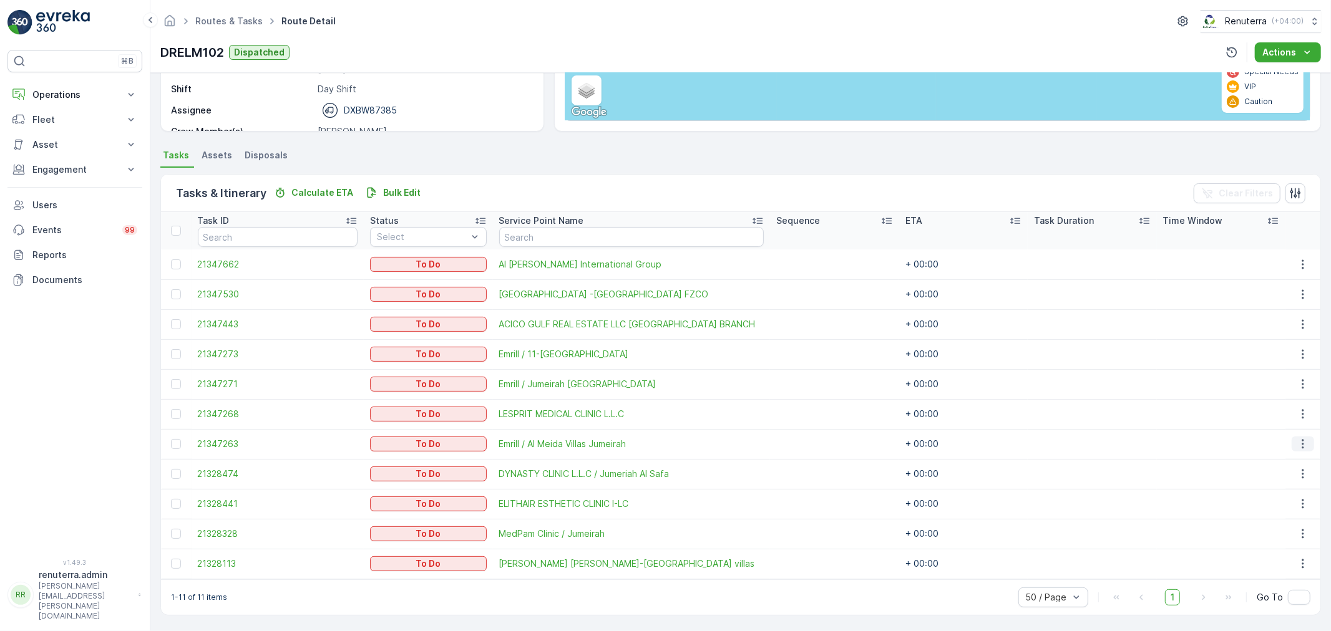
click at [1297, 447] on icon "button" at bounding box center [1303, 444] width 12 height 12
click at [1274, 498] on span "Change Route" at bounding box center [1272, 497] width 61 height 12
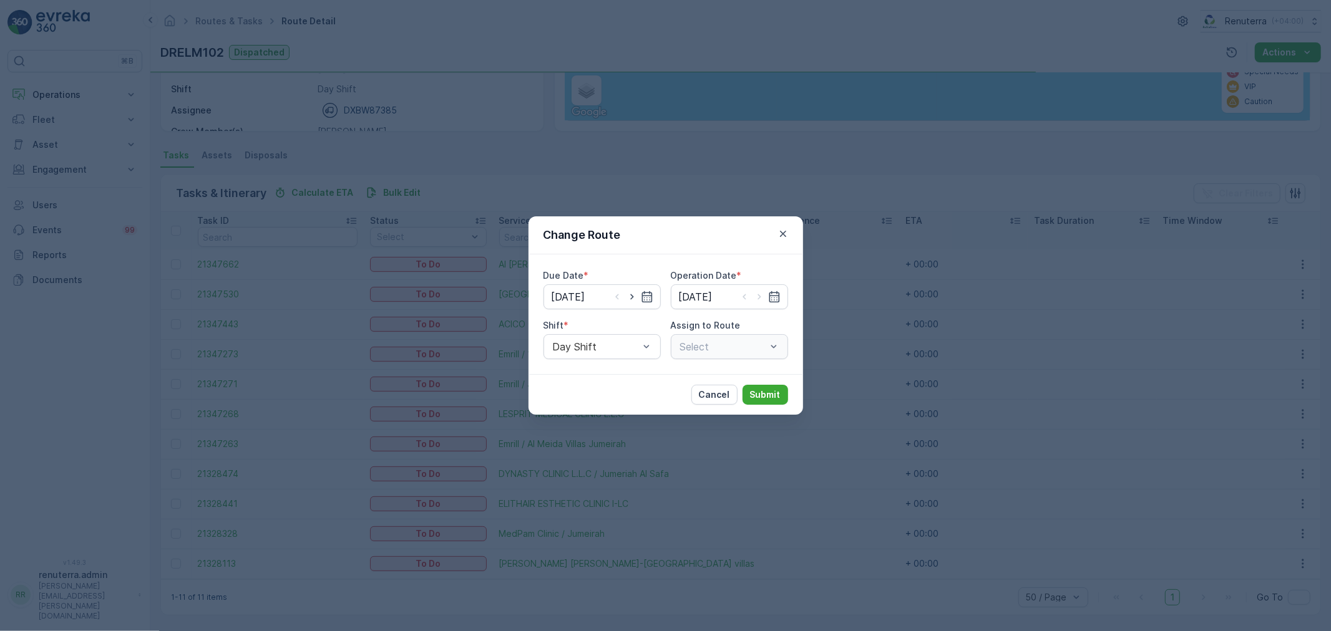
type input "[DATE]"
click at [781, 338] on div "DRELM102 (Dispatched) - DXBW87385" at bounding box center [729, 346] width 117 height 25
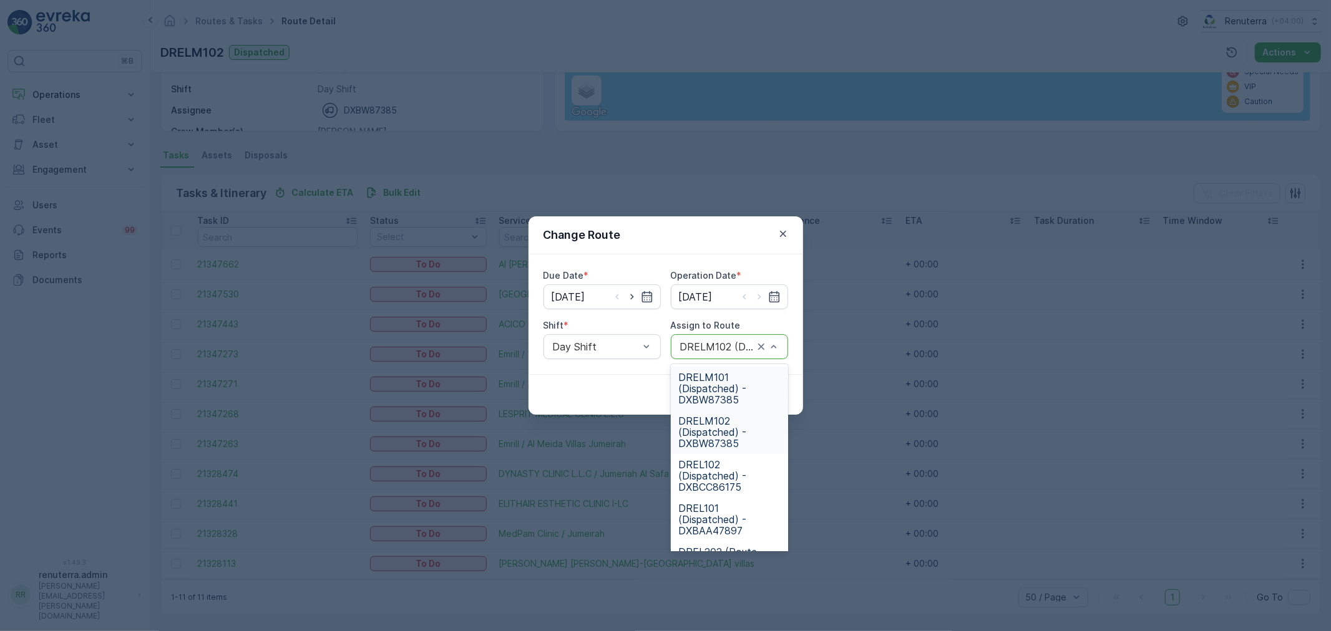
click at [719, 388] on span "DRELM101 (Dispatched) - DXBW87385" at bounding box center [729, 389] width 102 height 34
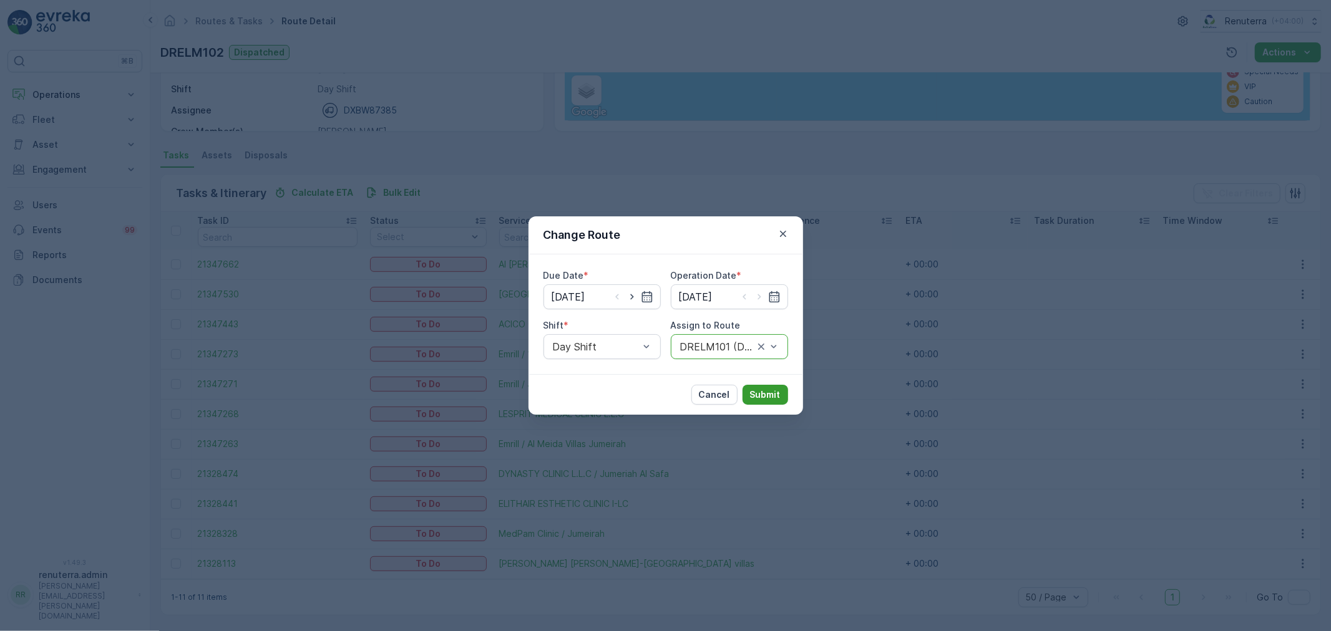
click at [759, 389] on p "Submit" at bounding box center [765, 395] width 31 height 12
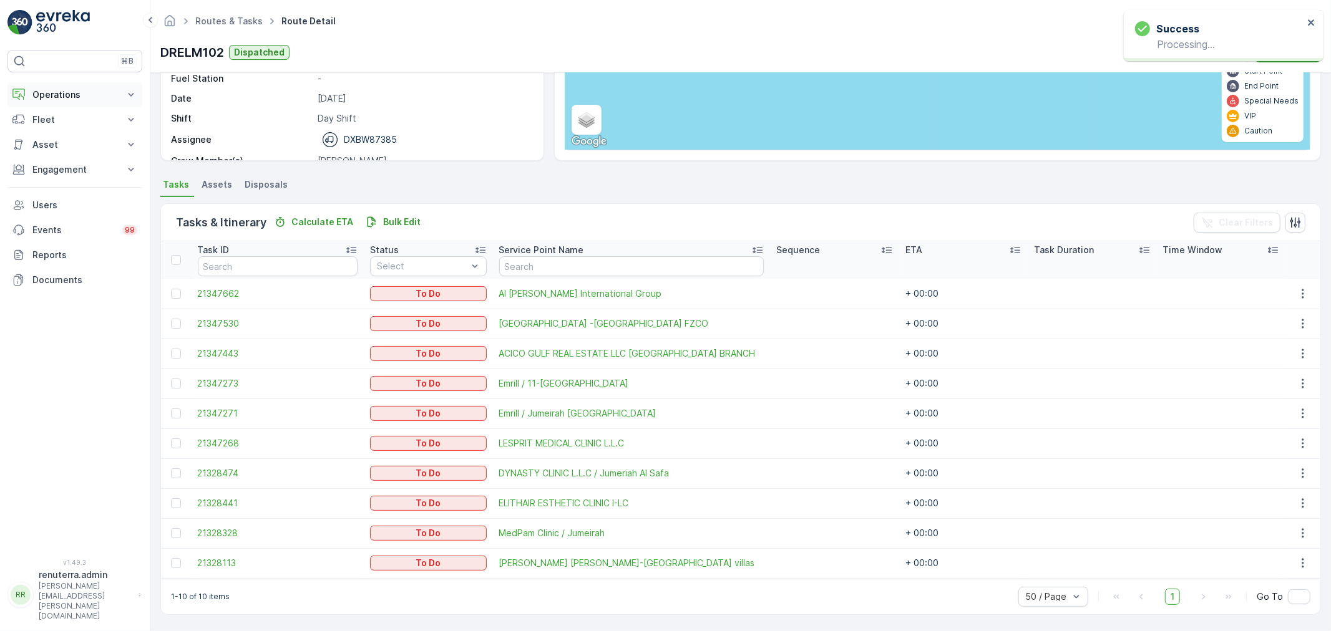
scroll to position [171, 0]
